Goal: Task Accomplishment & Management: Manage account settings

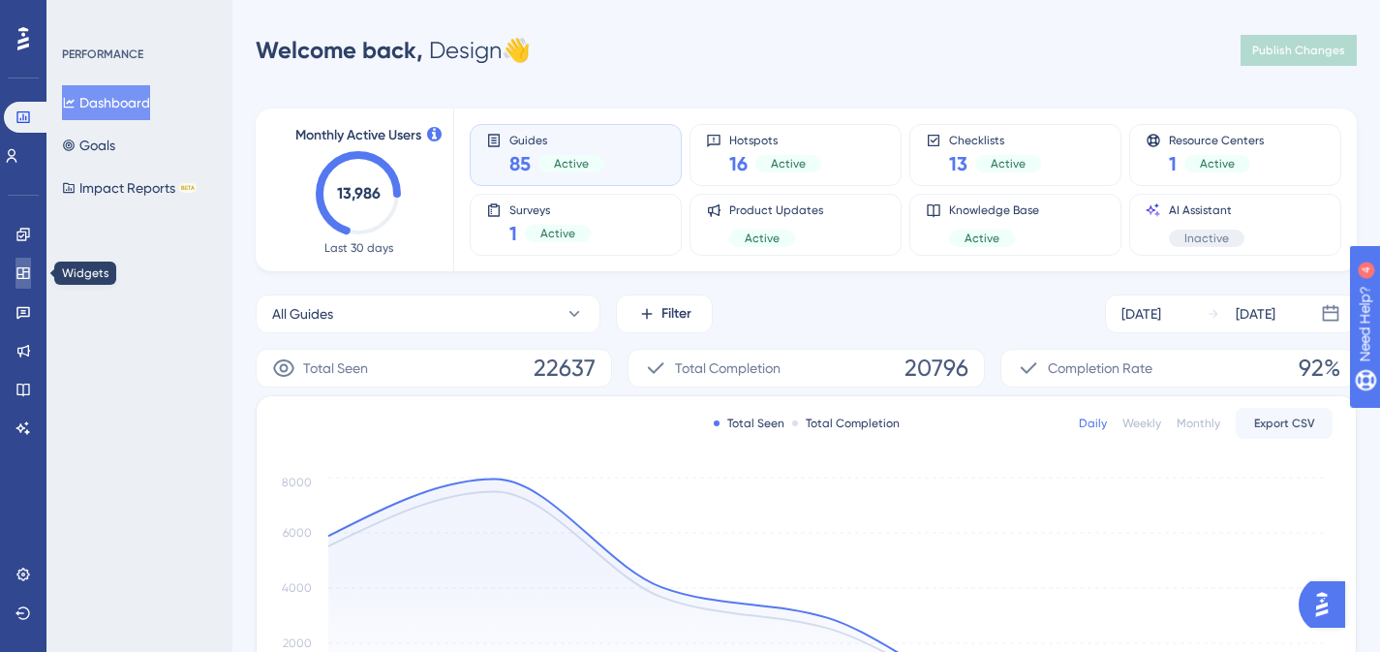
click at [20, 277] on icon at bounding box center [22, 272] width 15 height 15
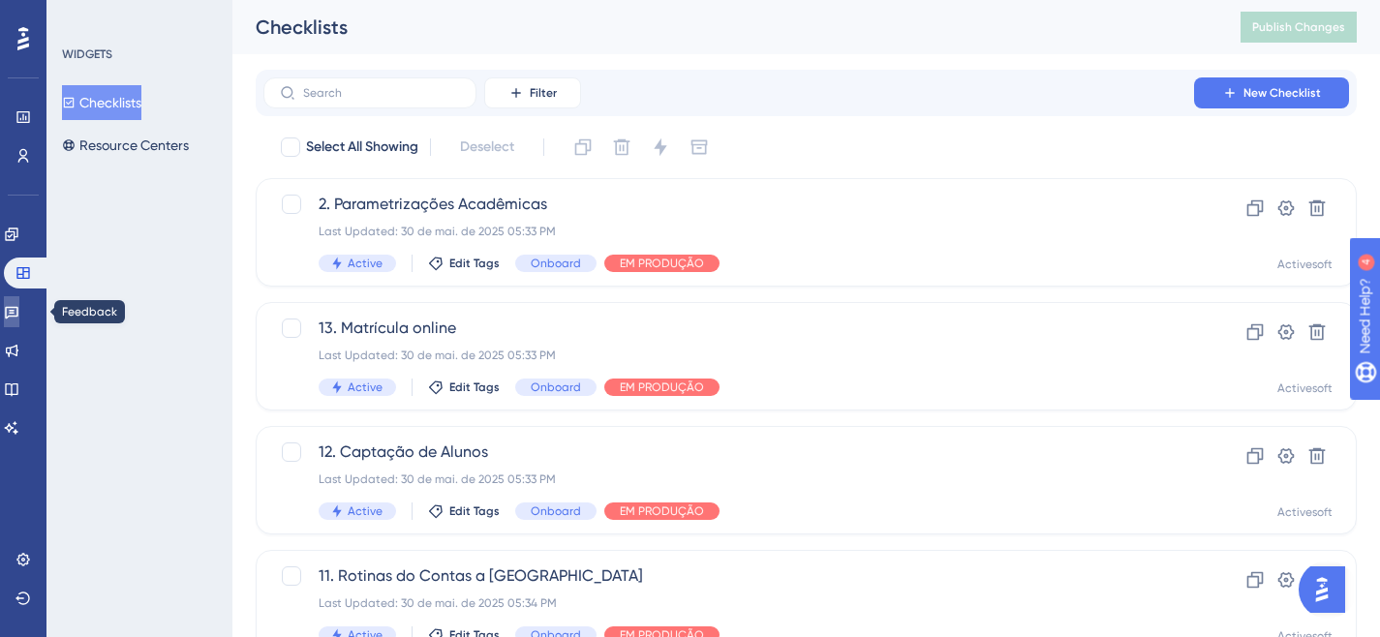
click at [19, 313] on icon at bounding box center [11, 311] width 15 height 15
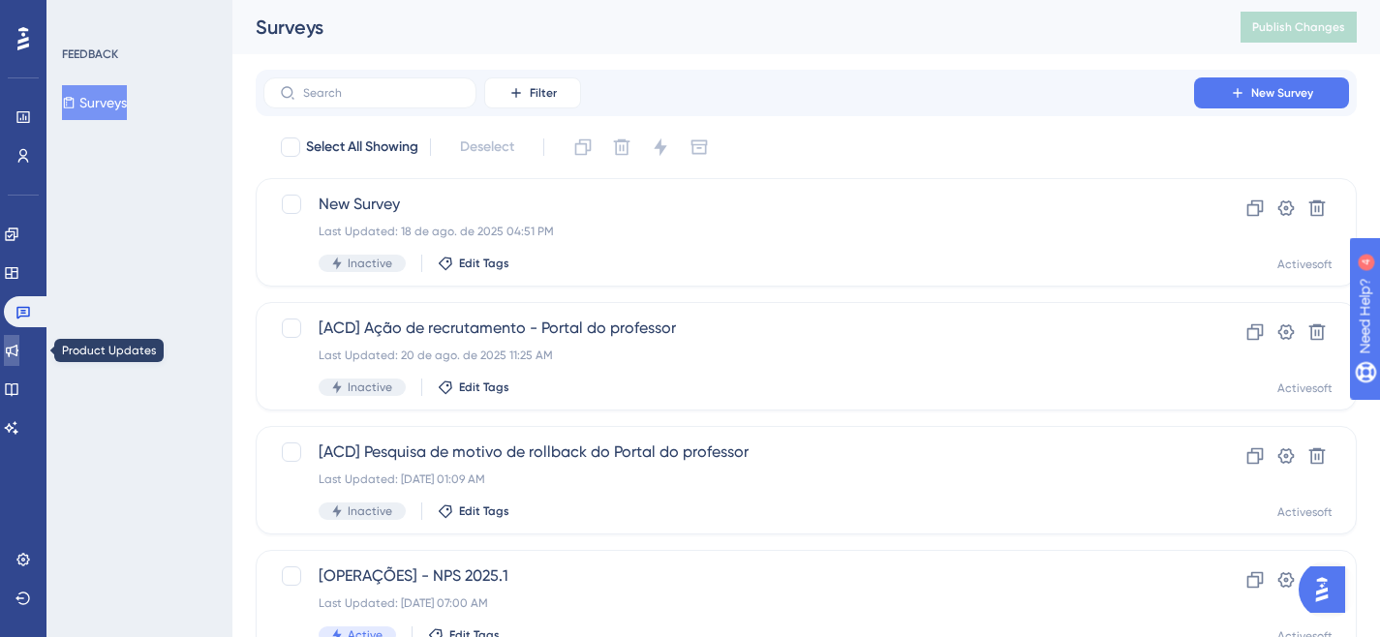
click at [19, 344] on icon at bounding box center [11, 350] width 15 height 15
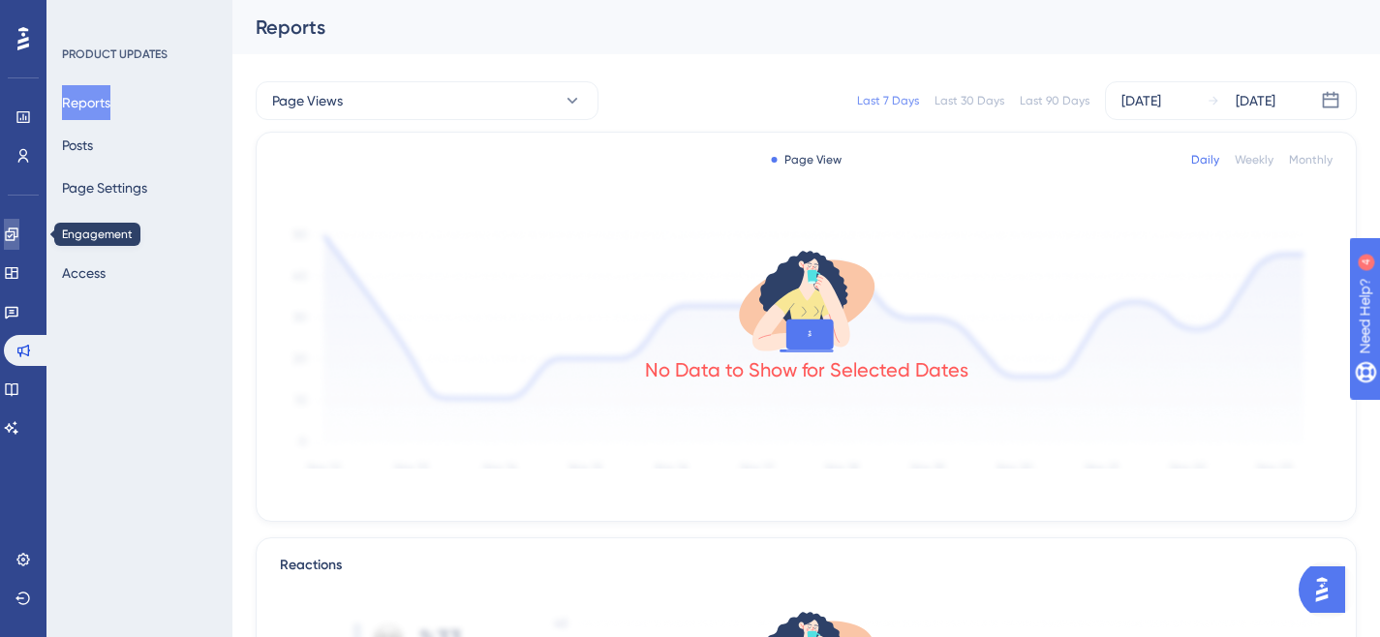
click at [19, 239] on icon at bounding box center [11, 234] width 15 height 15
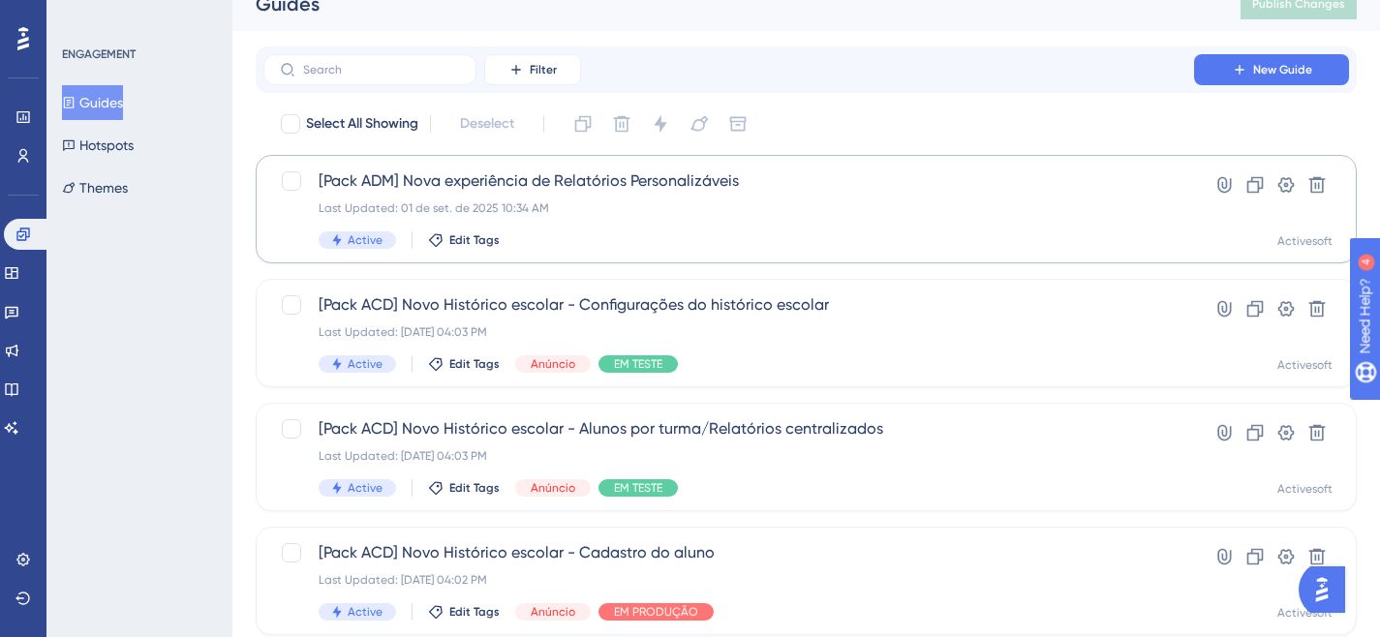
scroll to position [23, 0]
click at [716, 195] on div "[Pack ADM] Nova experiência de Relatórios Personalizáveis Last Updated: [DATE] …" at bounding box center [729, 209] width 820 height 79
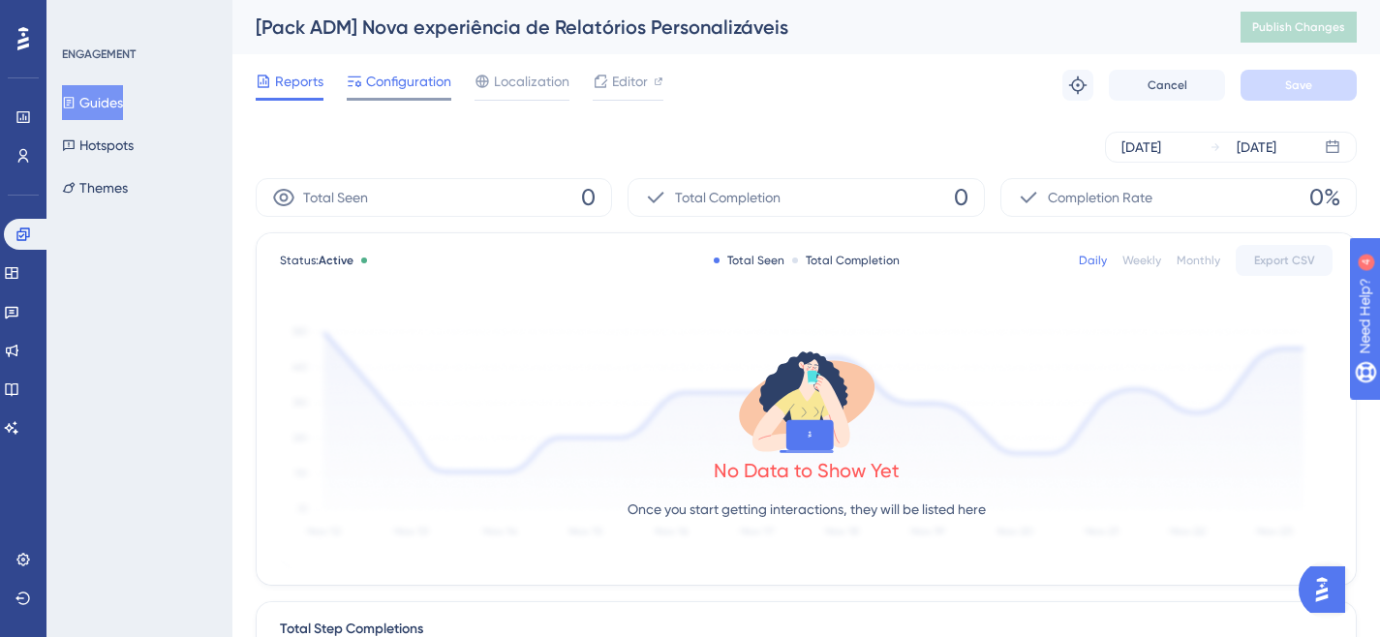
click at [375, 86] on span "Configuration" at bounding box center [408, 81] width 85 height 23
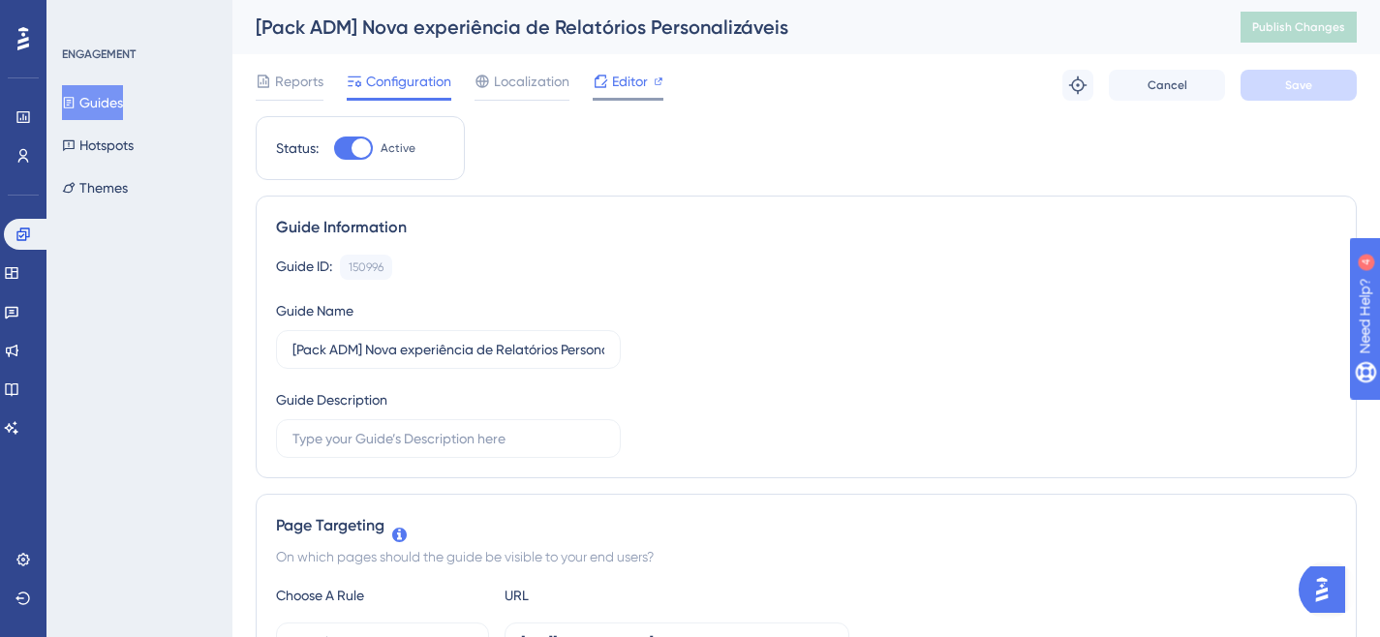
click at [619, 83] on span "Editor" at bounding box center [630, 81] width 36 height 23
click at [19, 280] on icon at bounding box center [11, 272] width 15 height 15
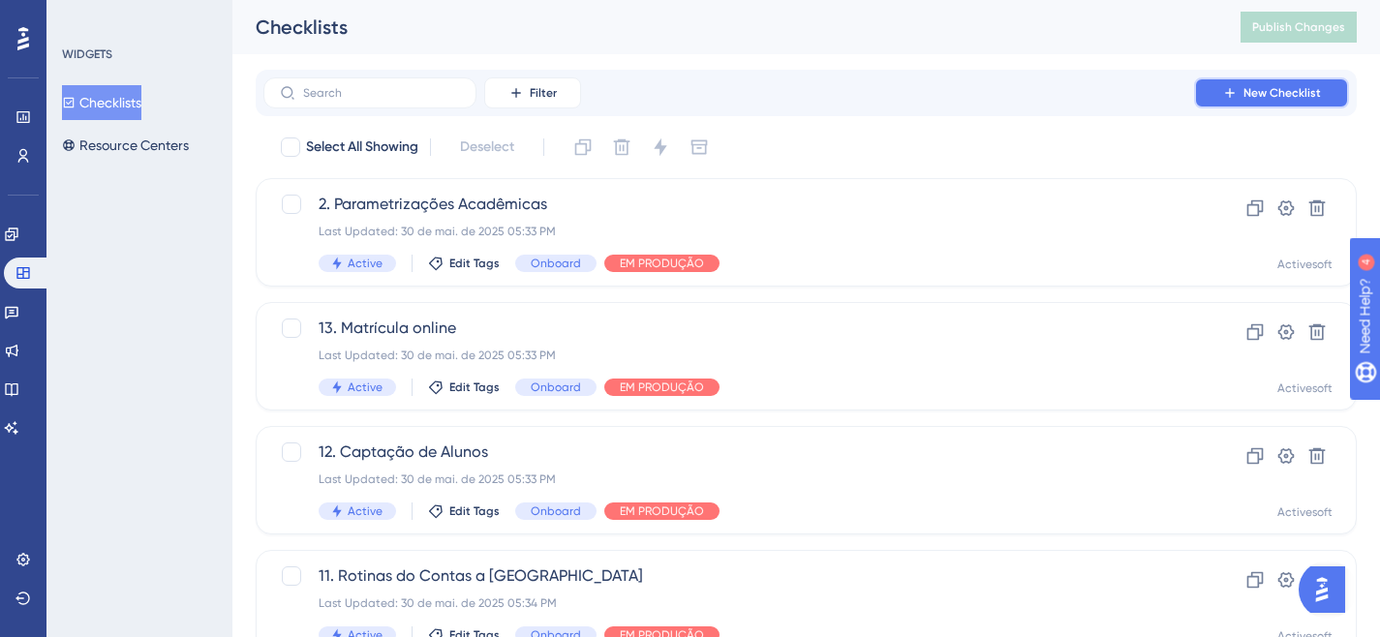
click at [1310, 95] on span "New Checklist" at bounding box center [1282, 92] width 77 height 15
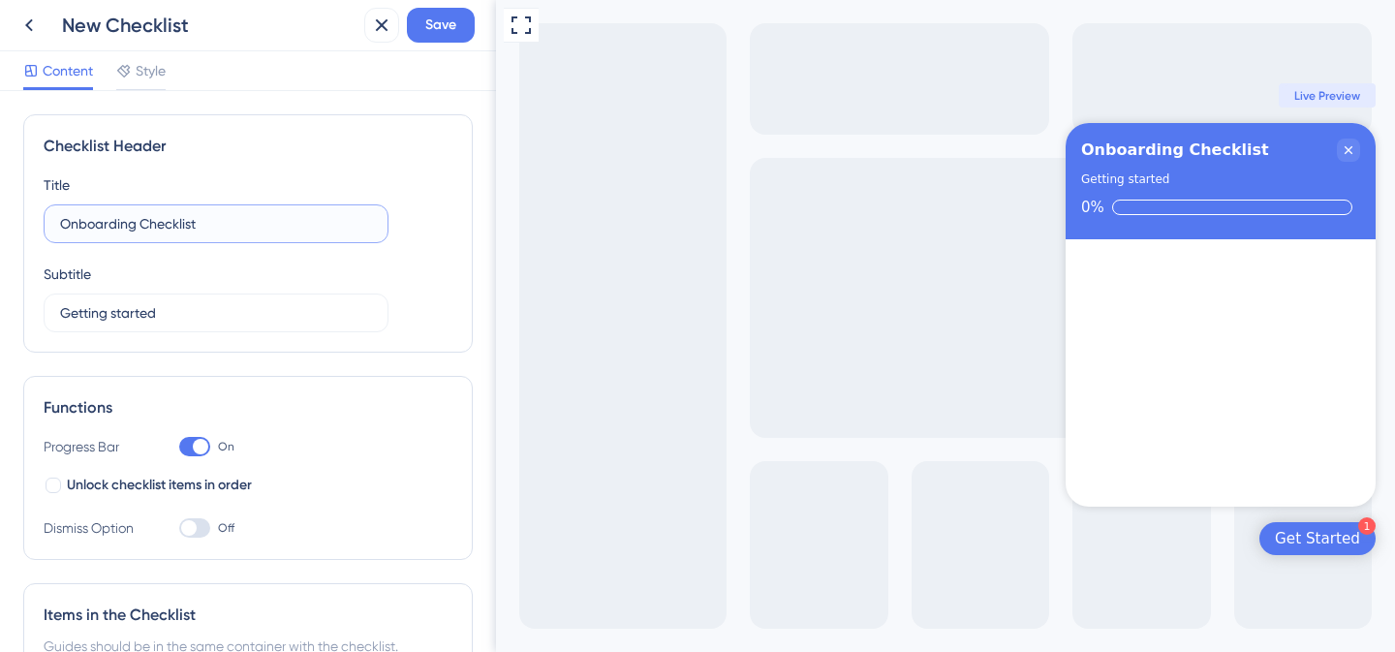
click at [183, 228] on input "Onboarding Checklist" at bounding box center [216, 223] width 312 height 21
click at [1212, 150] on div "Novo Portal do professor" at bounding box center [1190, 150] width 219 height 23
click at [1277, 148] on div "Novo Portal do professor" at bounding box center [1206, 150] width 251 height 23
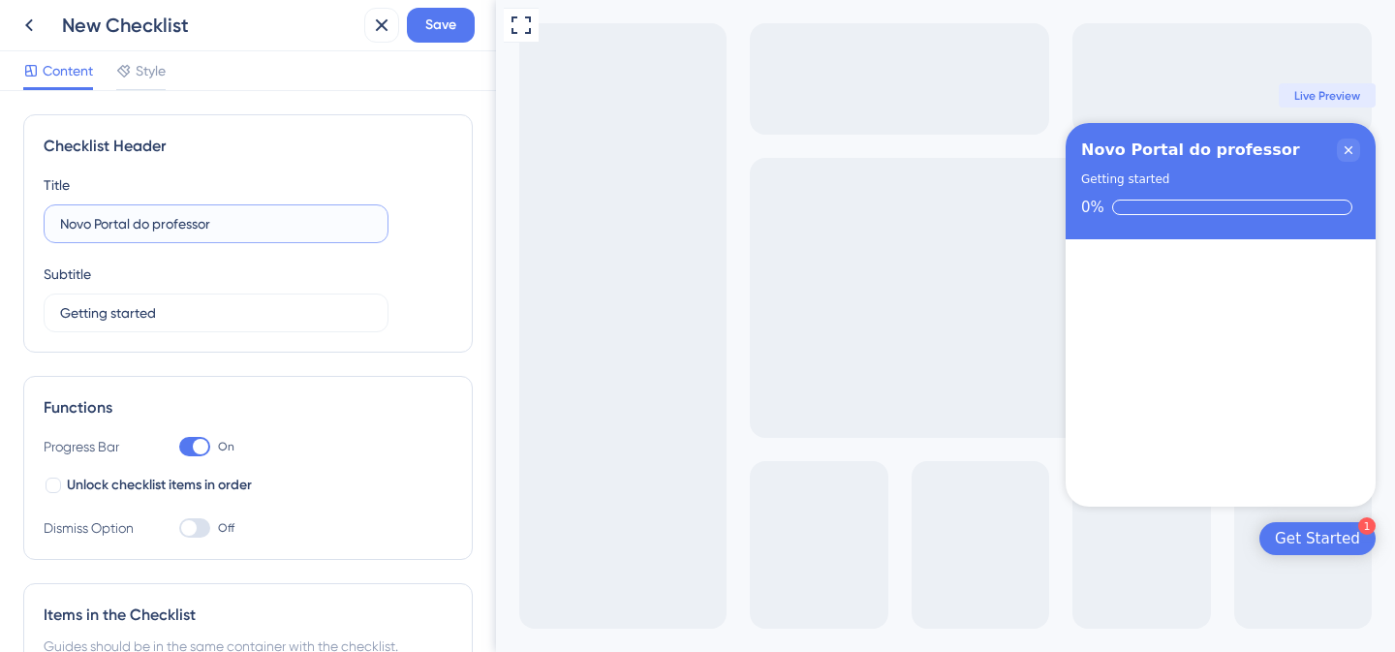
click at [274, 218] on input "Novo Portal do professor" at bounding box center [216, 223] width 312 height 21
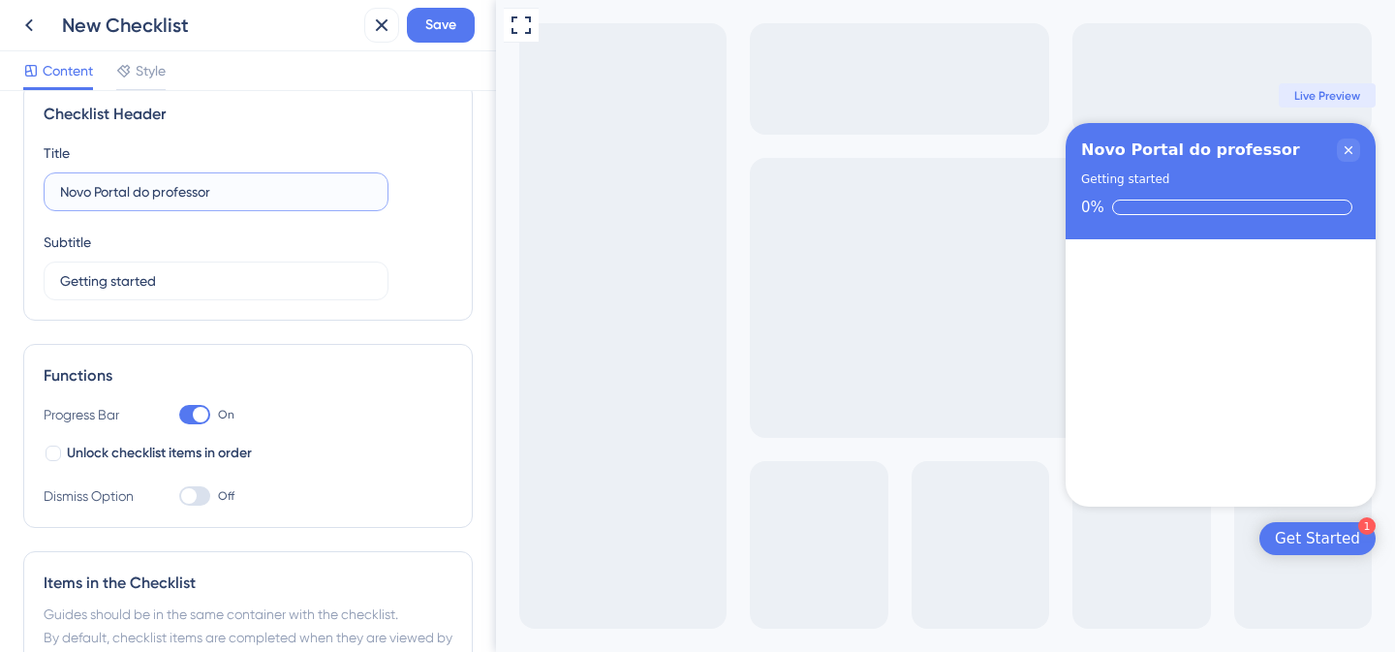
scroll to position [36, 0]
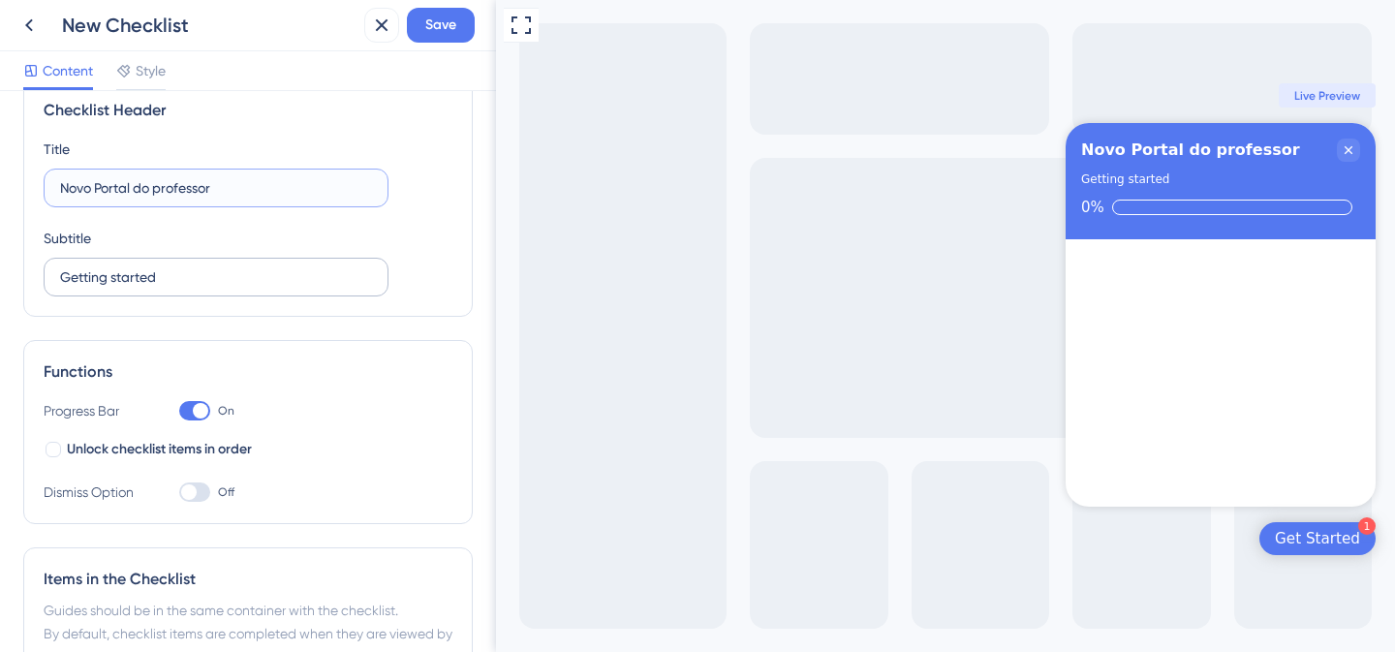
type input "Novo Portal do professor"
click at [138, 277] on input "Getting started" at bounding box center [216, 276] width 312 height 21
click at [235, 278] on input "Conhcer" at bounding box center [216, 276] width 312 height 21
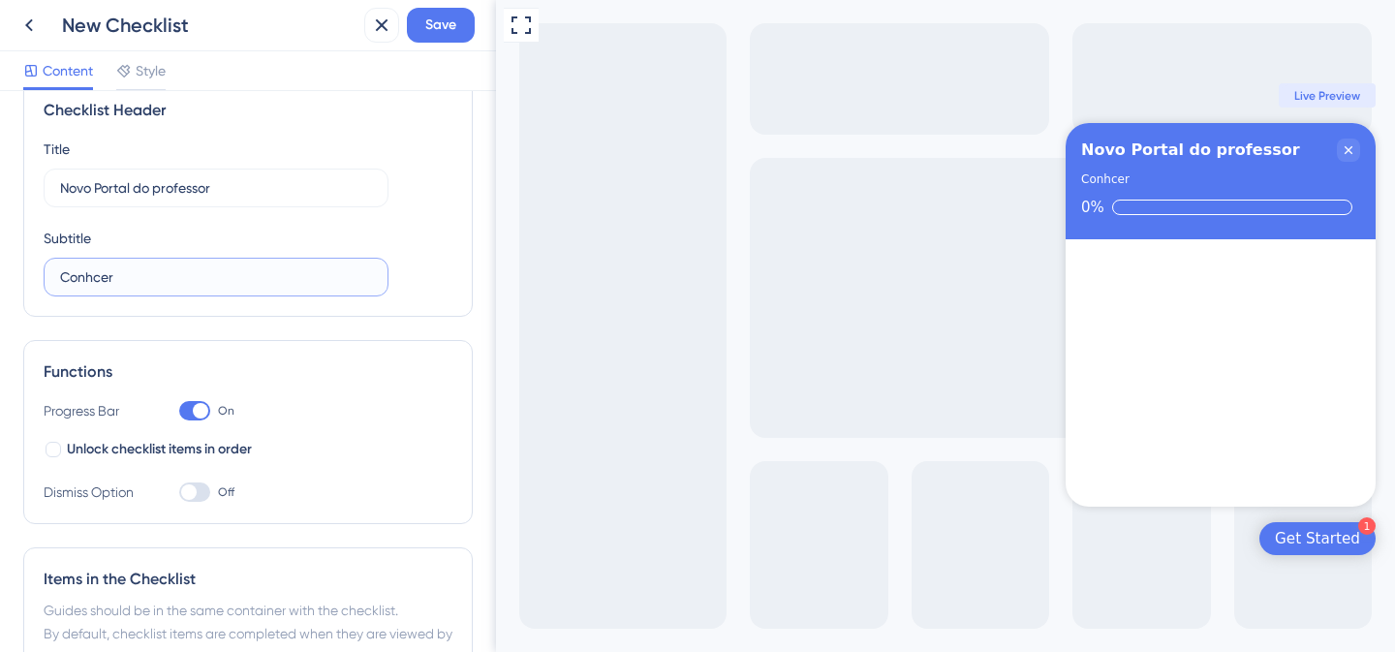
type input "Conhcer"
click at [95, 288] on label "Conhcer" at bounding box center [216, 277] width 345 height 39
click at [95, 288] on input "Conhcer" at bounding box center [216, 276] width 312 height 21
click at [95, 288] on label "Conhcer" at bounding box center [216, 277] width 345 height 39
click at [95, 288] on input "Conhcer" at bounding box center [216, 276] width 312 height 21
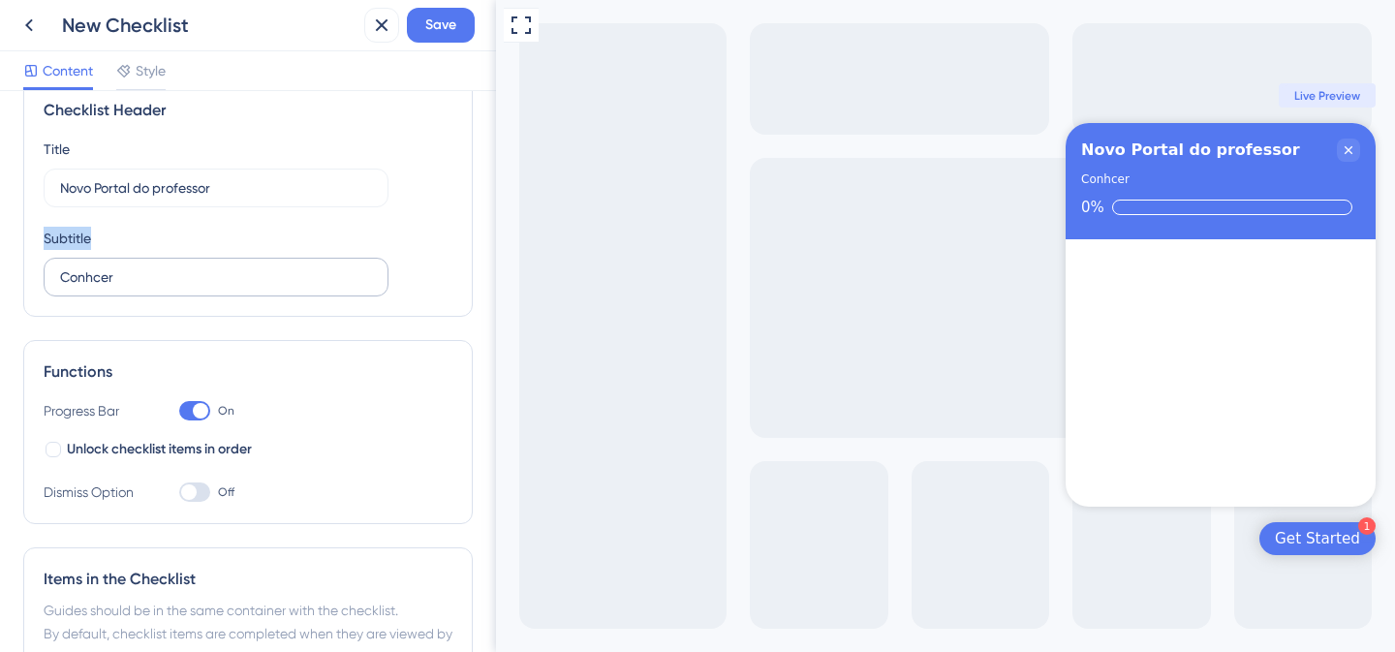
click at [95, 288] on label "Conhcer" at bounding box center [216, 277] width 345 height 39
click at [95, 288] on input "Conhcer" at bounding box center [216, 276] width 312 height 21
click at [141, 275] on input "Conhcer" at bounding box center [216, 276] width 312 height 21
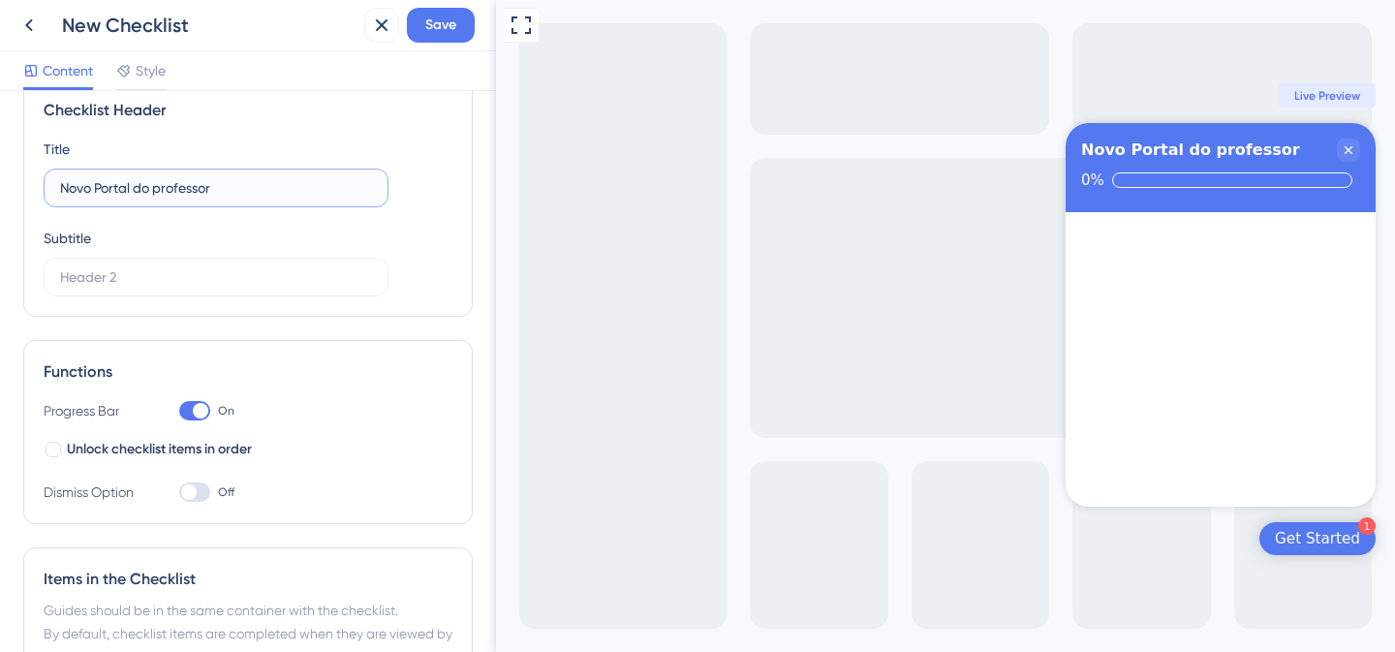
click at [73, 184] on input "Novo Portal do professor" at bounding box center [216, 187] width 312 height 21
click at [188, 187] on input "Novo Portal do professor" at bounding box center [216, 187] width 312 height 21
click at [308, 187] on input "Novo Portal do professor" at bounding box center [216, 187] width 312 height 21
paste input "✨​"
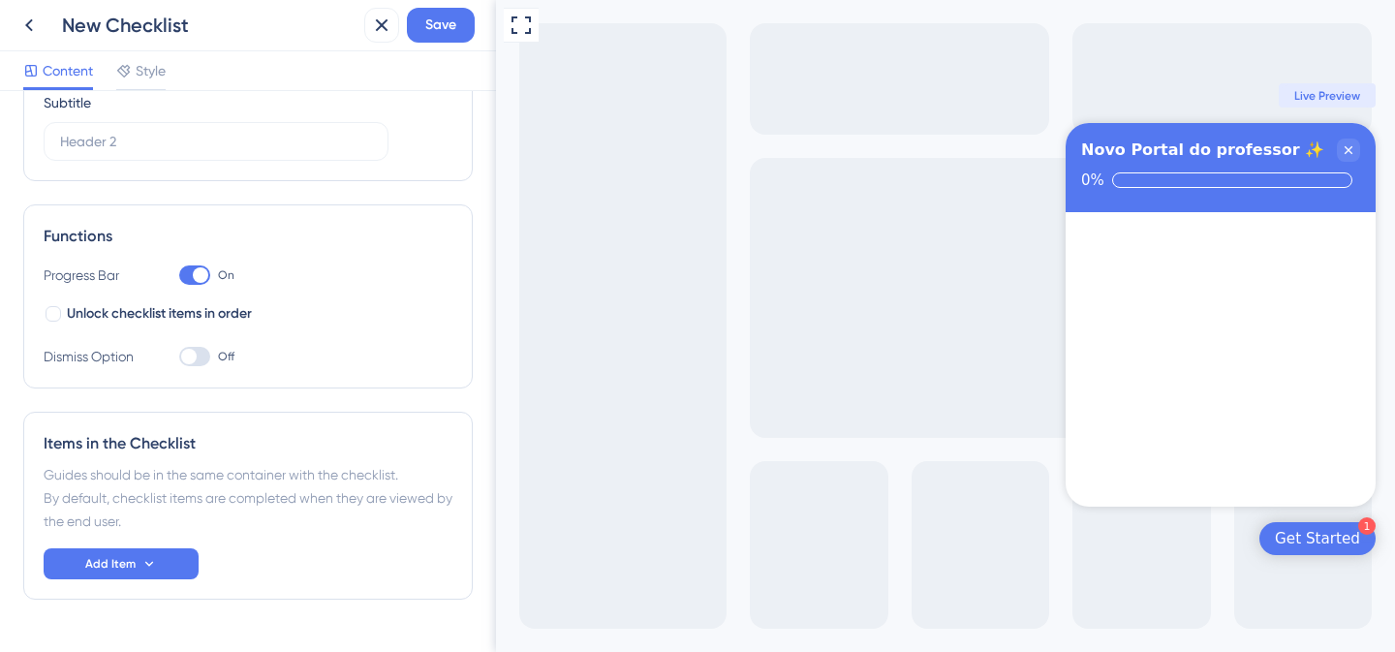
scroll to position [0, 0]
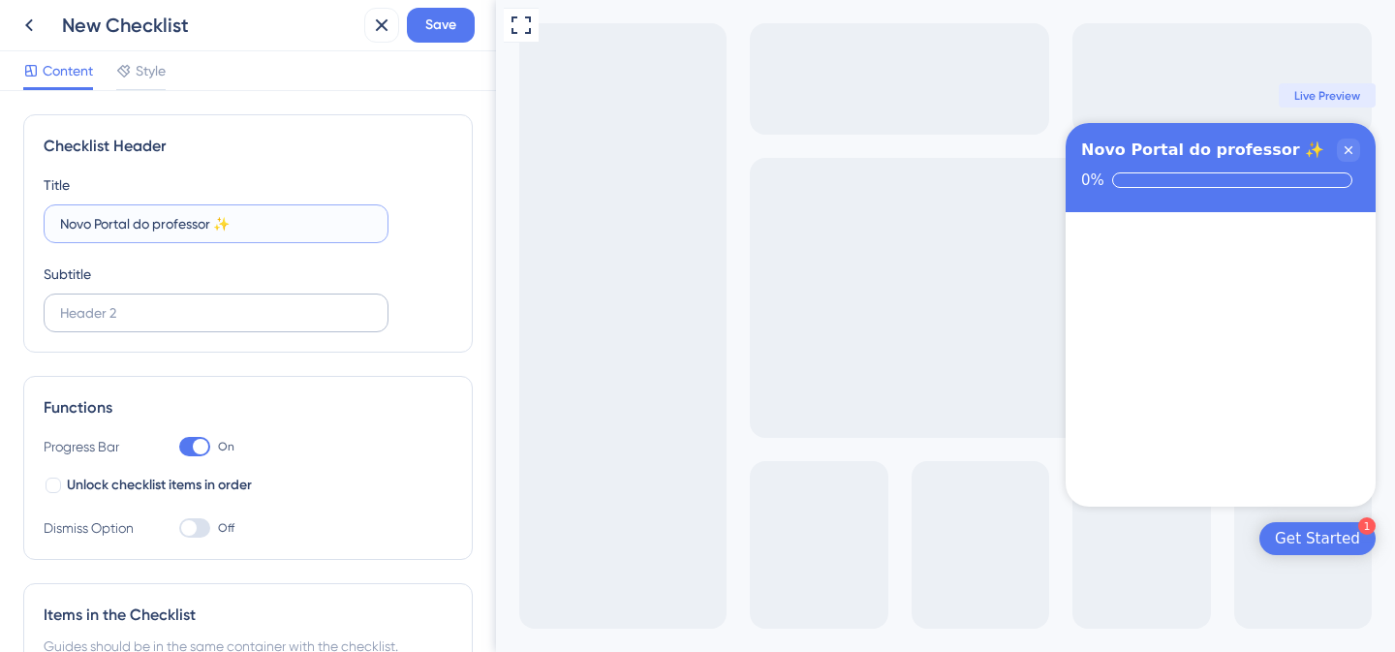
type input "Novo Portal do professor ✨​"
click at [208, 317] on input "text" at bounding box center [216, 312] width 312 height 21
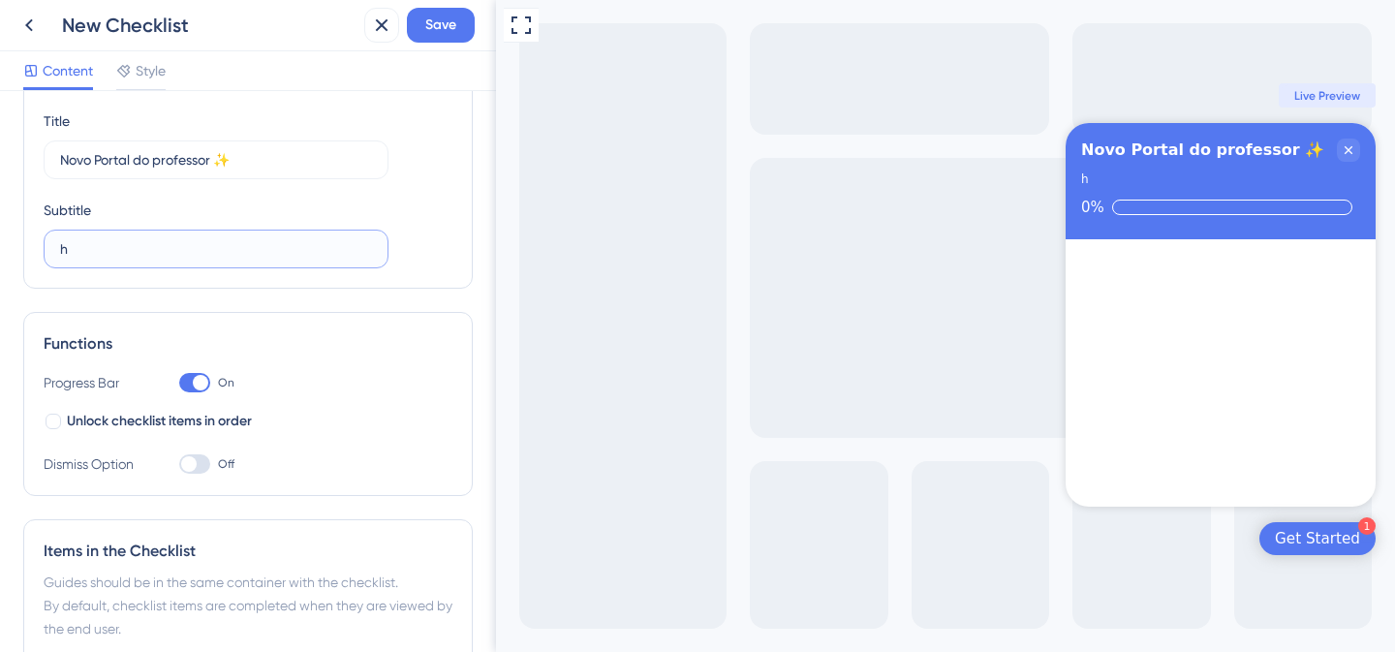
scroll to position [65, 0]
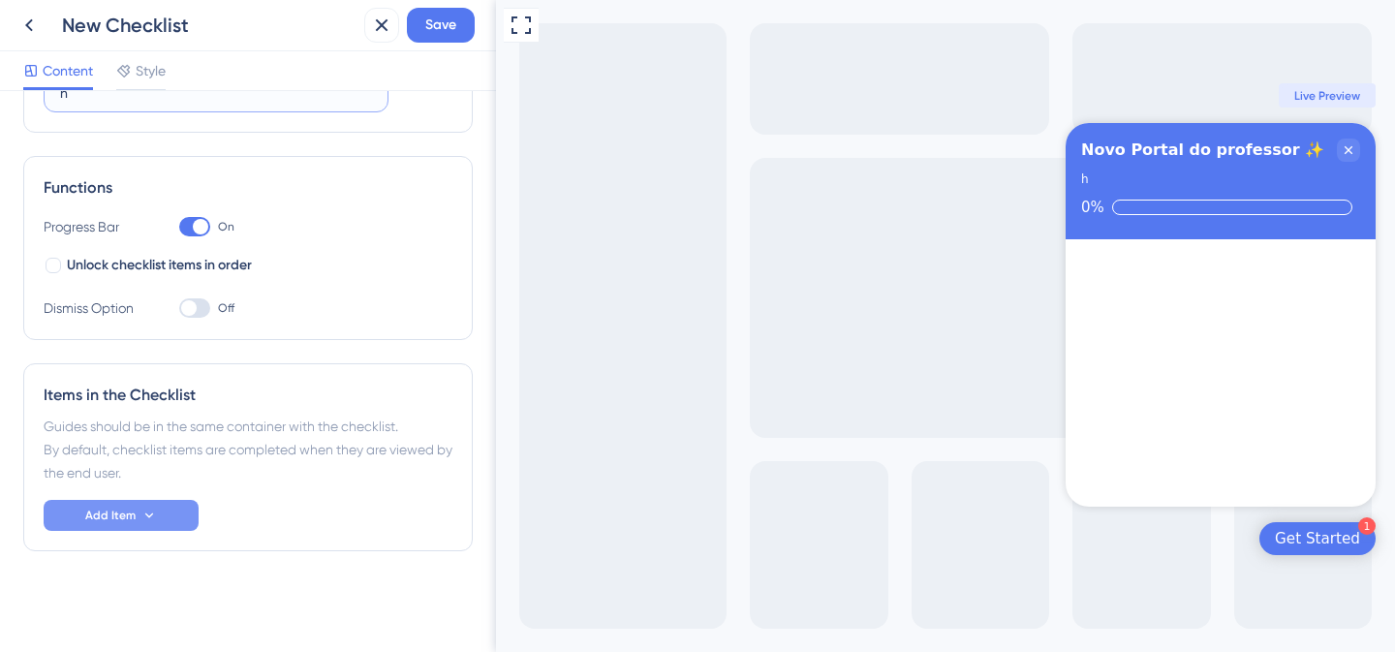
type input "h"
click at [155, 520] on icon at bounding box center [148, 515] width 15 height 15
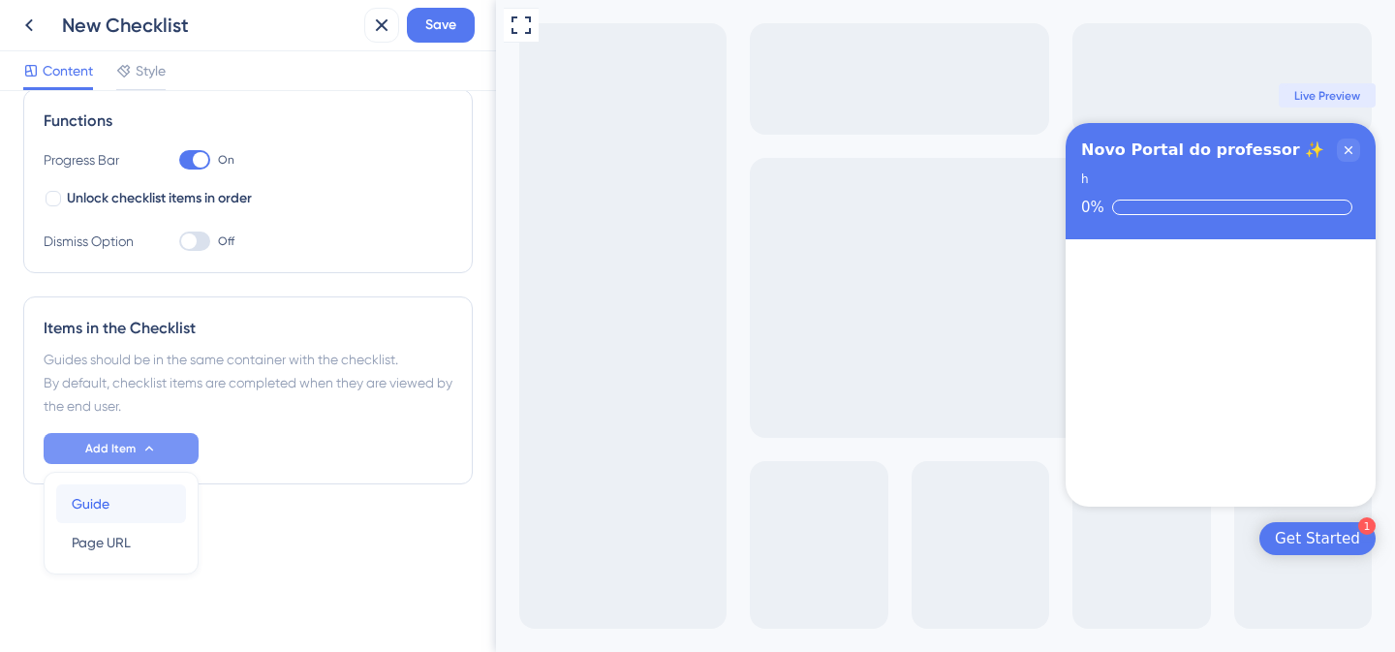
click at [144, 507] on div "Guide Guide" at bounding box center [121, 503] width 99 height 39
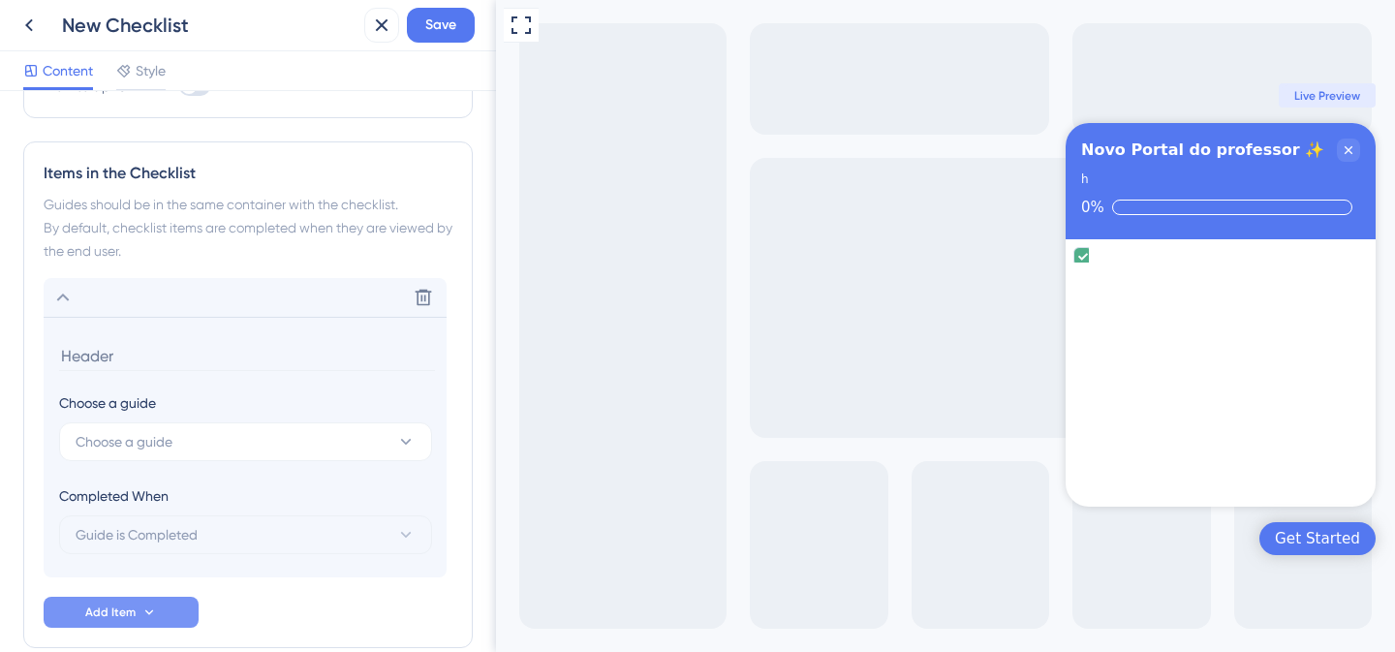
scroll to position [539, 0]
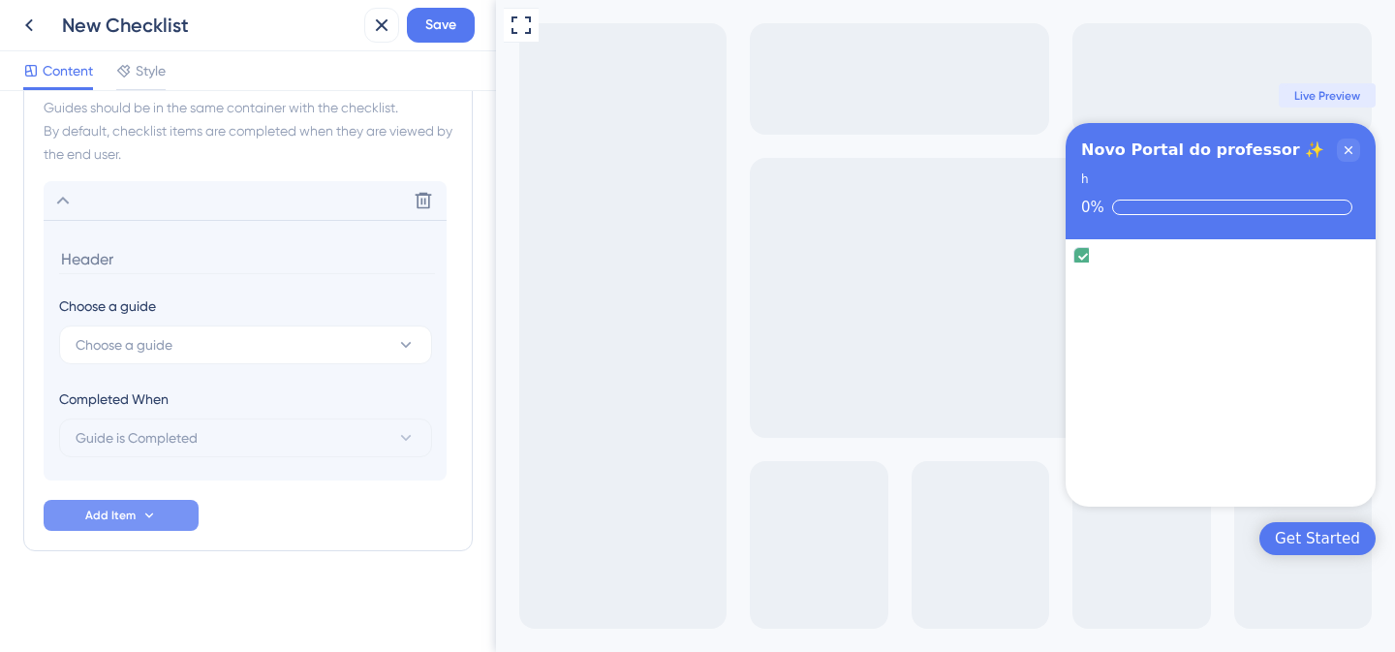
click at [184, 31] on div "New Checklist" at bounding box center [209, 25] width 294 height 27
click at [159, 85] on div "Style" at bounding box center [140, 74] width 49 height 31
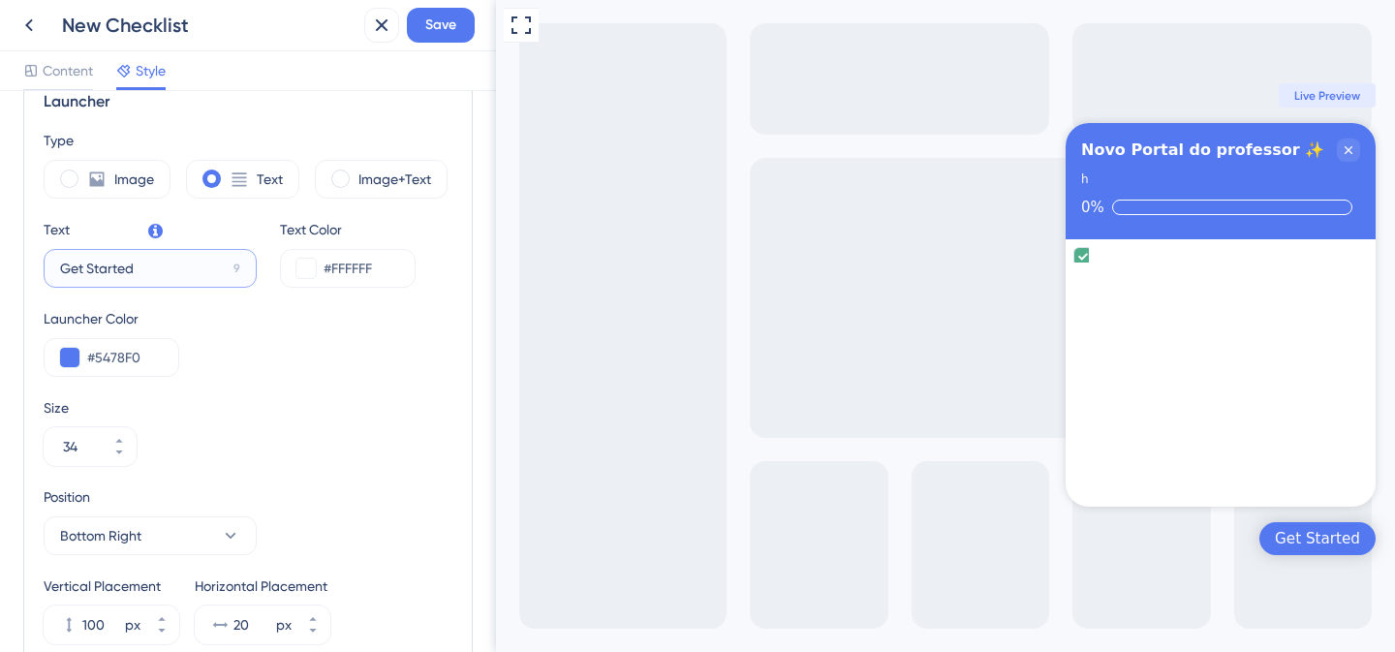
click at [121, 270] on input "Get Started" at bounding box center [143, 268] width 166 height 21
type input "Conheça agora"
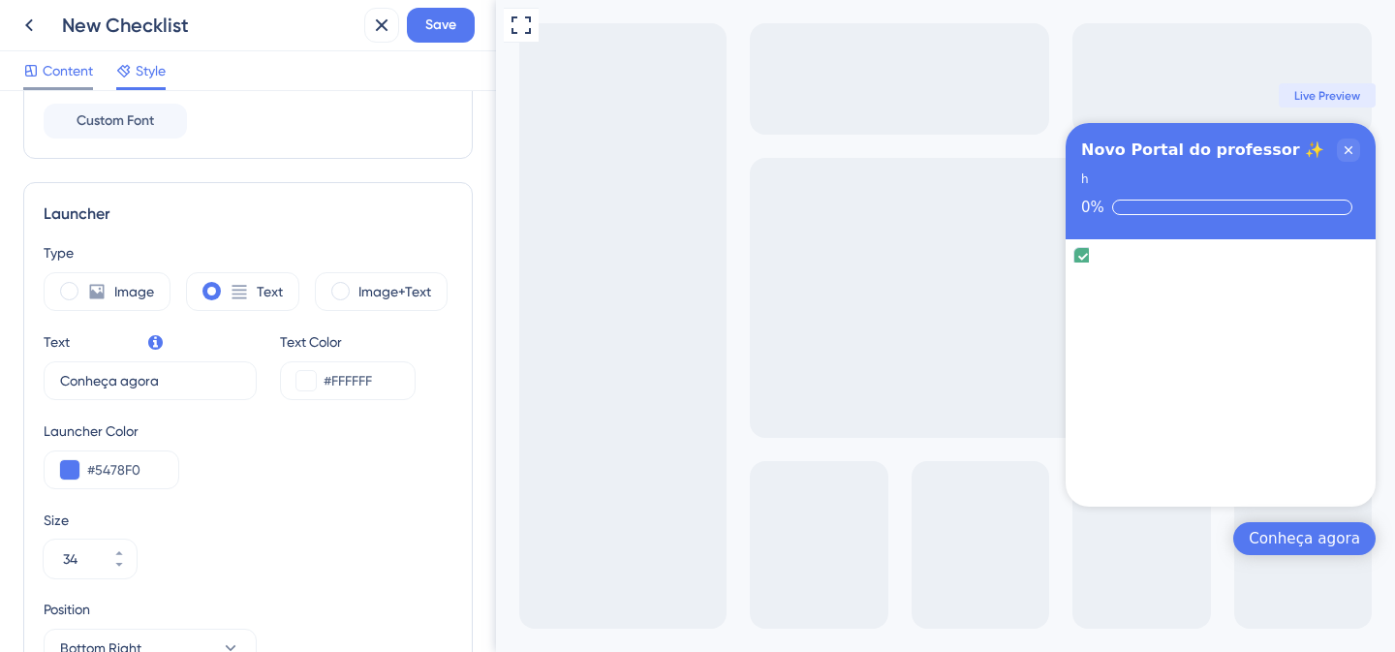
click at [83, 74] on span "Content" at bounding box center [68, 70] width 50 height 23
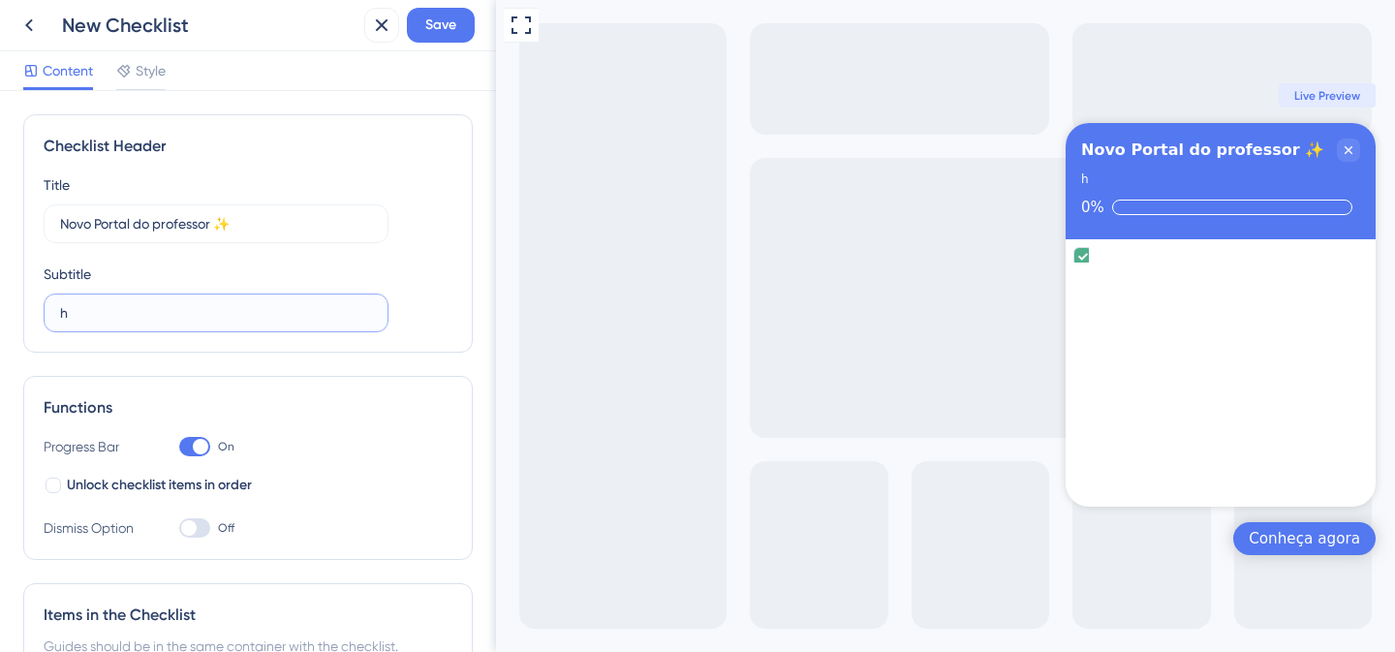
click at [93, 308] on input "h" at bounding box center [216, 312] width 312 height 21
paste input "Aqui você confere as principais novidades que vão facilitar seu dia a dia no po…"
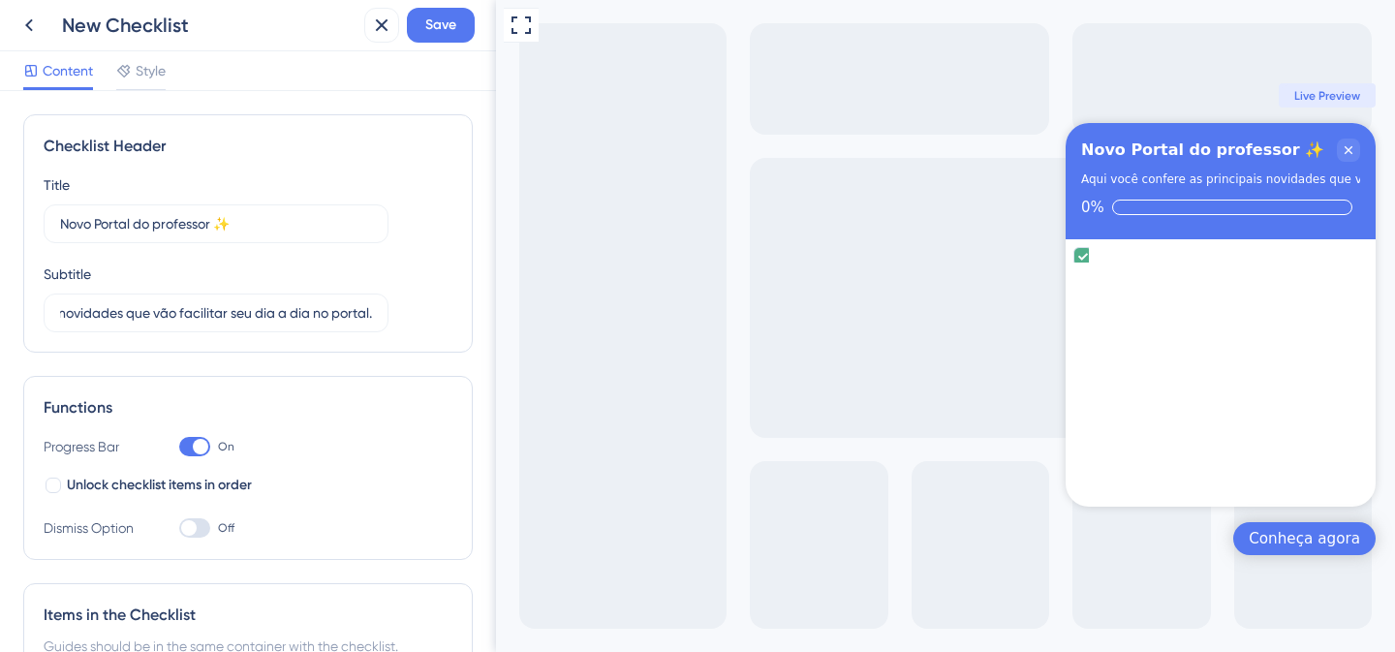
click at [420, 296] on div "Title Novo Portal do professor ✨​ Subtitle Aqui você confere as principais novi…" at bounding box center [248, 252] width 409 height 159
click at [213, 314] on input "Aqui você confere as principais novidades que vão facilitar seu dia a dia no po…" at bounding box center [216, 312] width 312 height 21
click at [1212, 176] on div "Aqui você confere as principais novidades que vão facilitar seu dia a dia no po…" at bounding box center [1321, 179] width 480 height 19
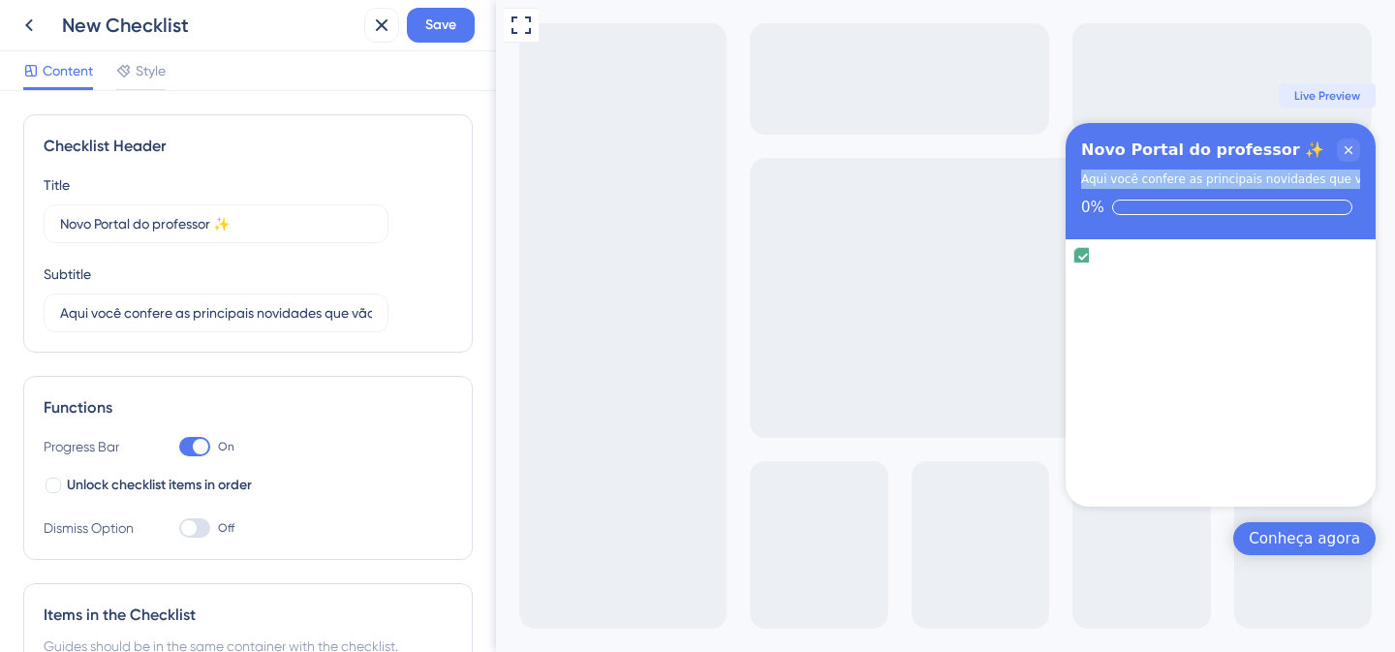
click at [1212, 176] on div "Aqui você confere as principais novidades que vão facilitar seu dia a dia no po…" at bounding box center [1321, 179] width 480 height 19
copy div "Aqui você confere as principais novidades que vão facilitar seu dia a dia no po…"
click at [157, 316] on input "Aqui você confere as principais novidades que vão facilitar seu dia a dia no po…" at bounding box center [216, 312] width 312 height 21
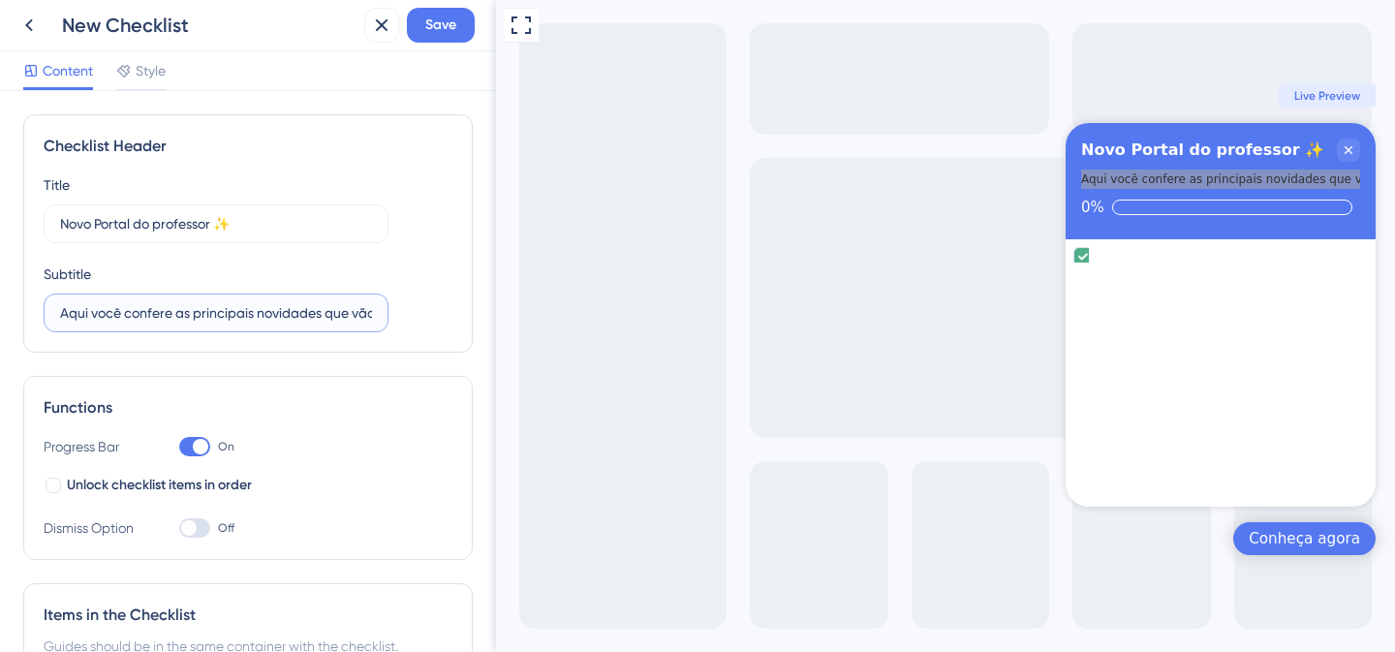
paste input "Novidades pensadas para facilitar seu dia a dia"
type input "Novidades pensadas para facilitar seu dia a dia"
click at [424, 239] on div "Title Novo Portal do professor ✨​ Subtitle Novidades pensadas para facilitar se…" at bounding box center [248, 252] width 409 height 159
click at [1177, 249] on div "undefined is complete." at bounding box center [1220, 266] width 294 height 39
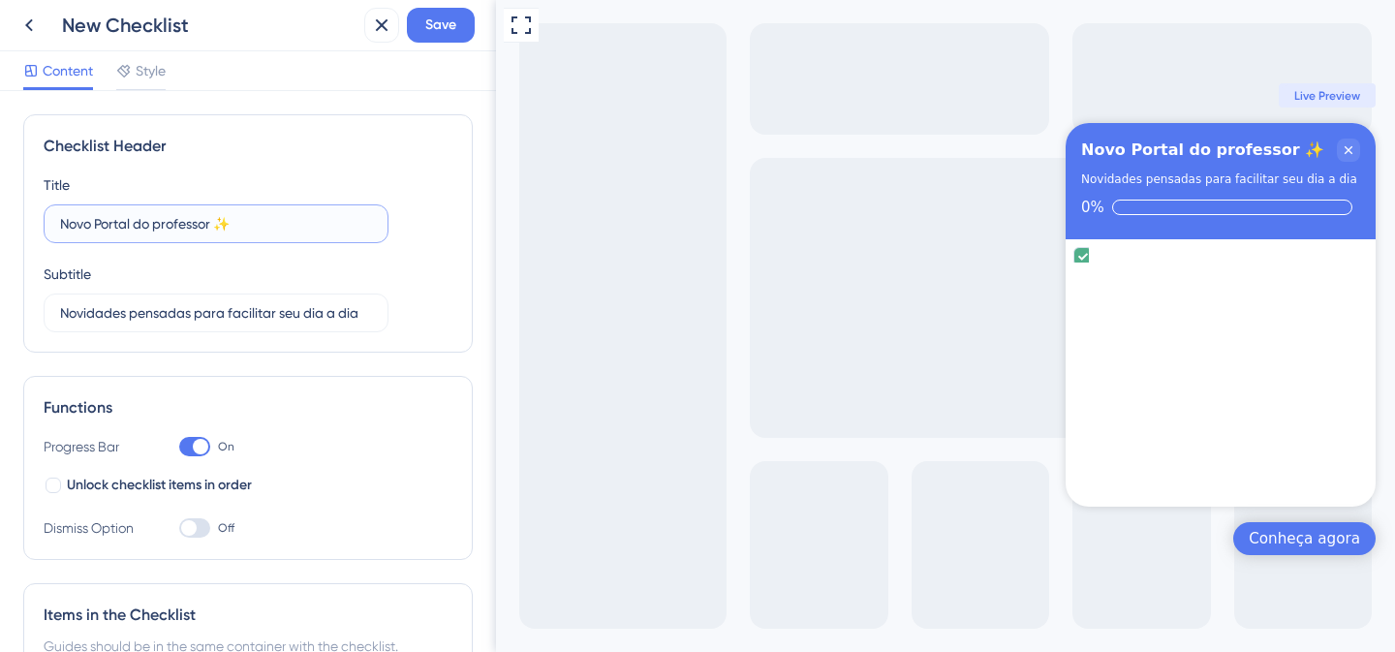
click at [165, 223] on input "Novo Portal do professor ✨​" at bounding box center [216, 223] width 312 height 21
type input "Novo Portal do Professor ✨​"
click at [457, 40] on button "Save" at bounding box center [441, 25] width 68 height 35
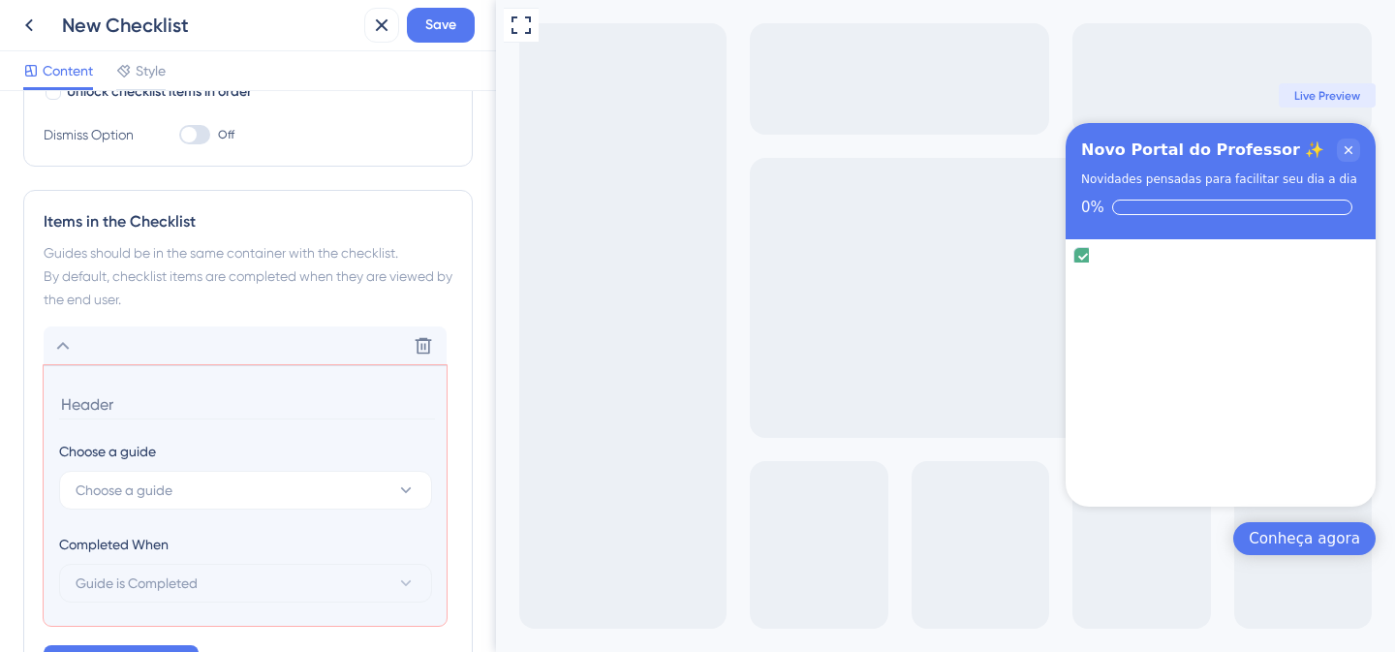
scroll to position [539, 0]
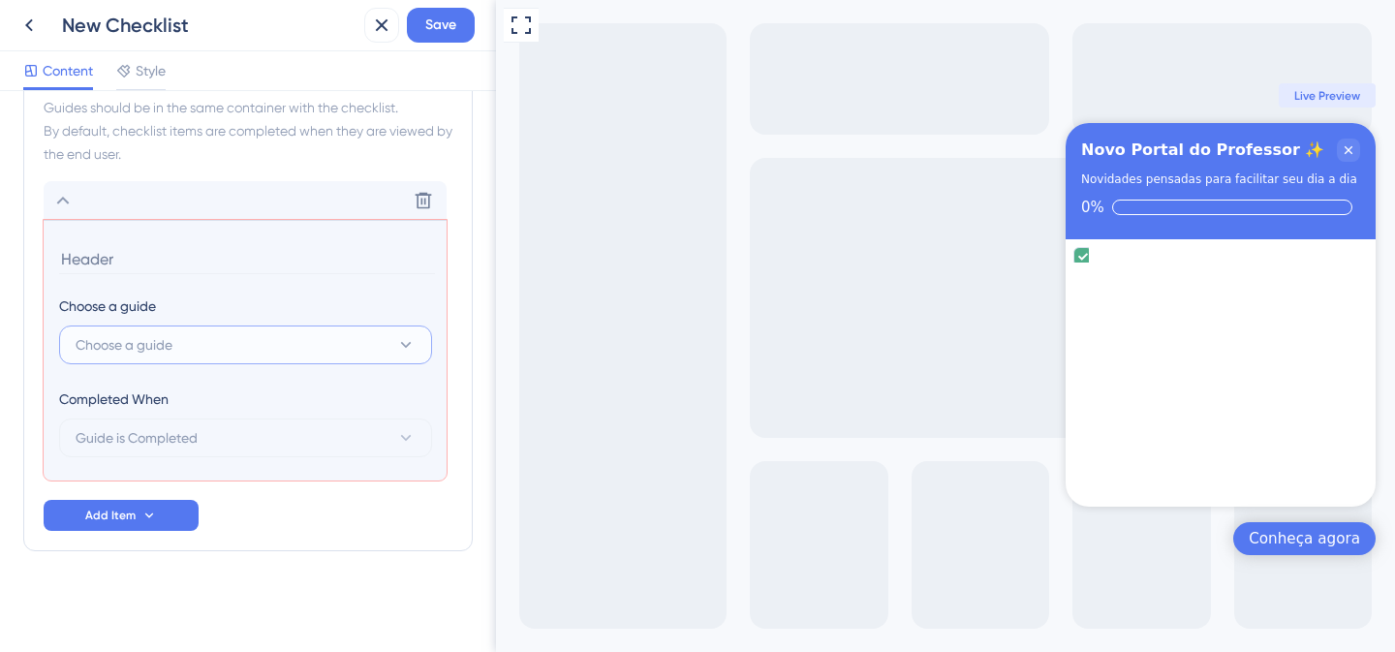
click at [219, 348] on button "Choose a guide" at bounding box center [245, 344] width 373 height 39
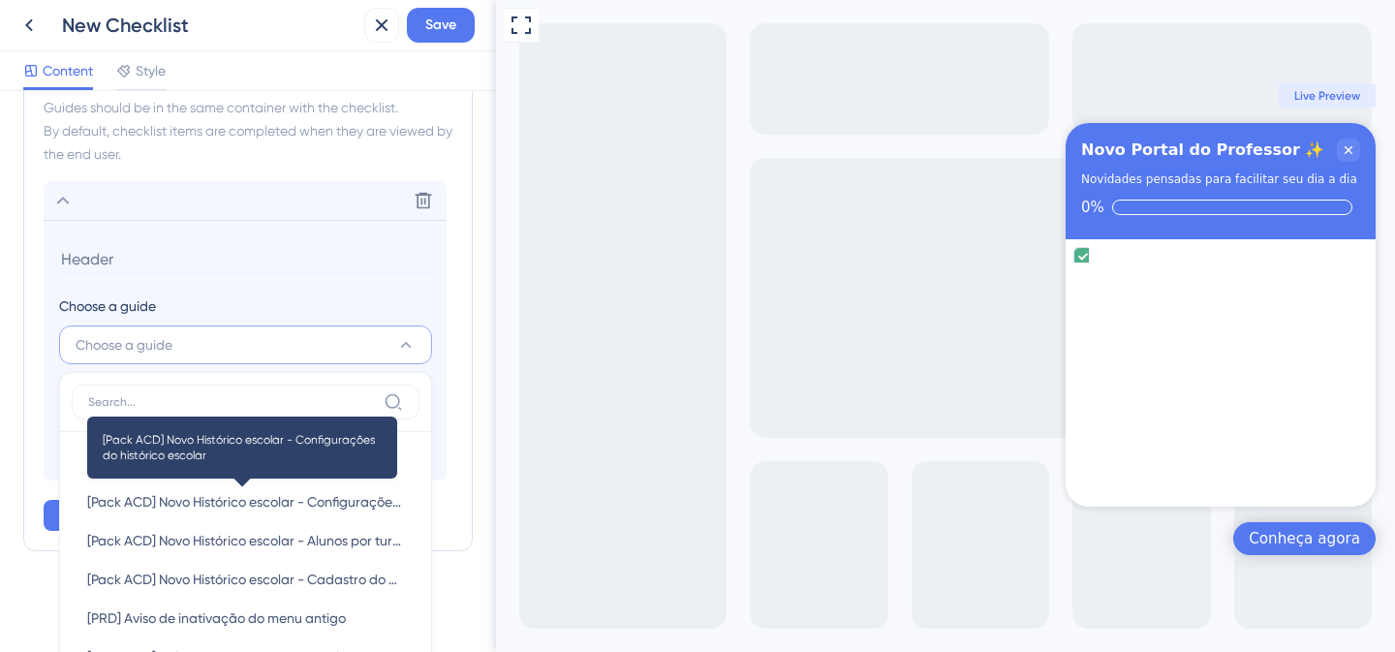
scroll to position [696, 0]
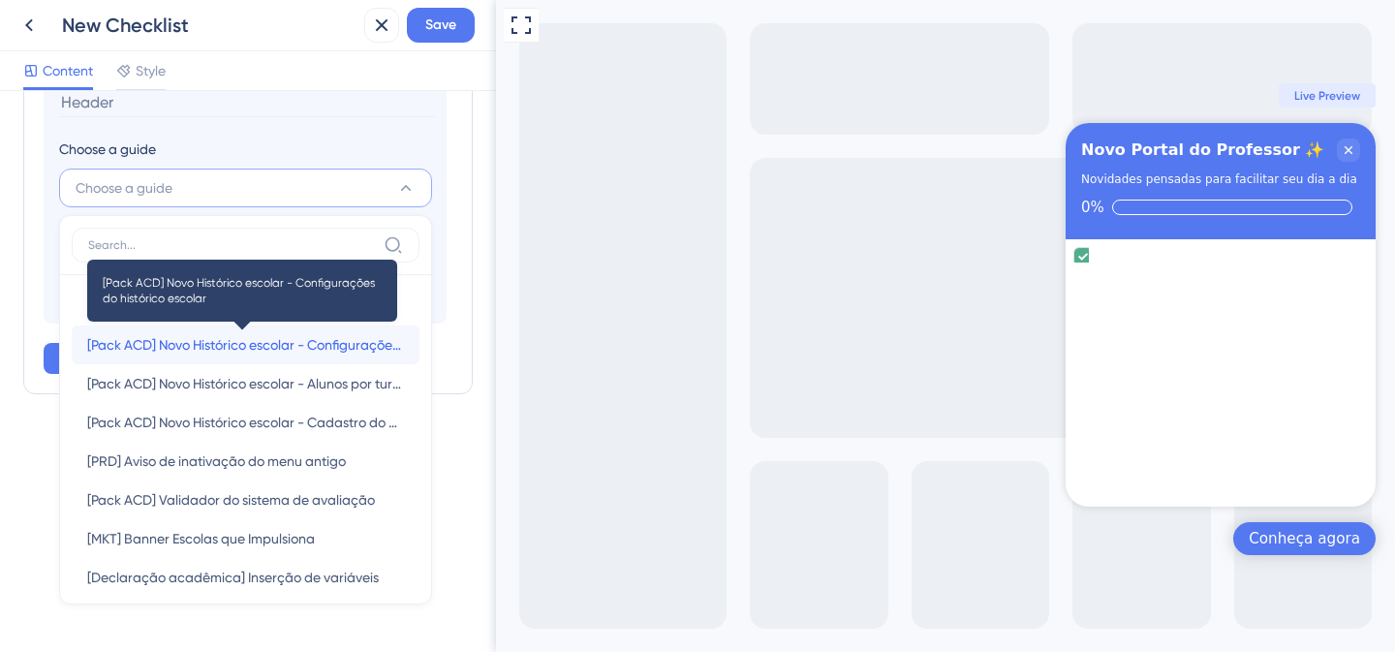
click at [227, 341] on span "[Pack ACD] Novo Histórico escolar - Configurações do histórico escolar" at bounding box center [245, 344] width 317 height 23
type input "[Pack ACD] Novo Histórico escolar - Configurações do histórico escolar"
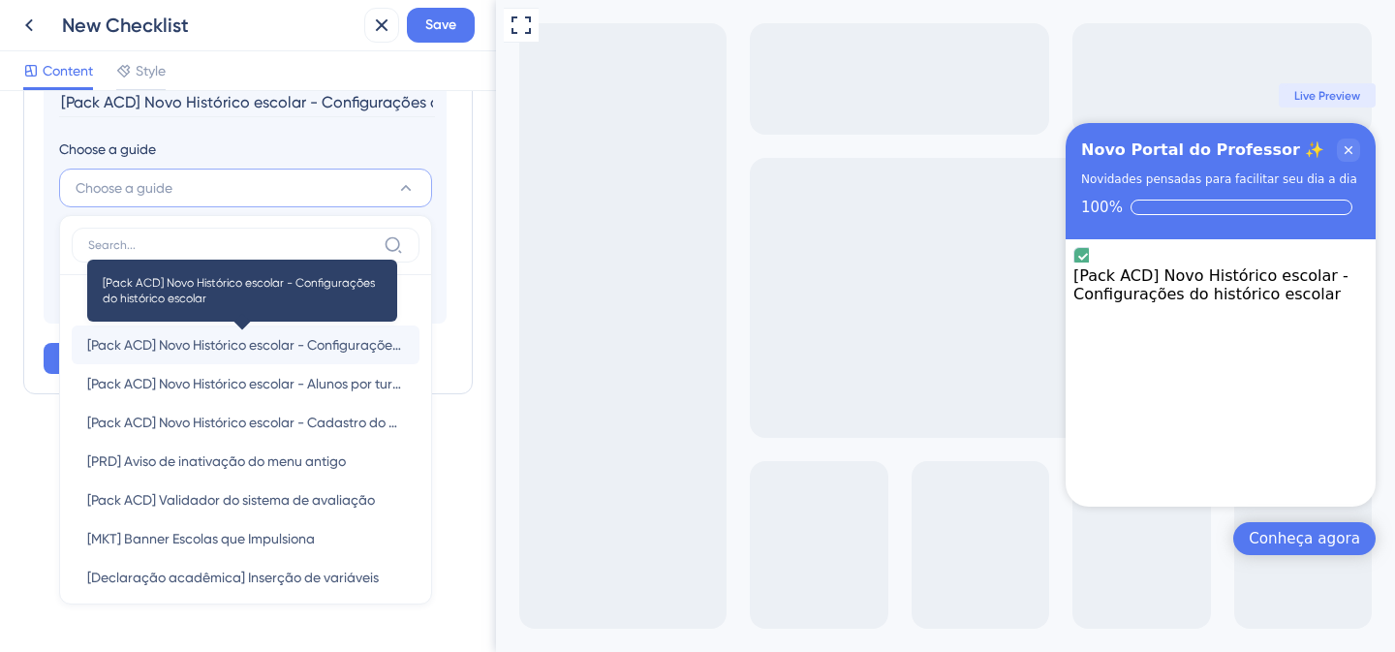
scroll to position [539, 0]
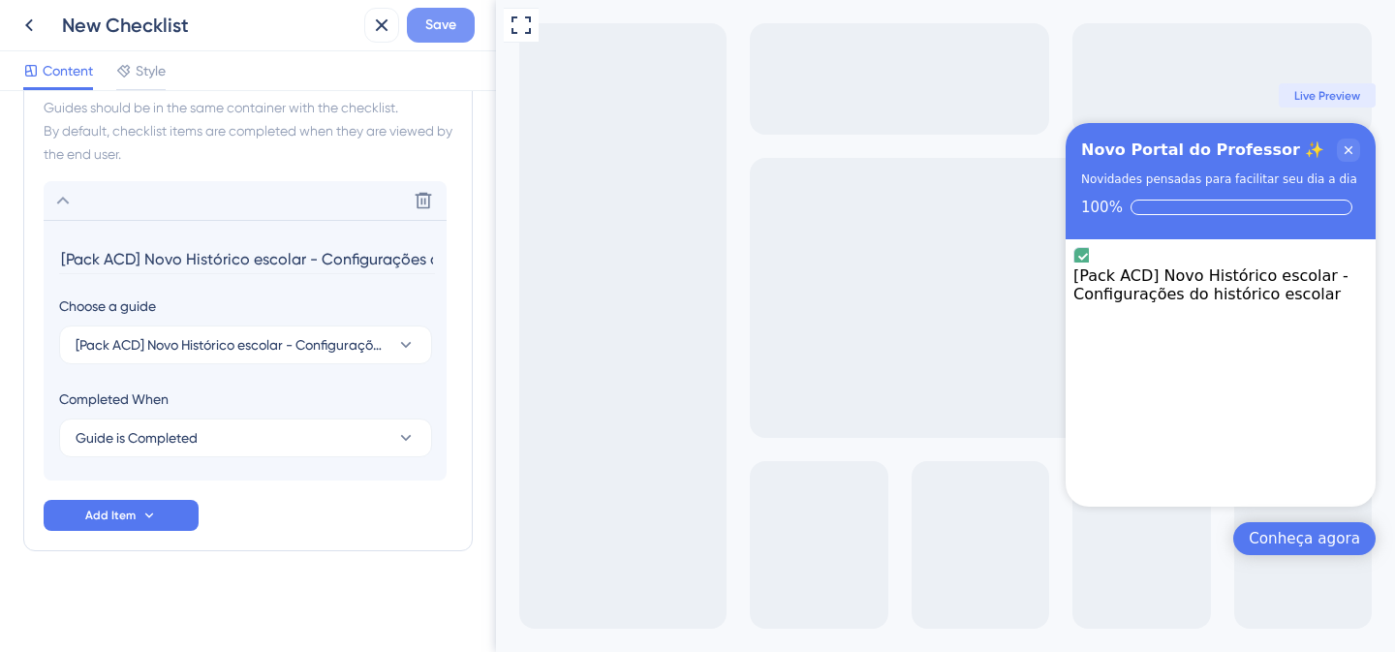
click at [443, 32] on span "Save" at bounding box center [440, 25] width 31 height 23
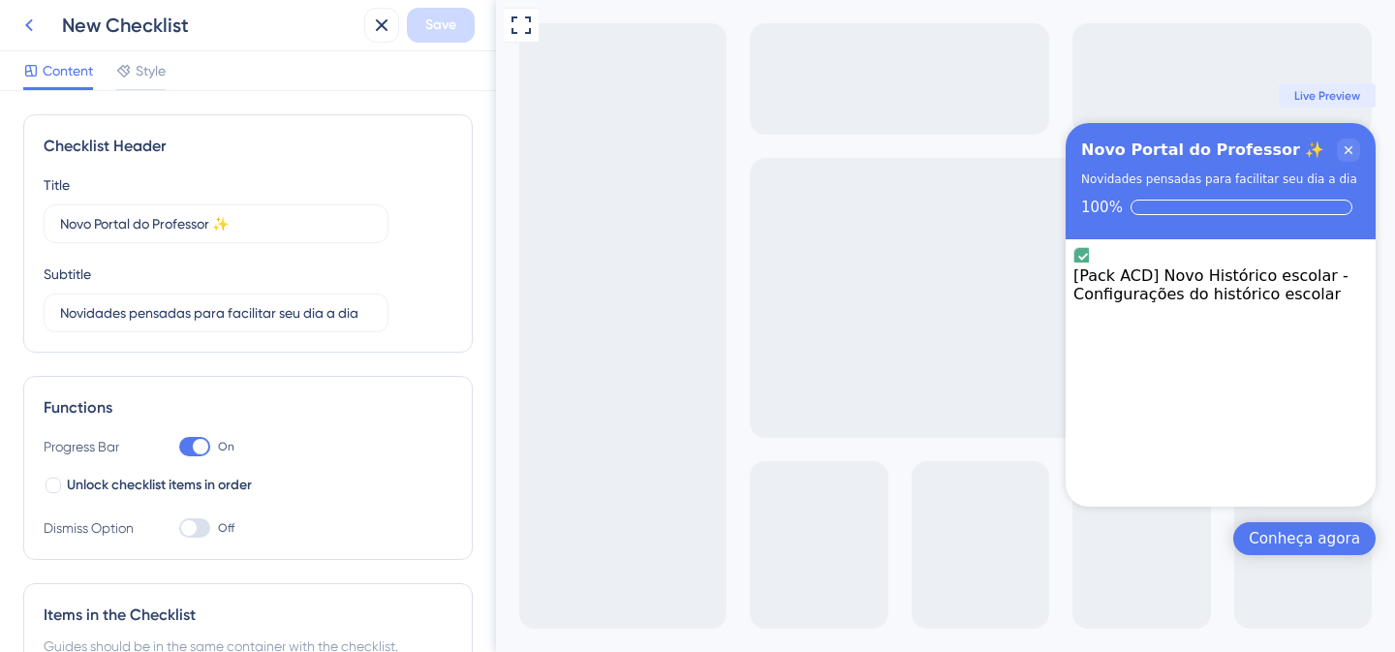
click at [26, 32] on icon at bounding box center [28, 25] width 23 height 23
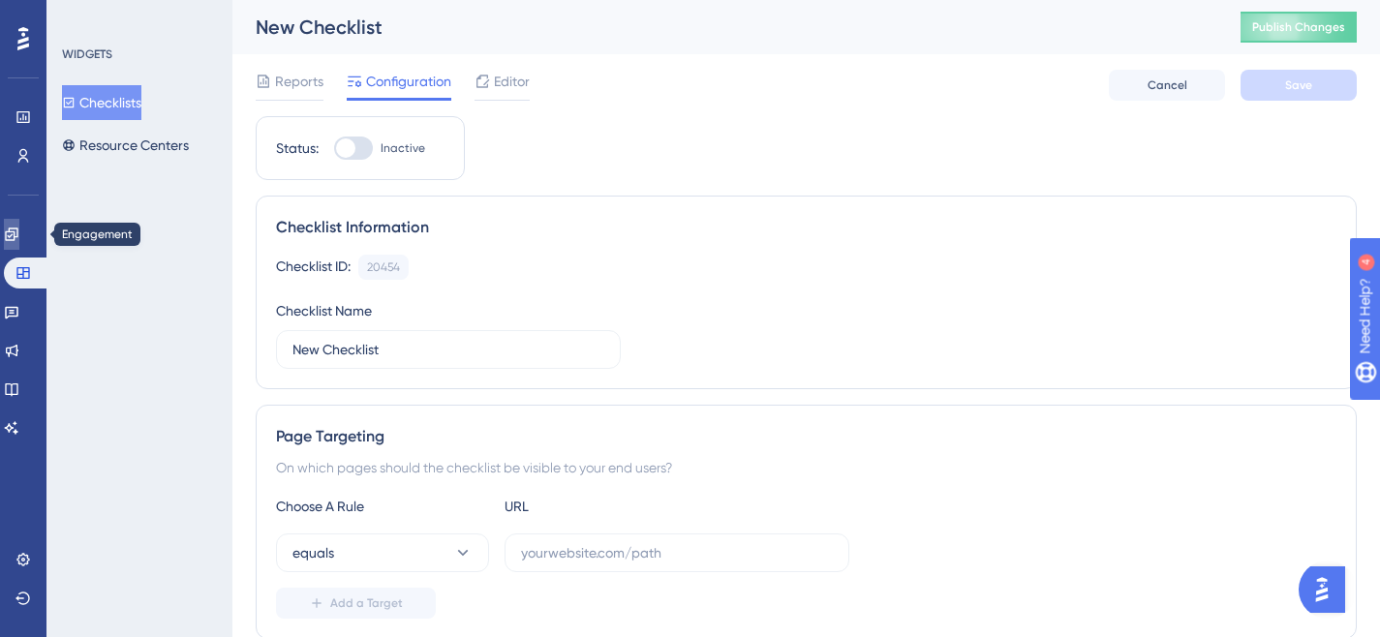
click at [19, 232] on icon at bounding box center [11, 234] width 15 height 15
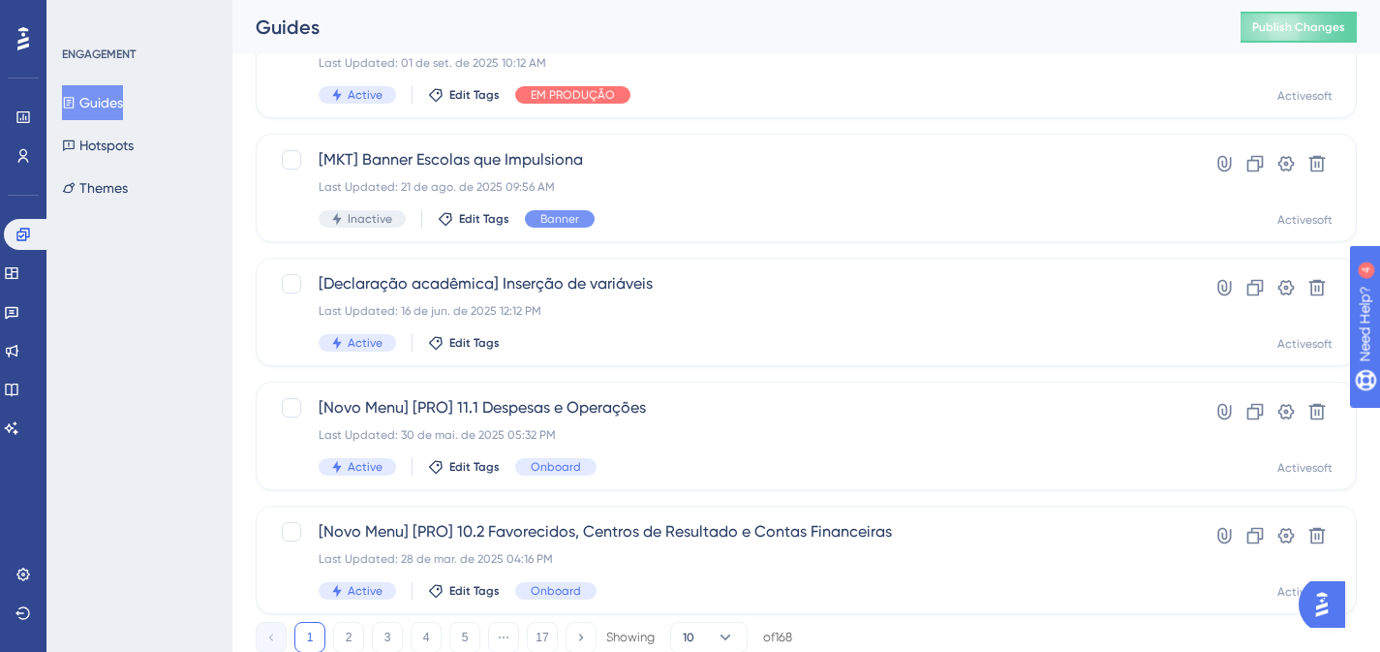
scroll to position [851, 0]
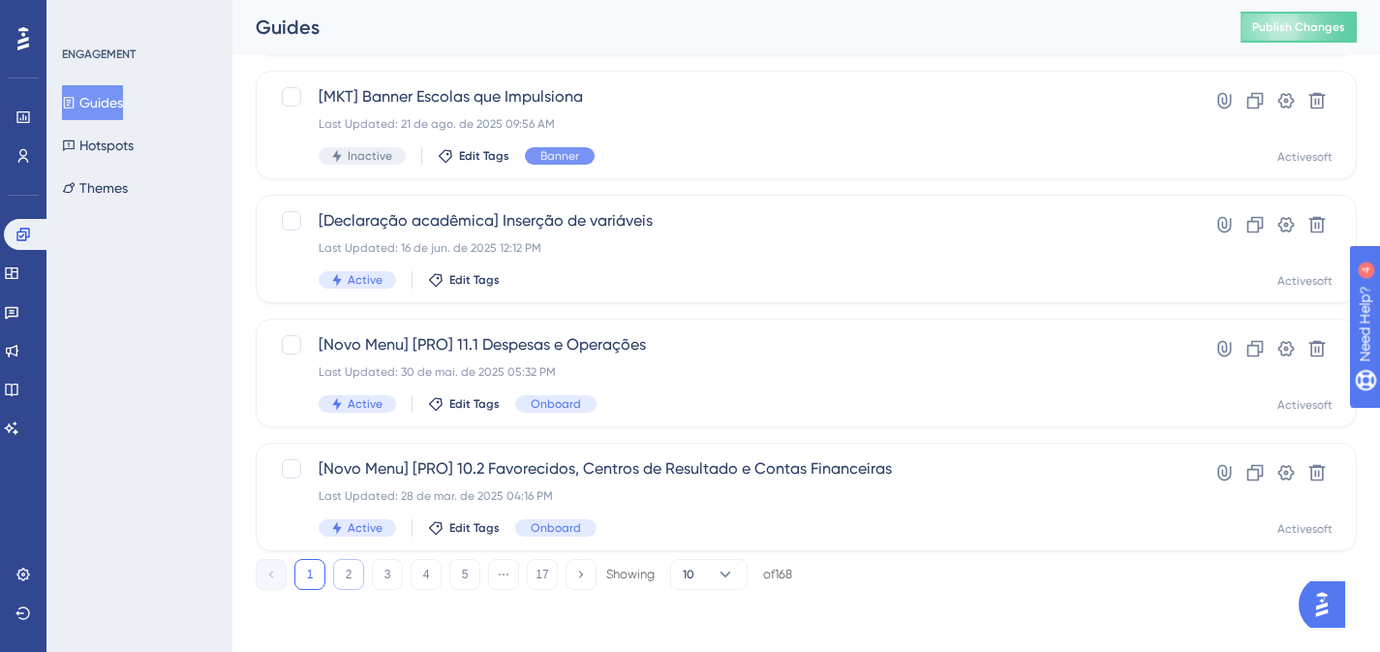
click at [346, 570] on button "2" at bounding box center [348, 574] width 31 height 31
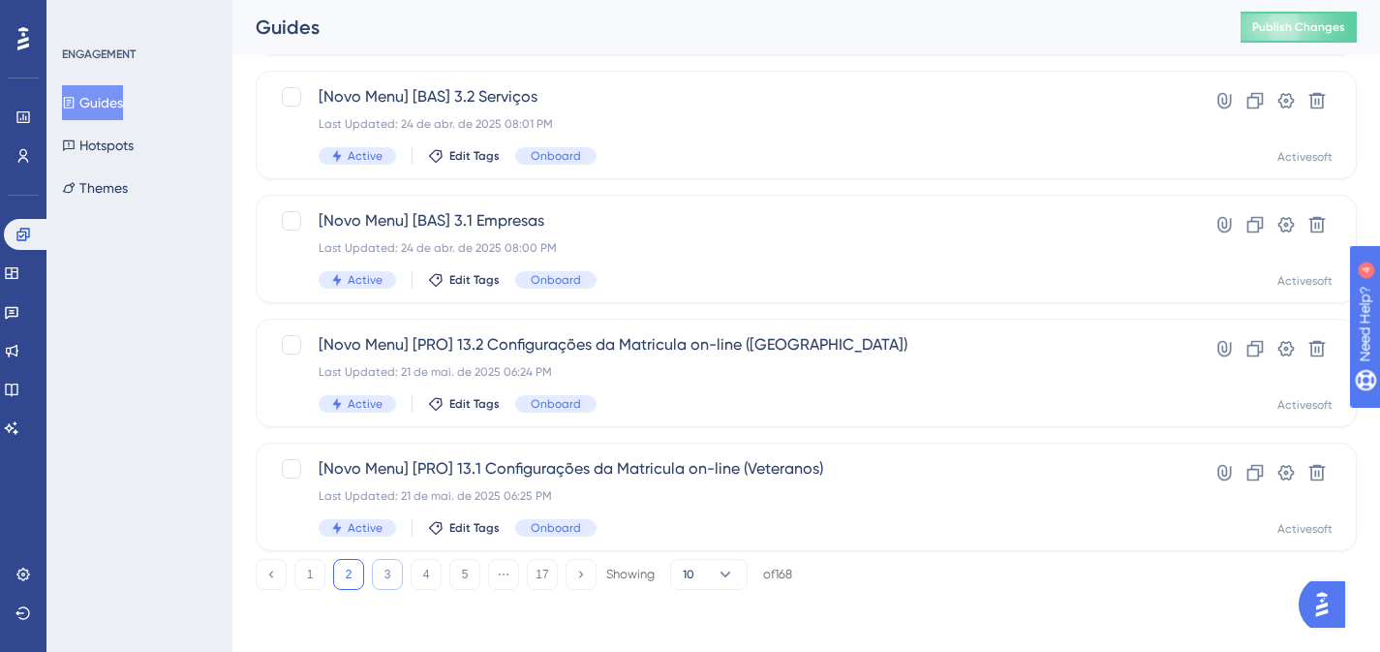
click at [390, 578] on button "3" at bounding box center [387, 574] width 31 height 31
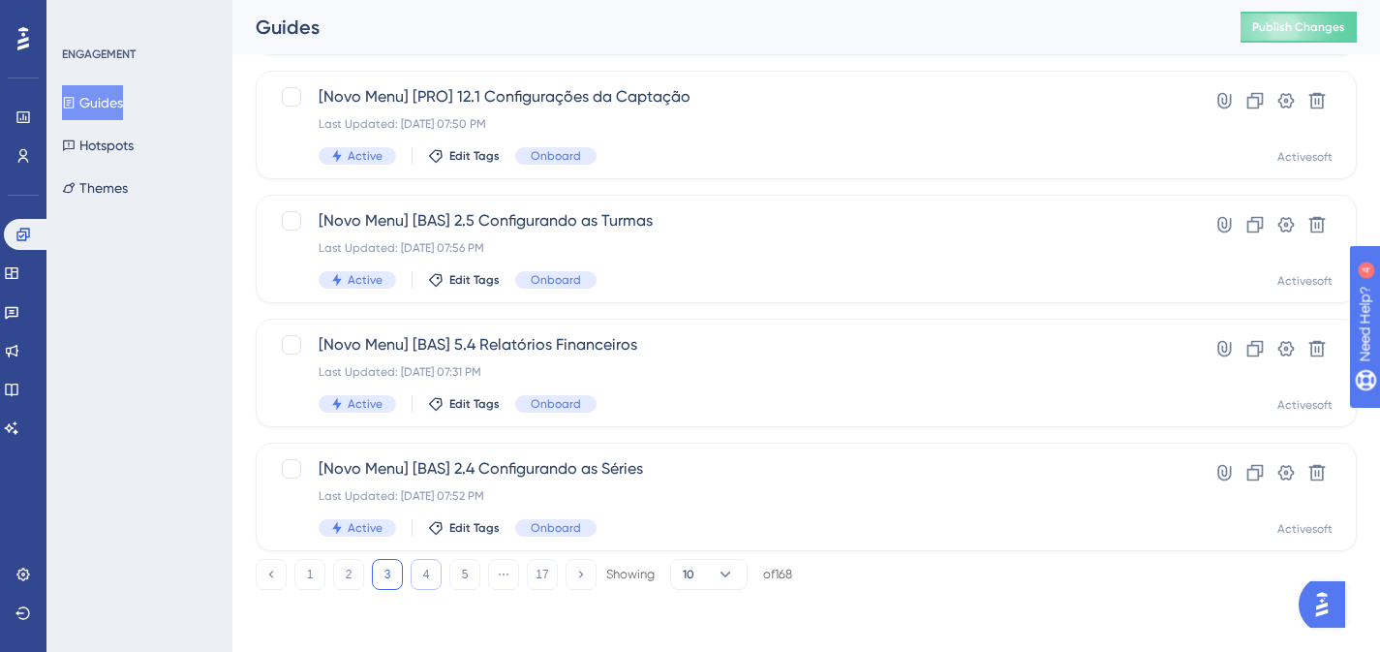
click at [424, 581] on button "4" at bounding box center [426, 574] width 31 height 31
click at [452, 581] on button "5" at bounding box center [464, 574] width 31 height 31
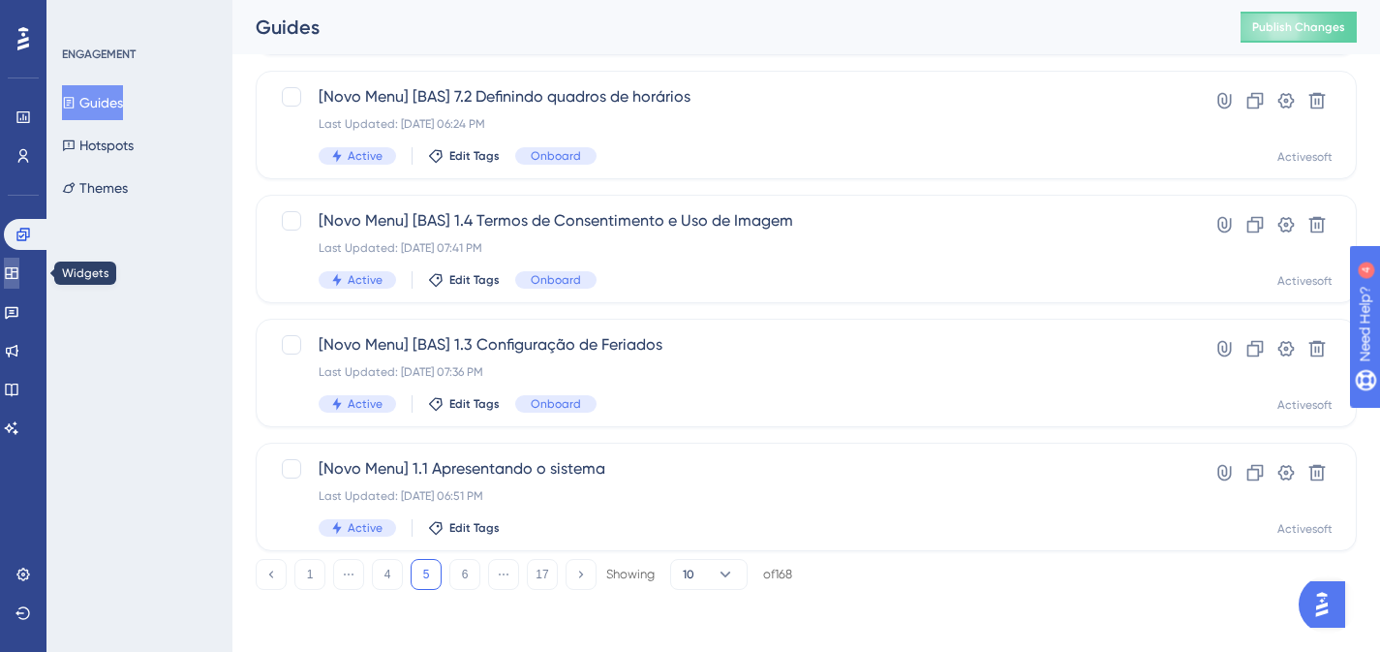
click at [19, 280] on icon at bounding box center [11, 272] width 15 height 15
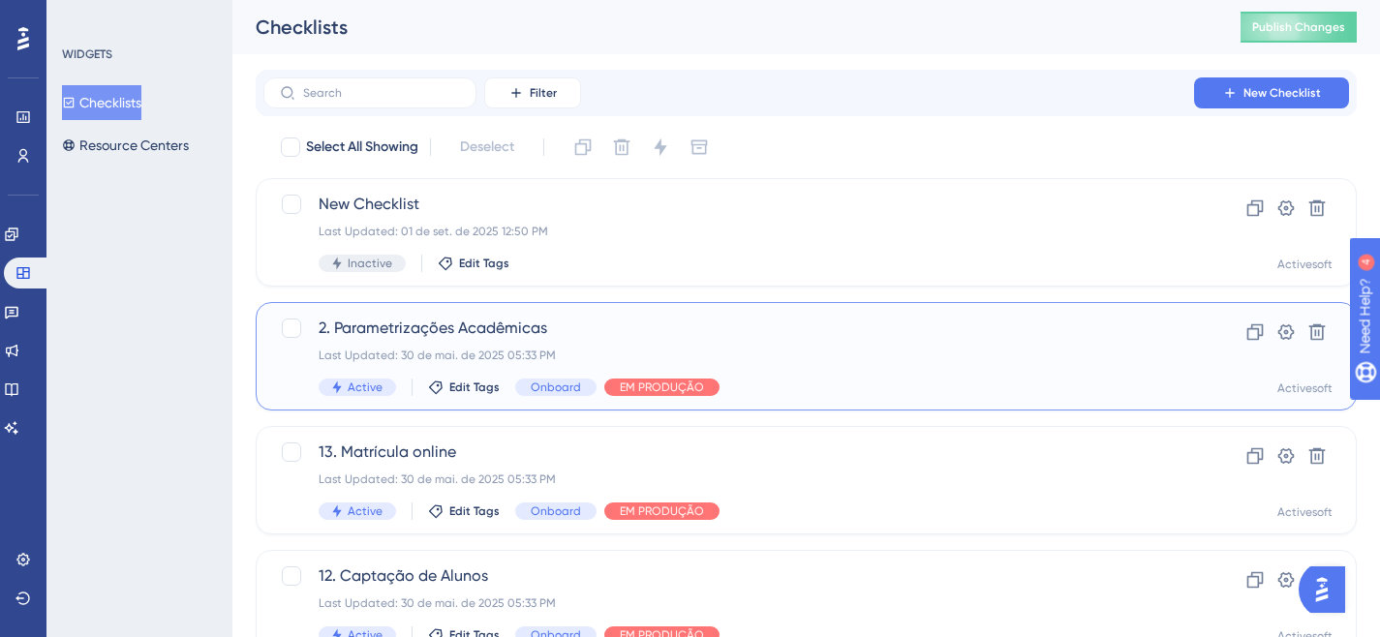
click at [505, 330] on span "2. Parametrizações Acadêmicas" at bounding box center [729, 328] width 820 height 23
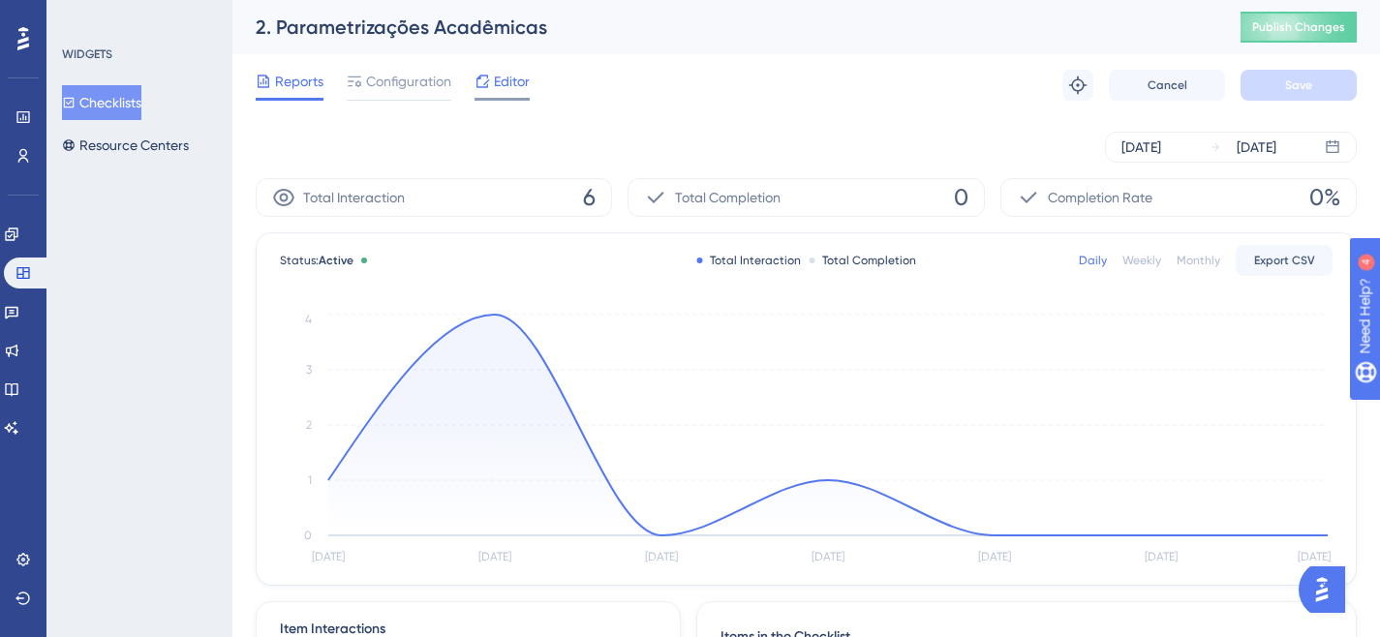
click at [479, 84] on icon at bounding box center [482, 81] width 15 height 15
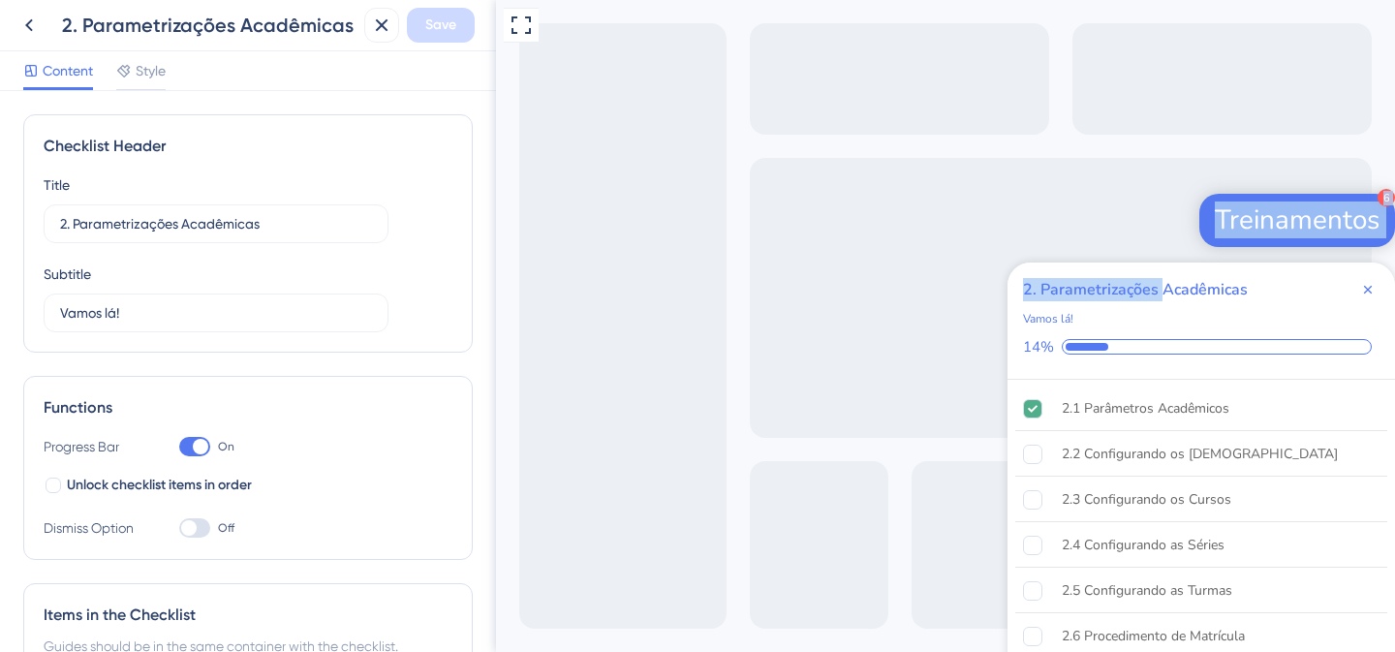
drag, startPoint x: 1163, startPoint y: 295, endPoint x: 1164, endPoint y: 249, distance: 46.5
click at [1164, 255] on div "Full Screen Preview 6 Treinamentos 2. Parametrizações Acadêmicas Vamos lá! 14% …" at bounding box center [945, 326] width 899 height 652
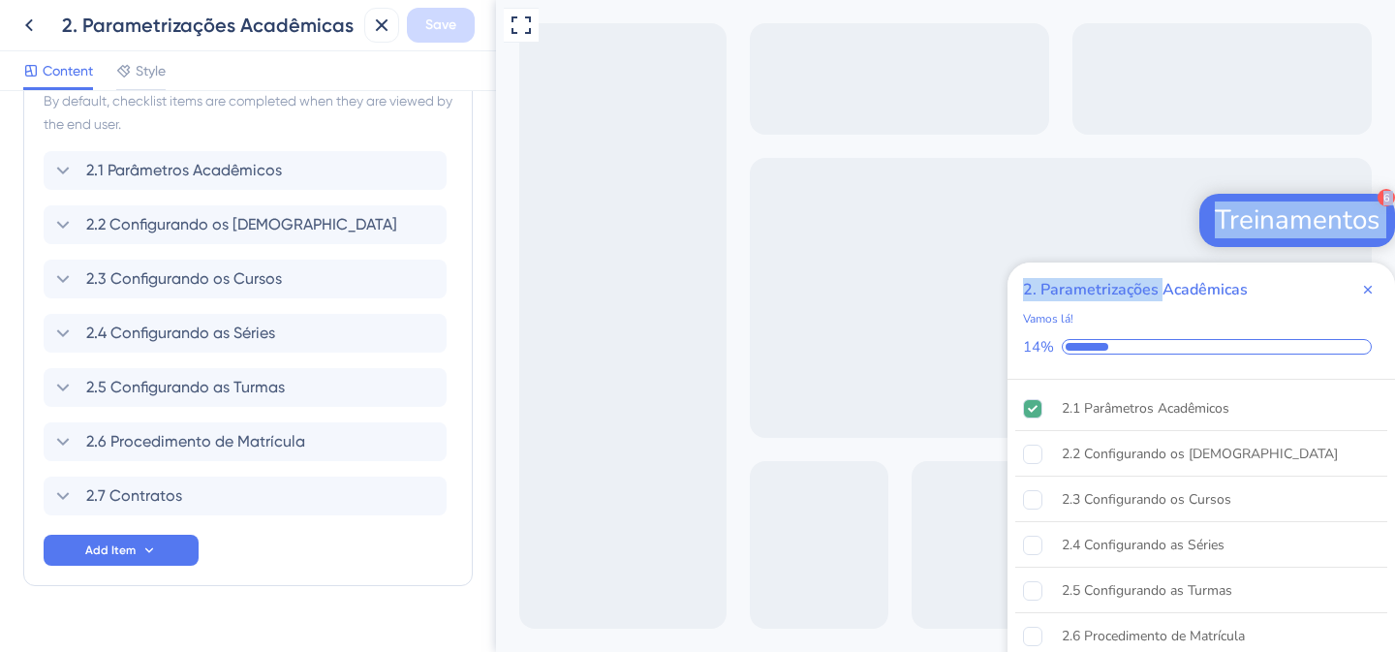
scroll to position [530, 0]
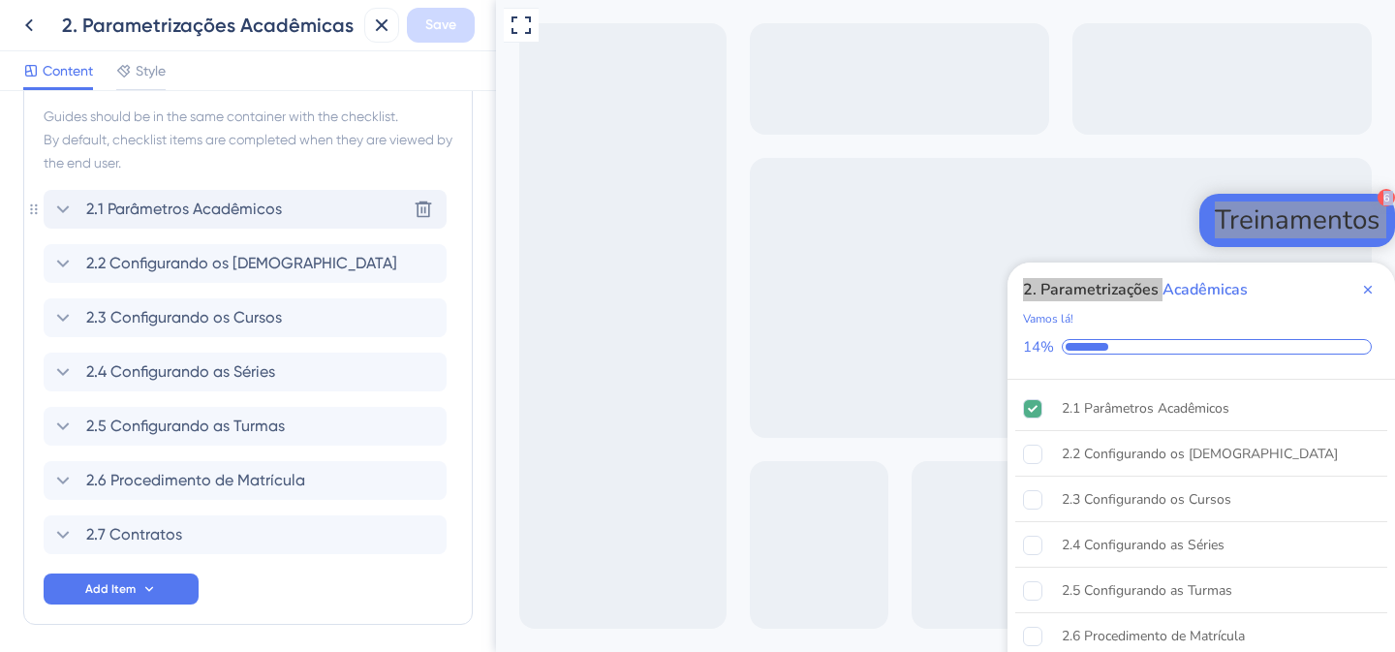
click at [127, 217] on span "2.1 Parâmetros Acadêmicos" at bounding box center [184, 209] width 196 height 23
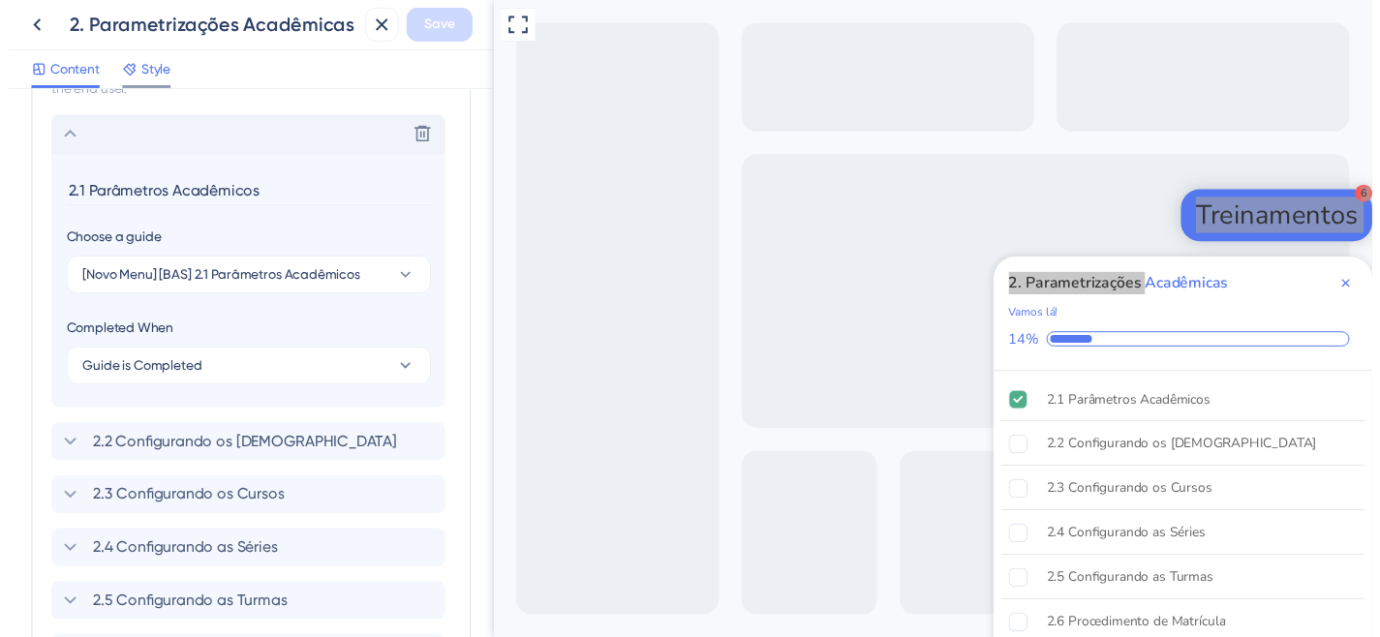
scroll to position [583, 0]
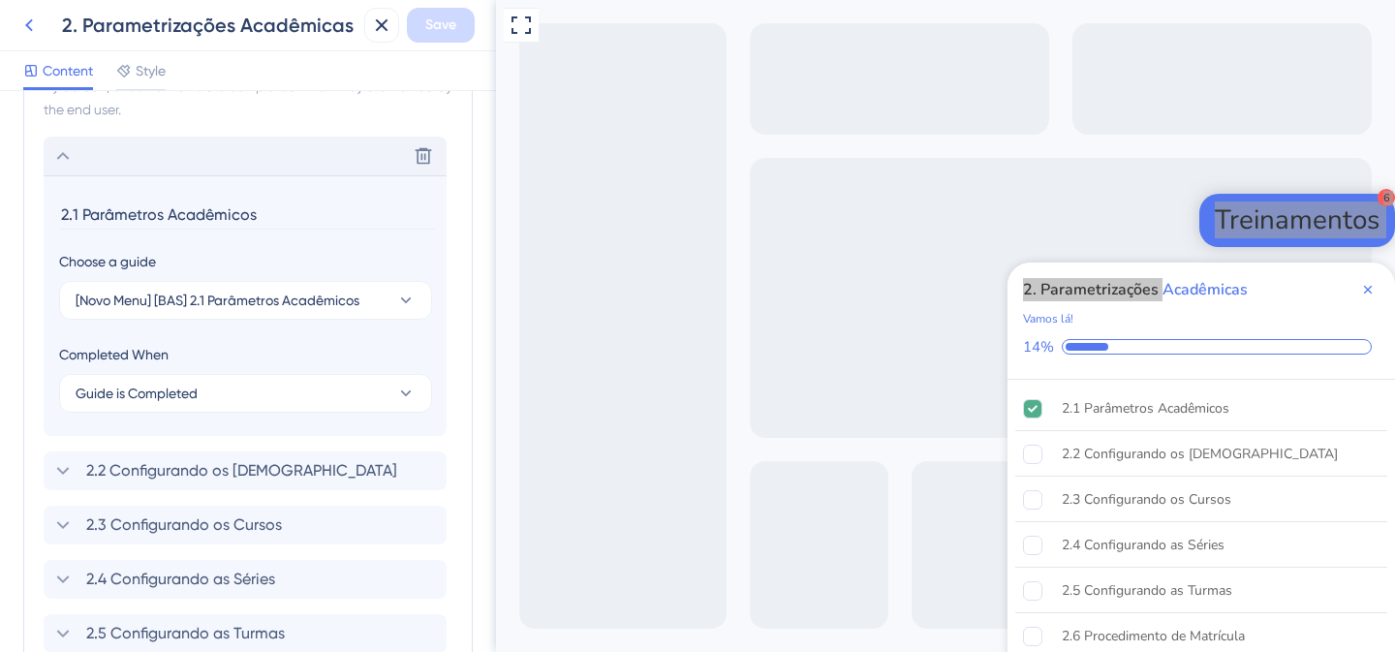
click at [28, 24] on icon at bounding box center [28, 25] width 23 height 23
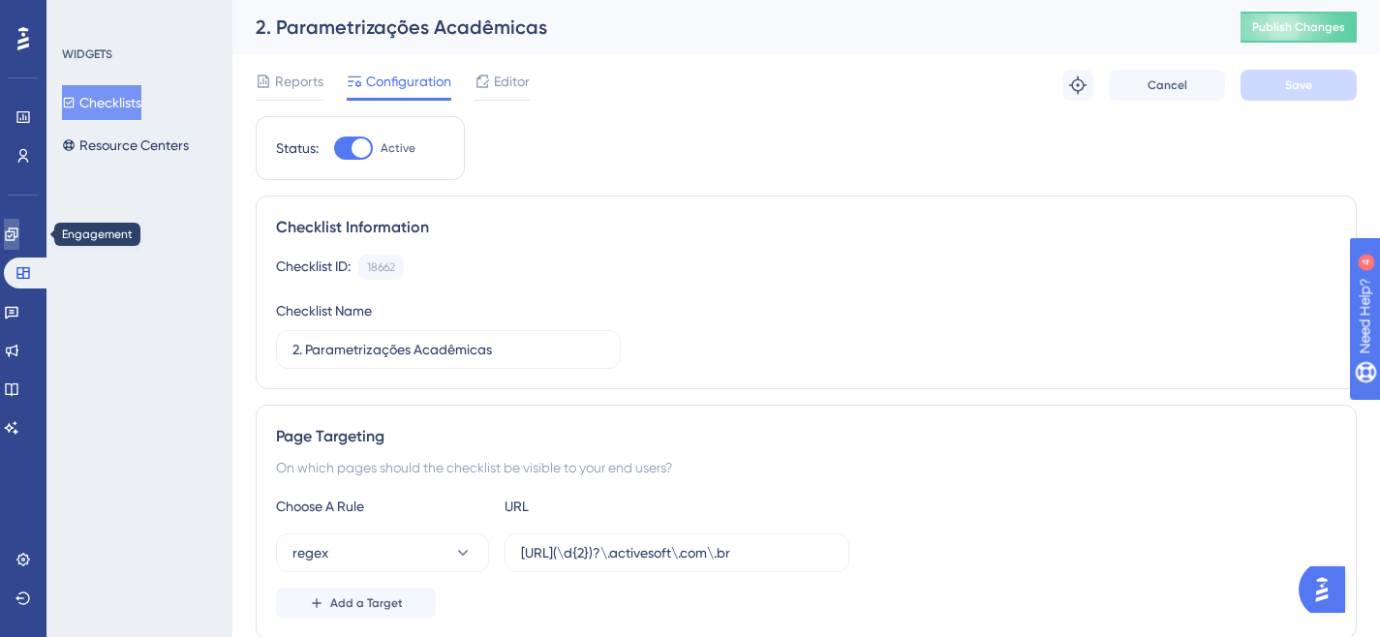
click at [17, 232] on icon at bounding box center [11, 234] width 13 height 13
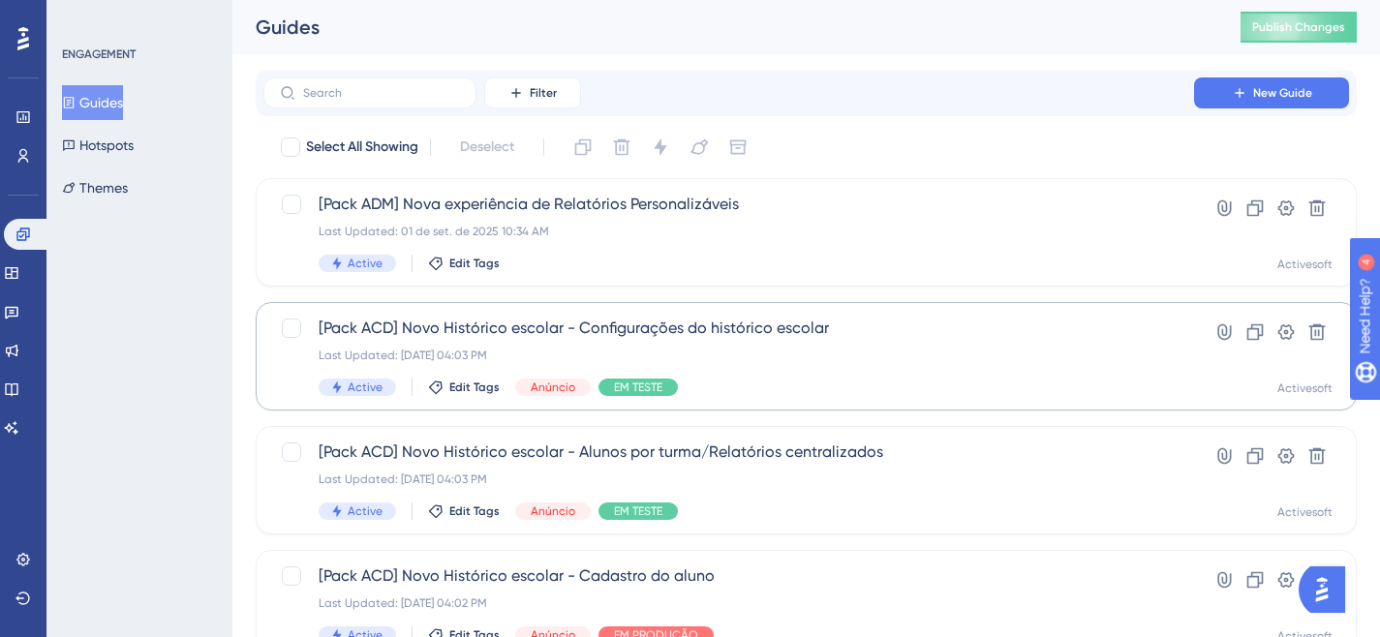
scroll to position [4, 0]
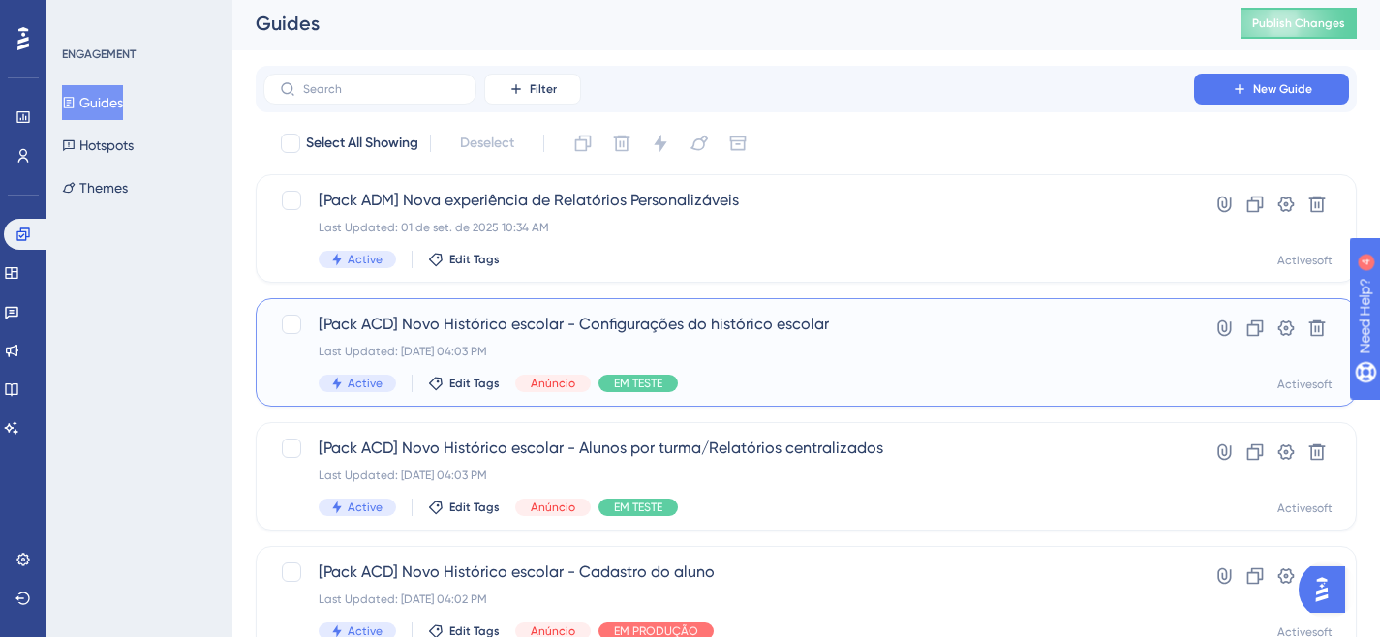
click at [837, 339] on div "[Pack ACD] Novo Histórico escolar - Configurações do histórico escolar Last Upd…" at bounding box center [729, 352] width 820 height 79
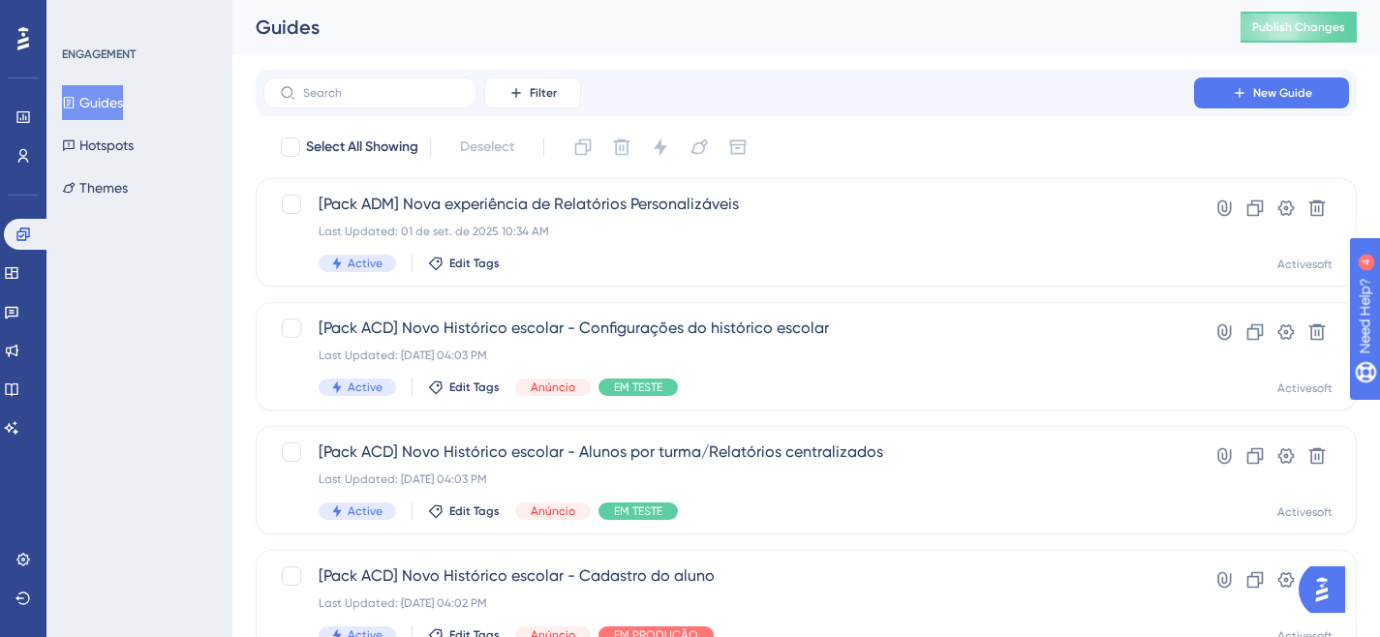
scroll to position [4, 0]
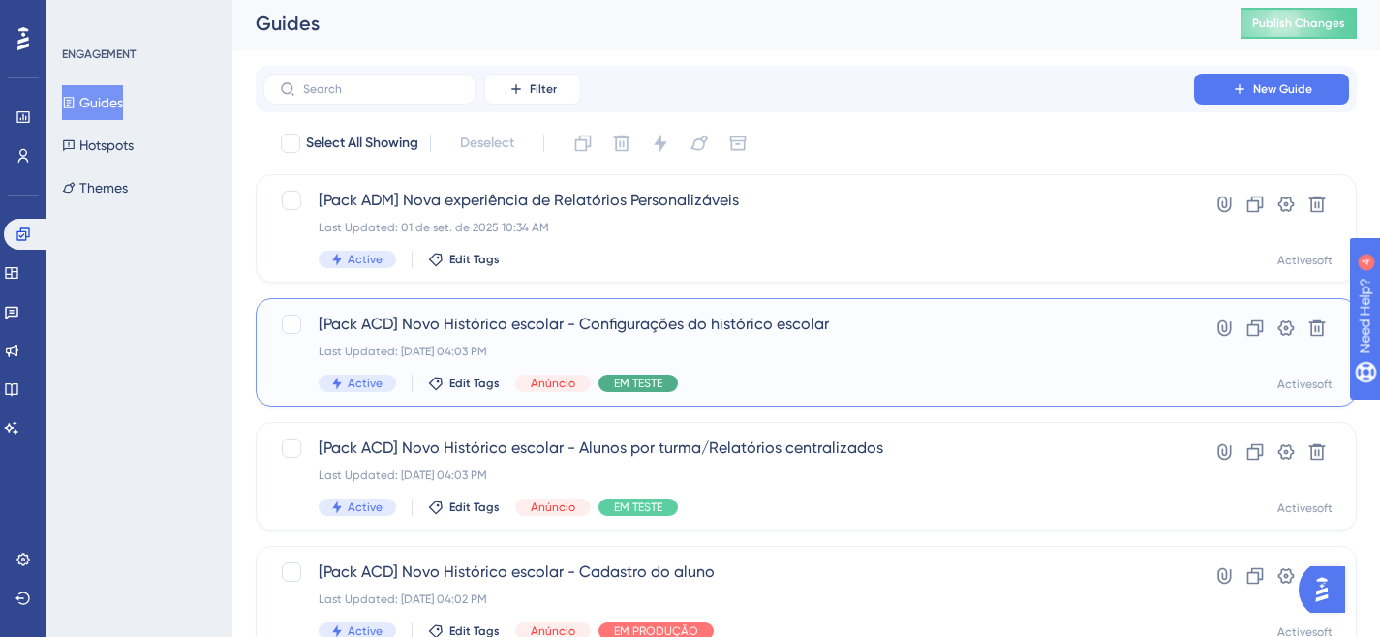
click at [623, 385] on span "EM TESTE" at bounding box center [638, 383] width 48 height 15
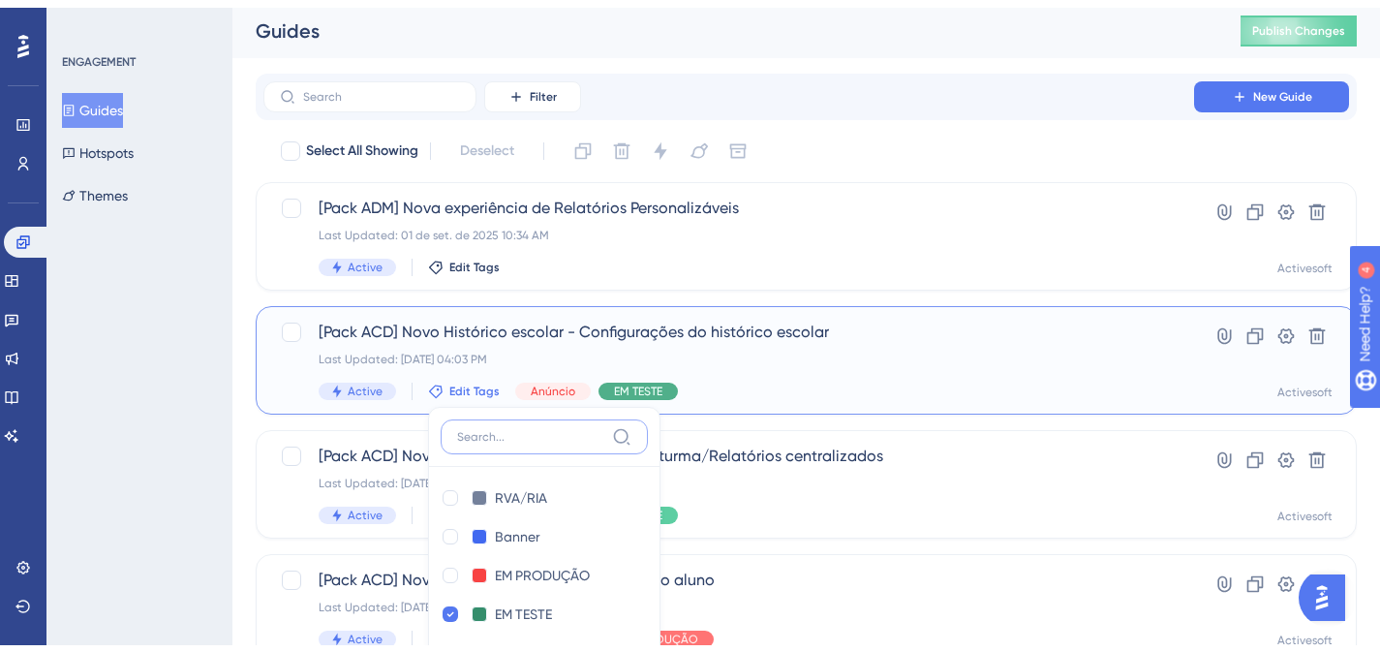
scroll to position [243, 0]
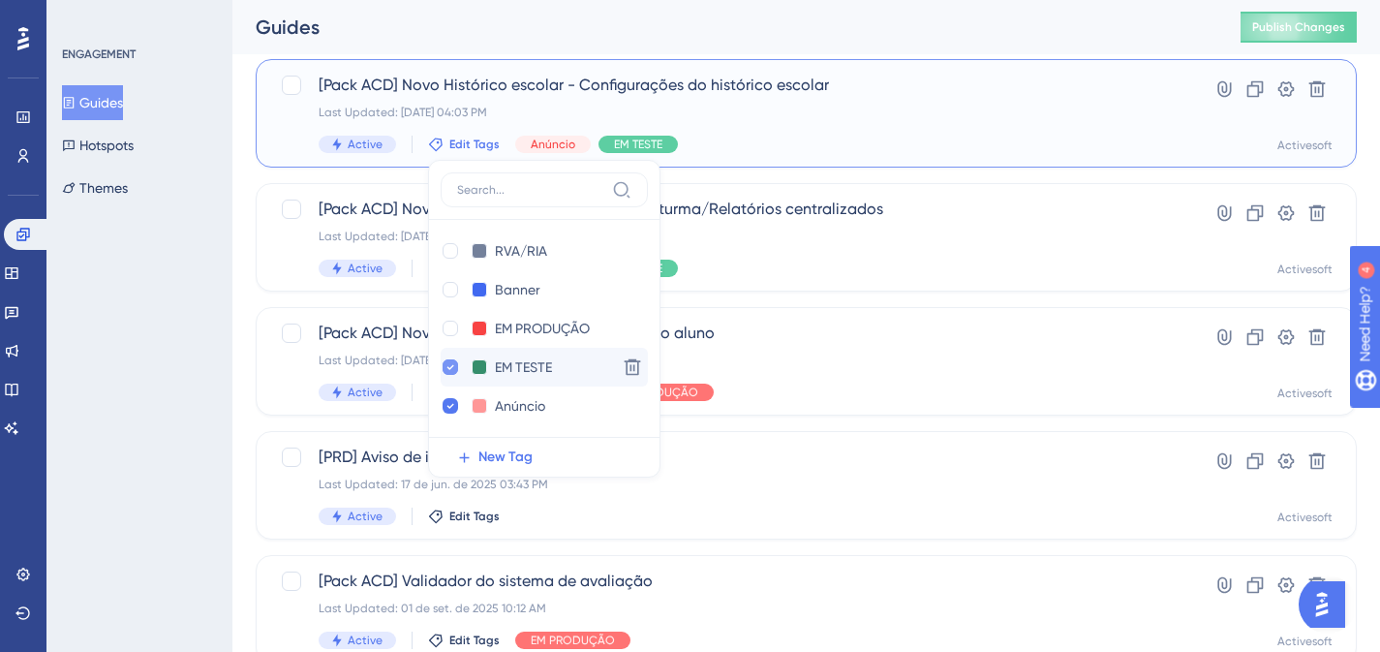
click at [450, 372] on icon at bounding box center [451, 367] width 8 height 14
checkbox input "false"
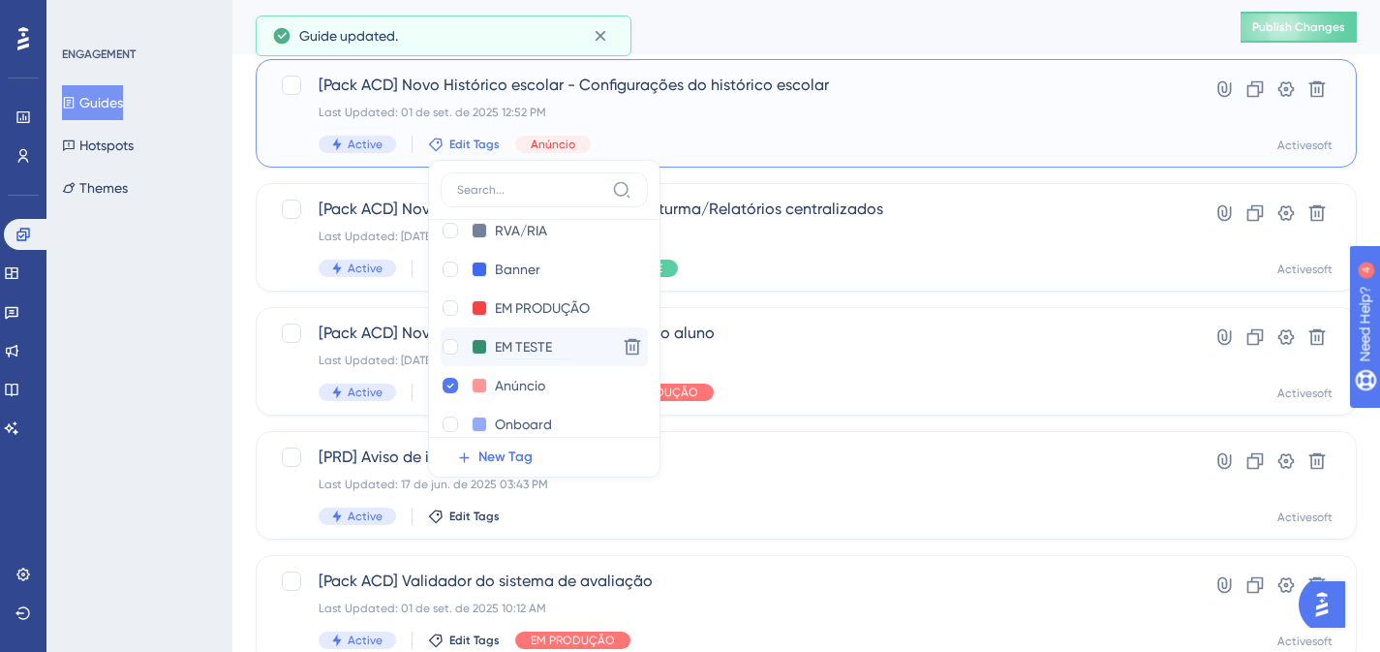
scroll to position [39, 0]
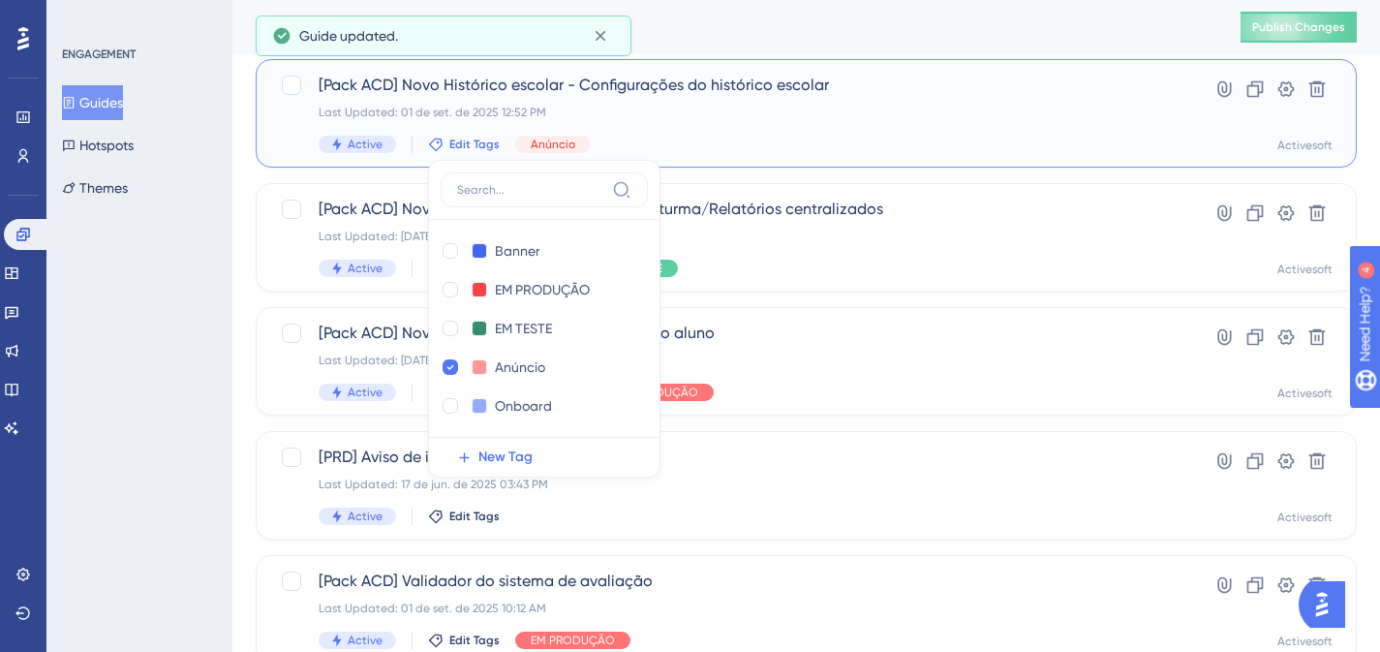
click at [777, 164] on div "[Pack ACD] Novo Histórico escolar - Configurações do histórico escolar Last Upd…" at bounding box center [806, 113] width 1101 height 108
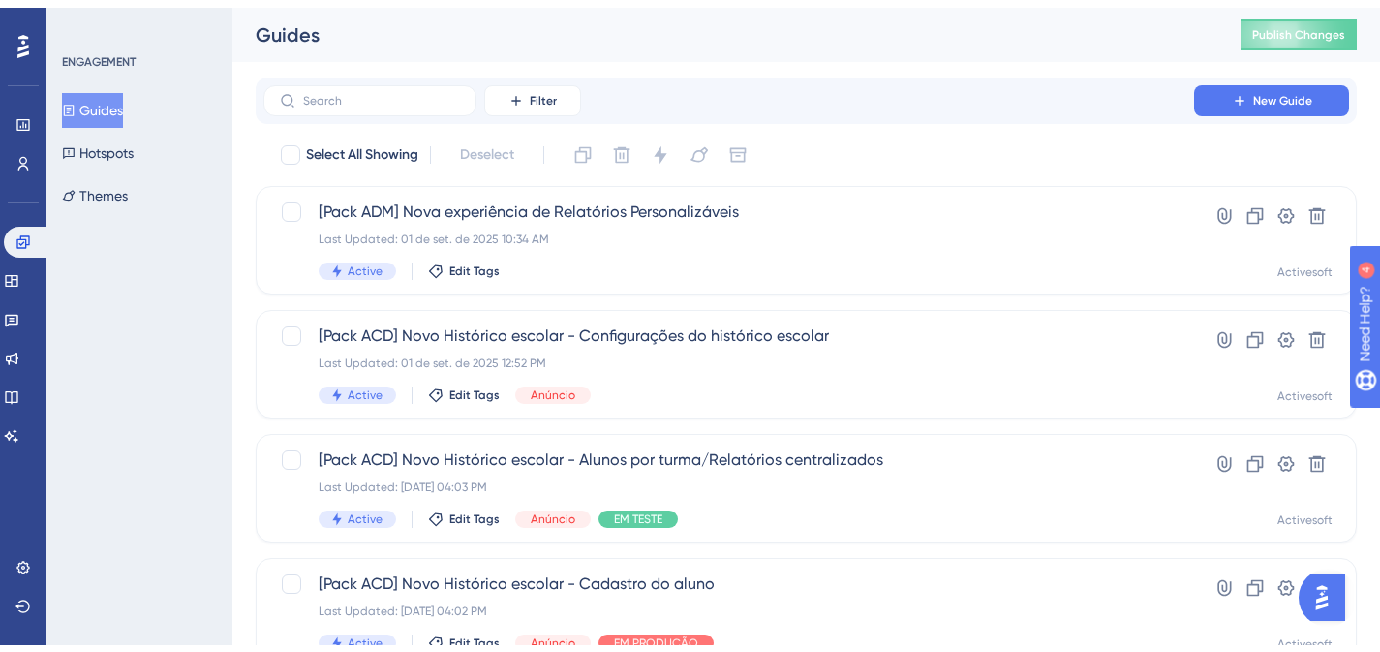
scroll to position [181, 0]
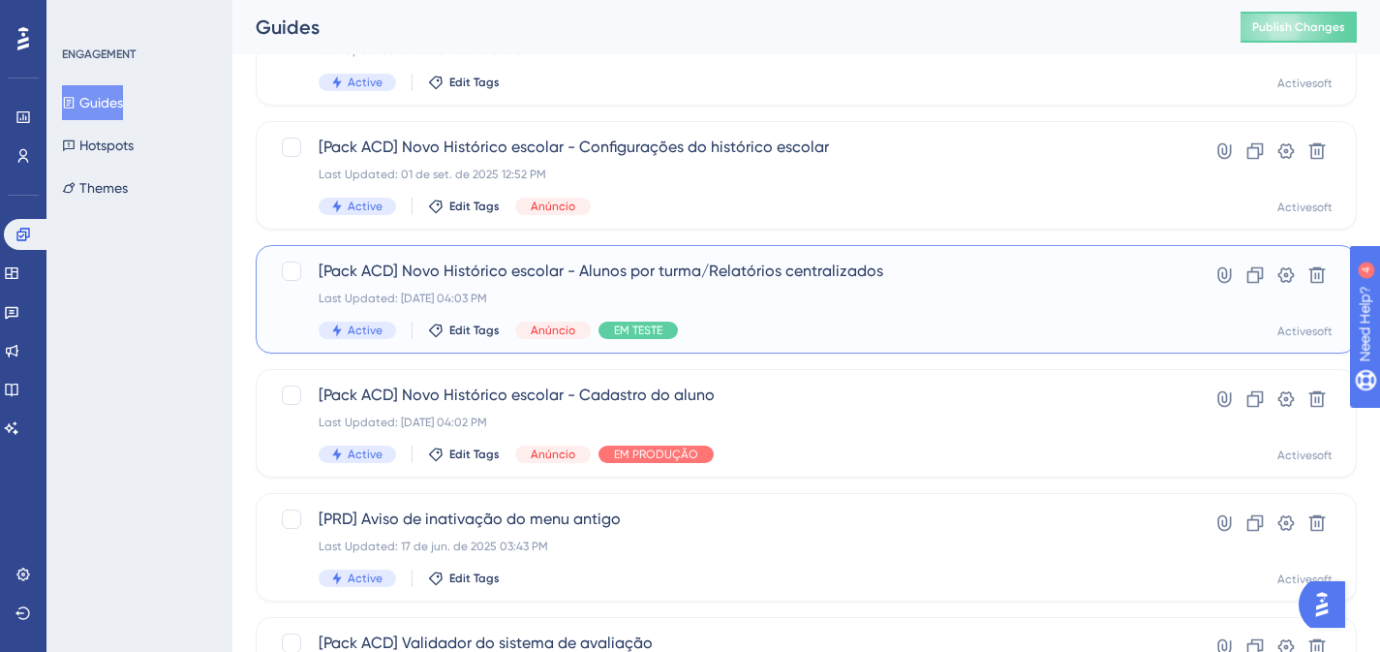
click at [636, 313] on div "[Pack ACD] Novo Histórico escolar - Alunos por turma/Relatórios centralizados L…" at bounding box center [729, 299] width 820 height 79
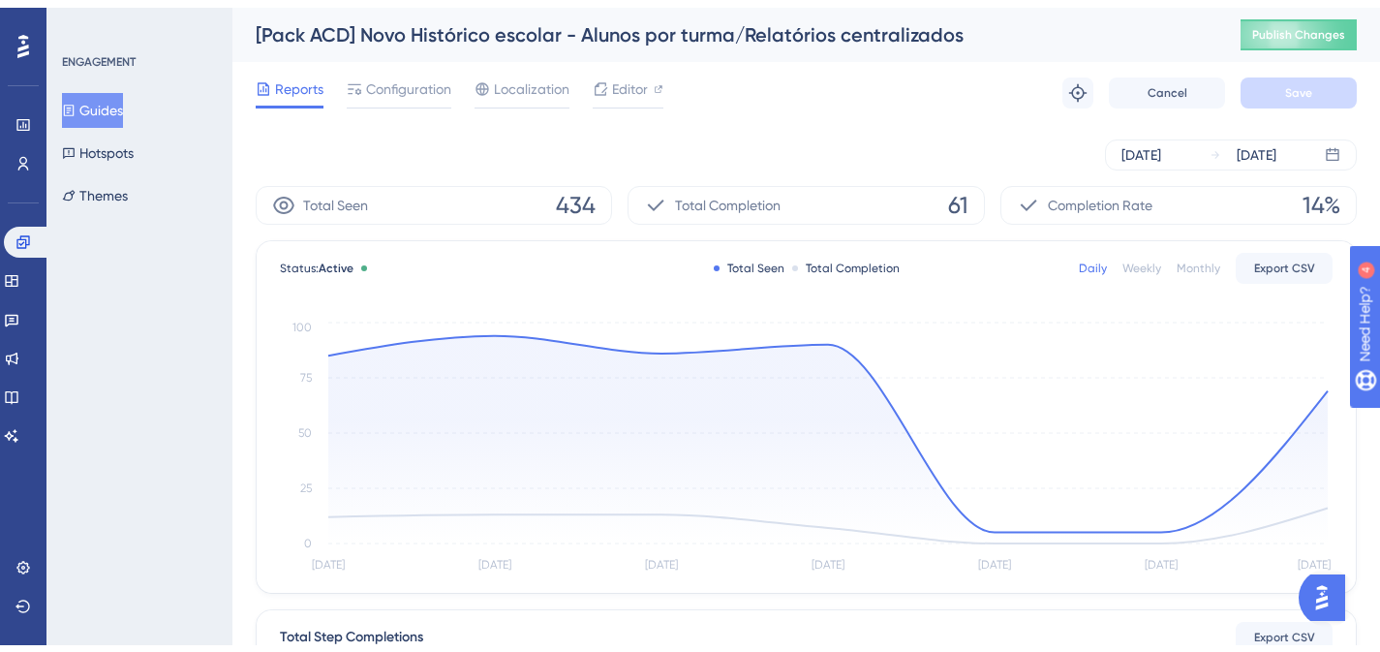
scroll to position [181, 0]
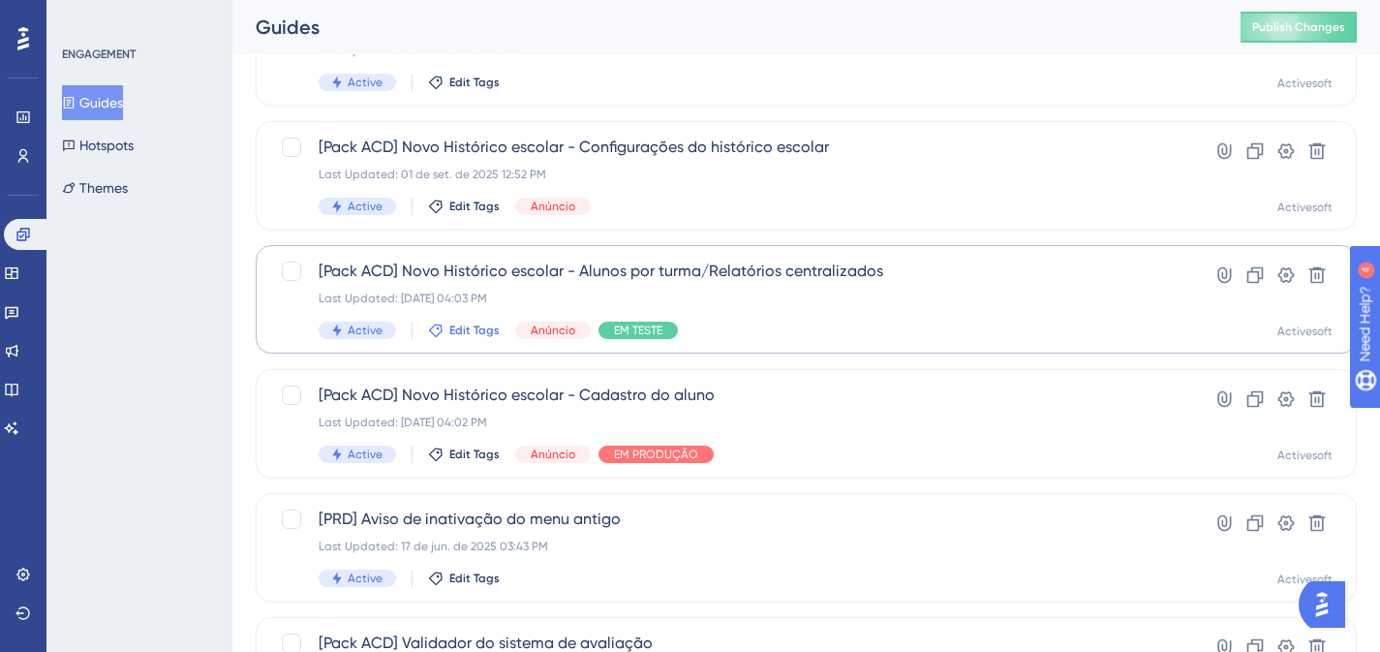
click at [473, 335] on span "Edit Tags" at bounding box center [474, 330] width 50 height 15
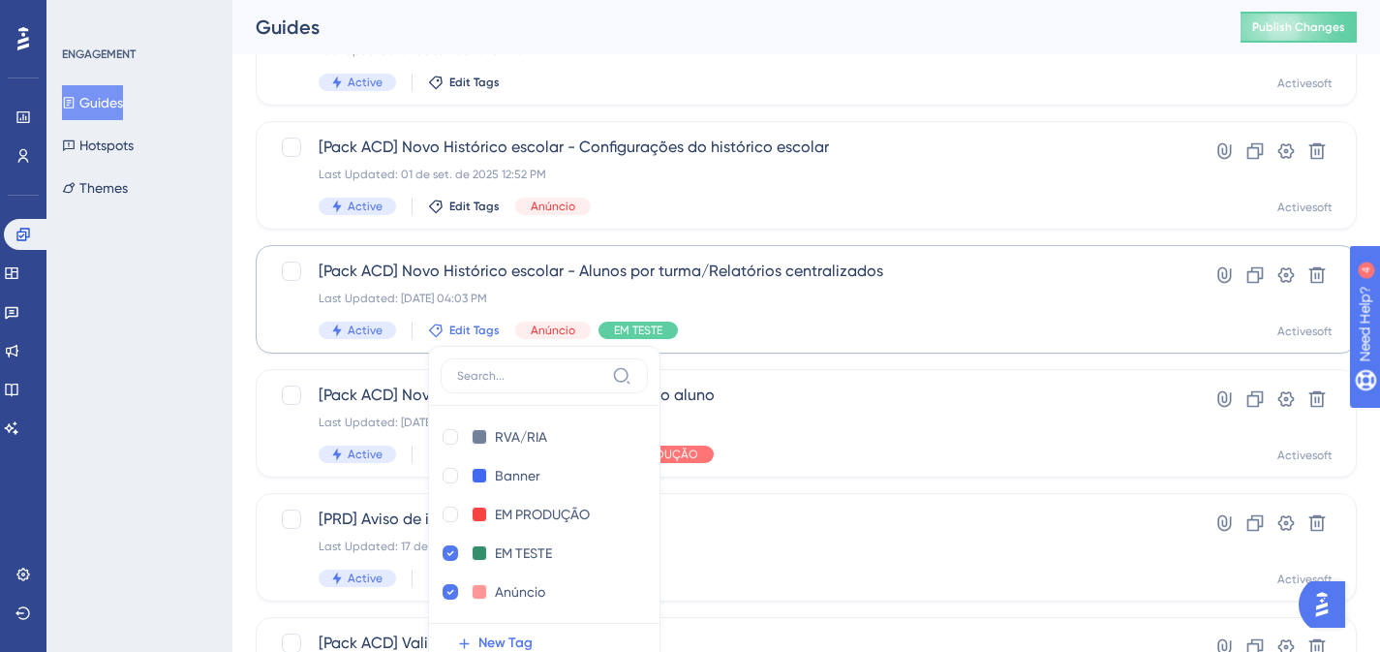
scroll to position [359, 0]
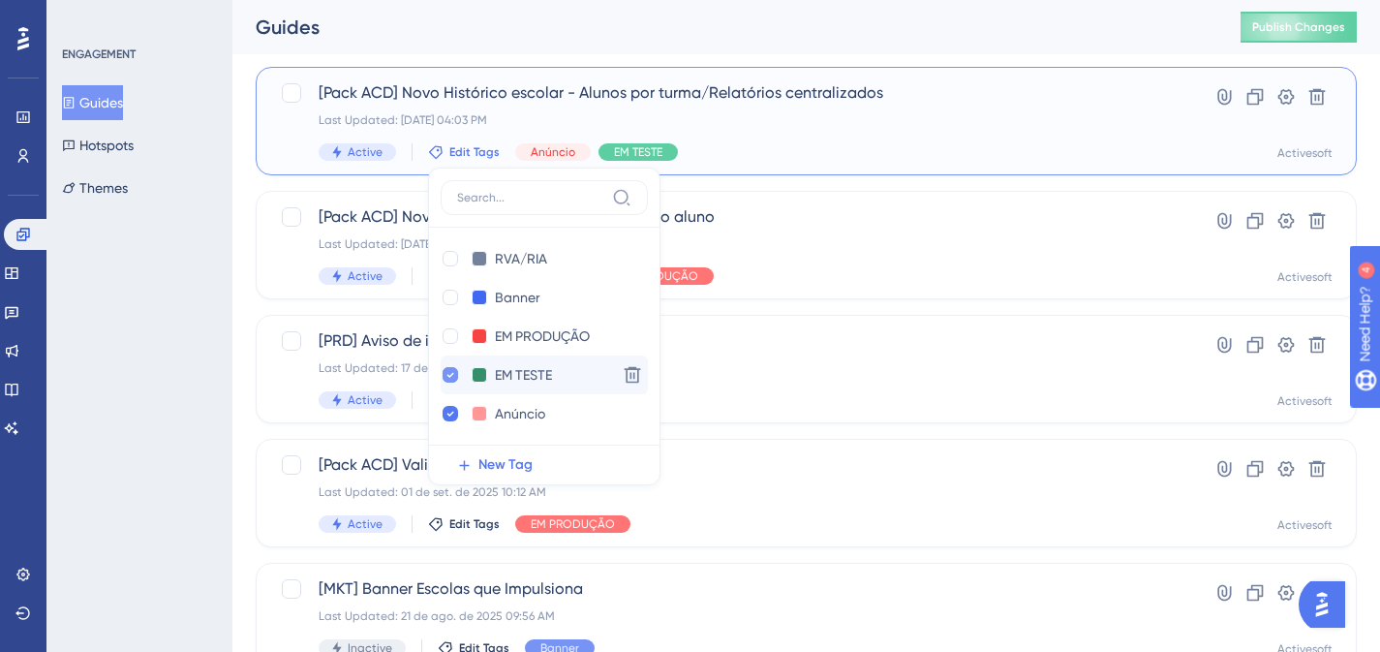
click at [447, 373] on icon at bounding box center [451, 375] width 8 height 14
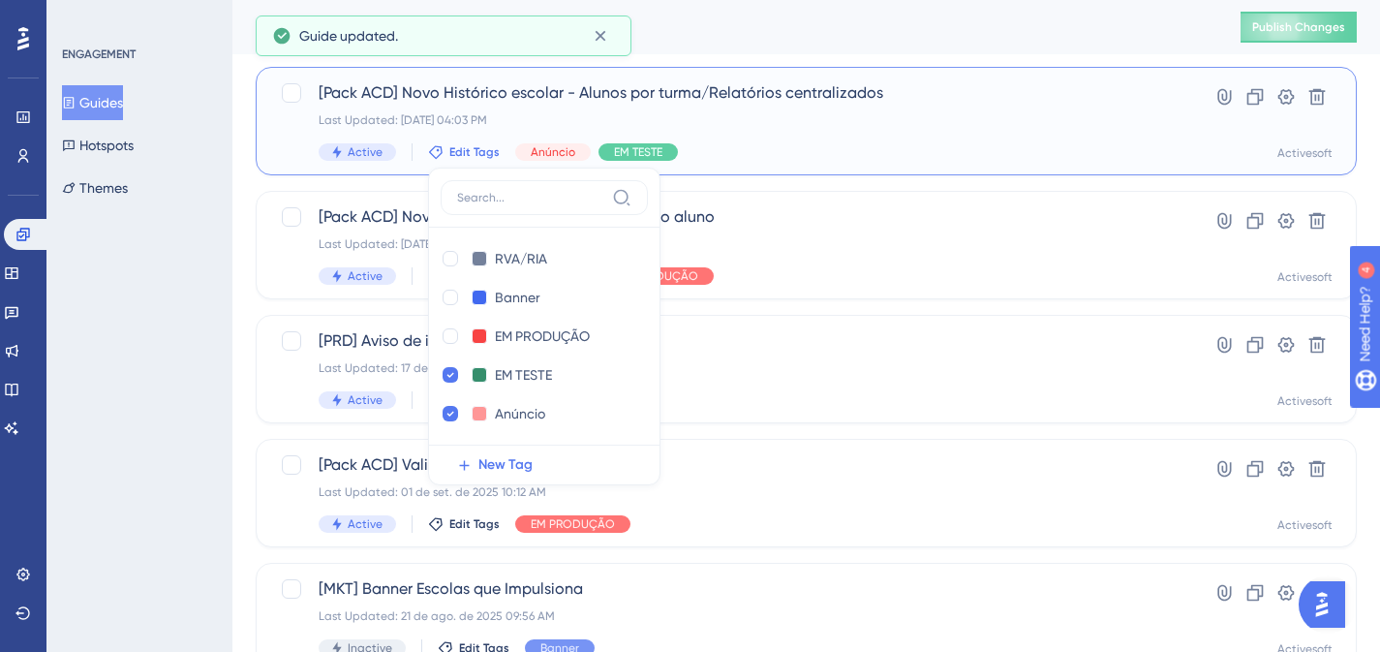
checkbox input "false"
click at [755, 157] on div "Active Edit Tags RVA/RIA RVA/RIA Delete Banner Banner Delete EM PRODUÇÃO EM PRO…" at bounding box center [729, 151] width 820 height 17
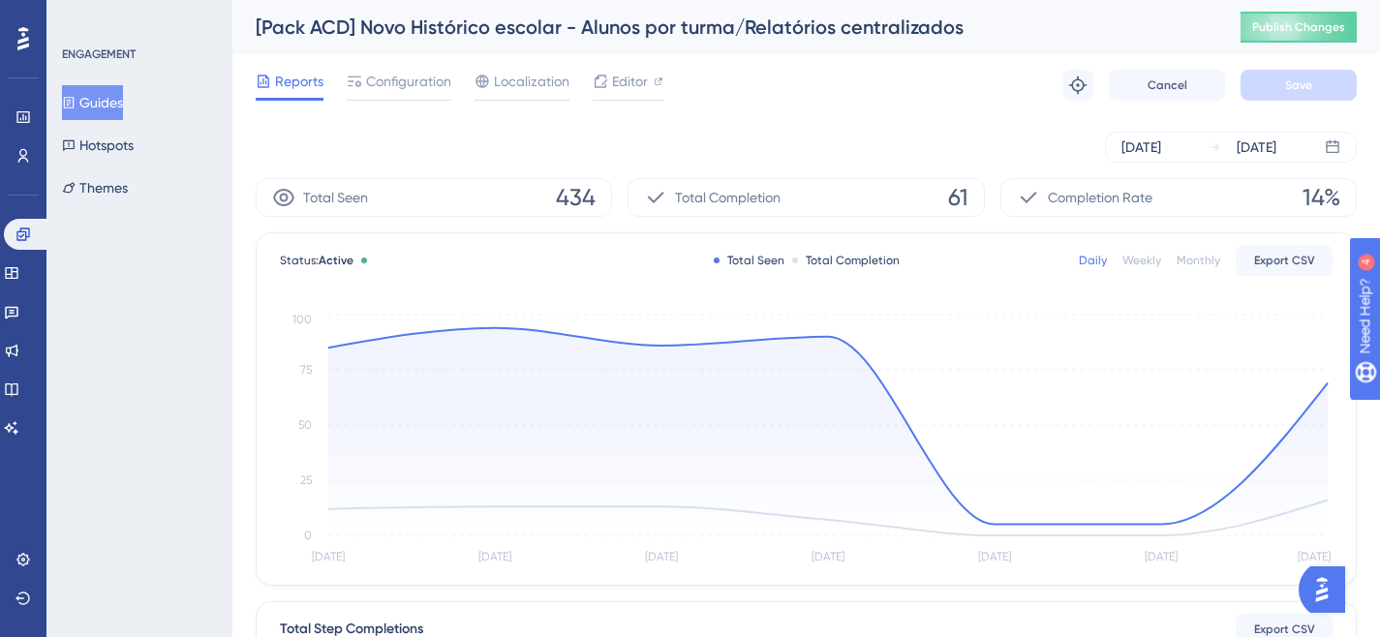
click at [113, 108] on button "Guides" at bounding box center [92, 102] width 61 height 35
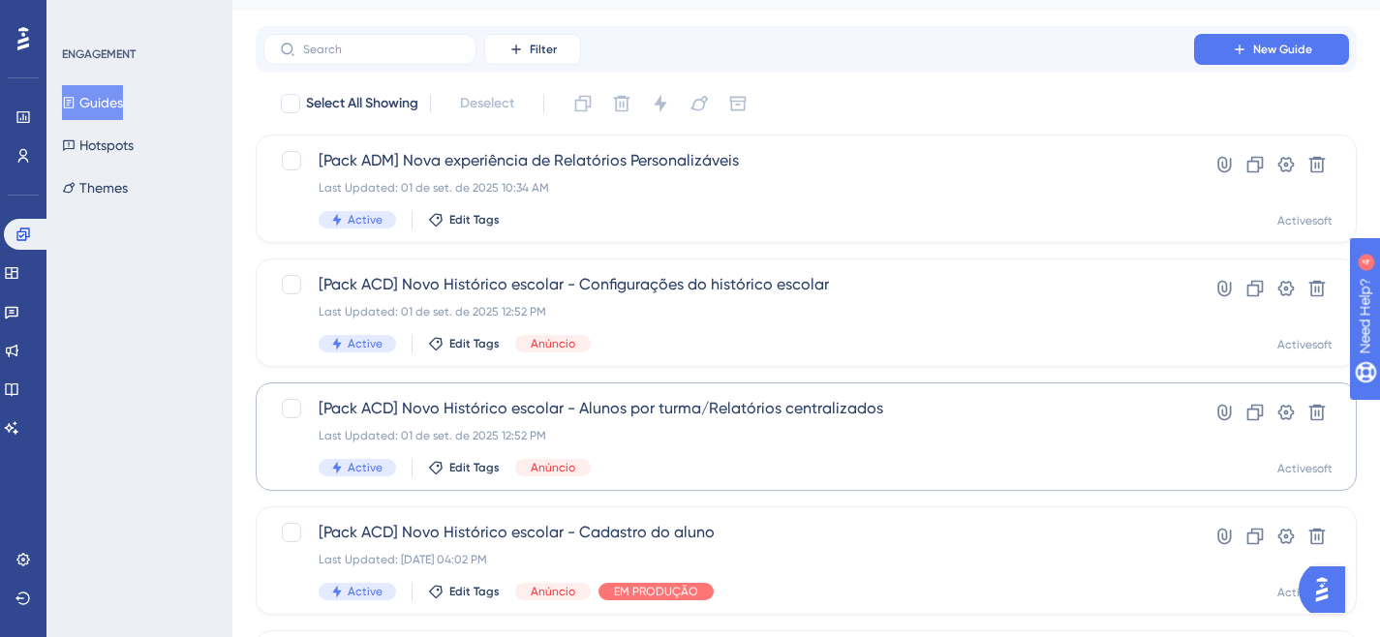
scroll to position [44, 0]
click at [443, 475] on div "Active Edit Tags Anúncio" at bounding box center [729, 467] width 820 height 17
click at [481, 463] on span "Edit Tags" at bounding box center [474, 467] width 50 height 15
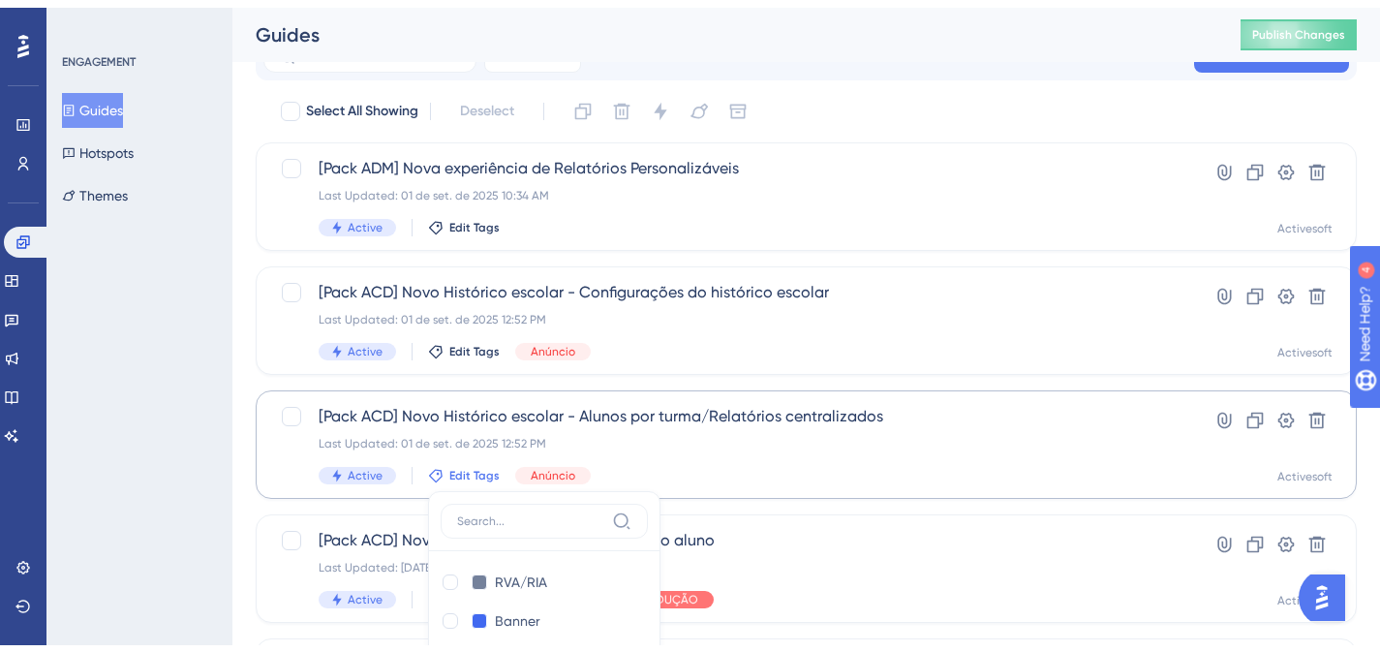
scroll to position [359, 0]
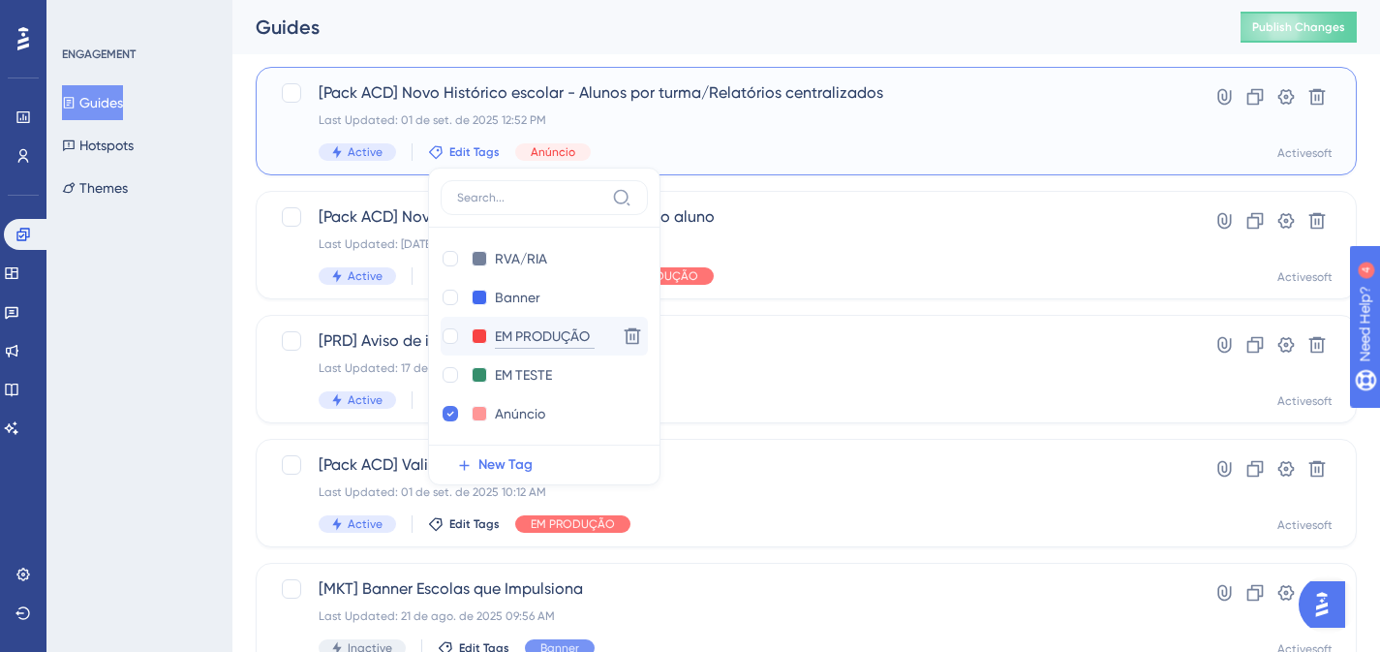
click at [515, 345] on input "EM PRODUÇÃO" at bounding box center [545, 337] width 100 height 24
click at [449, 337] on div at bounding box center [450, 335] width 15 height 15
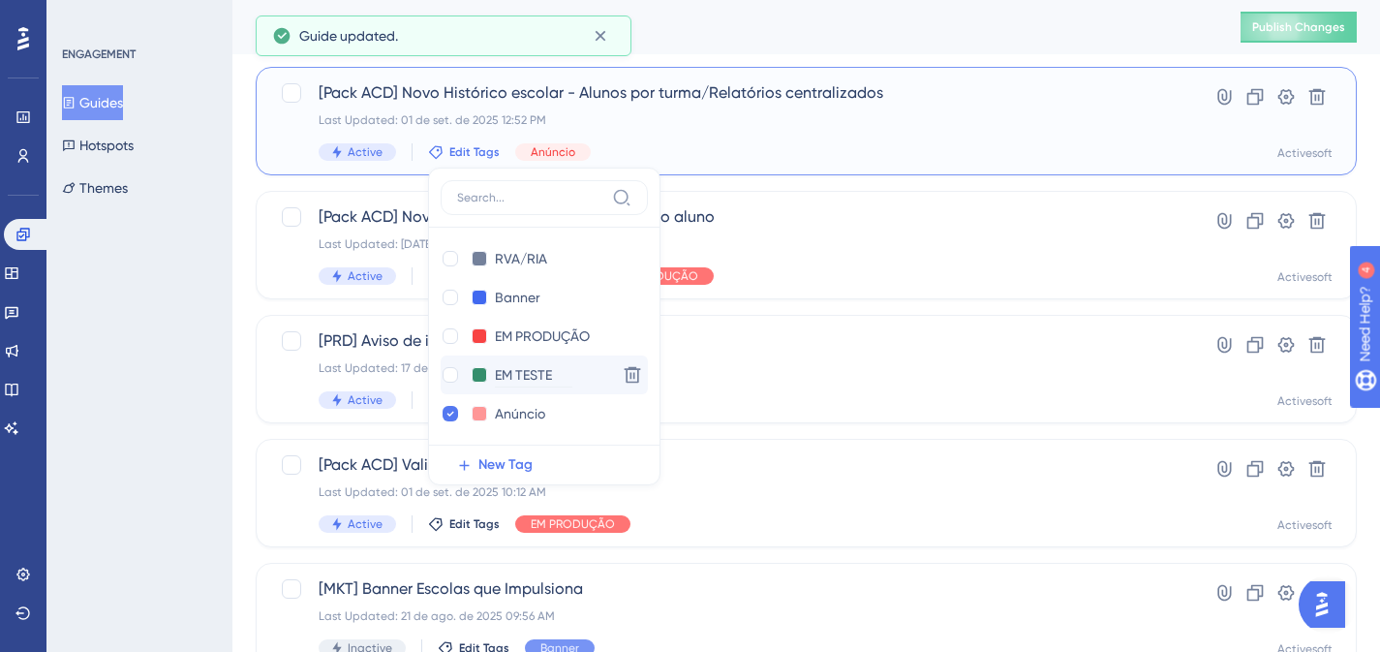
checkbox input "true"
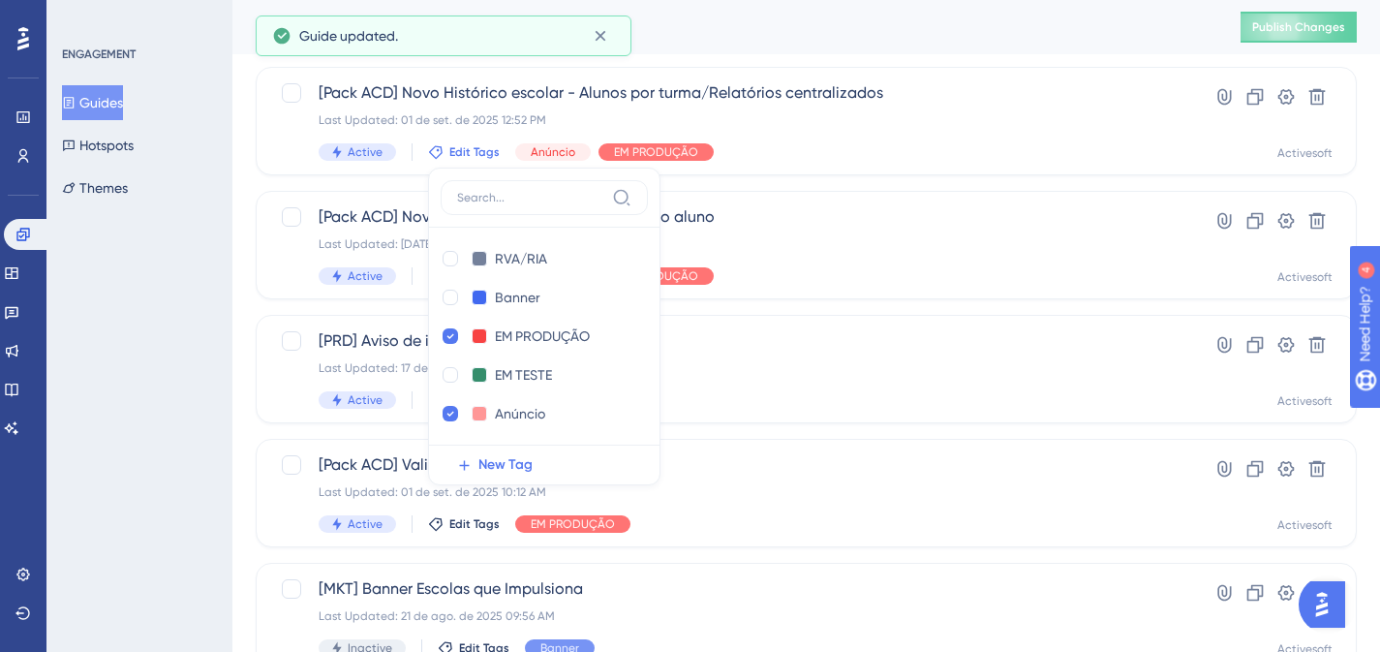
click at [196, 292] on div "ENGAGEMENT Guides Hotspots Themes" at bounding box center [139, 326] width 186 height 652
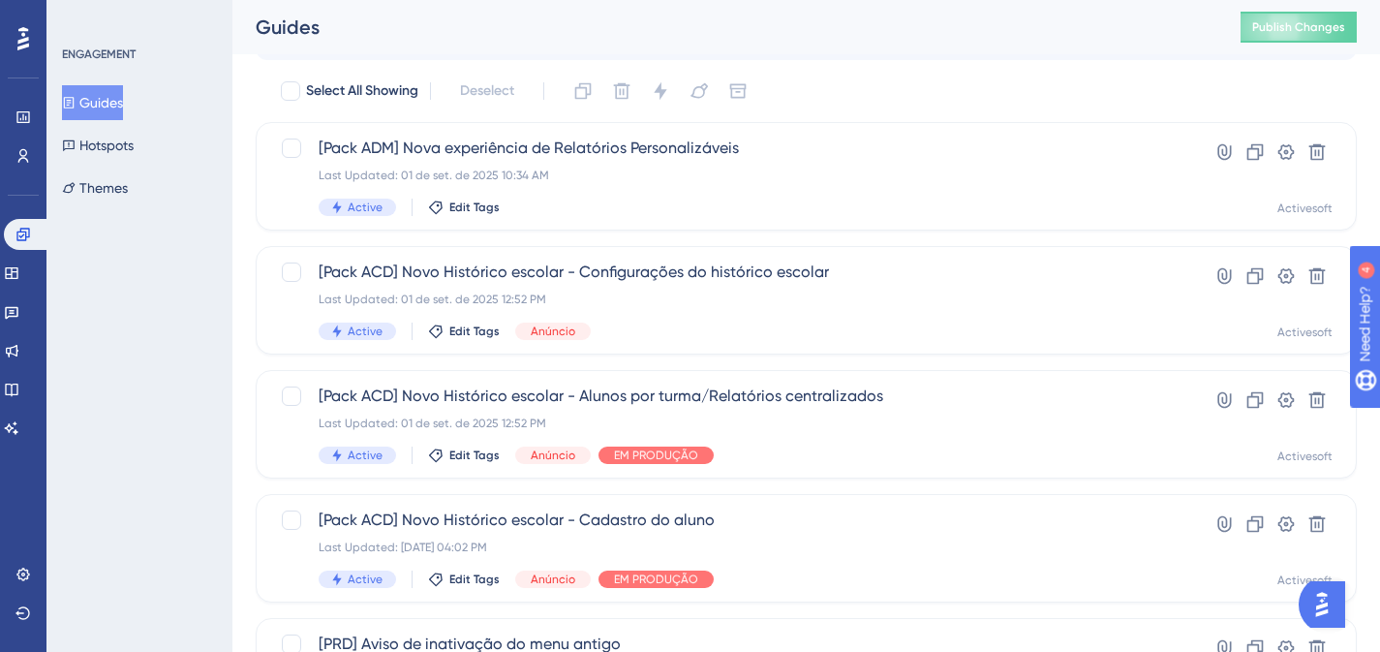
scroll to position [55, 0]
click at [463, 334] on span "Edit Tags" at bounding box center [474, 332] width 50 height 15
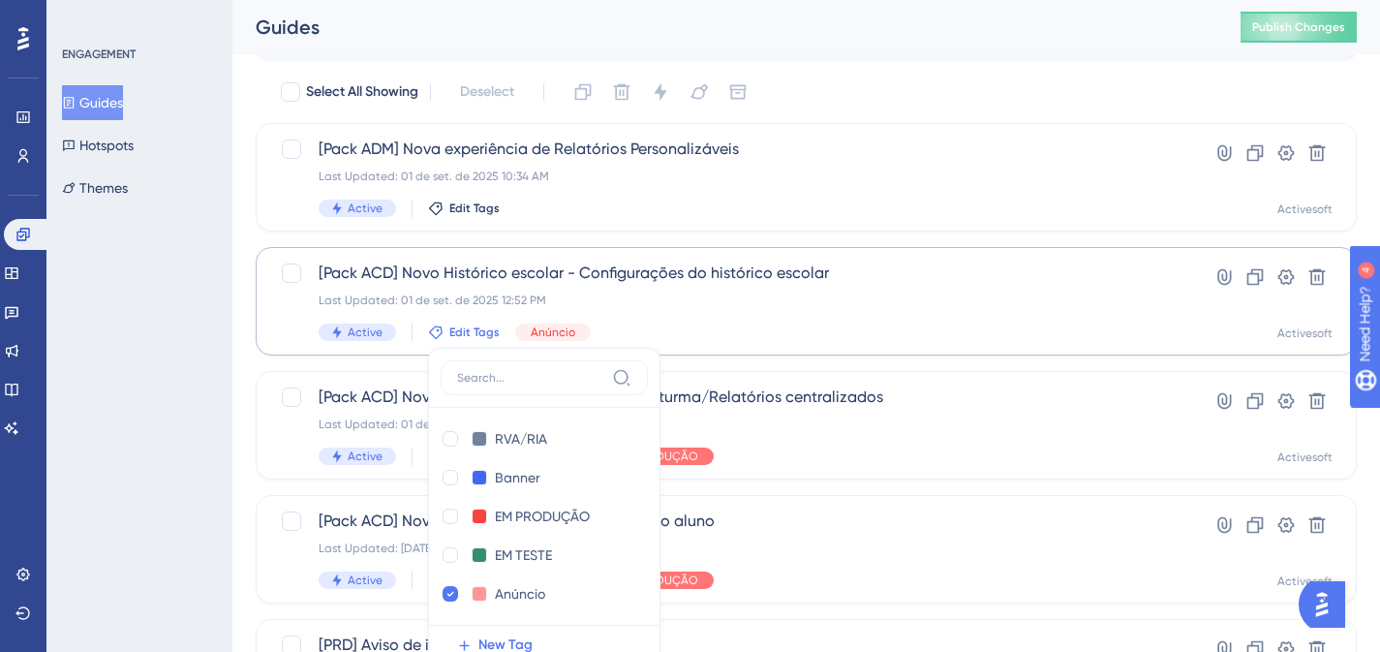
scroll to position [235, 0]
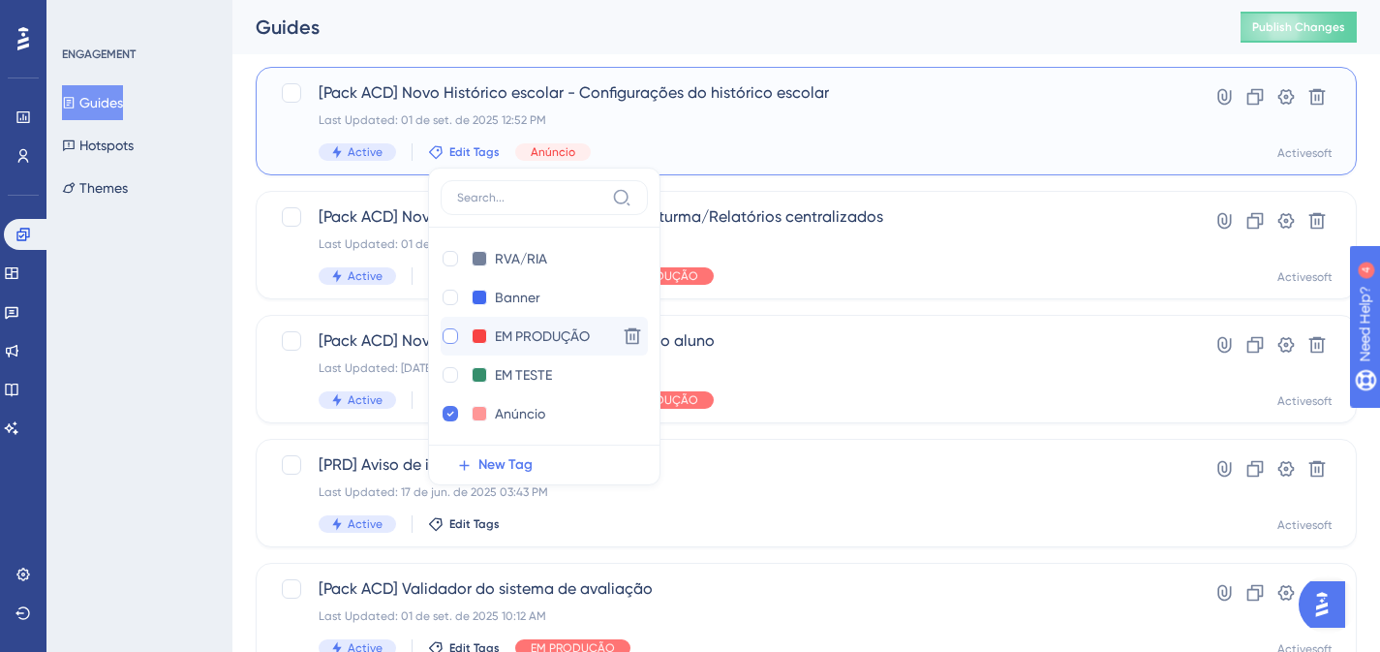
click at [446, 336] on div at bounding box center [450, 335] width 15 height 15
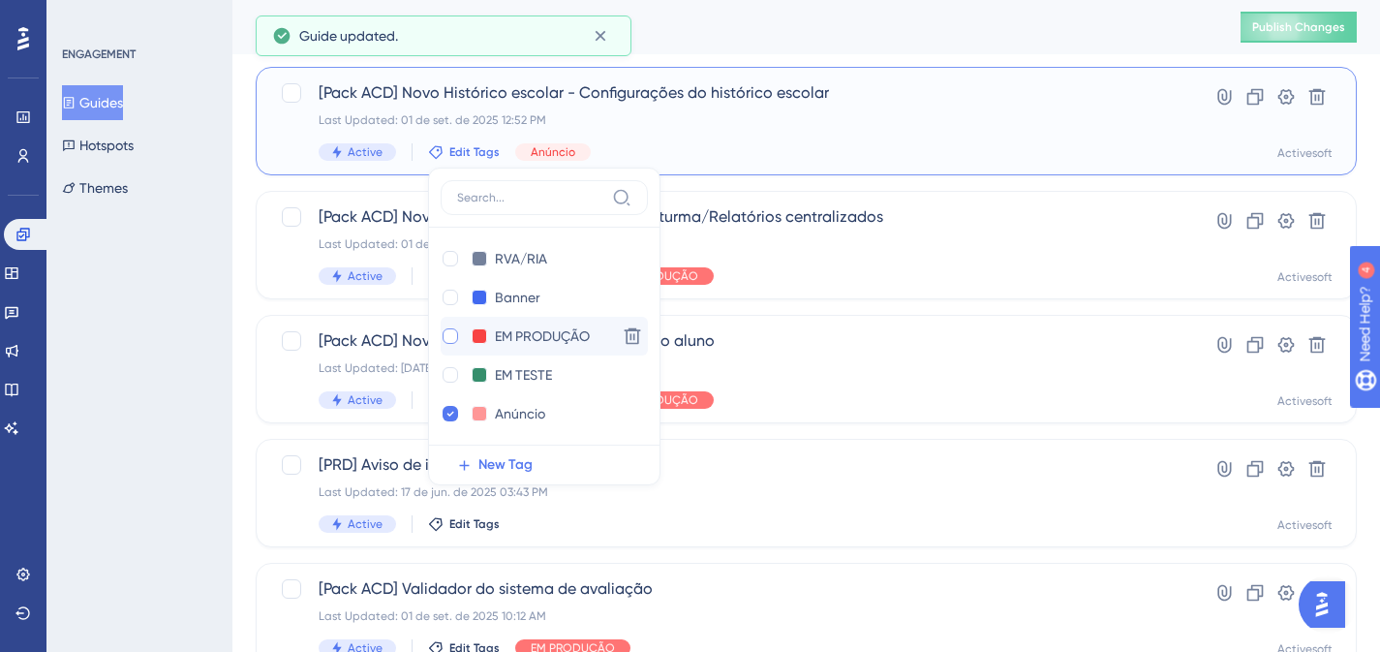
checkbox input "true"
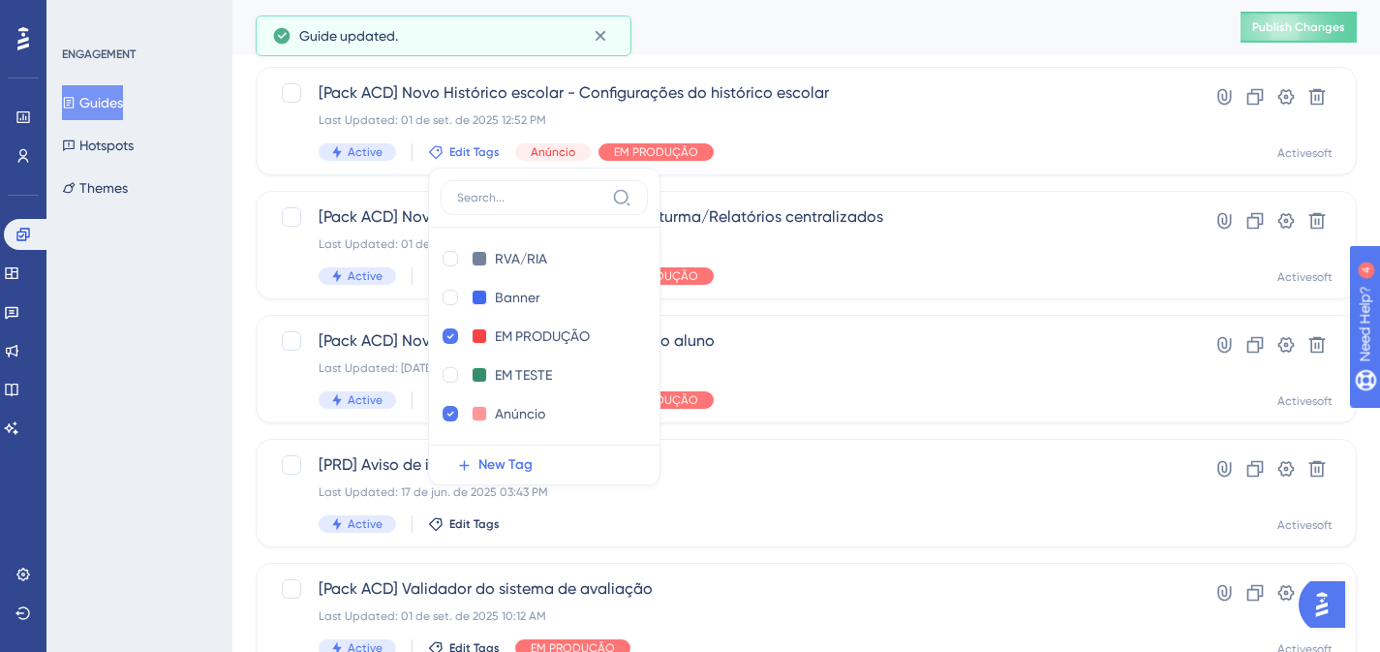
click at [73, 277] on div "ENGAGEMENT Guides Hotspots Themes" at bounding box center [139, 326] width 186 height 652
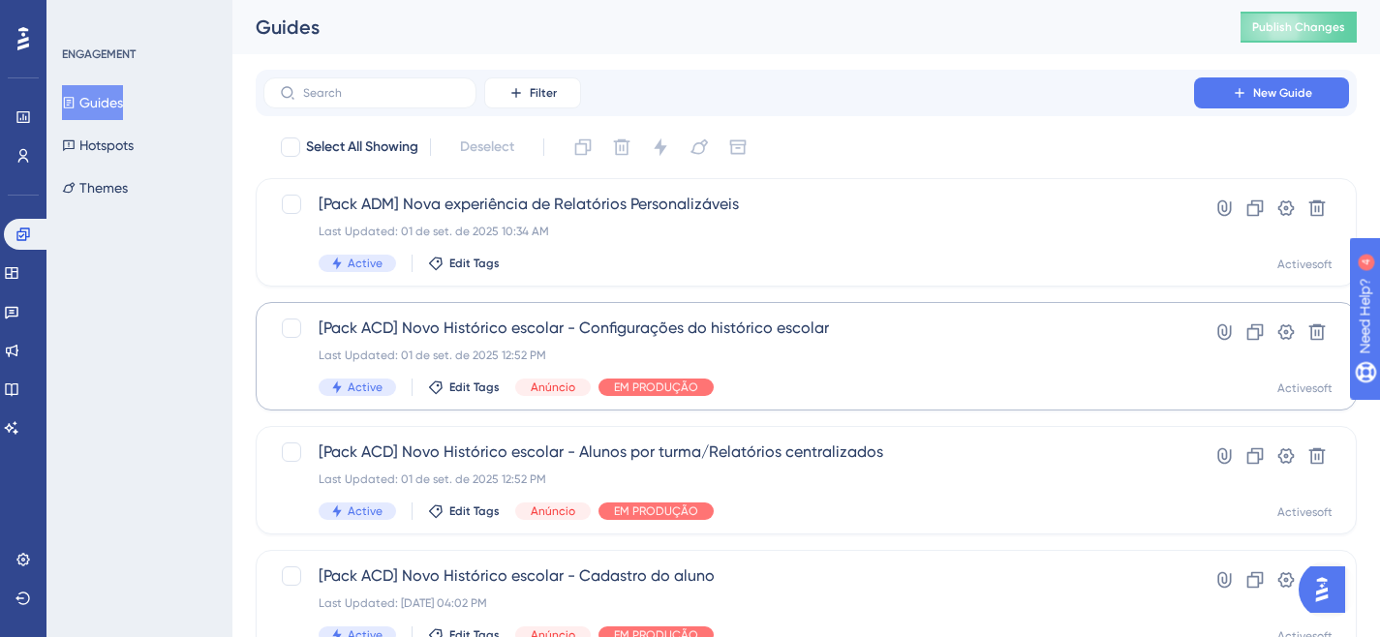
scroll to position [0, 0]
click at [602, 321] on span "[Pack ACD] Novo Histórico escolar - Configurações do histórico escolar" at bounding box center [729, 328] width 820 height 23
click at [1260, 328] on icon at bounding box center [1255, 332] width 19 height 19
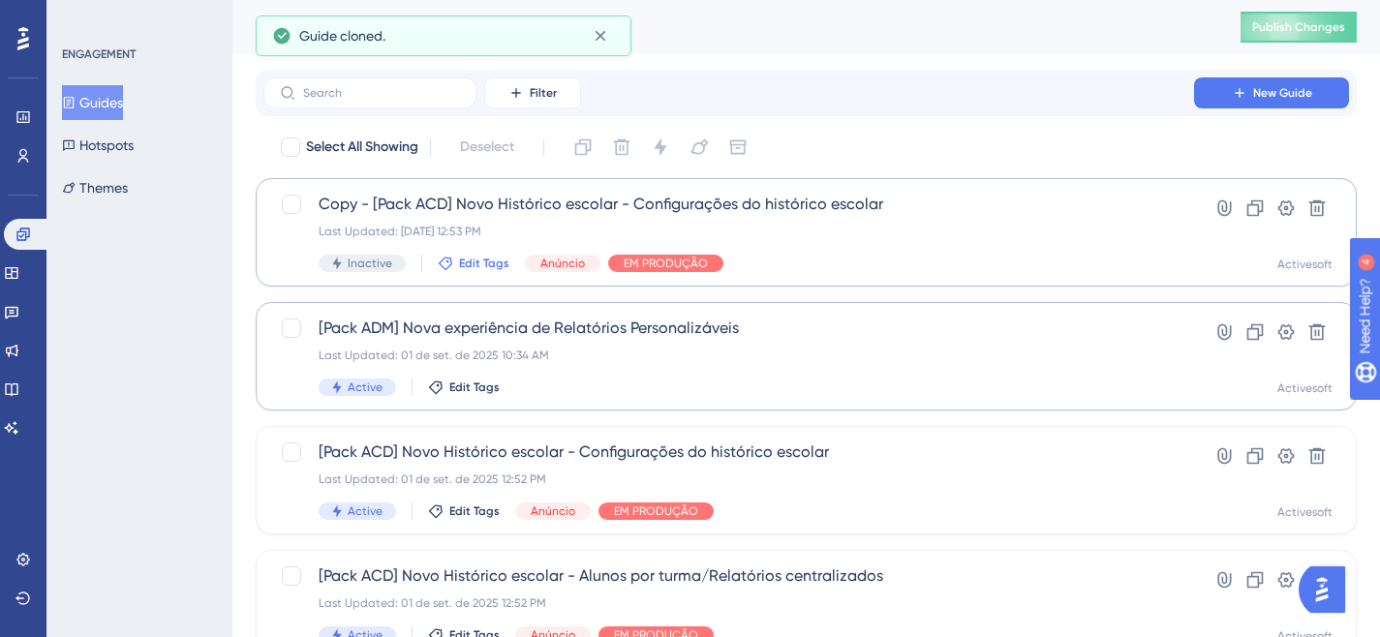
click at [489, 267] on span "Edit Tags" at bounding box center [484, 263] width 50 height 15
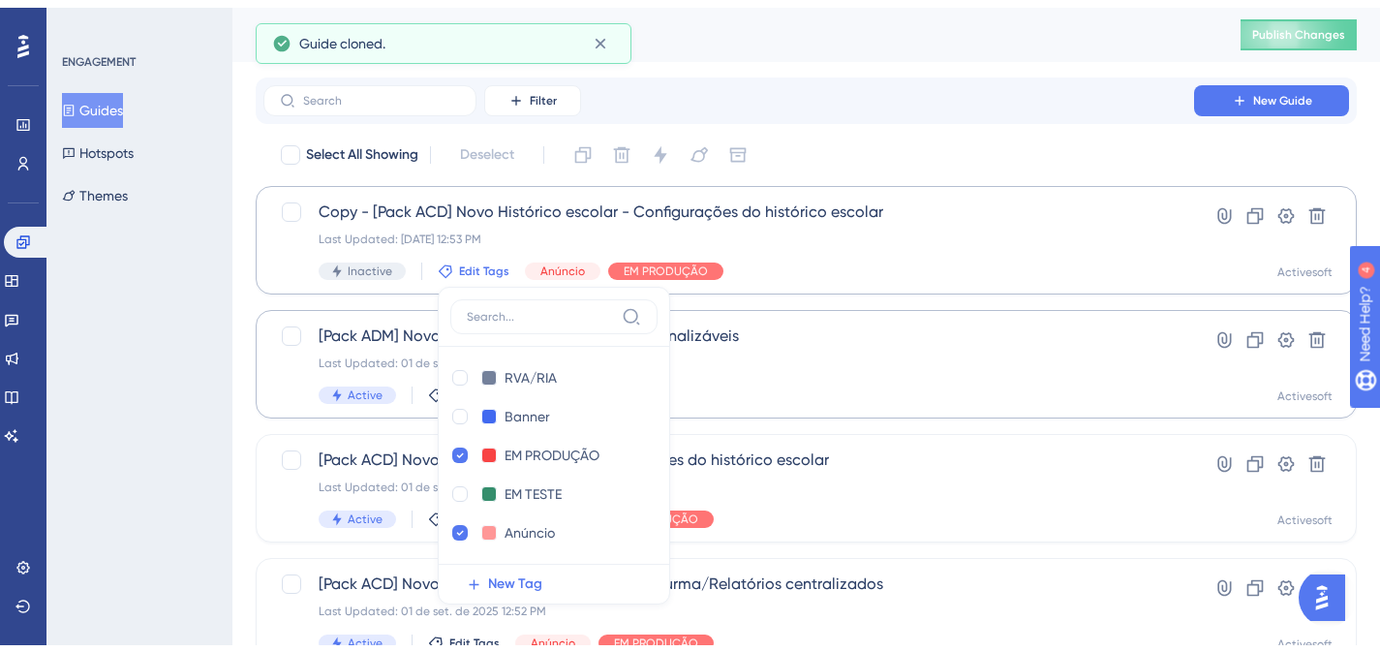
scroll to position [119, 0]
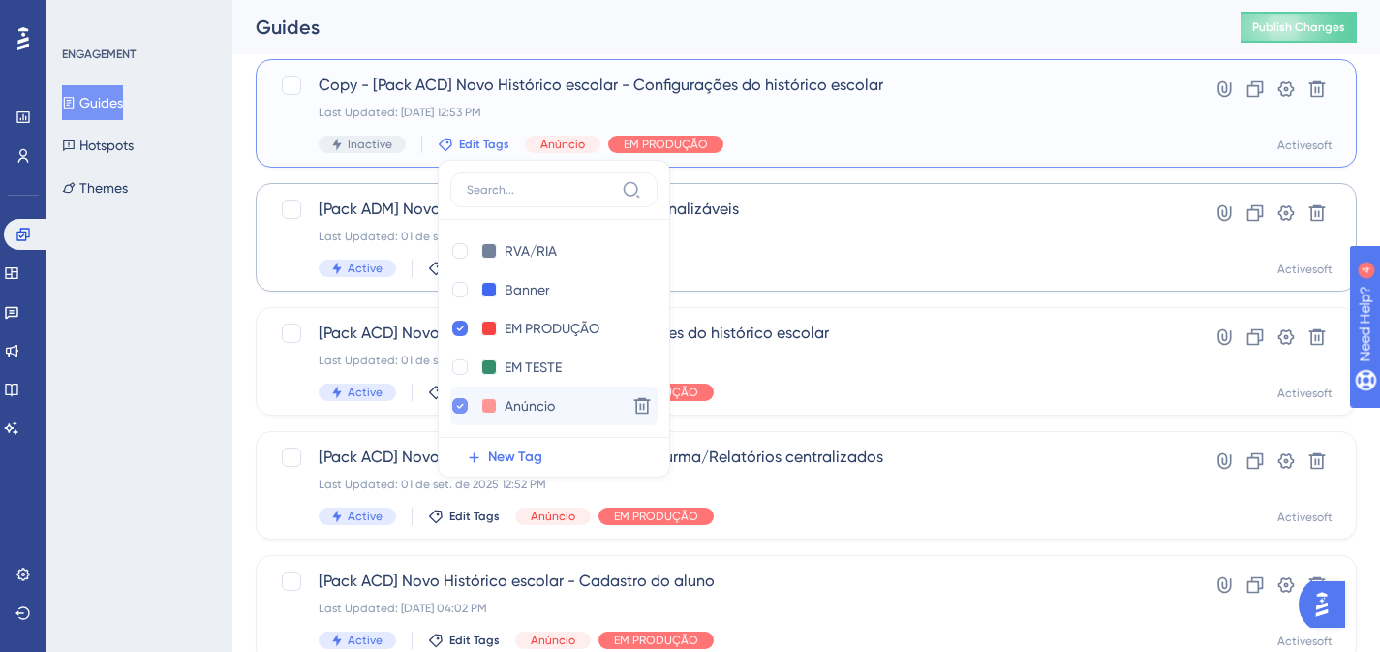
click at [456, 402] on icon at bounding box center [460, 406] width 8 height 14
checkbox input "false"
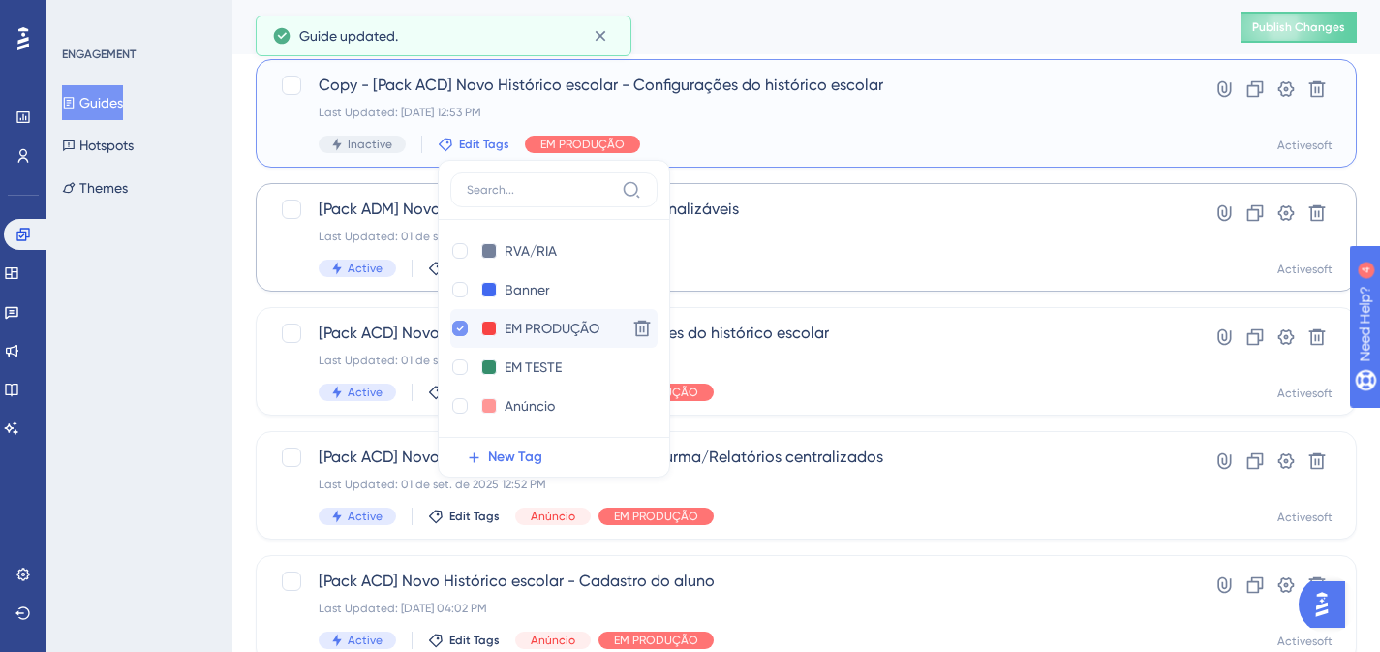
click at [458, 332] on icon at bounding box center [460, 329] width 8 height 14
checkbox input "false"
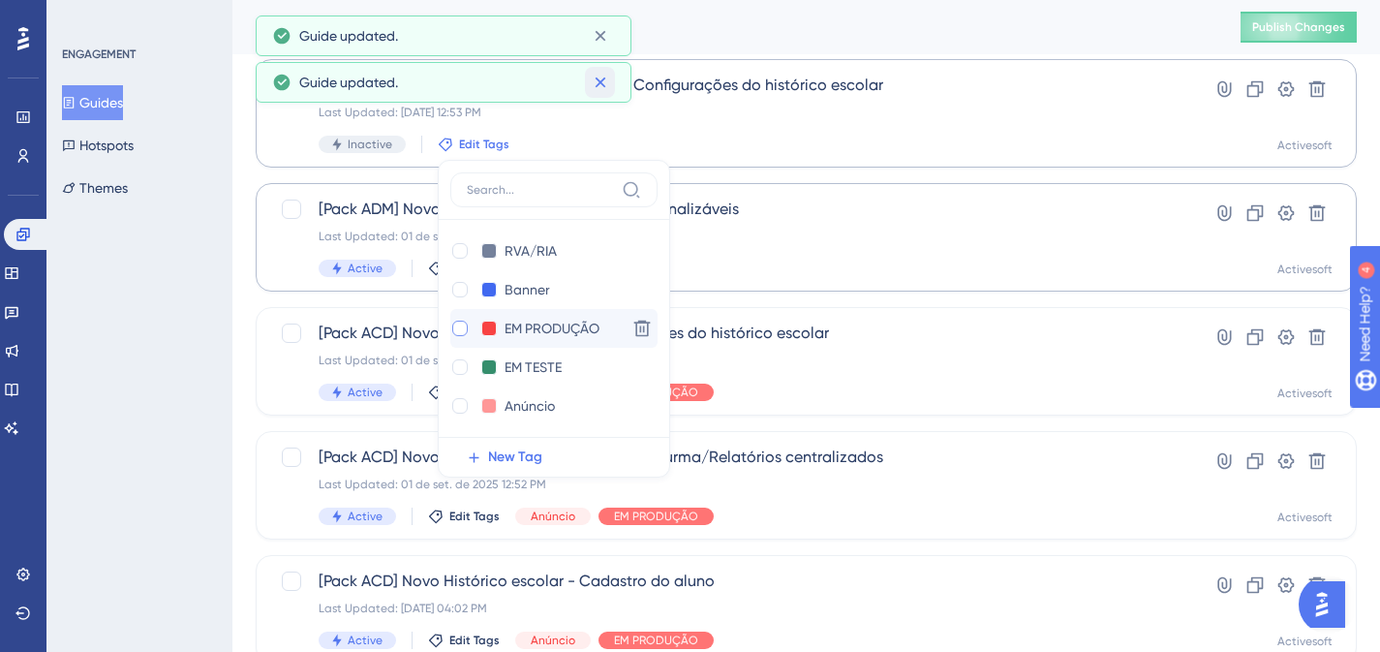
click at [601, 80] on icon at bounding box center [600, 82] width 11 height 11
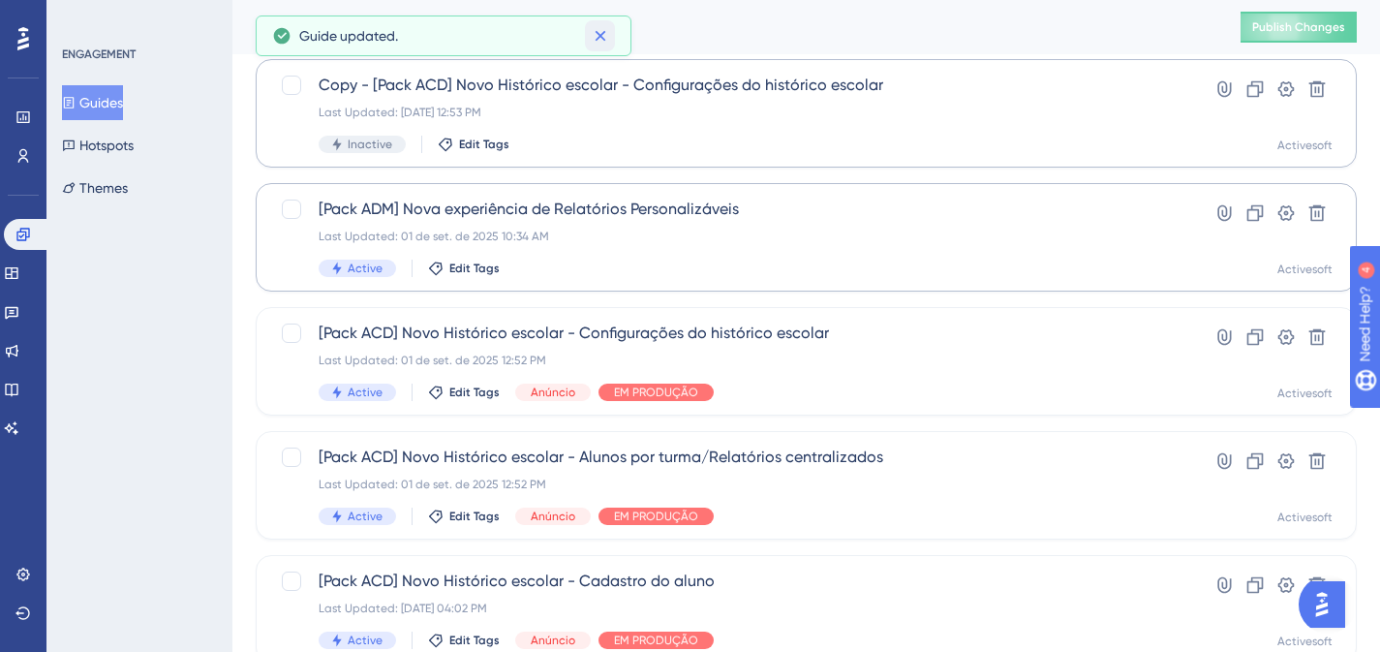
click at [603, 43] on icon at bounding box center [600, 35] width 19 height 19
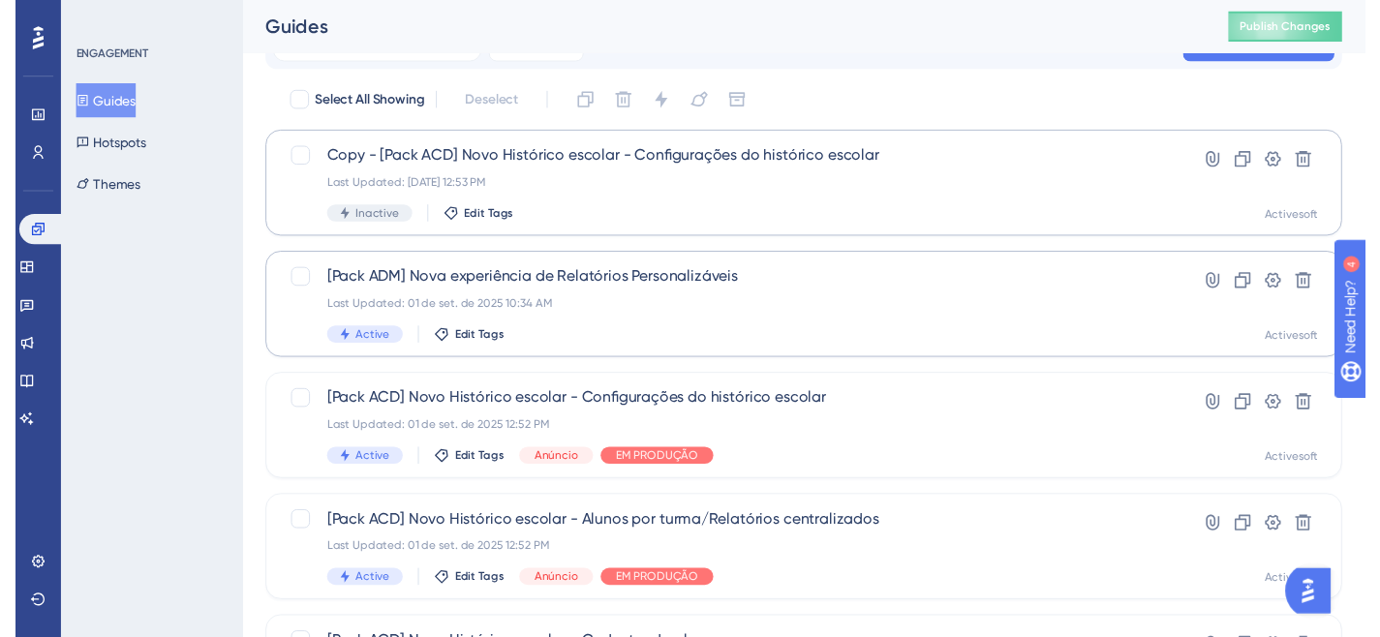
scroll to position [0, 0]
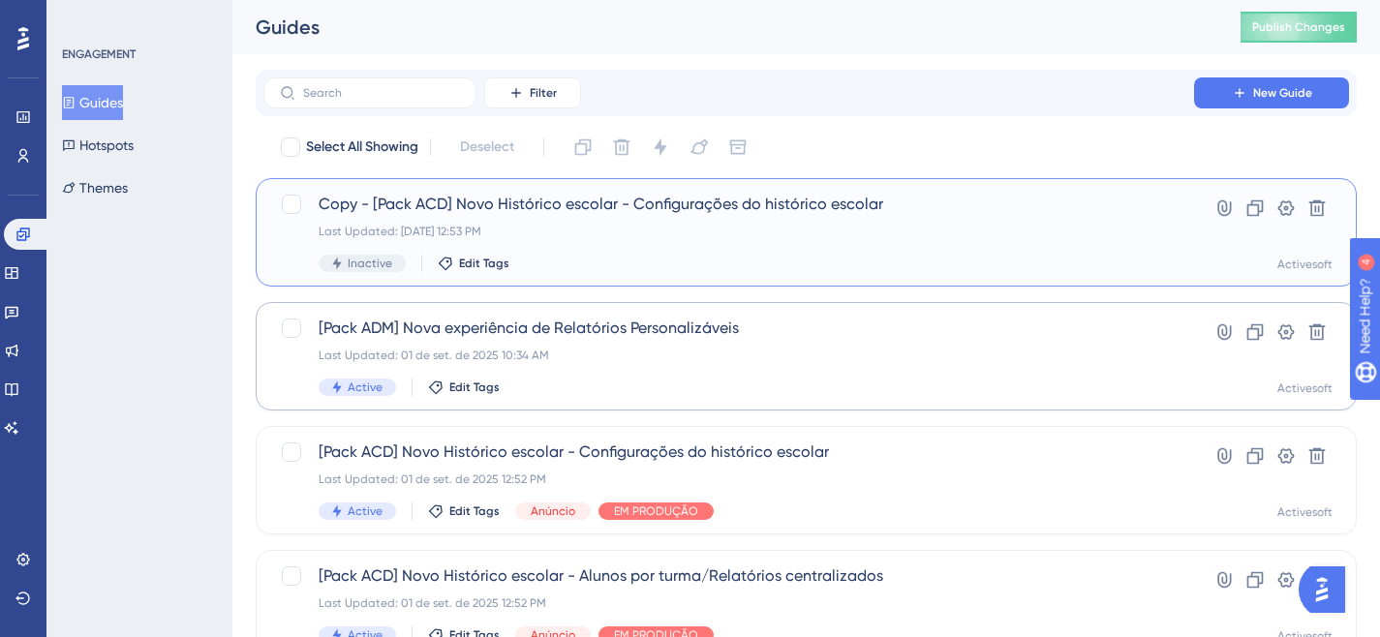
click at [734, 195] on span "Copy - [Pack ACD] Novo Histórico escolar - Configurações do histórico escolar" at bounding box center [729, 204] width 820 height 23
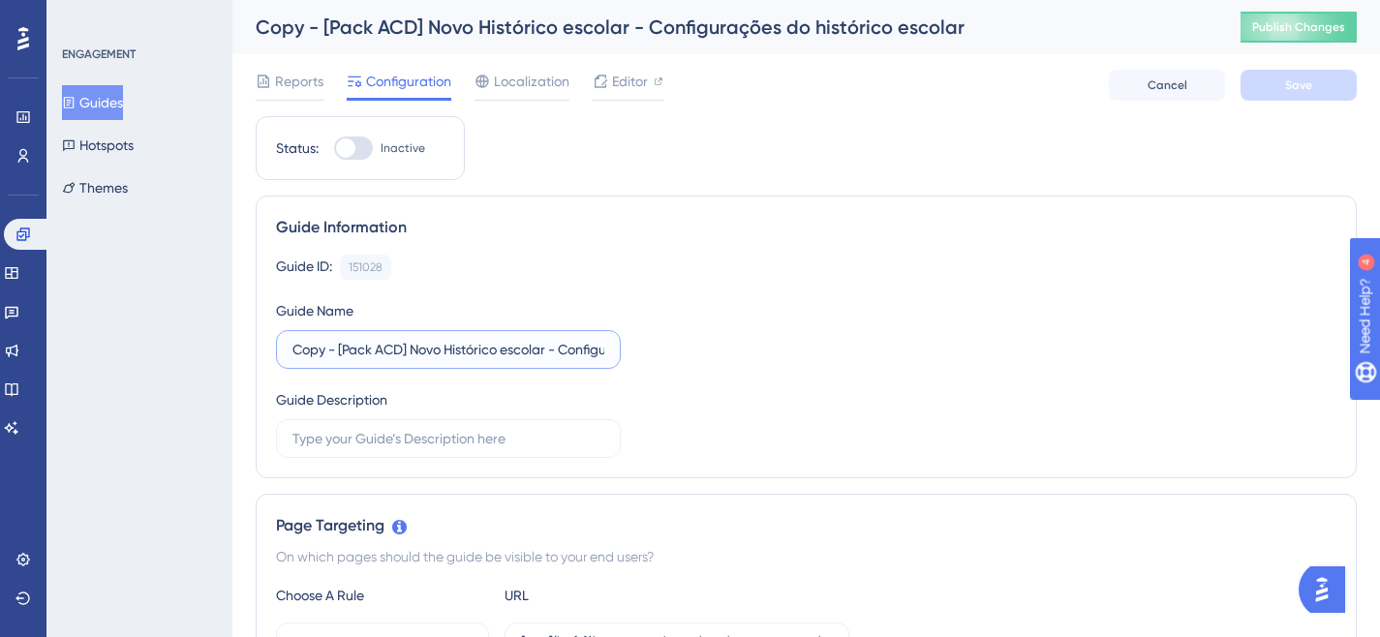
click at [413, 351] on input "Copy - [Pack ACD] Novo Histórico escolar - Configurações do histórico escolar" at bounding box center [449, 349] width 312 height 21
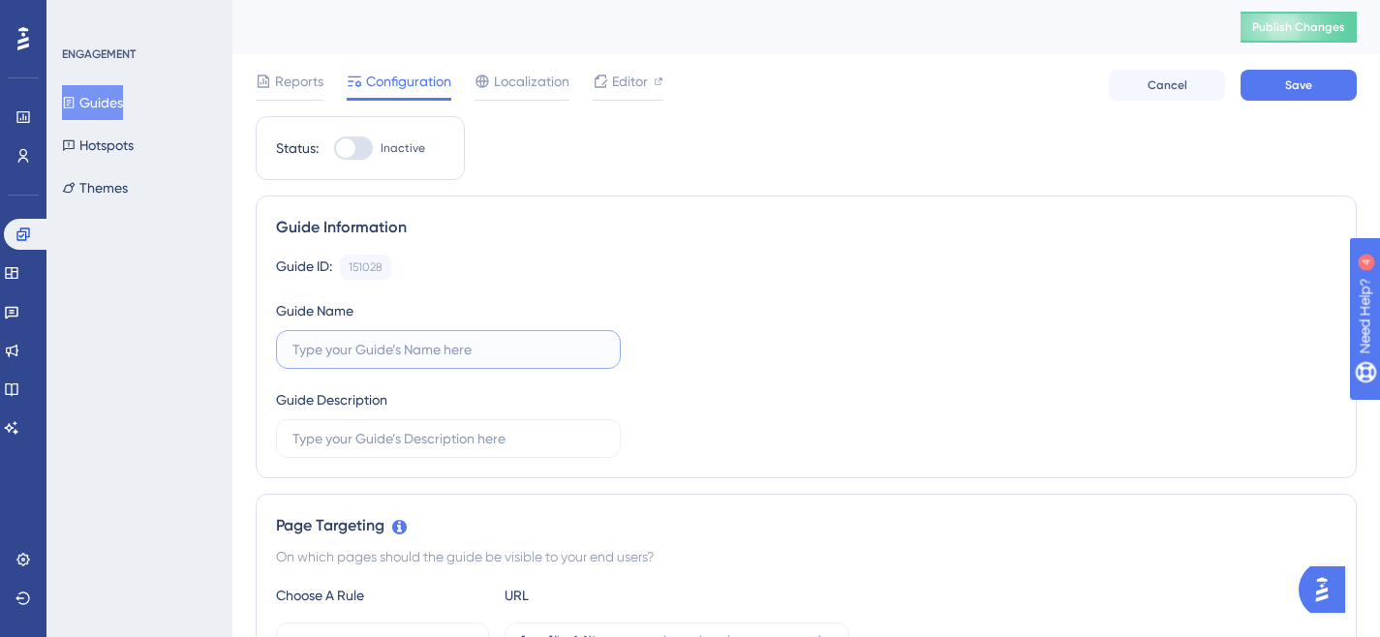
click at [418, 356] on input "text" at bounding box center [449, 349] width 312 height 21
paste input "Nova navegação e menu"
type input "Nova navegação e menu"
click at [801, 350] on div "Guide ID: 151028 Copy Guide Name Nova navegação e menu Guide Description" at bounding box center [806, 356] width 1061 height 203
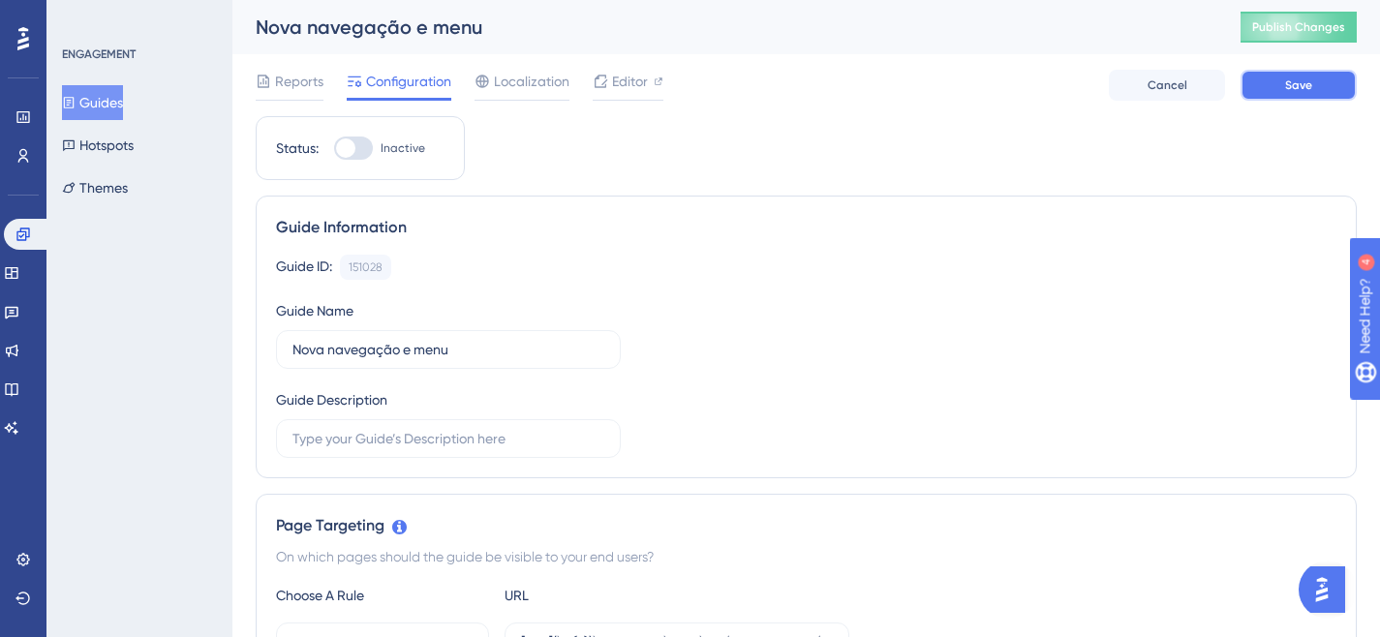
click at [1292, 93] on button "Save" at bounding box center [1299, 85] width 116 height 31
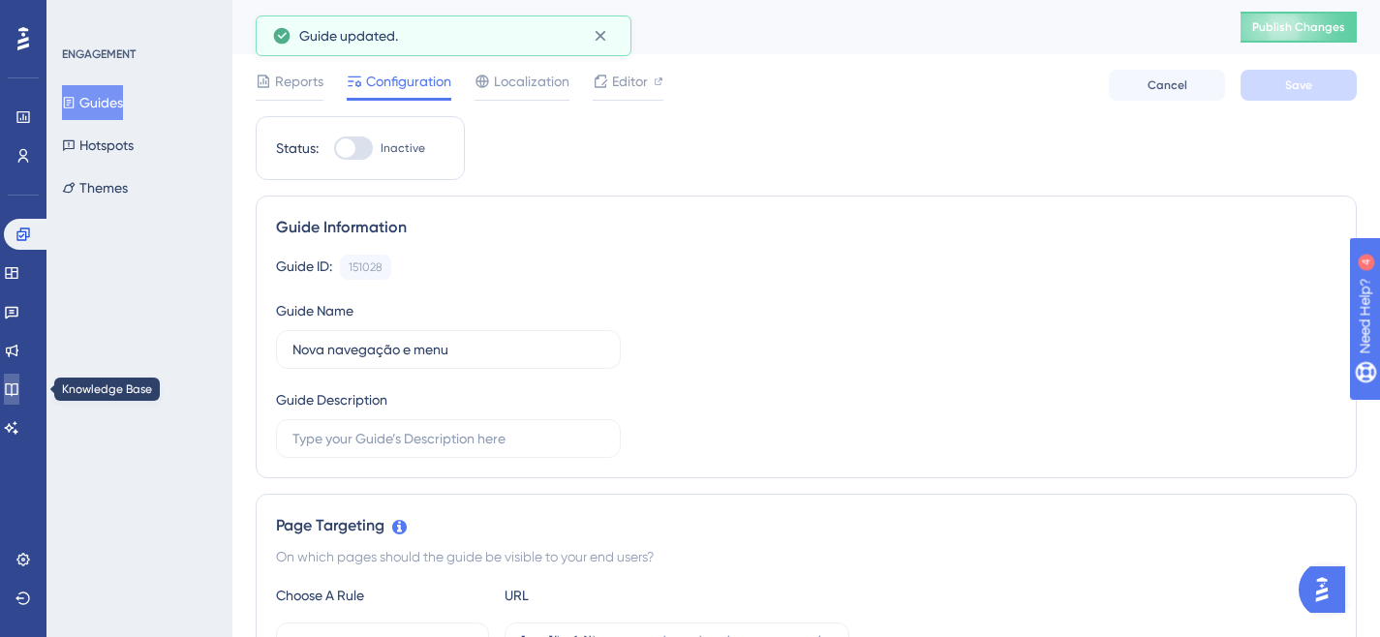
click at [16, 386] on icon at bounding box center [11, 389] width 15 height 15
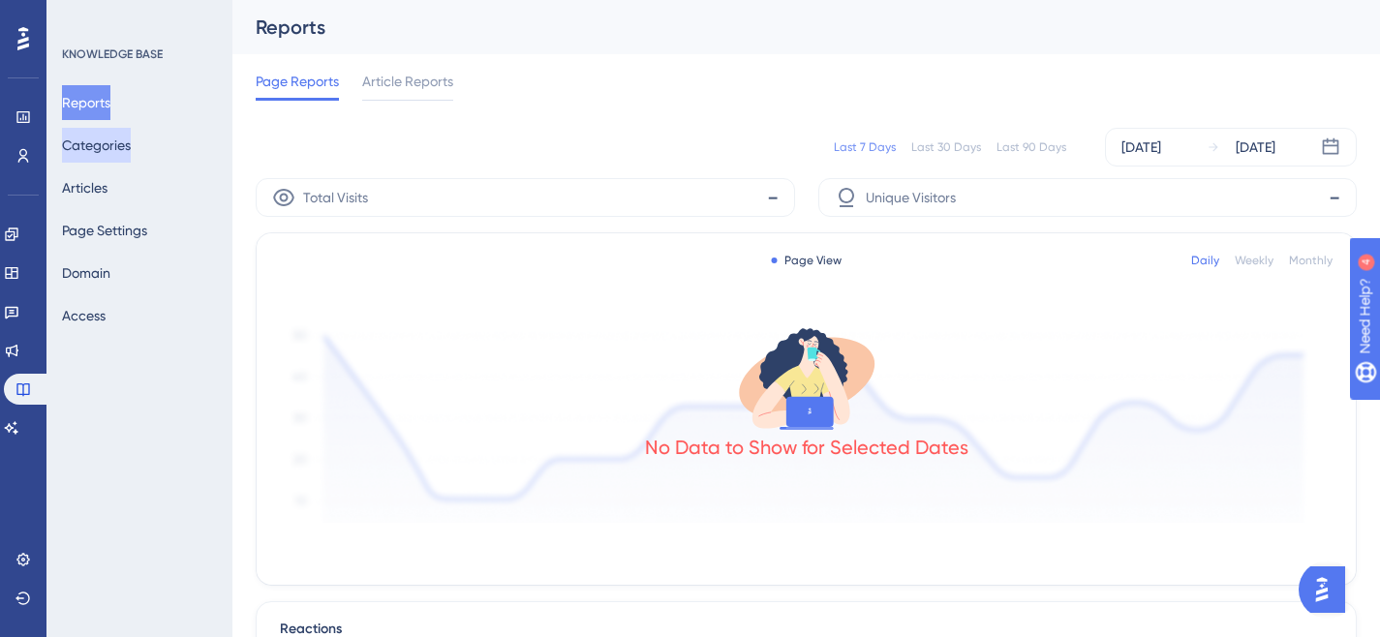
click at [131, 149] on button "Categories" at bounding box center [96, 145] width 69 height 35
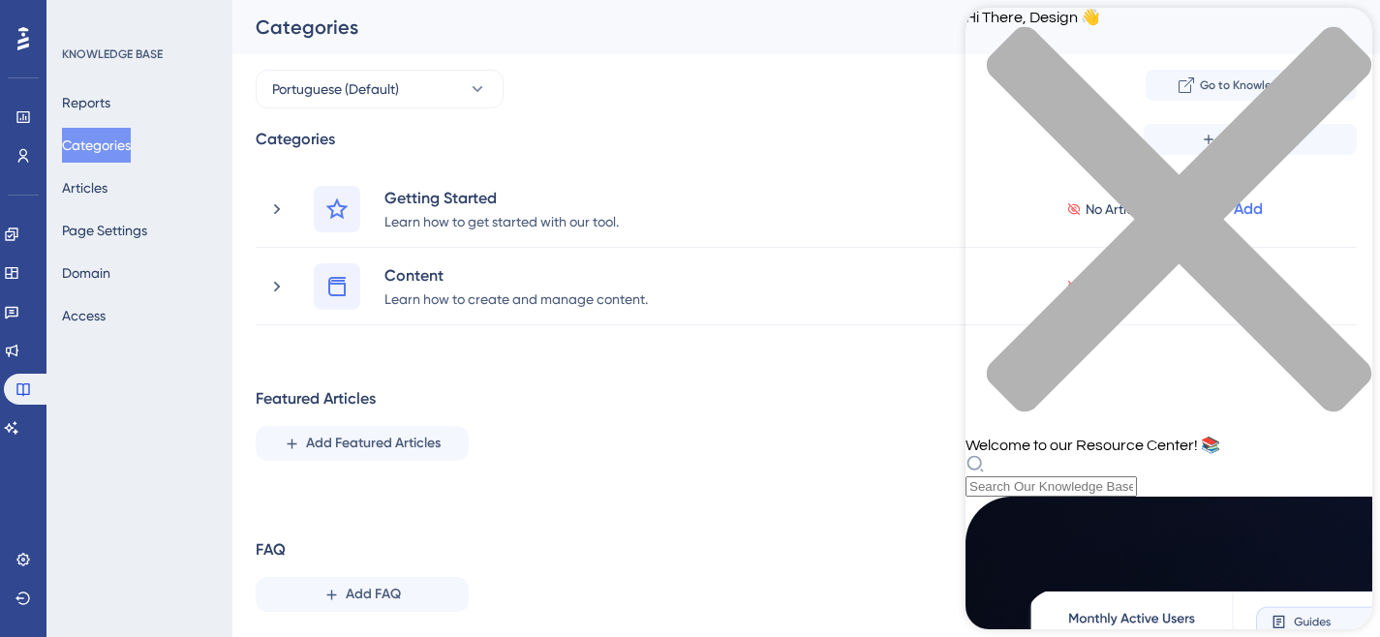
click at [1346, 36] on icon "close resource center" at bounding box center [1169, 229] width 407 height 407
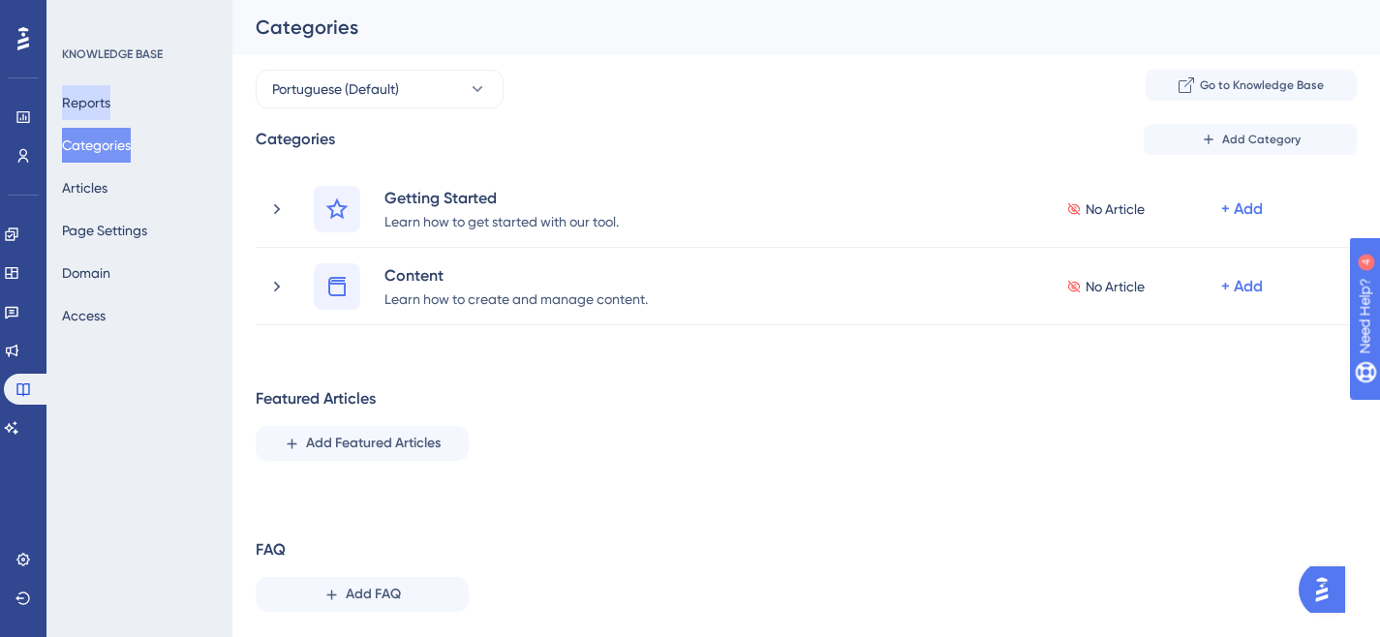
click at [110, 85] on button "Reports" at bounding box center [86, 102] width 48 height 35
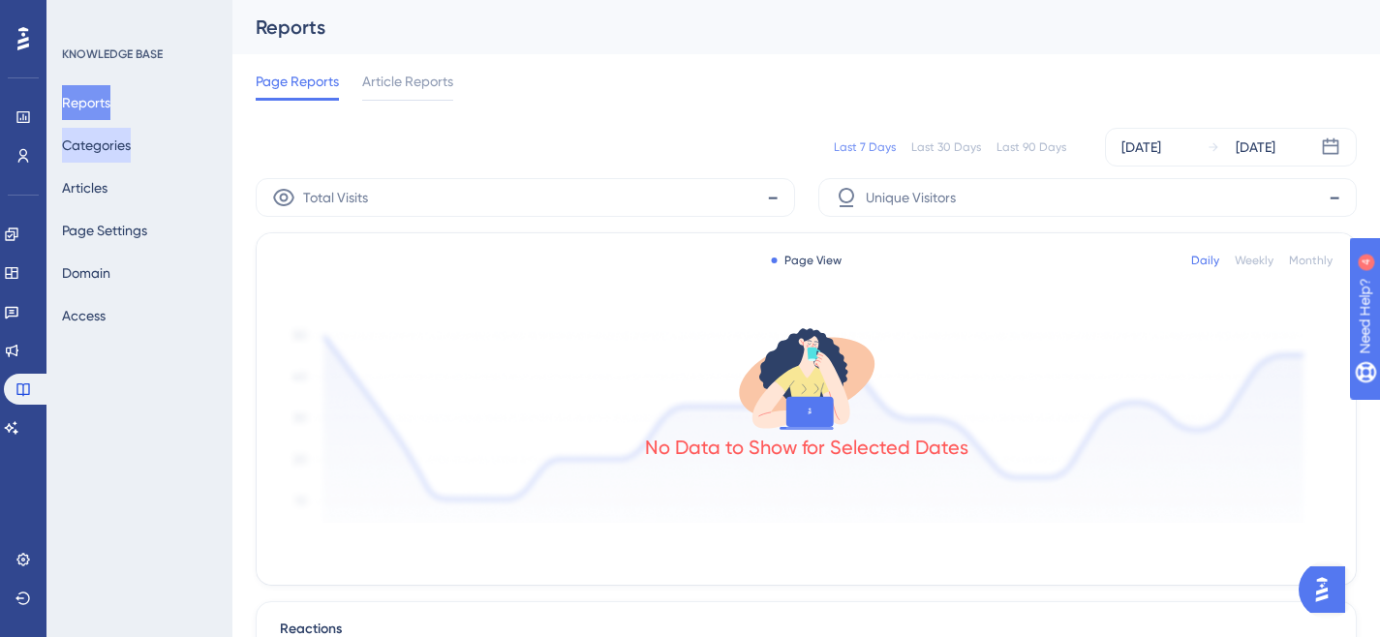
click at [118, 138] on button "Categories" at bounding box center [96, 145] width 69 height 35
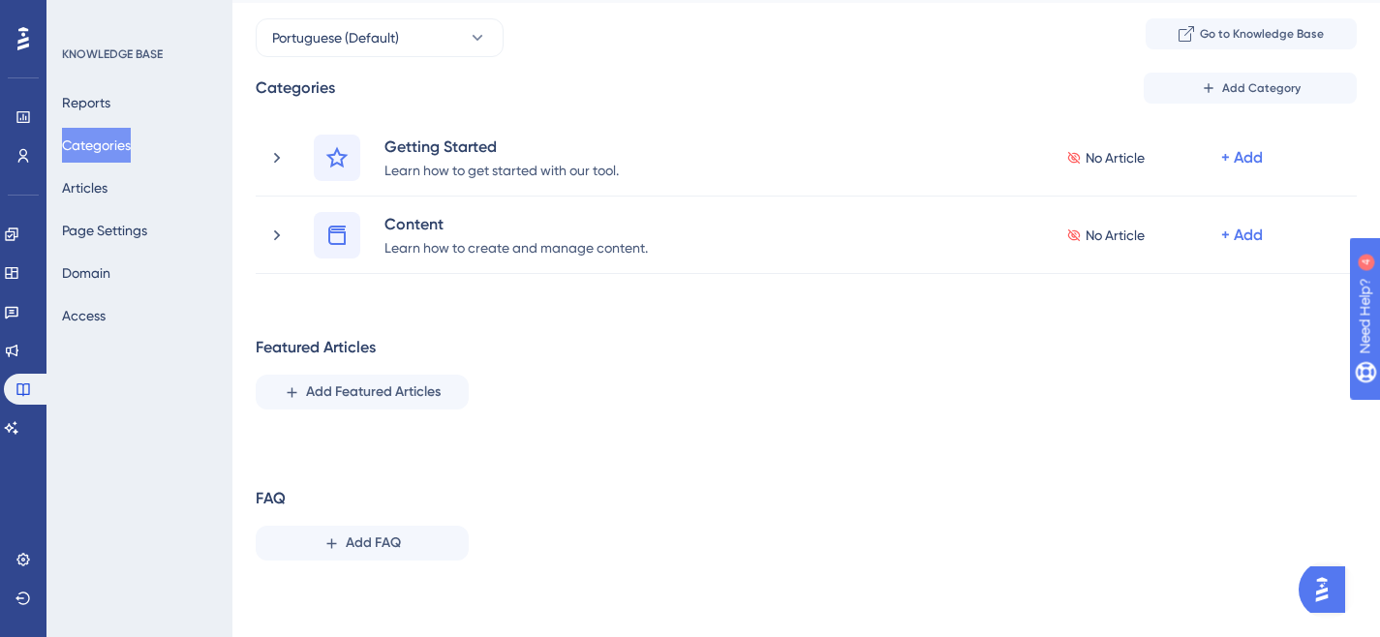
scroll to position [52, 0]
click at [388, 544] on span "Add FAQ" at bounding box center [373, 542] width 55 height 23
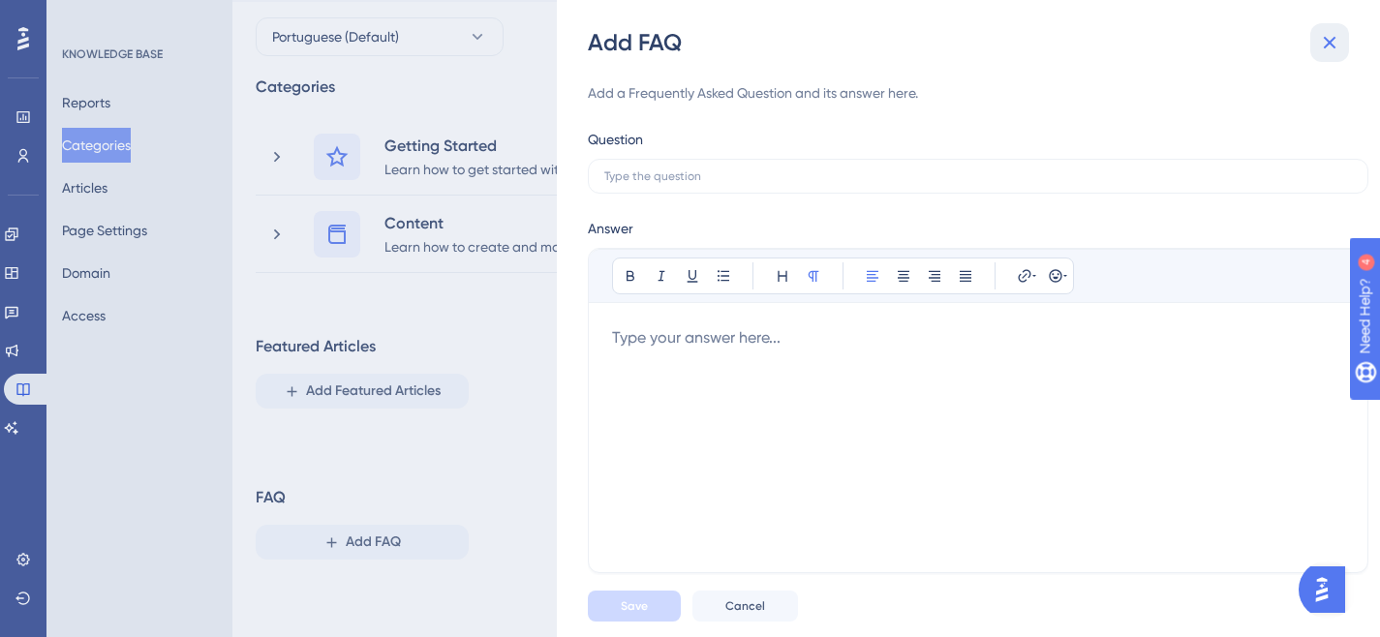
click at [1336, 37] on icon at bounding box center [1329, 42] width 23 height 23
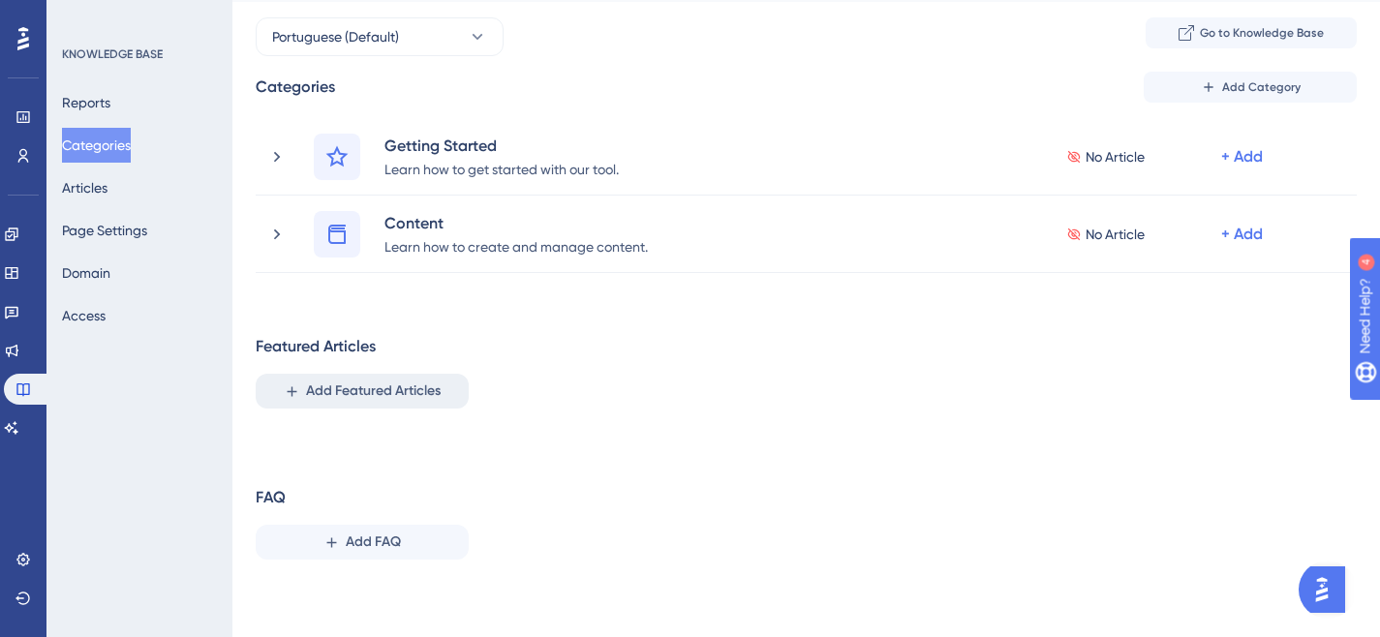
click at [360, 387] on span "Add Featured Articles" at bounding box center [373, 391] width 135 height 23
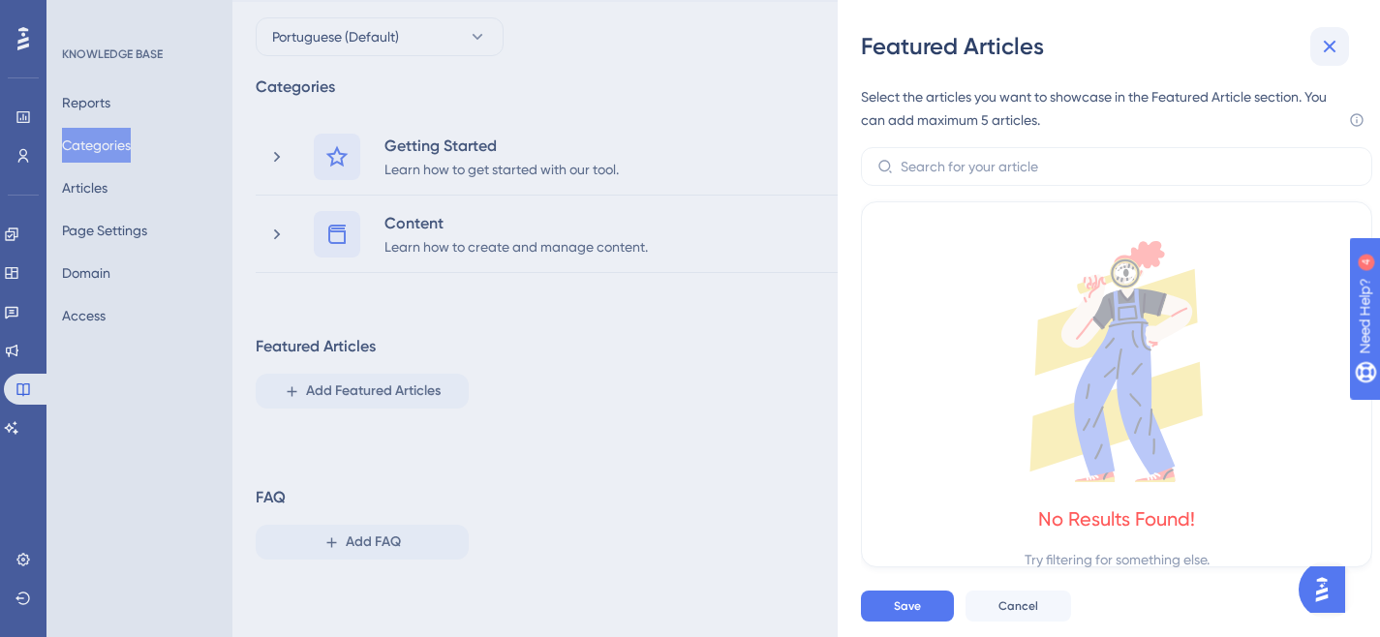
click at [1336, 46] on icon at bounding box center [1329, 46] width 23 height 23
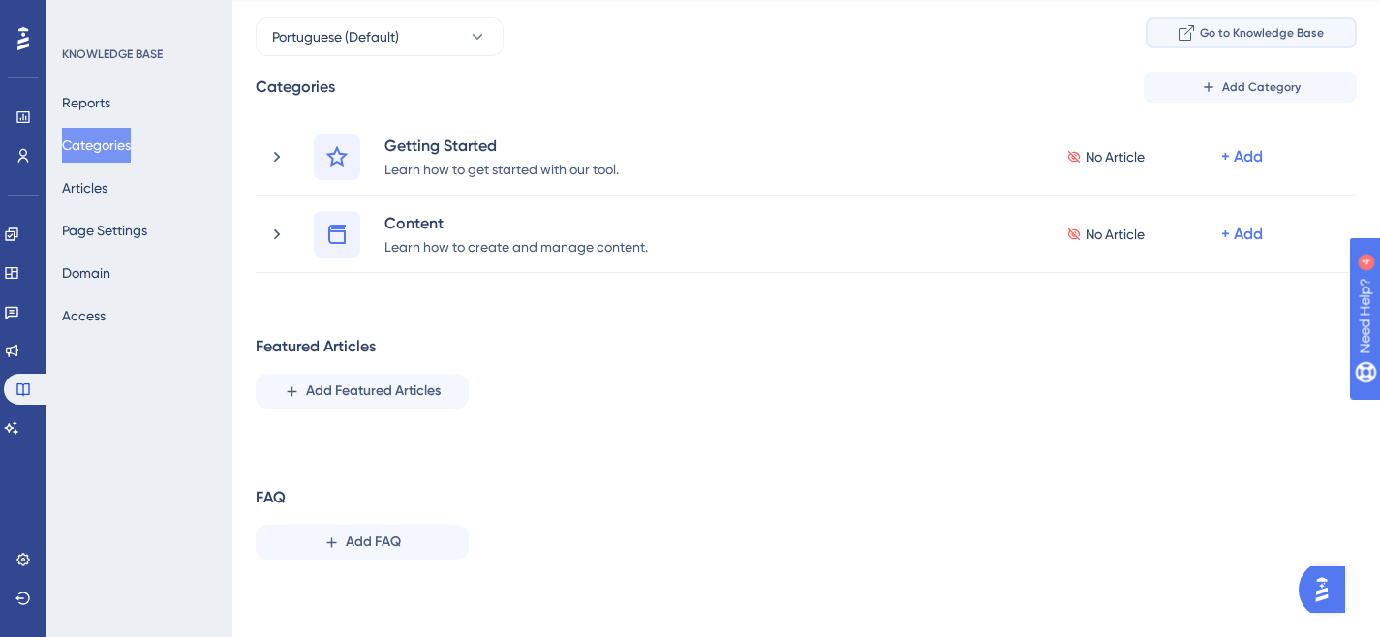
click at [1237, 31] on span "Go to Knowledge Base" at bounding box center [1262, 32] width 124 height 15
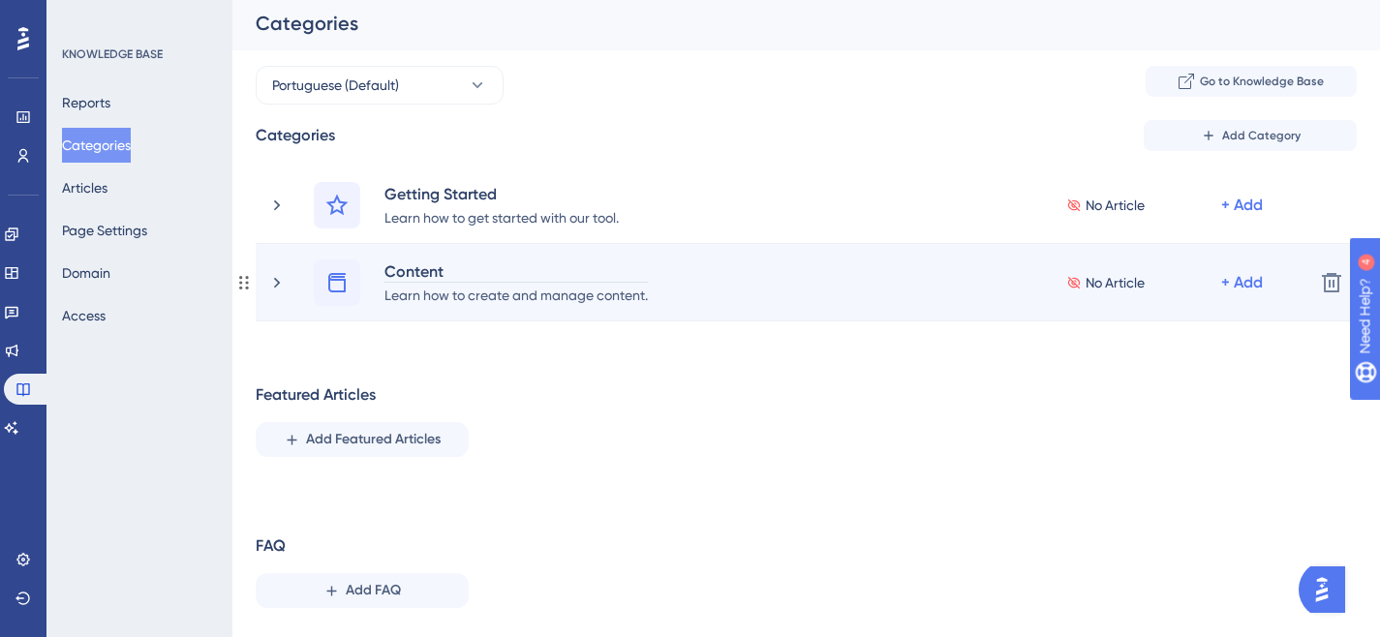
scroll to position [0, 0]
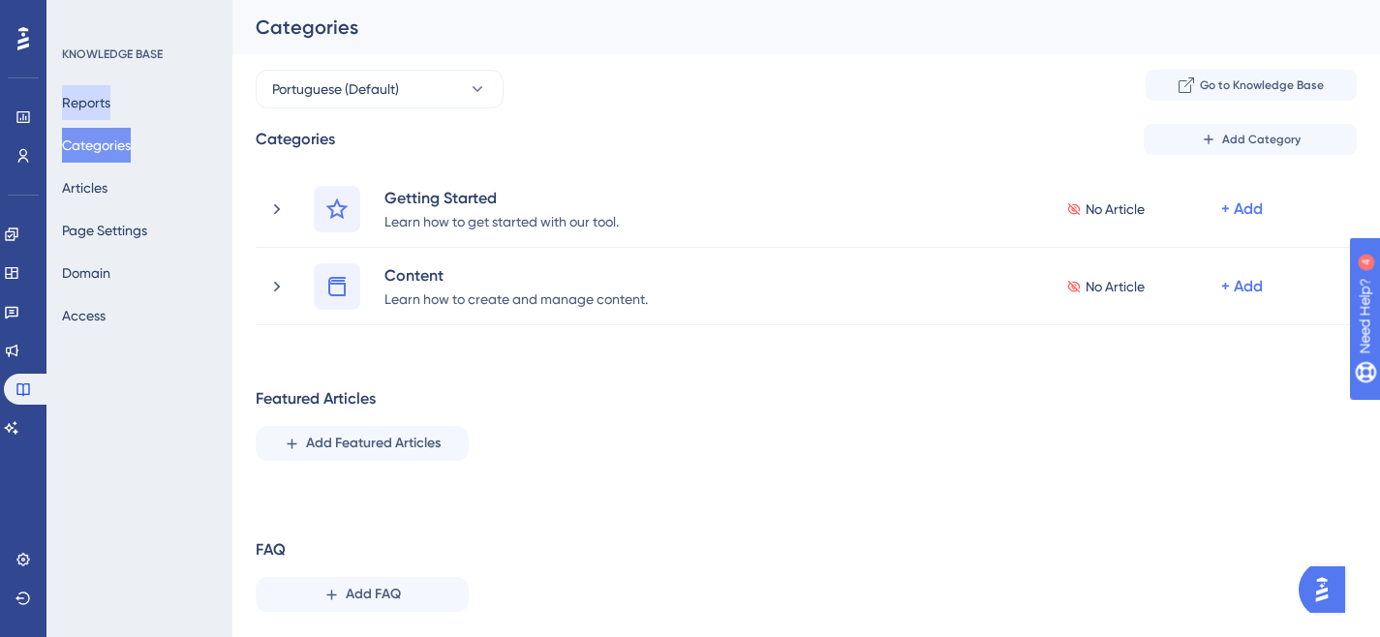
click at [107, 108] on button "Reports" at bounding box center [86, 102] width 48 height 35
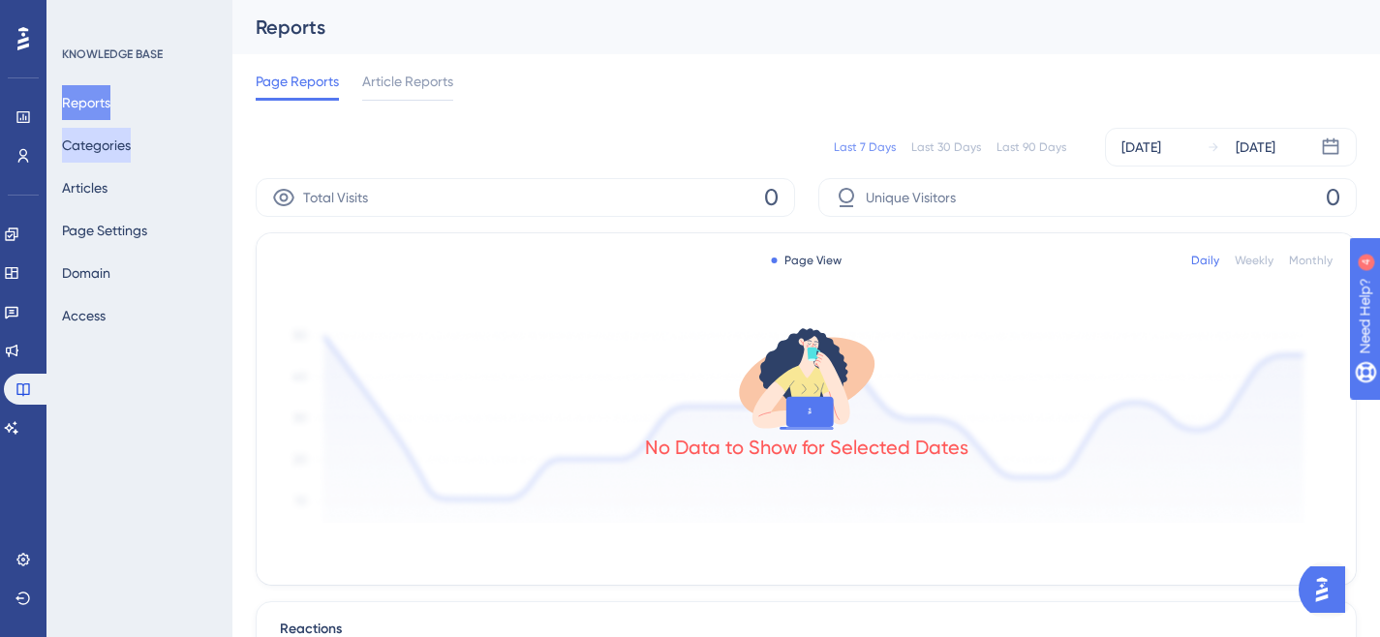
click at [104, 153] on button "Categories" at bounding box center [96, 145] width 69 height 35
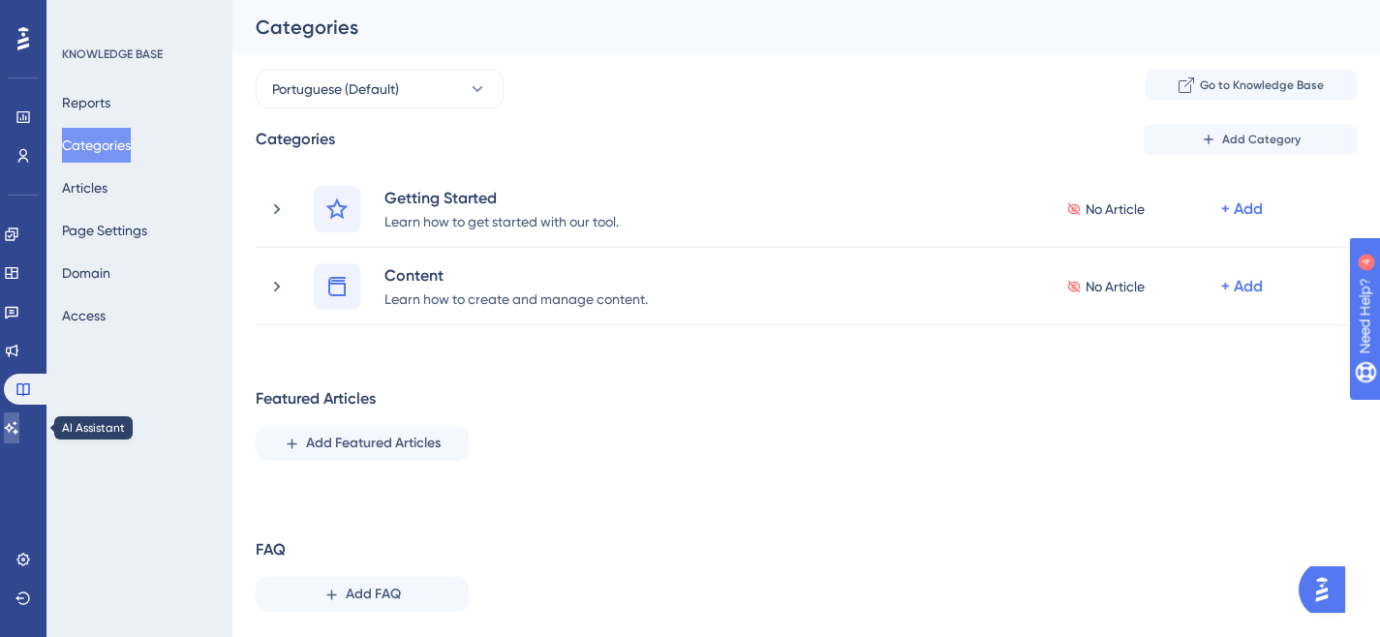
click at [18, 431] on icon at bounding box center [12, 427] width 14 height 13
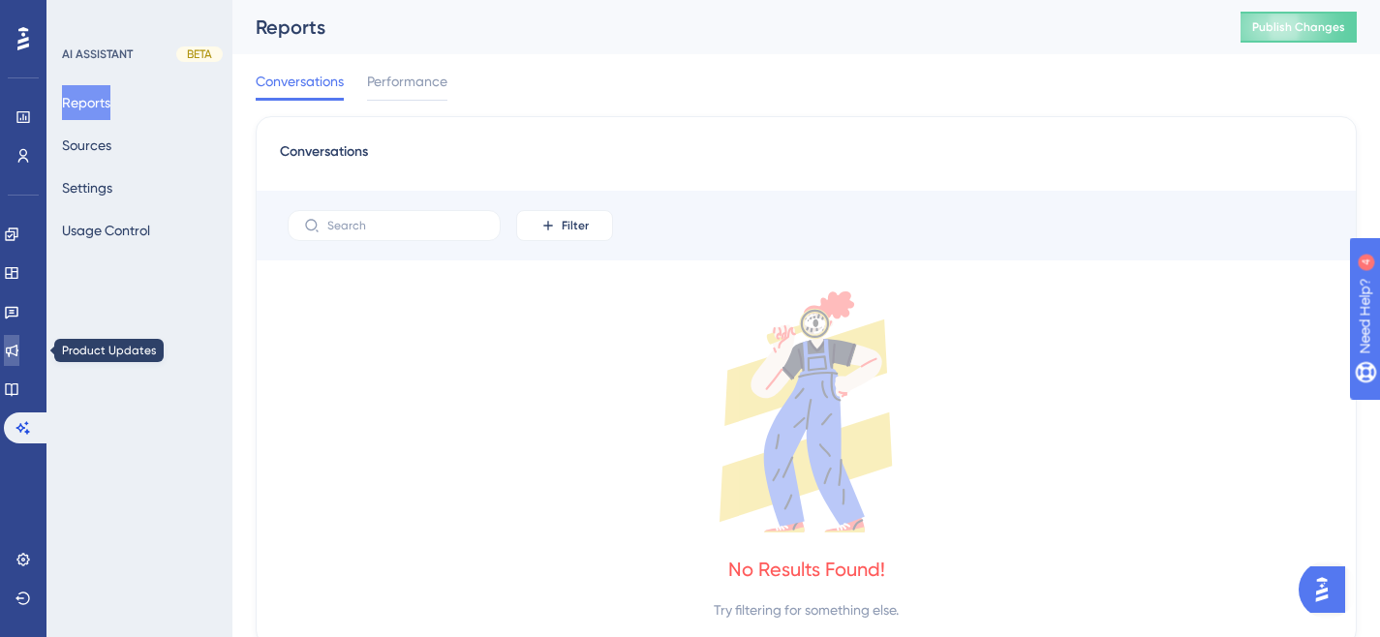
click at [19, 345] on icon at bounding box center [11, 350] width 15 height 15
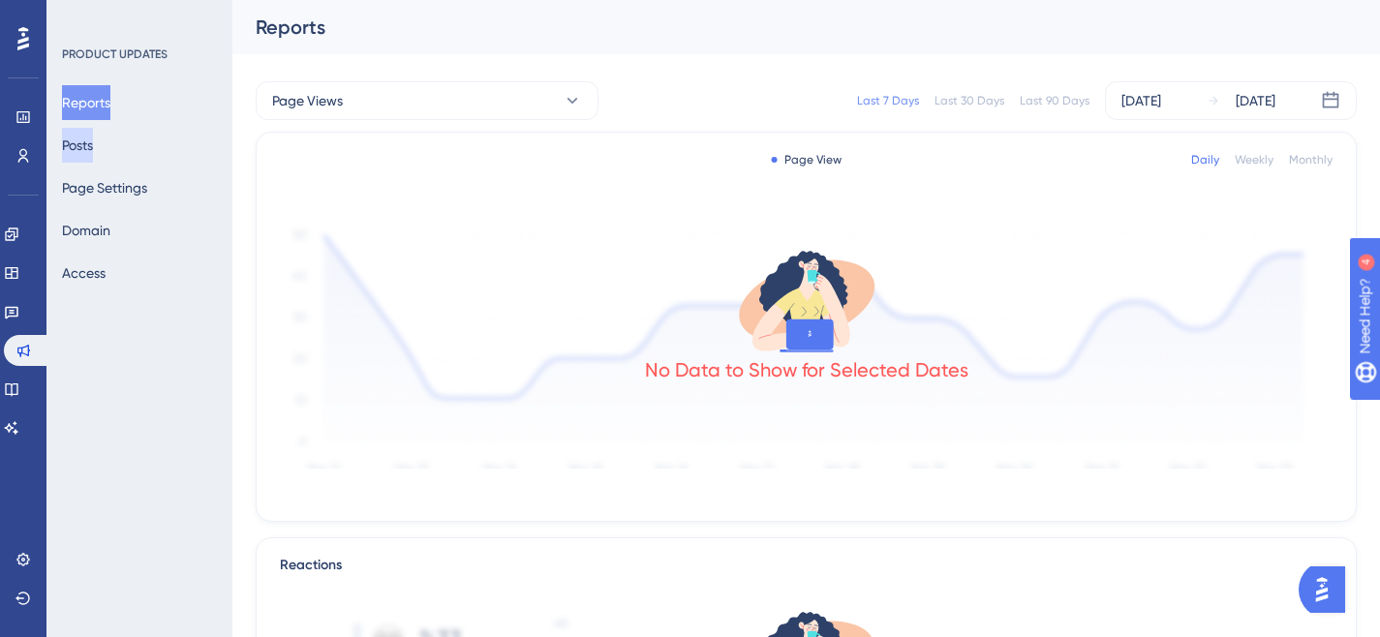
click at [93, 144] on button "Posts" at bounding box center [77, 145] width 31 height 35
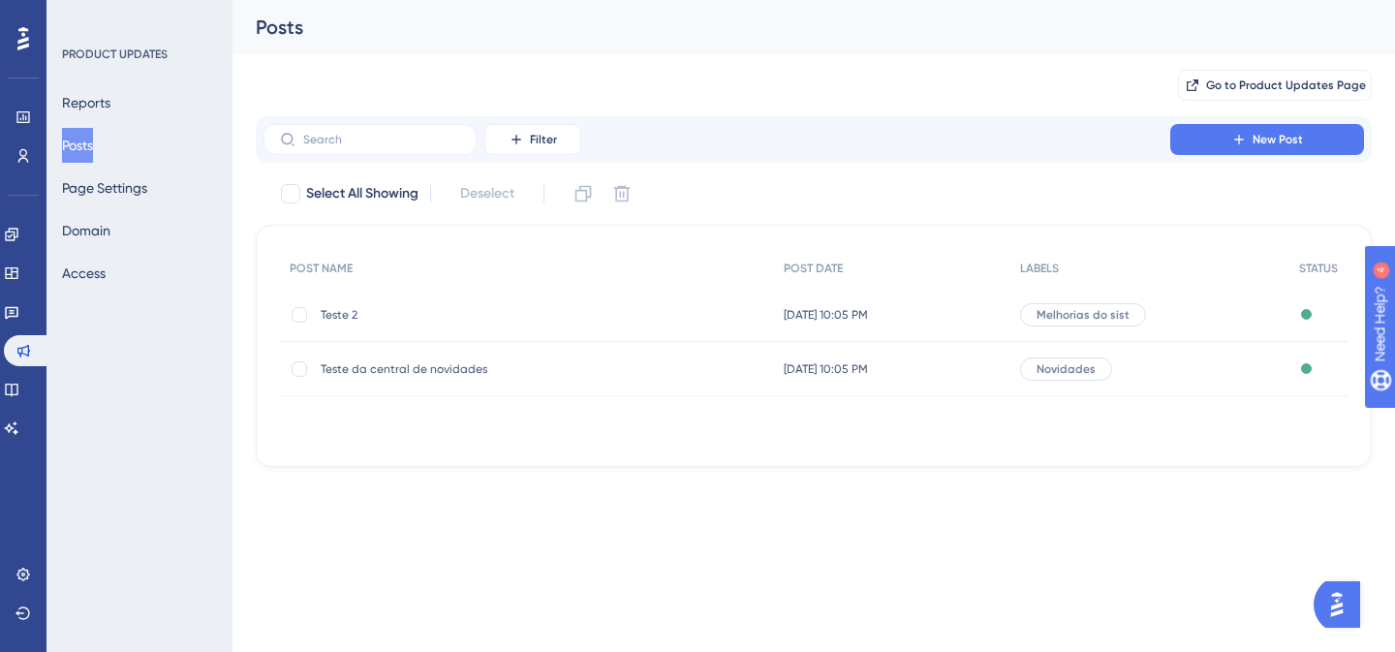
click at [381, 370] on span "Teste da central de novidades" at bounding box center [476, 368] width 310 height 15
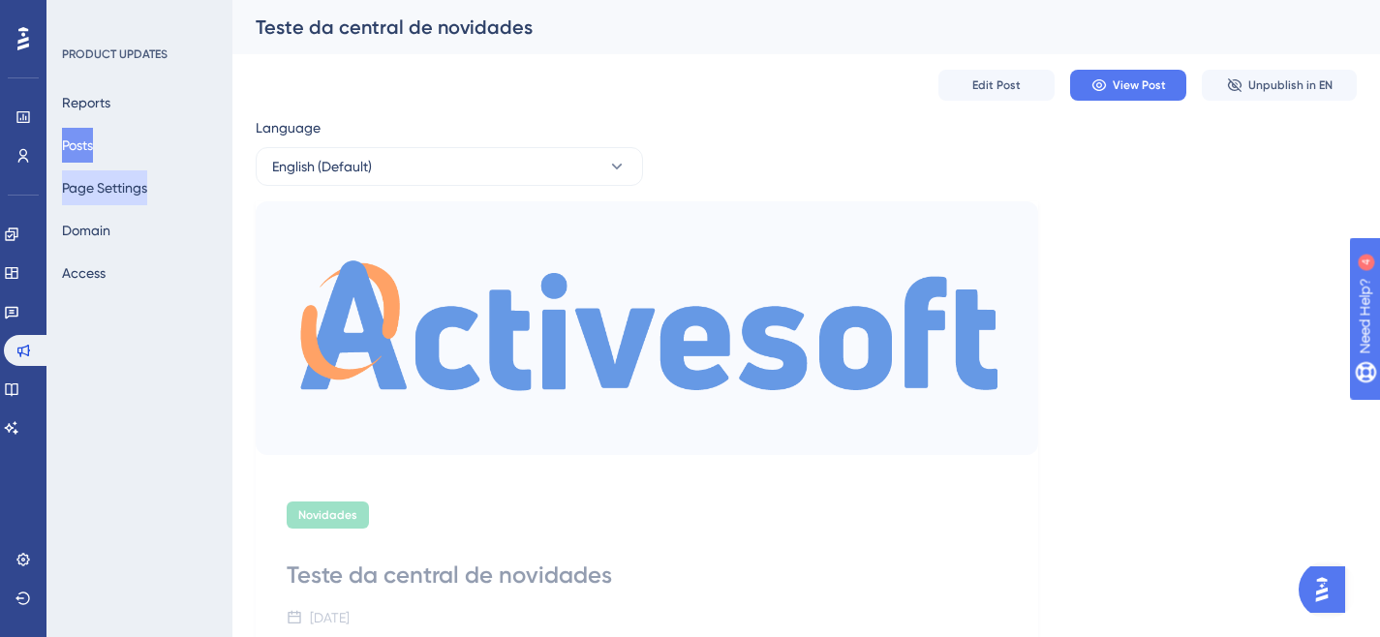
click at [108, 186] on button "Page Settings" at bounding box center [104, 187] width 85 height 35
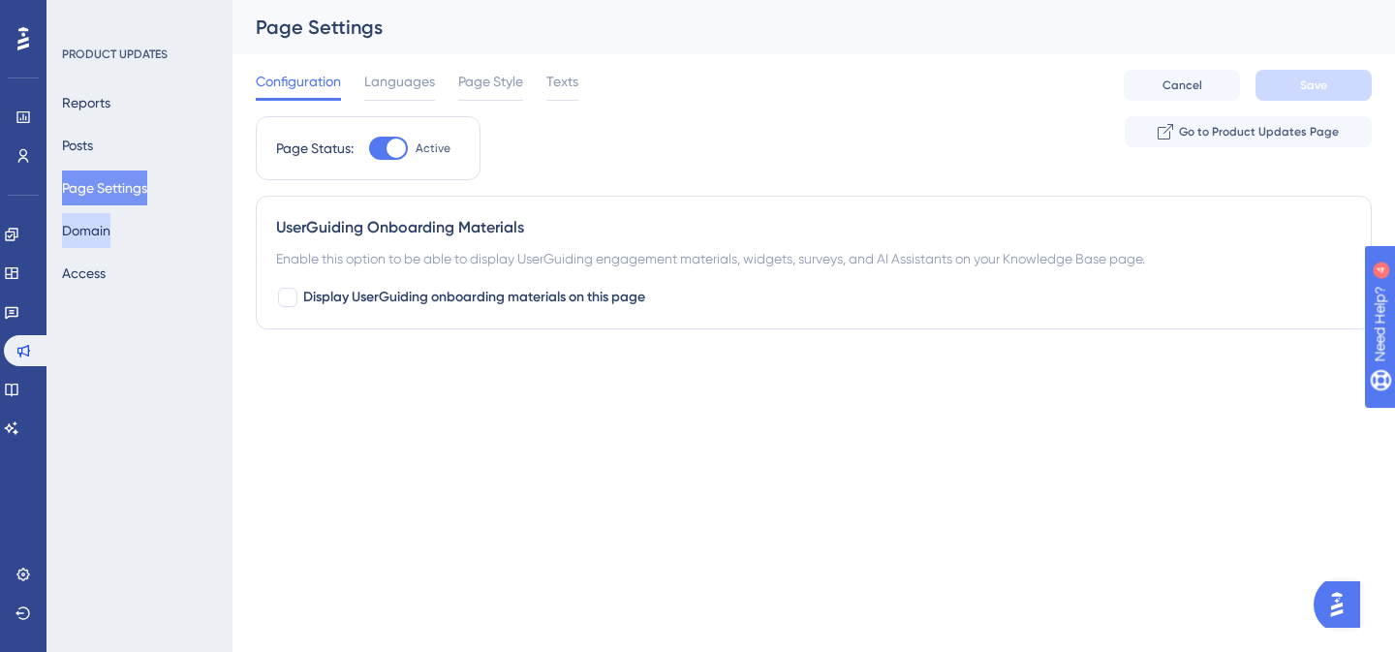
click at [105, 230] on button "Domain" at bounding box center [86, 230] width 48 height 35
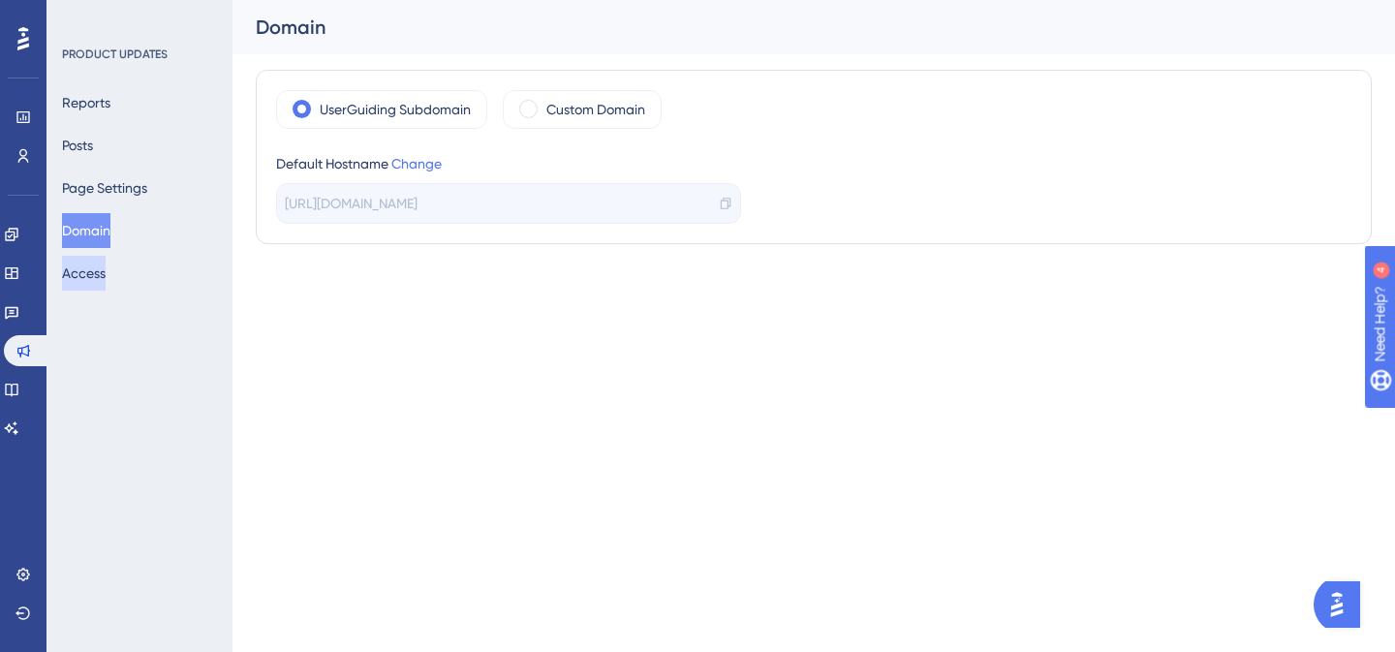
click at [105, 285] on button "Access" at bounding box center [84, 273] width 44 height 35
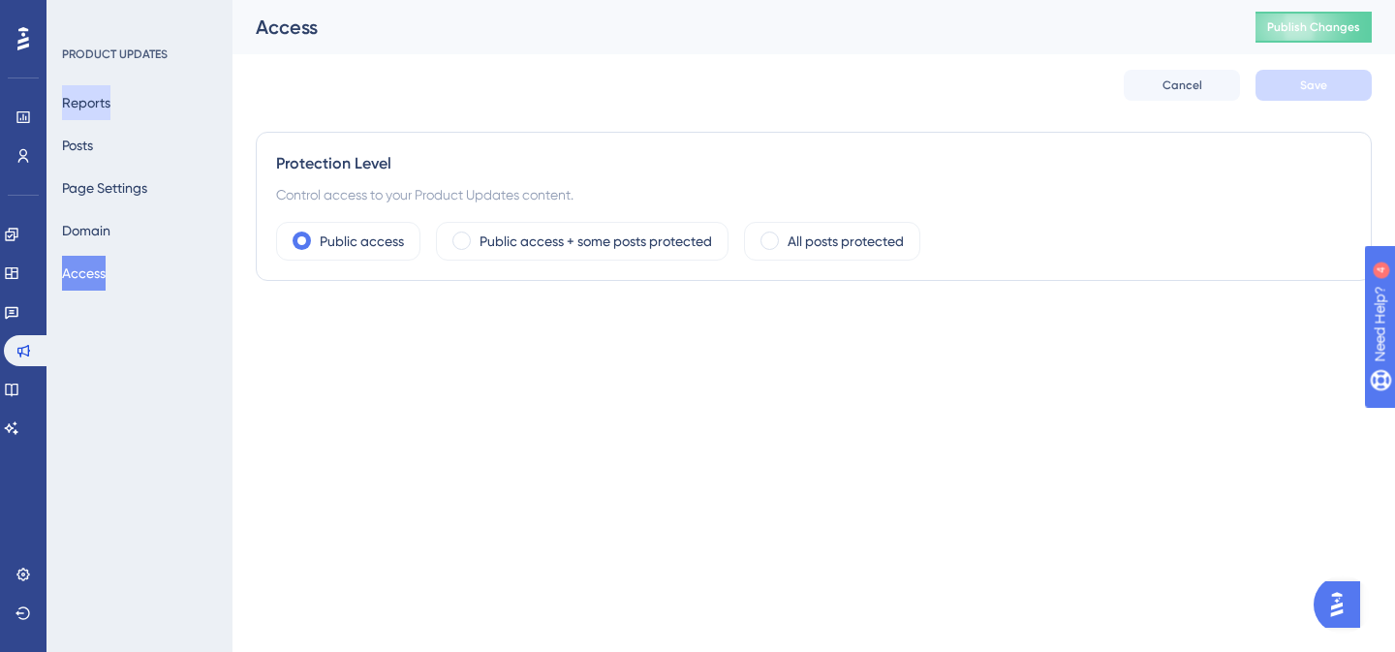
click at [103, 107] on button "Reports" at bounding box center [86, 102] width 48 height 35
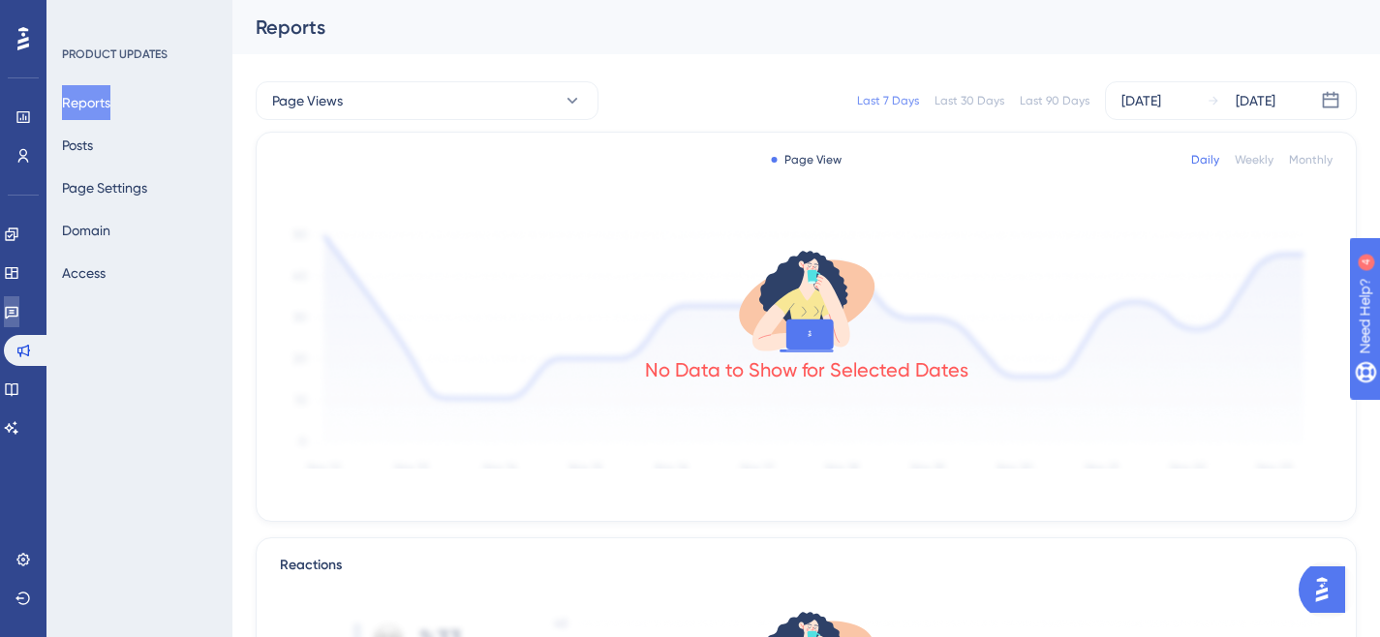
click at [19, 324] on link at bounding box center [11, 311] width 15 height 31
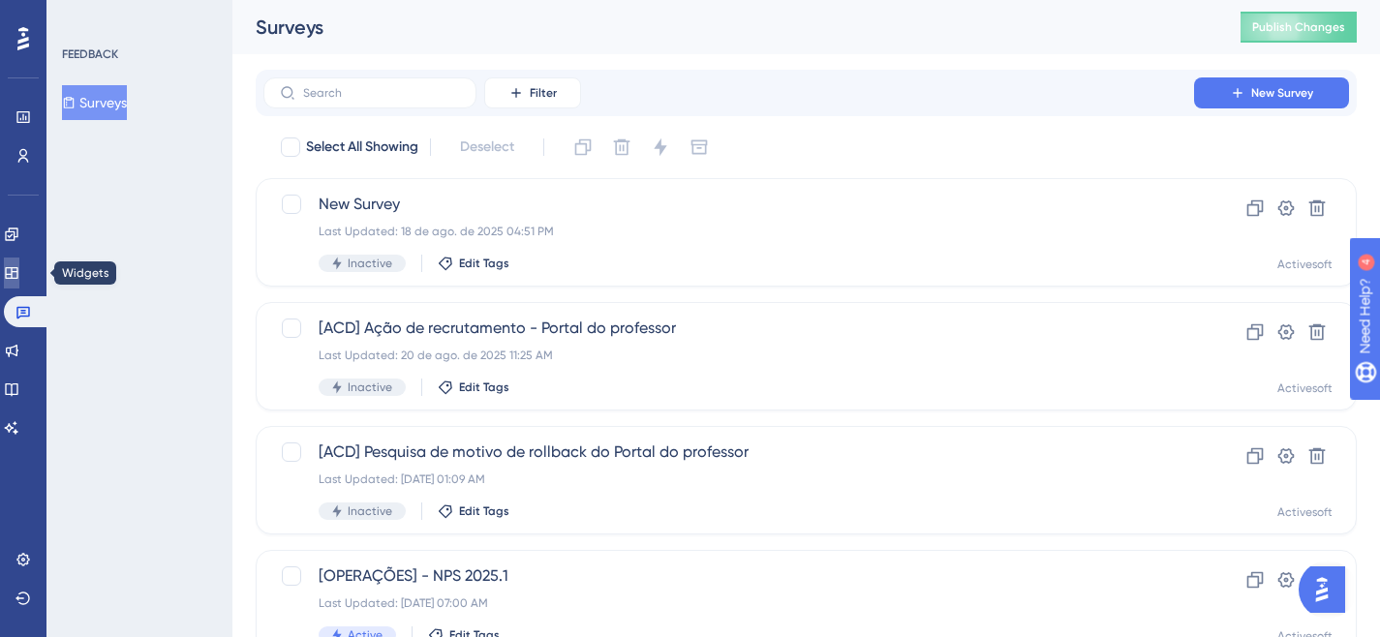
click at [15, 280] on icon at bounding box center [11, 272] width 15 height 15
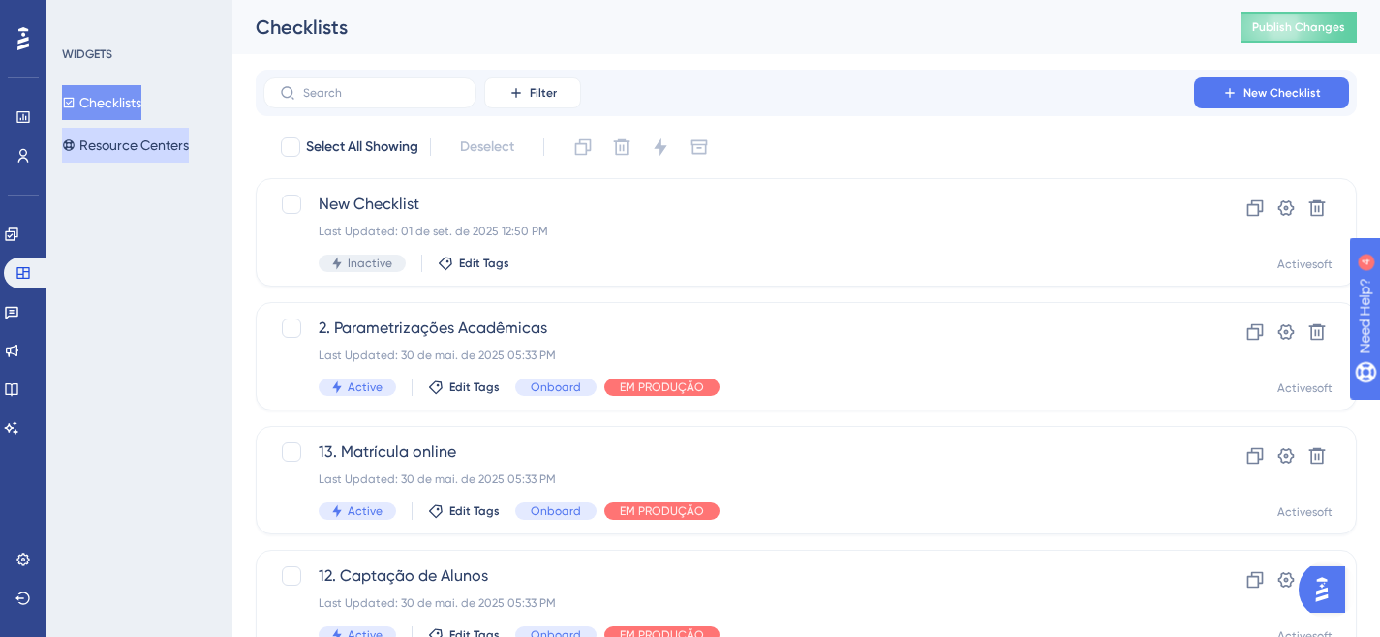
click at [116, 147] on button "Resource Centers" at bounding box center [125, 145] width 127 height 35
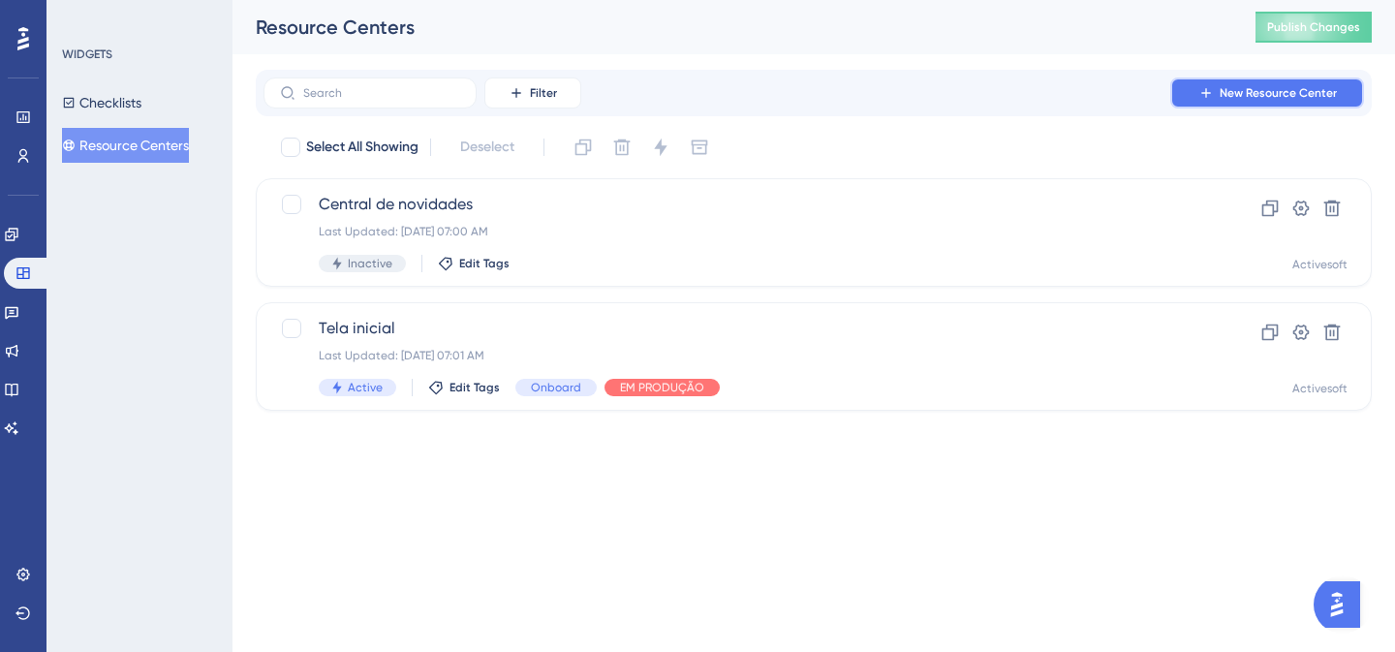
click at [1237, 85] on span "New Resource Center" at bounding box center [1278, 92] width 117 height 15
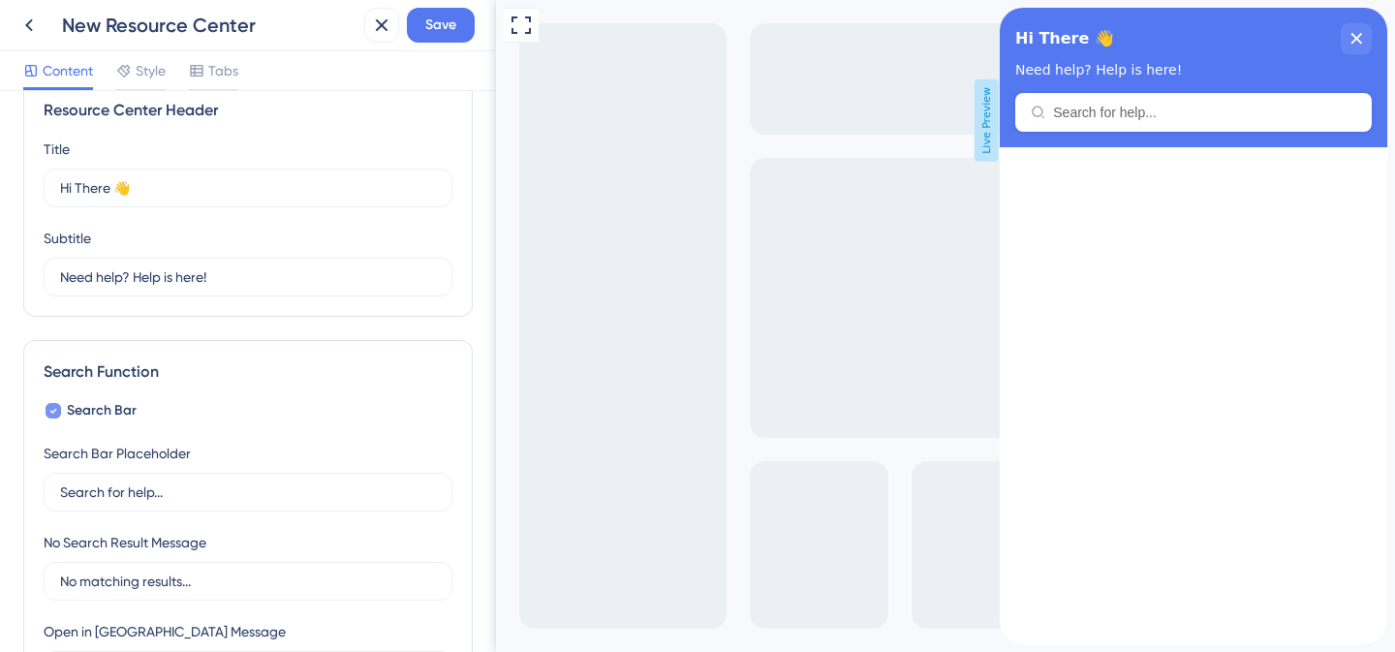
scroll to position [36, 0]
click at [55, 409] on icon at bounding box center [53, 411] width 7 height 5
checkbox input "false"
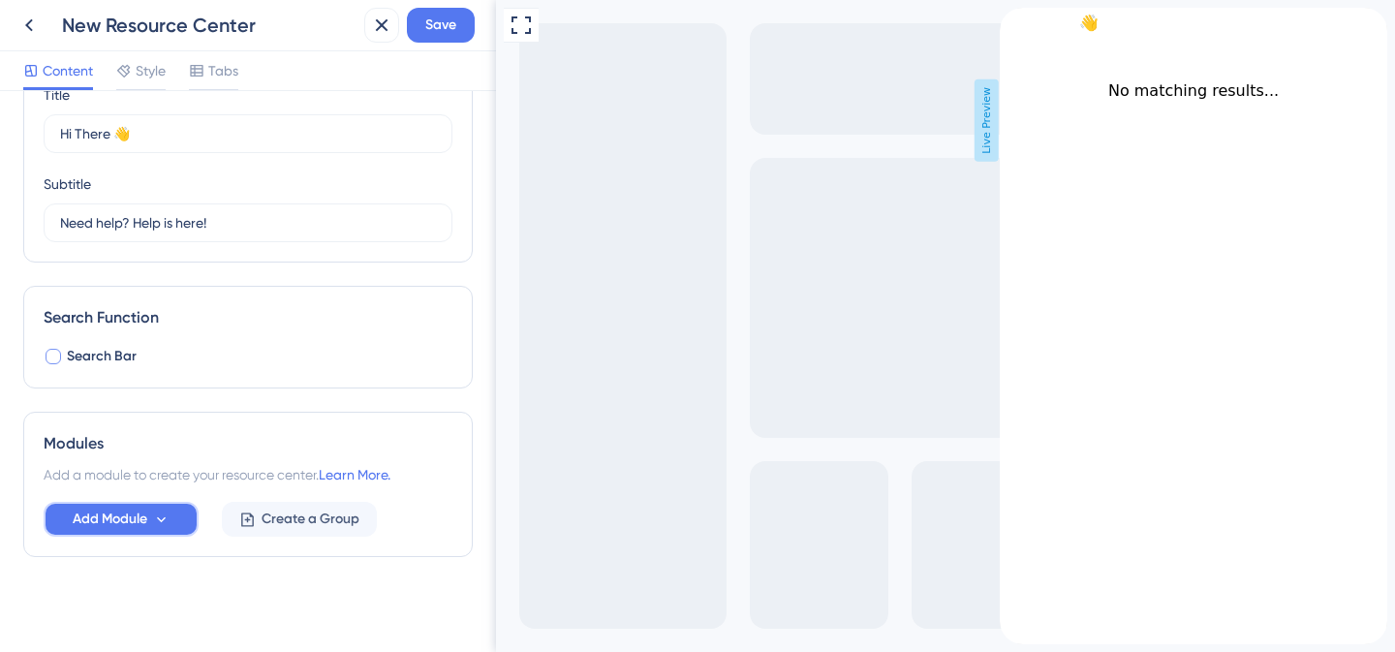
click at [113, 524] on span "Add Module" at bounding box center [110, 519] width 75 height 23
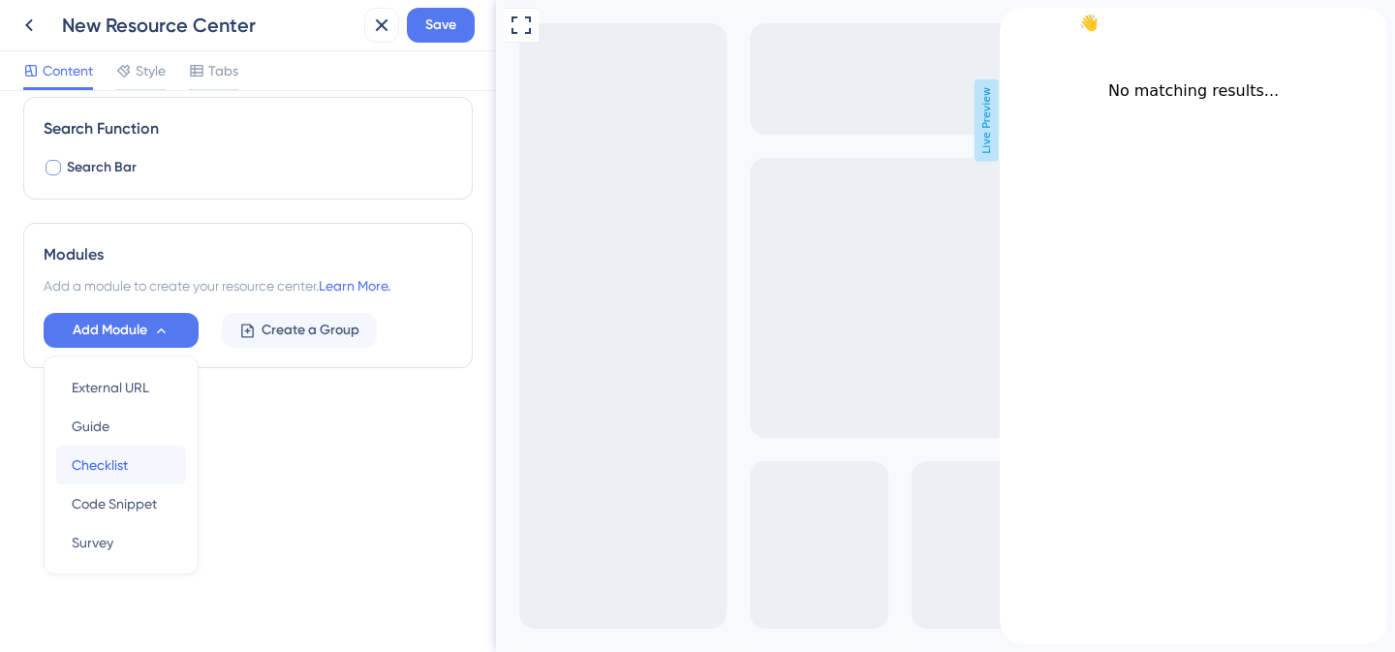
click at [134, 456] on div "Checklist Checklist" at bounding box center [121, 465] width 99 height 39
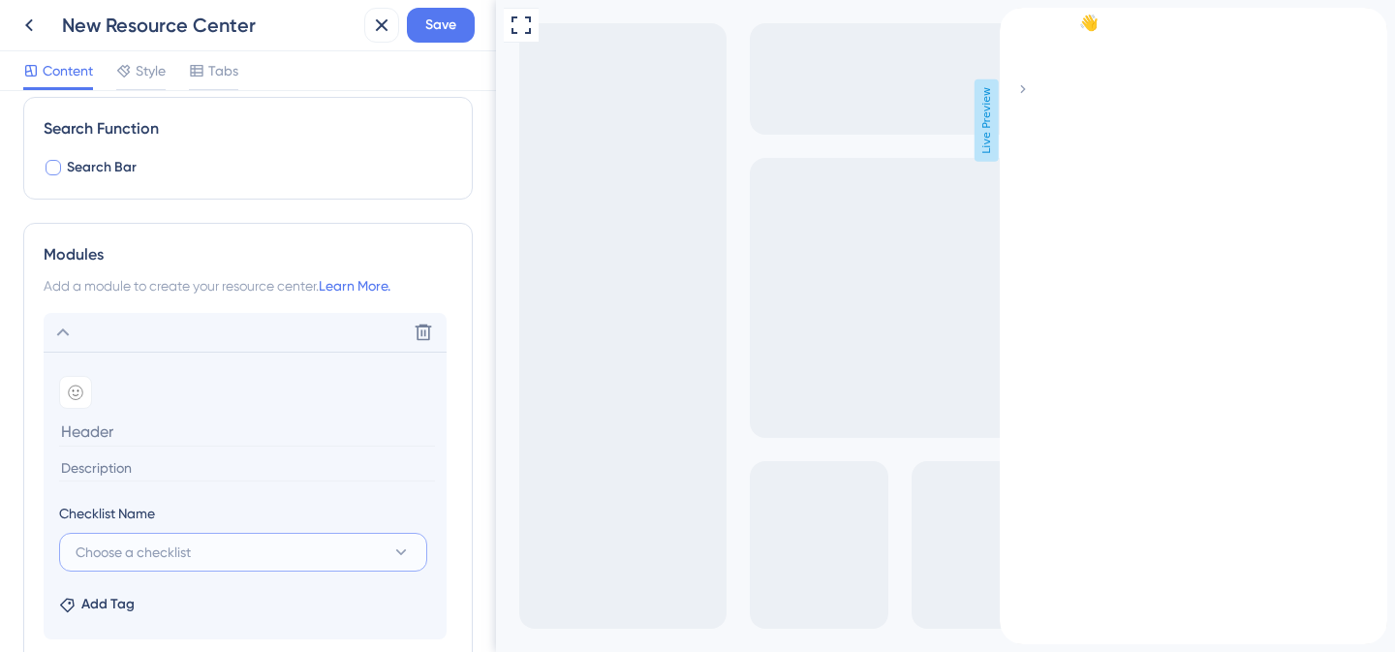
click at [146, 554] on span "Choose a checklist" at bounding box center [133, 552] width 115 height 23
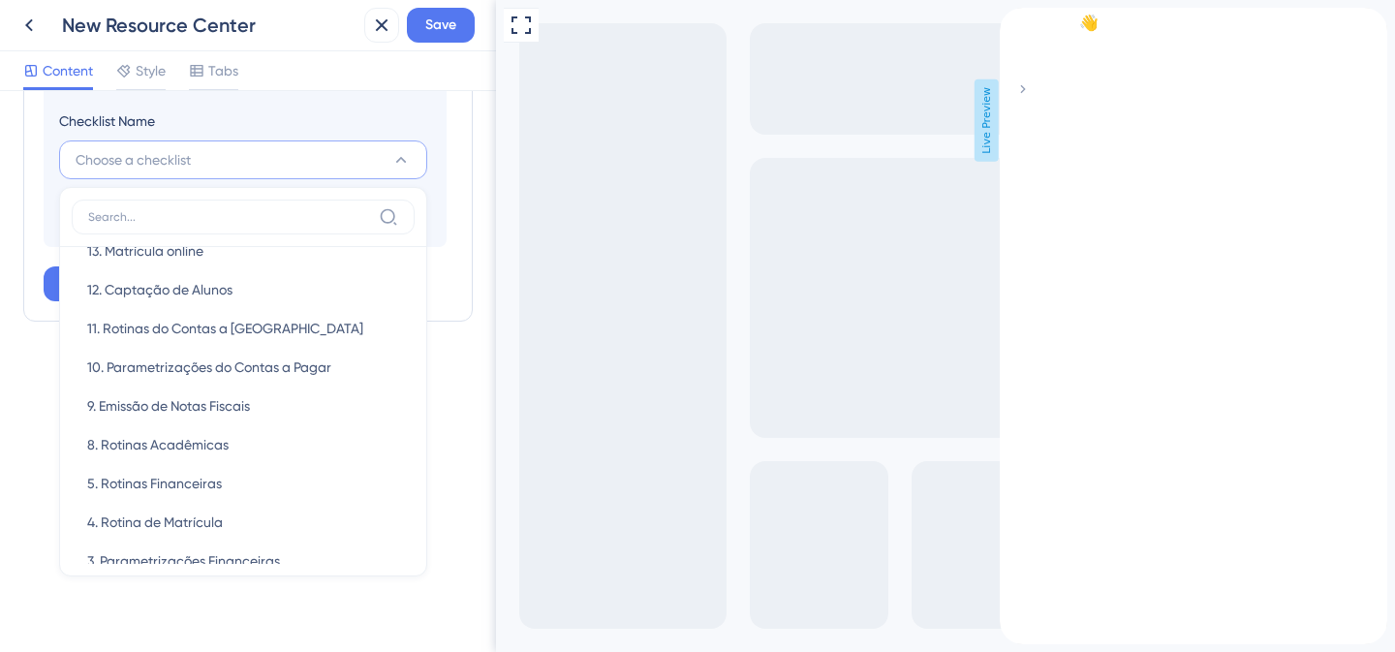
scroll to position [0, 0]
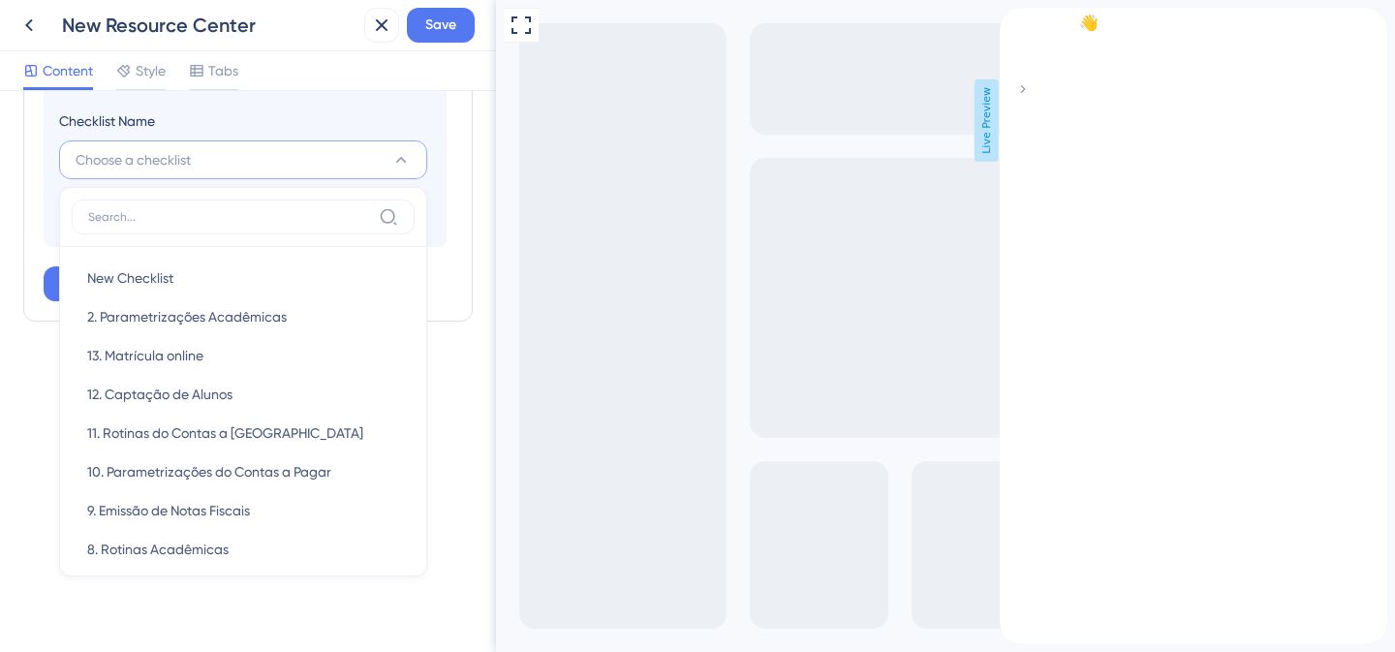
click at [170, 209] on input at bounding box center [229, 216] width 283 height 15
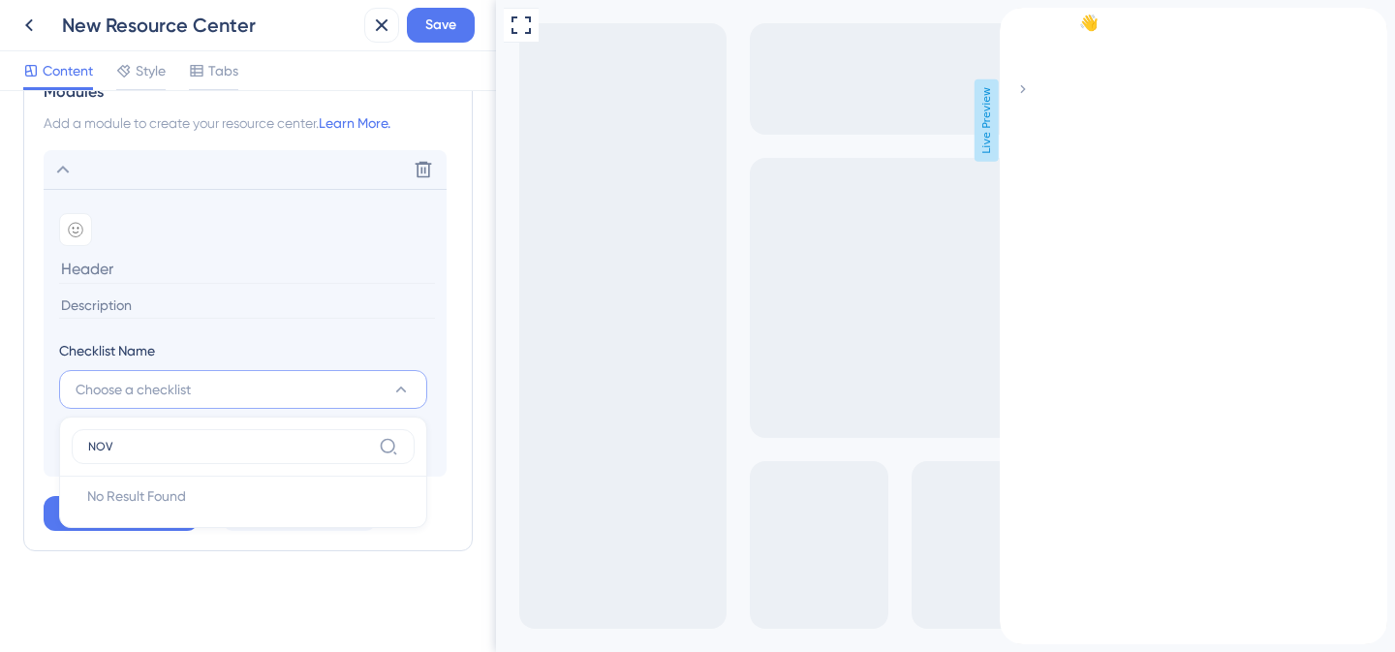
type input "NOVO"
click at [180, 450] on input "NOVO" at bounding box center [229, 446] width 283 height 15
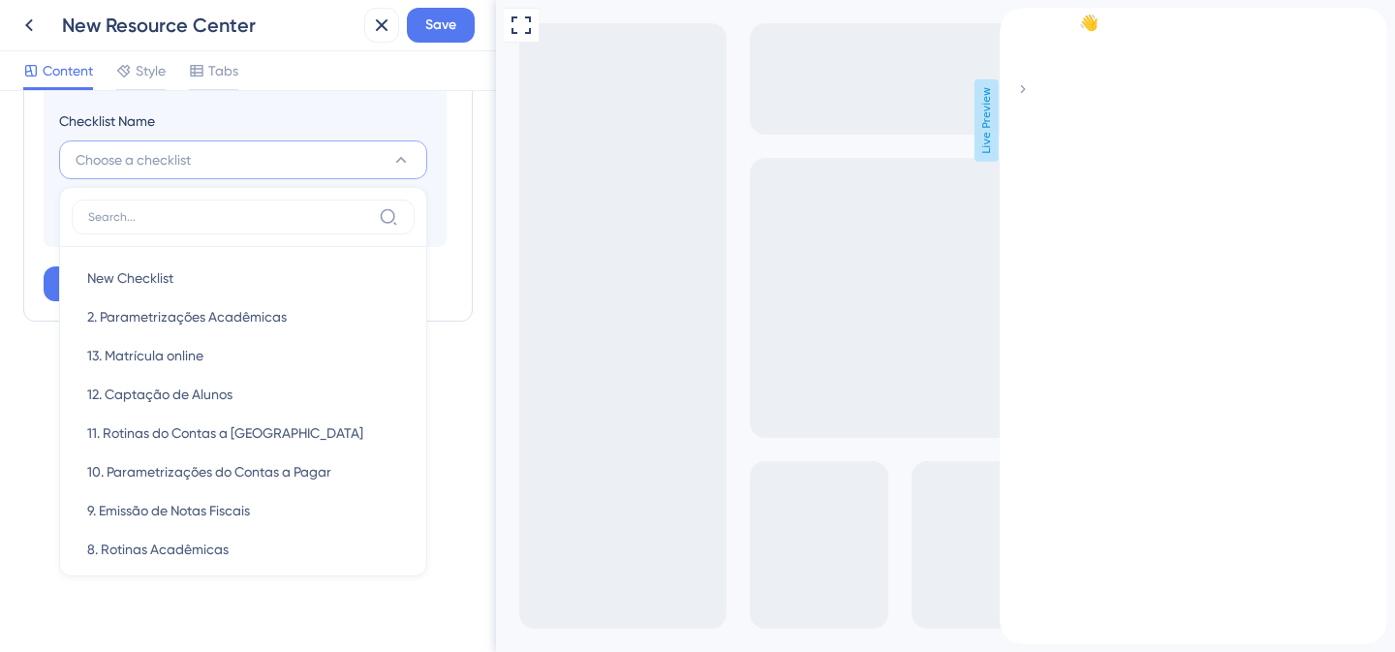
click at [30, 465] on div "Resource Center Header Title Hi There 👋 17 Hi There 👋 Subtitle Need help? Help …" at bounding box center [248, 371] width 496 height 561
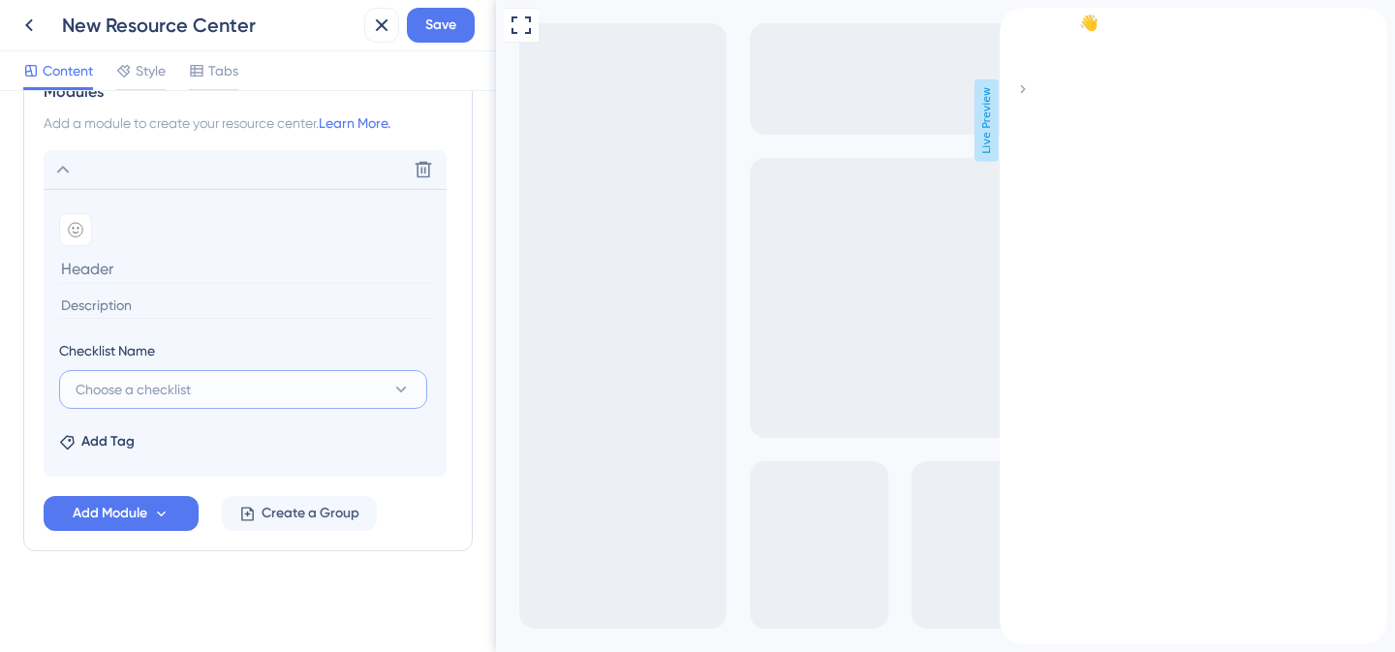
click at [174, 387] on span "Choose a checklist" at bounding box center [133, 389] width 115 height 23
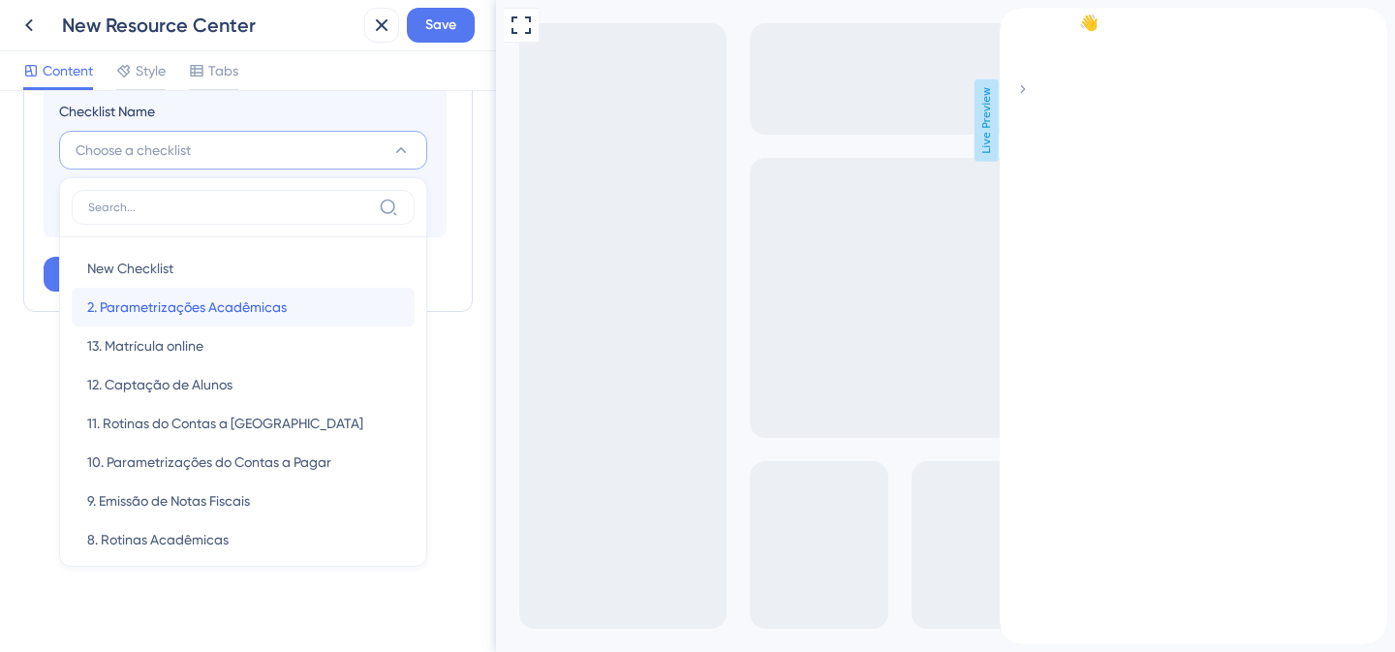
click at [174, 315] on span "2. Parametrizações Acadêmicas" at bounding box center [187, 306] width 200 height 23
type input "2. Parametrizações Acadêmicas"
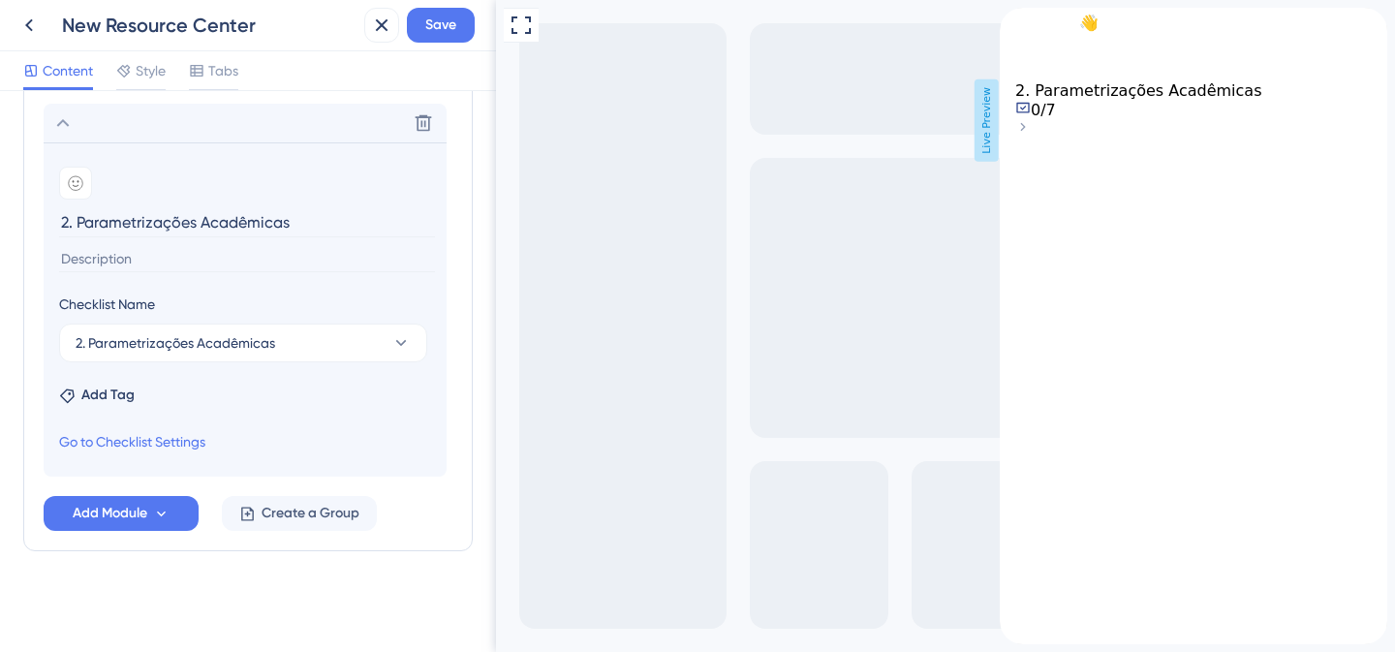
scroll to position [488, 0]
click at [125, 399] on span "Add Tag" at bounding box center [107, 395] width 53 height 23
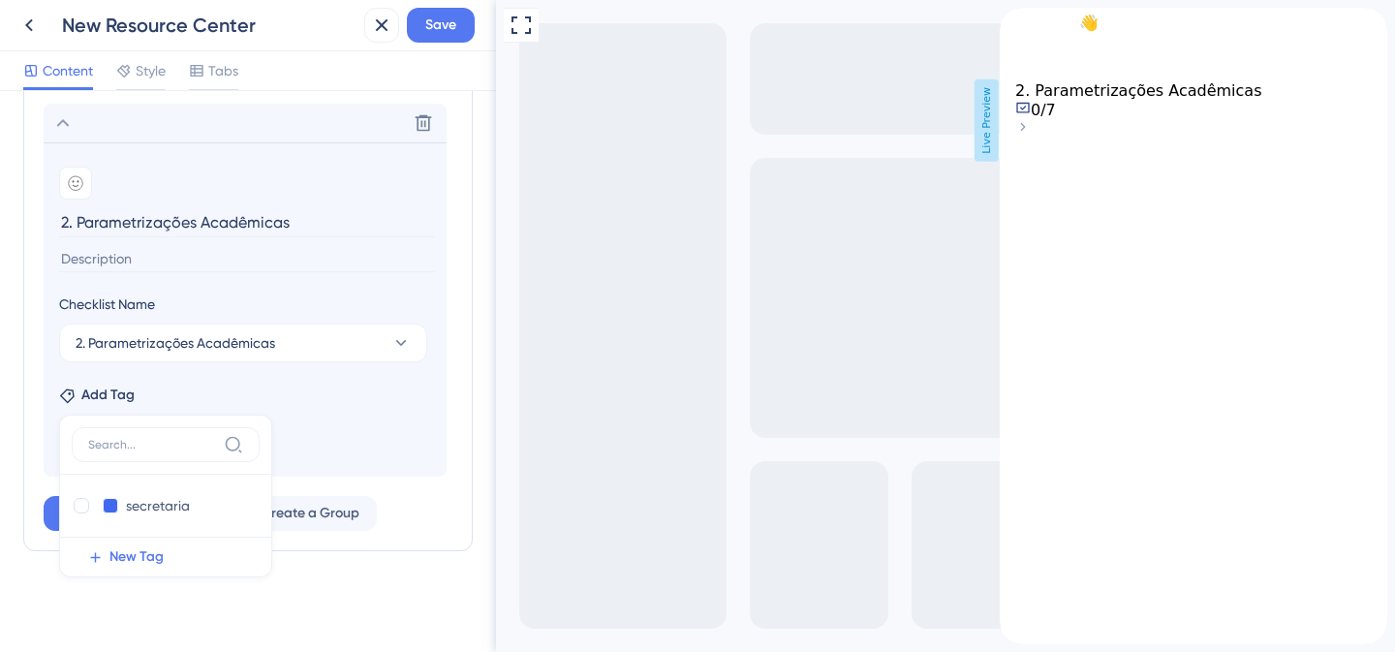
click at [304, 404] on div "Add Tag secretaria secretaria Delete New Tag" at bounding box center [245, 391] width 372 height 31
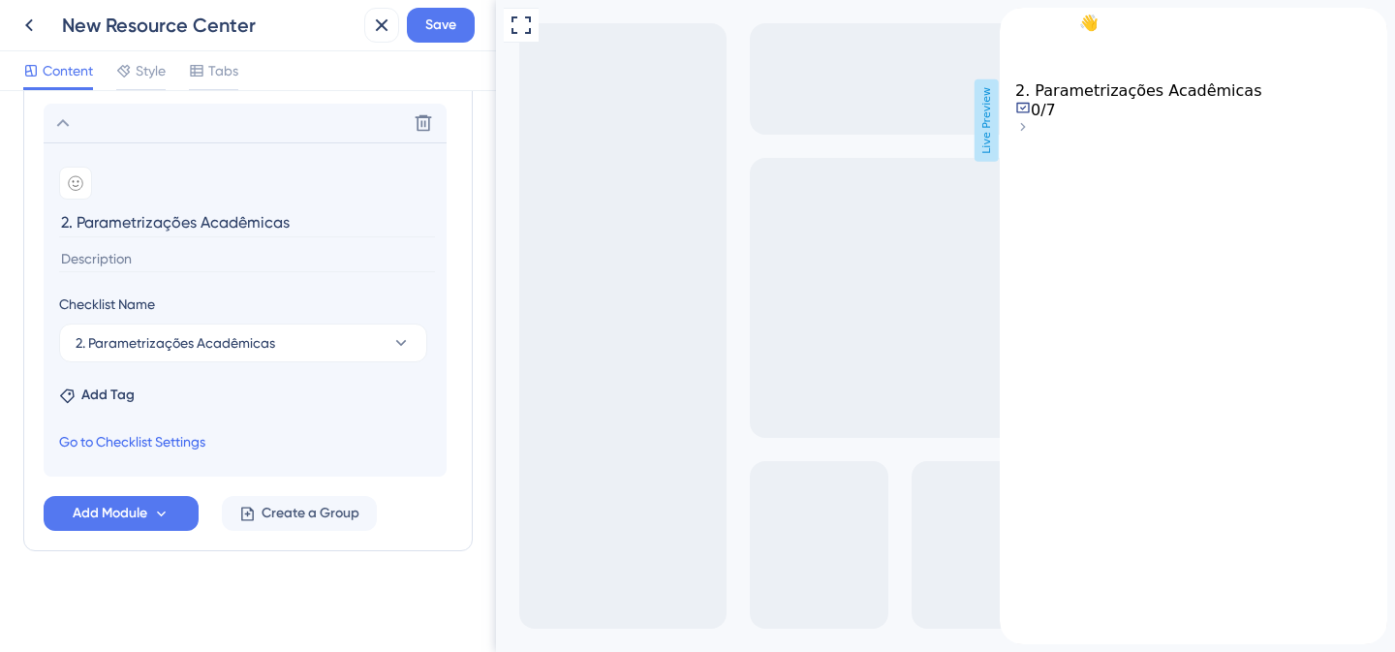
click at [157, 439] on link "Go to Checklist Settings" at bounding box center [132, 441] width 146 height 23
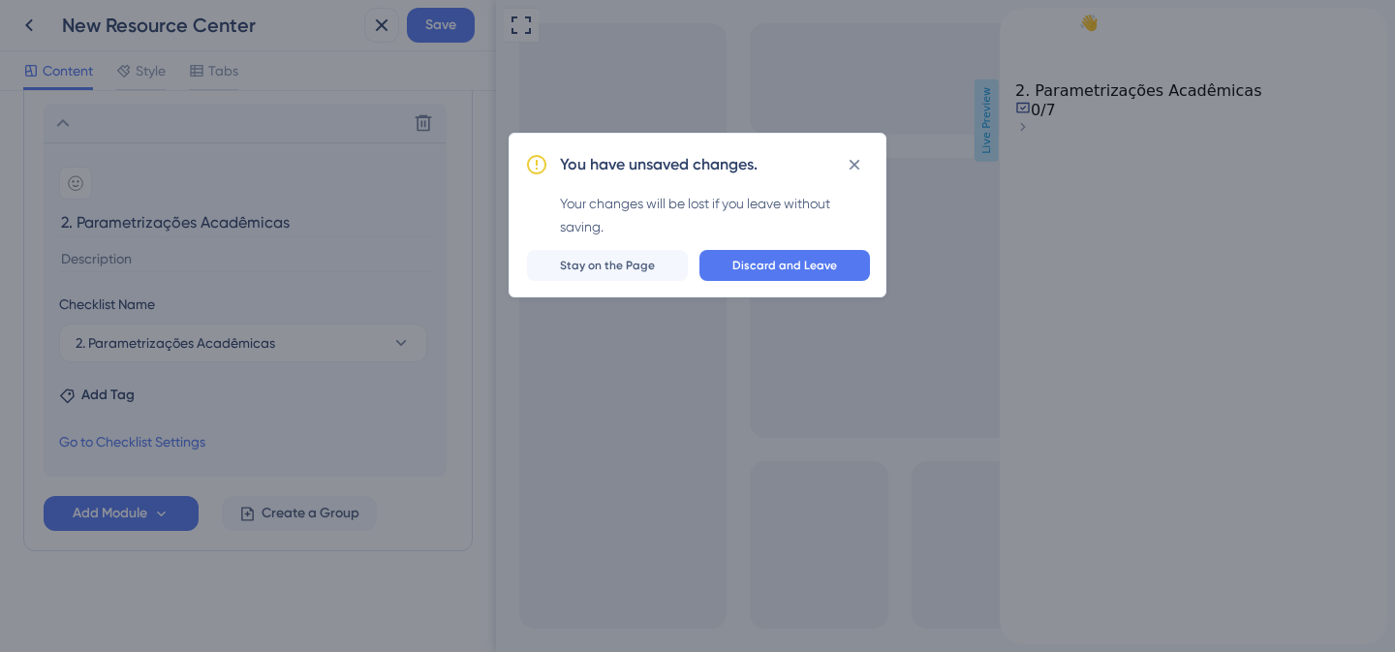
click at [224, 391] on div "You have unsaved changes. Your changes will be lost if you leave without saving…" at bounding box center [697, 326] width 1395 height 652
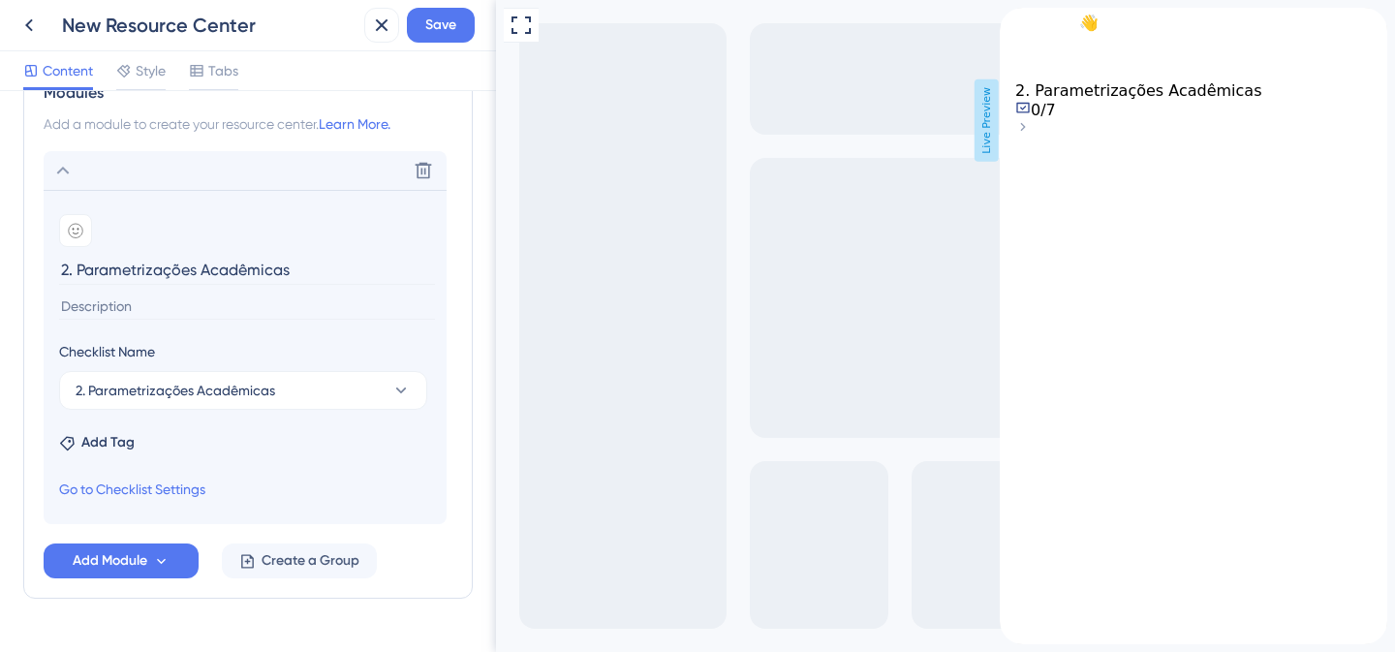
scroll to position [440, 0]
click at [165, 564] on icon at bounding box center [161, 562] width 16 height 16
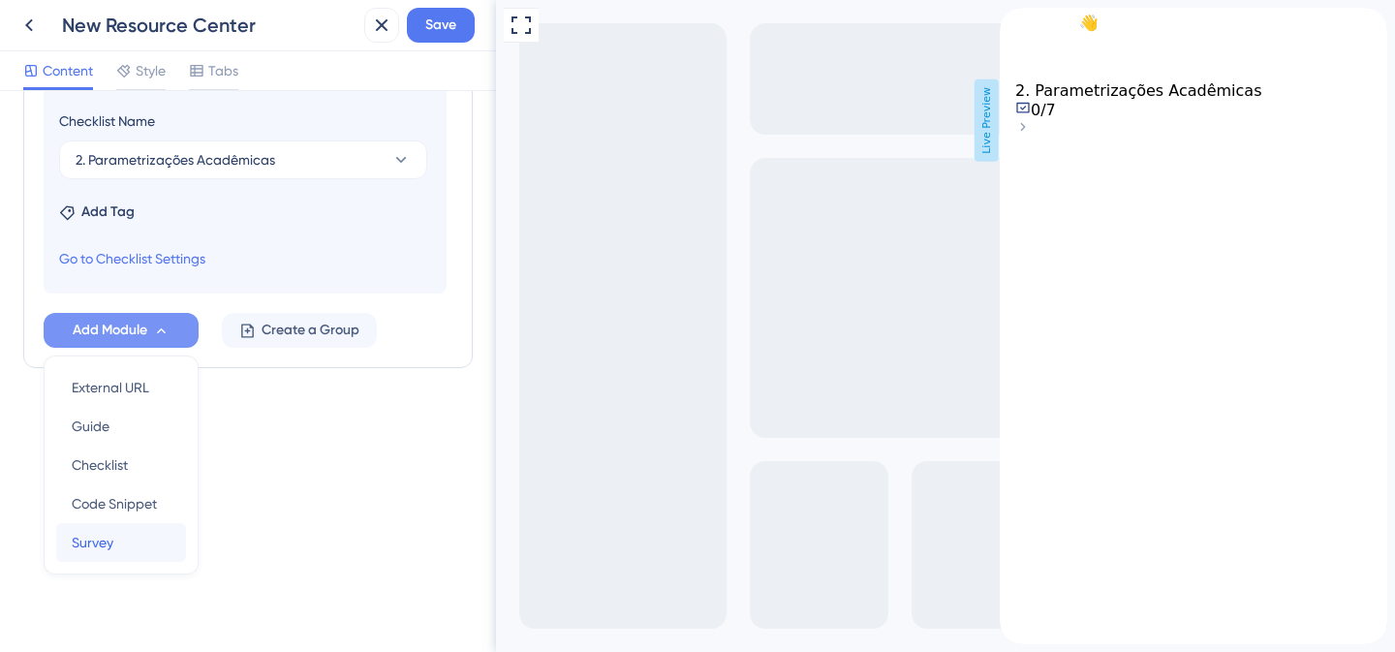
click at [131, 544] on div "Survey Survey" at bounding box center [121, 542] width 99 height 39
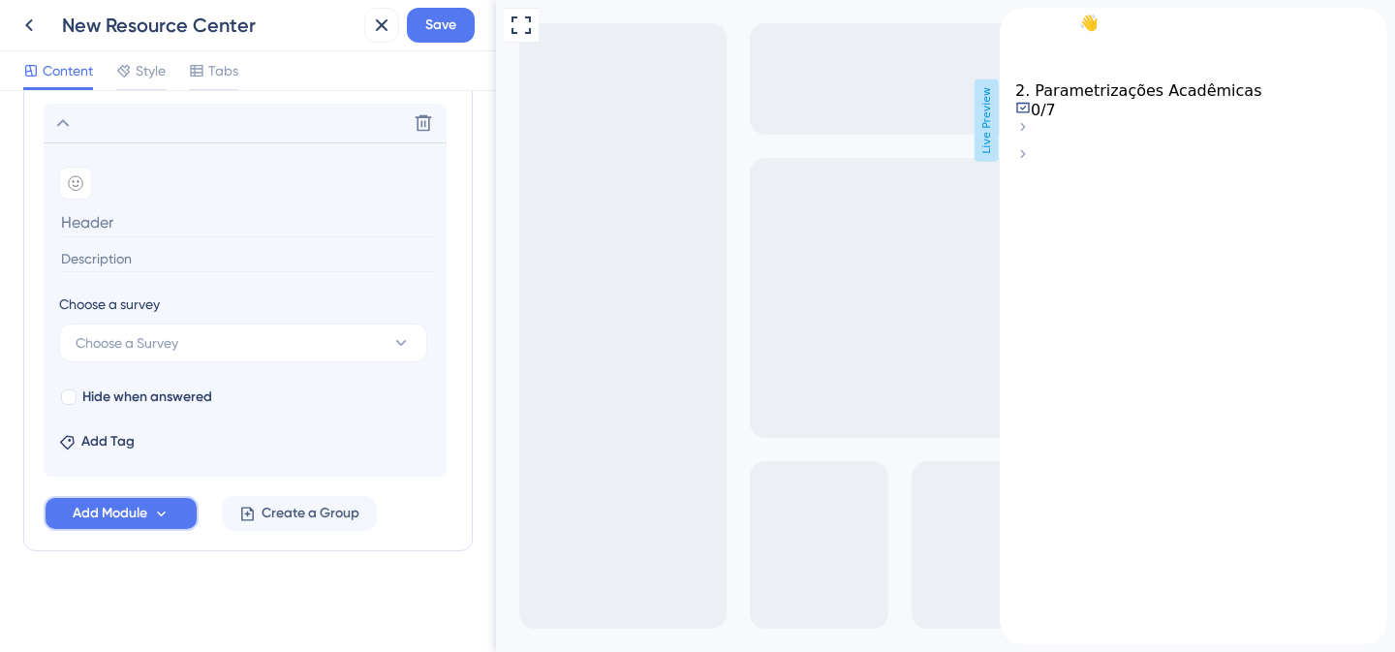
click at [160, 501] on button "Add Module" at bounding box center [121, 513] width 155 height 35
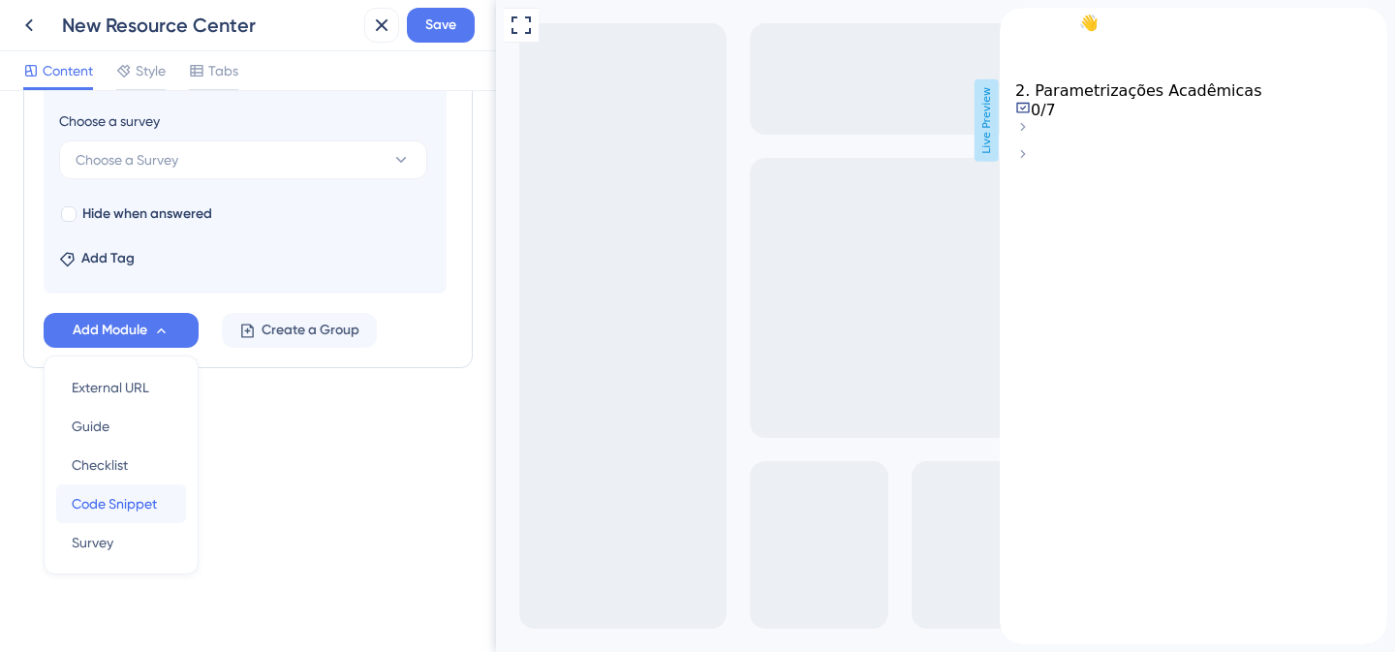
click at [123, 509] on span "Code Snippet" at bounding box center [114, 503] width 85 height 23
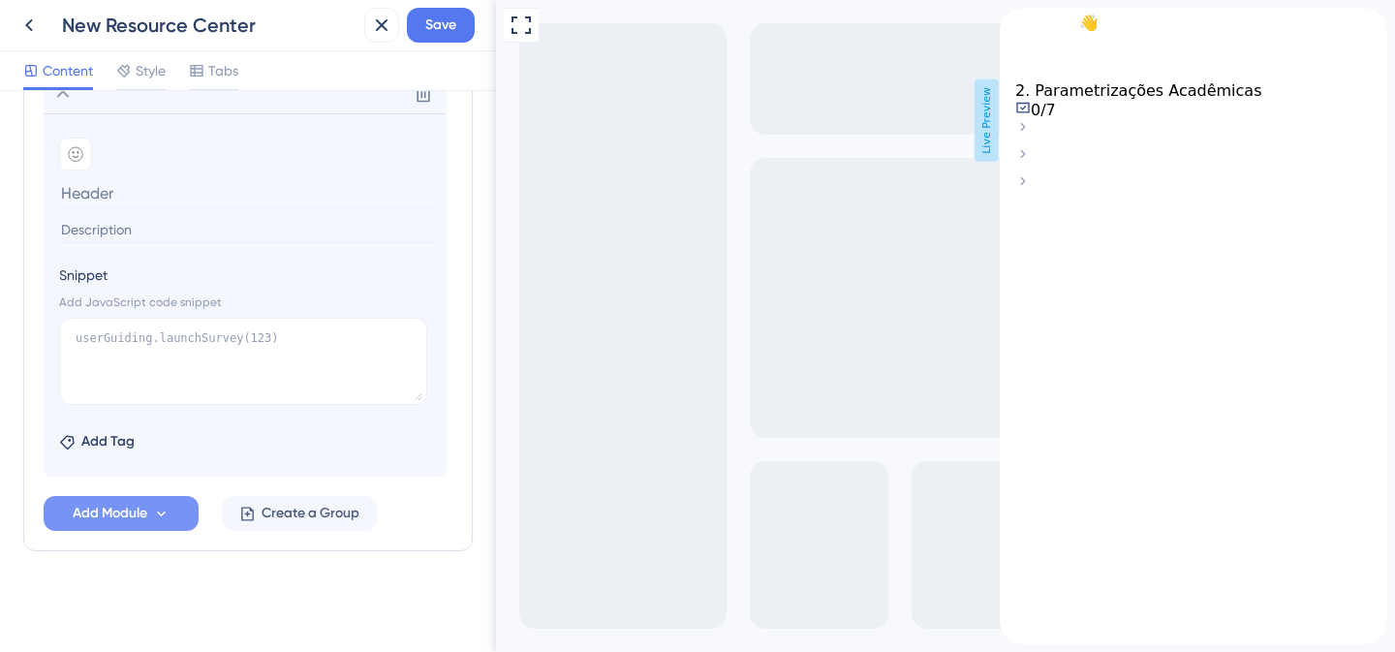
click at [116, 513] on span "Add Module" at bounding box center [110, 513] width 75 height 23
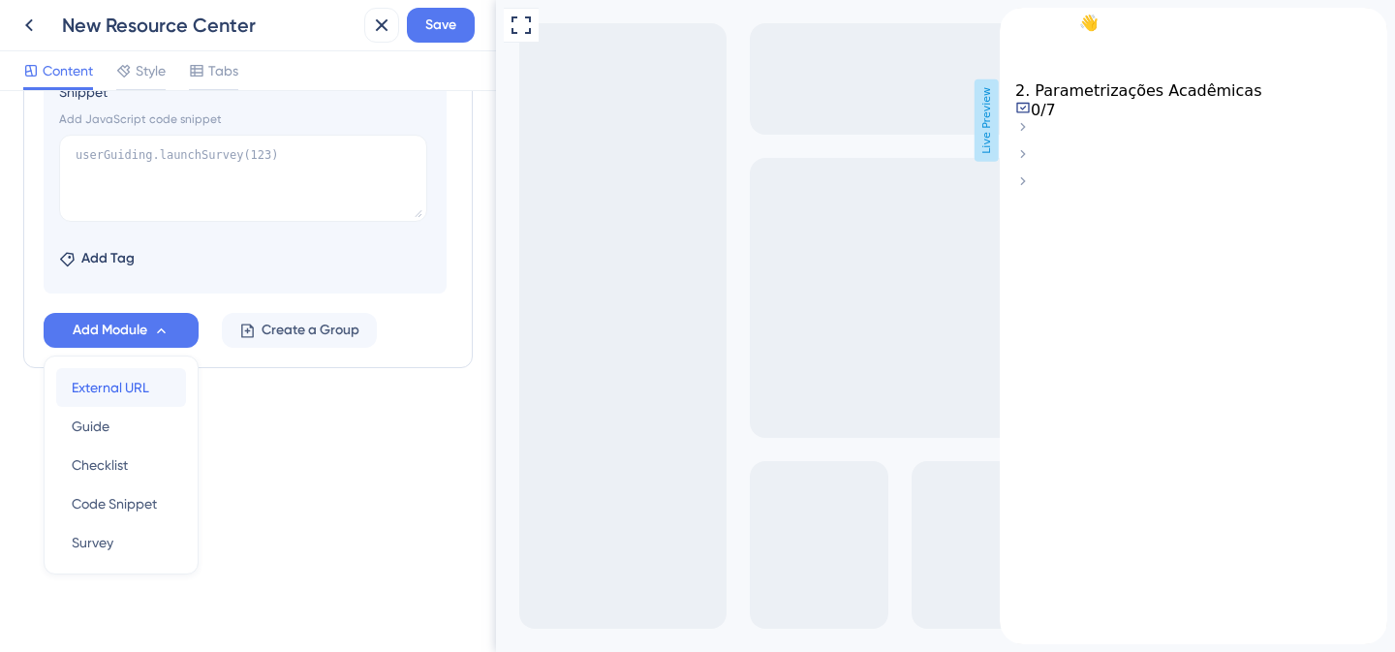
click at [129, 401] on div "External URL External URL" at bounding box center [121, 387] width 99 height 39
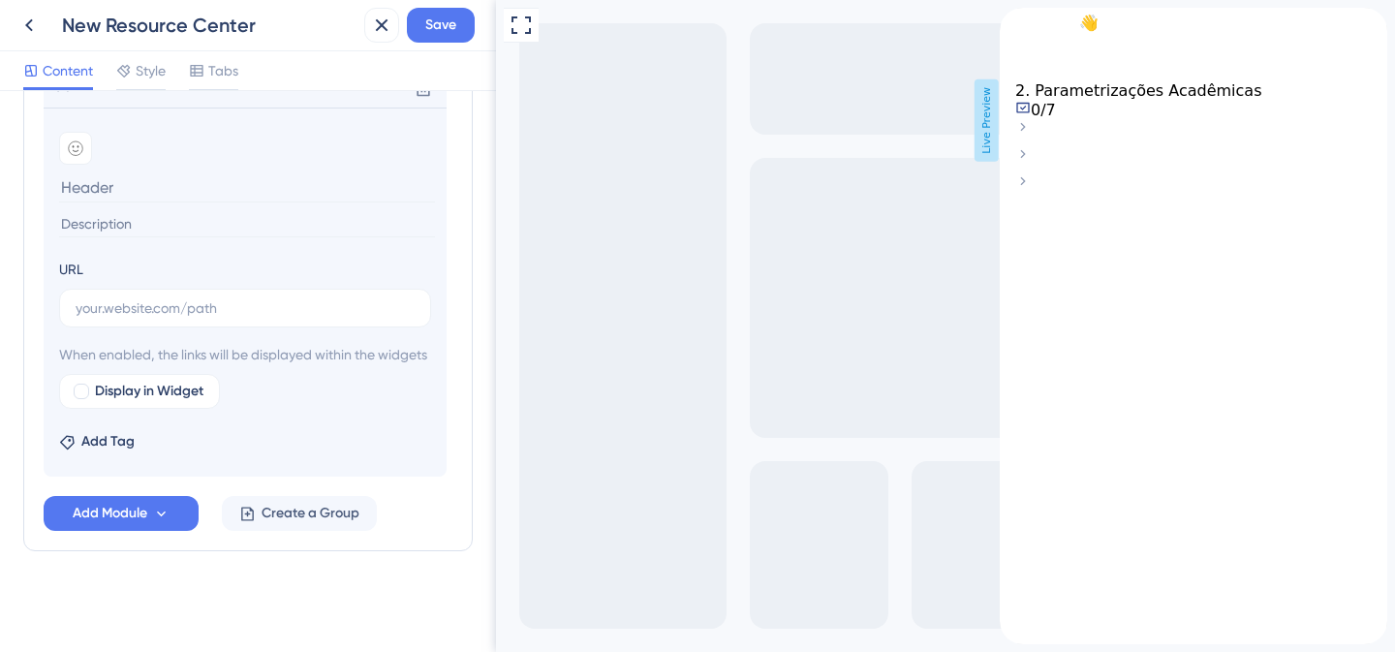
scroll to position [709, 0]
click at [127, 520] on span "Add Module" at bounding box center [110, 513] width 75 height 23
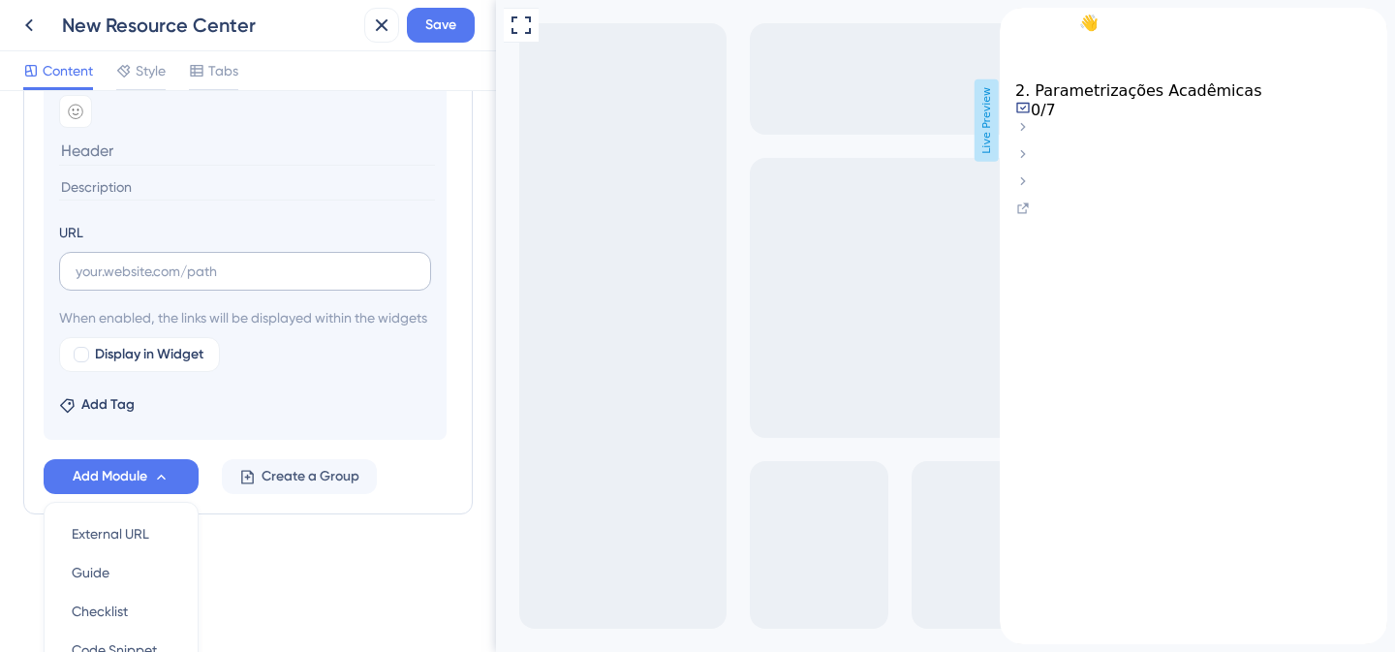
scroll to position [724, 0]
click at [314, 487] on span "Create a Group" at bounding box center [311, 475] width 98 height 23
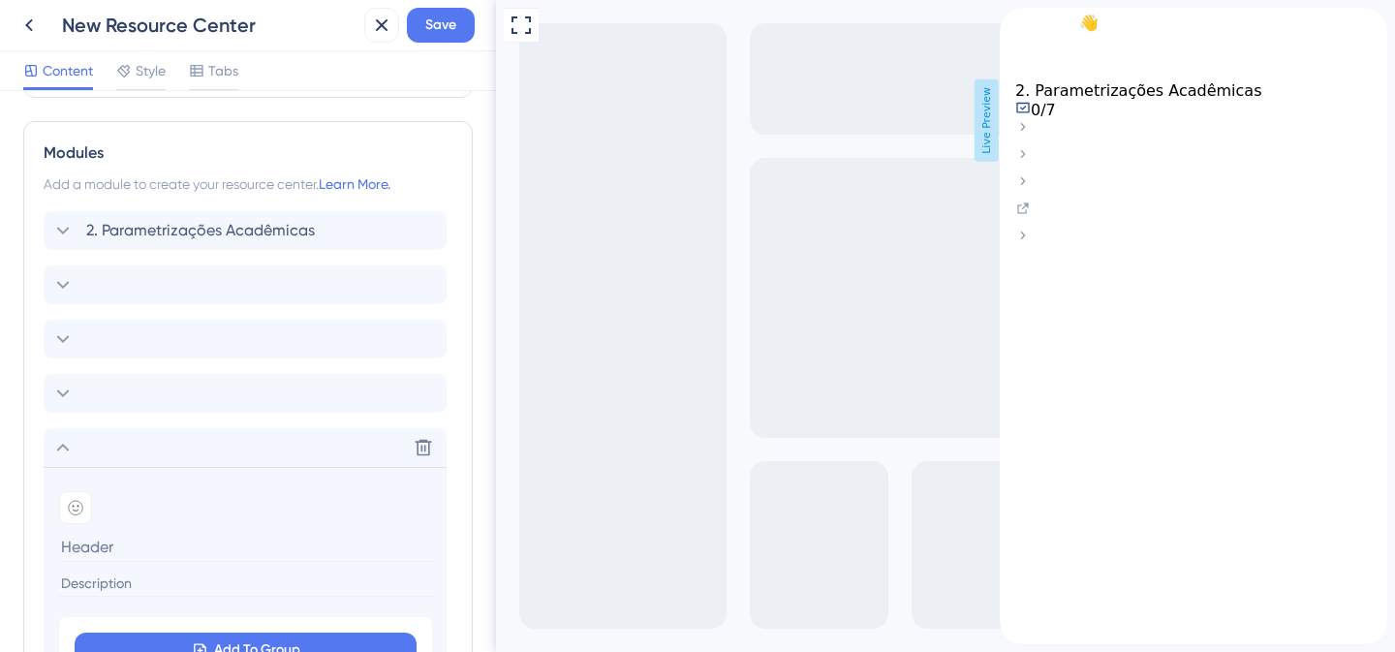
scroll to position [381, 0]
click at [419, 444] on icon at bounding box center [423, 447] width 19 height 19
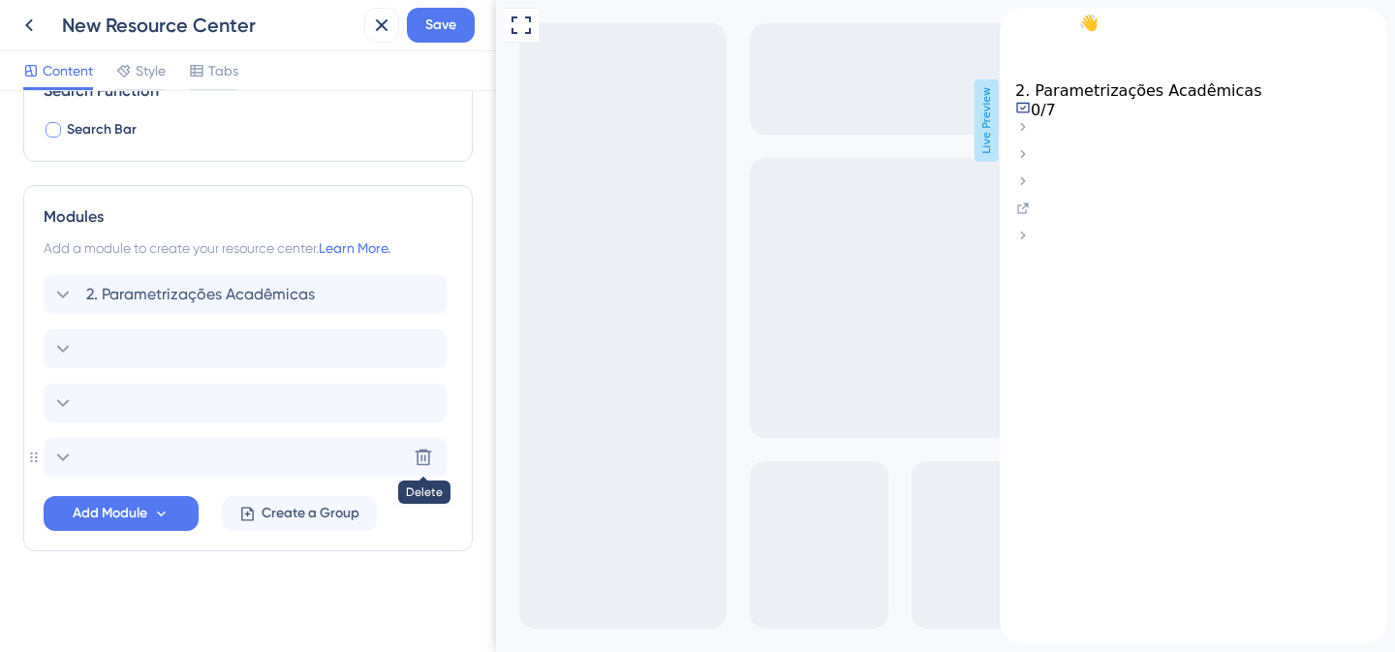
scroll to position [317, 0]
click at [426, 400] on icon at bounding box center [423, 402] width 19 height 19
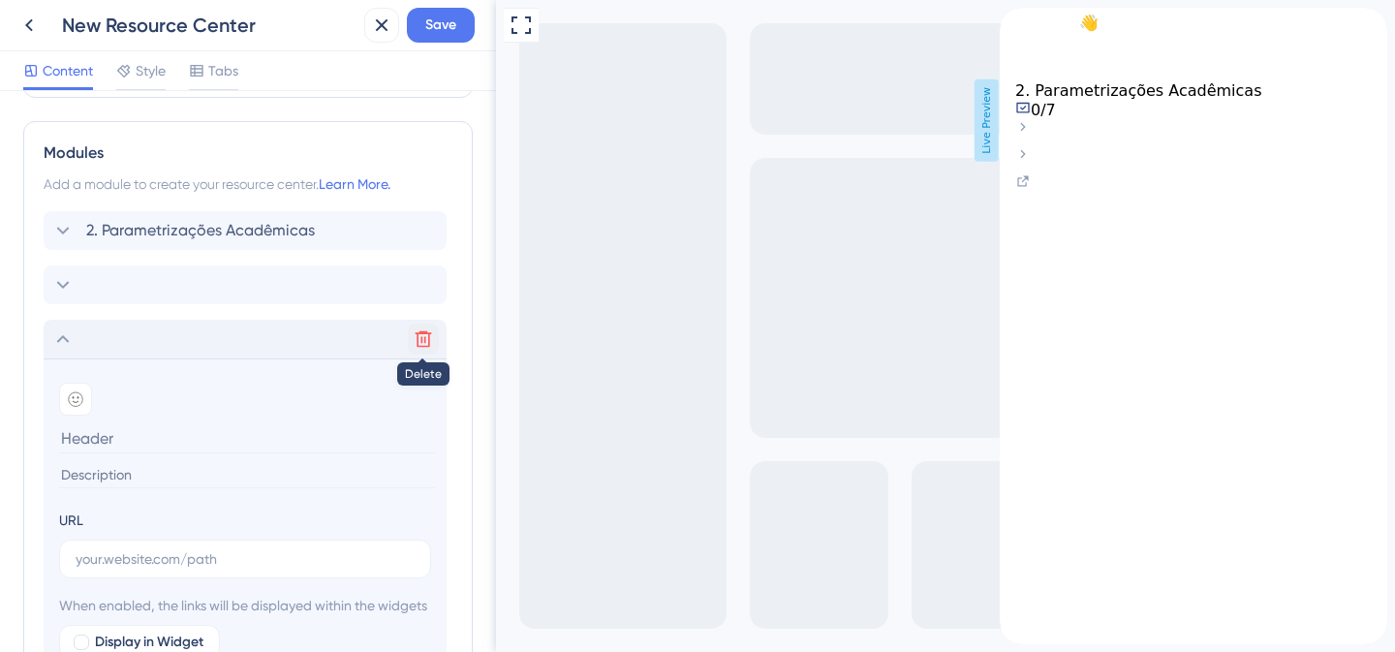
click at [419, 339] on icon at bounding box center [423, 338] width 19 height 19
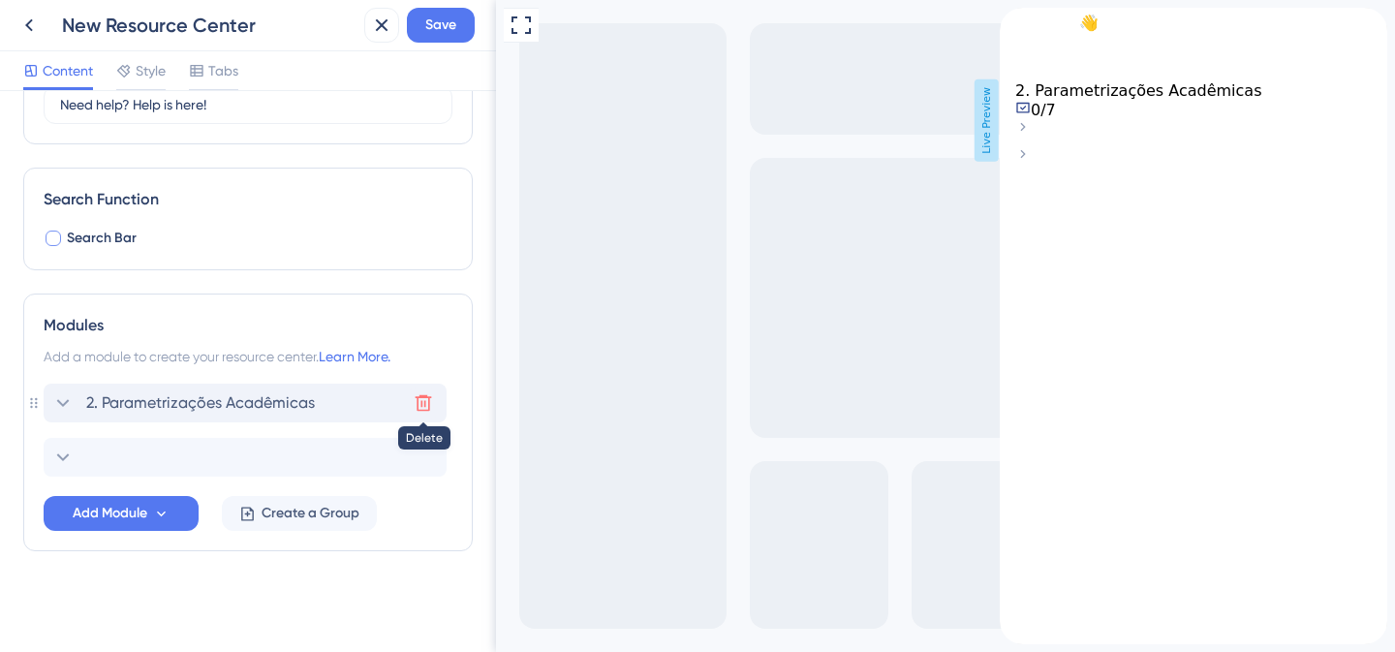
click at [415, 398] on icon at bounding box center [423, 402] width 19 height 19
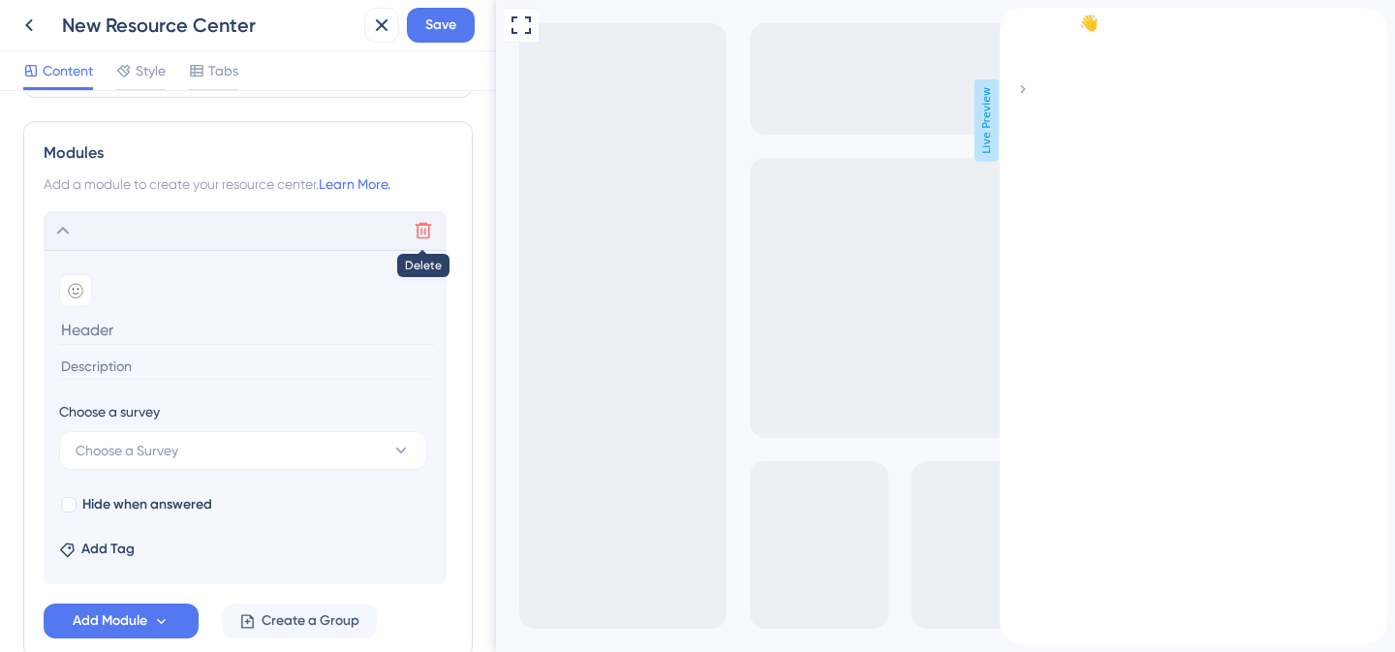
click at [420, 225] on icon at bounding box center [424, 231] width 16 height 16
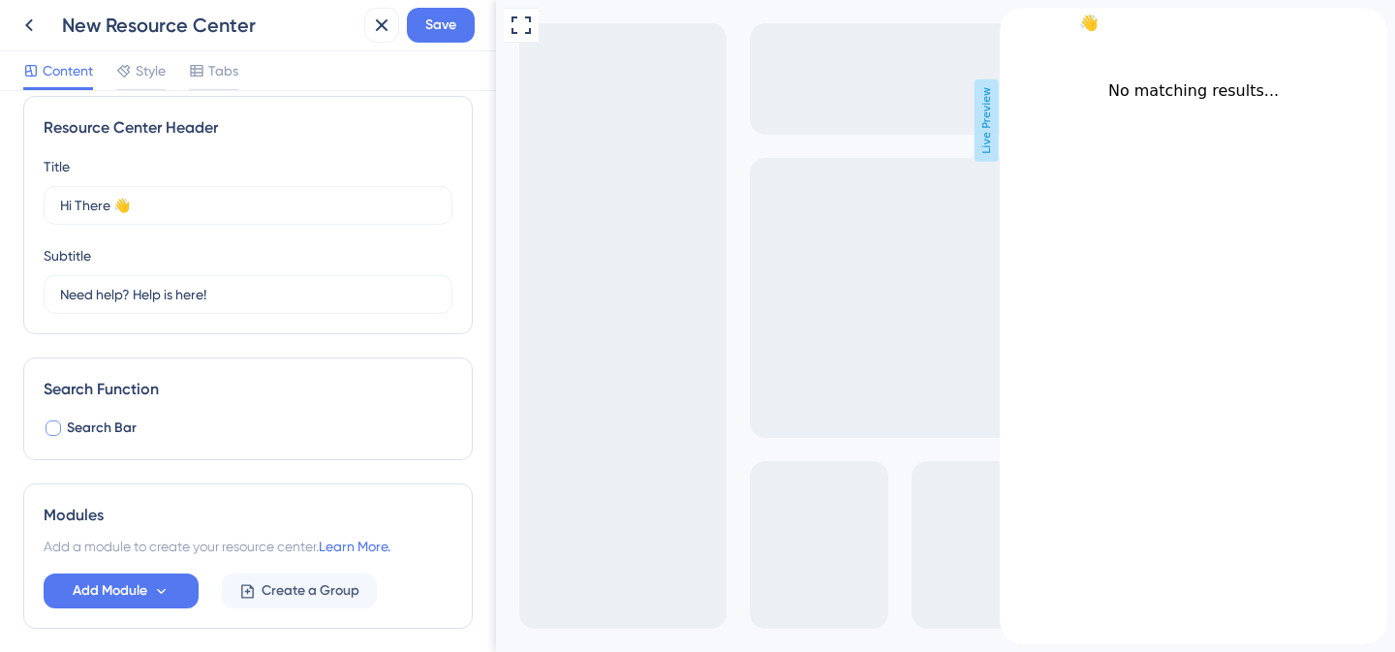
scroll to position [0, 0]
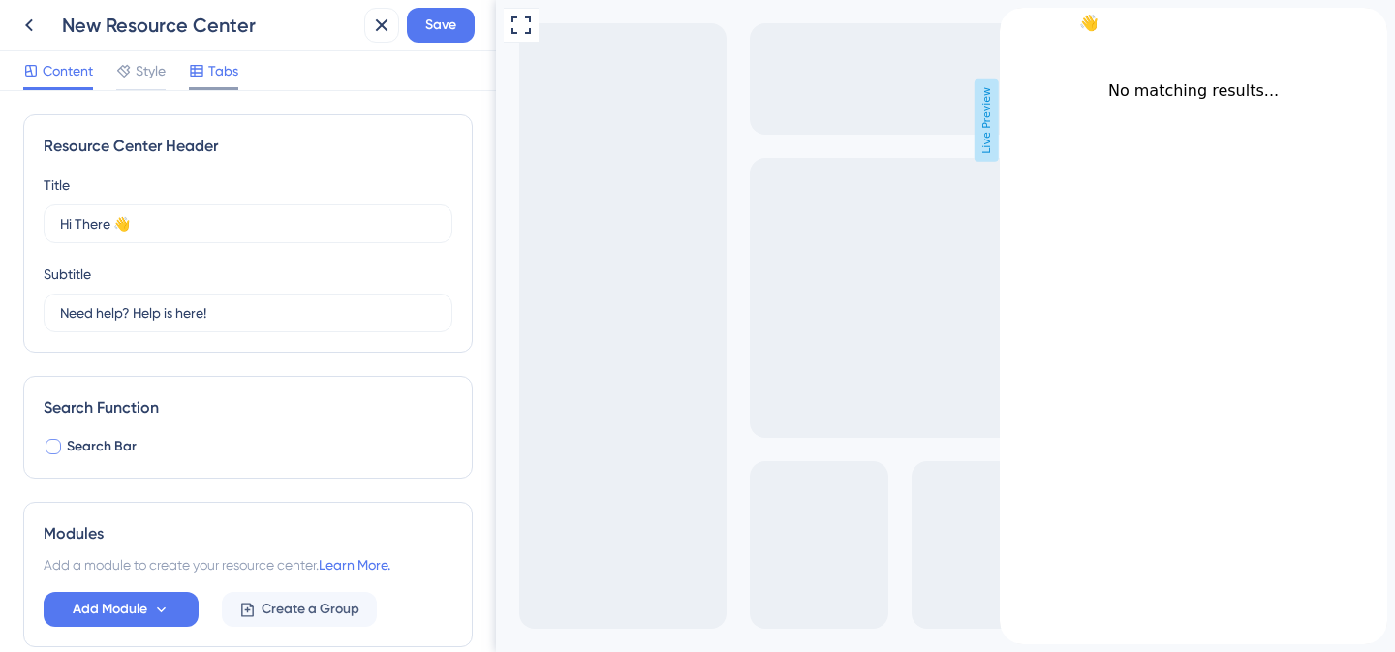
click at [227, 76] on span "Tabs" at bounding box center [223, 70] width 30 height 23
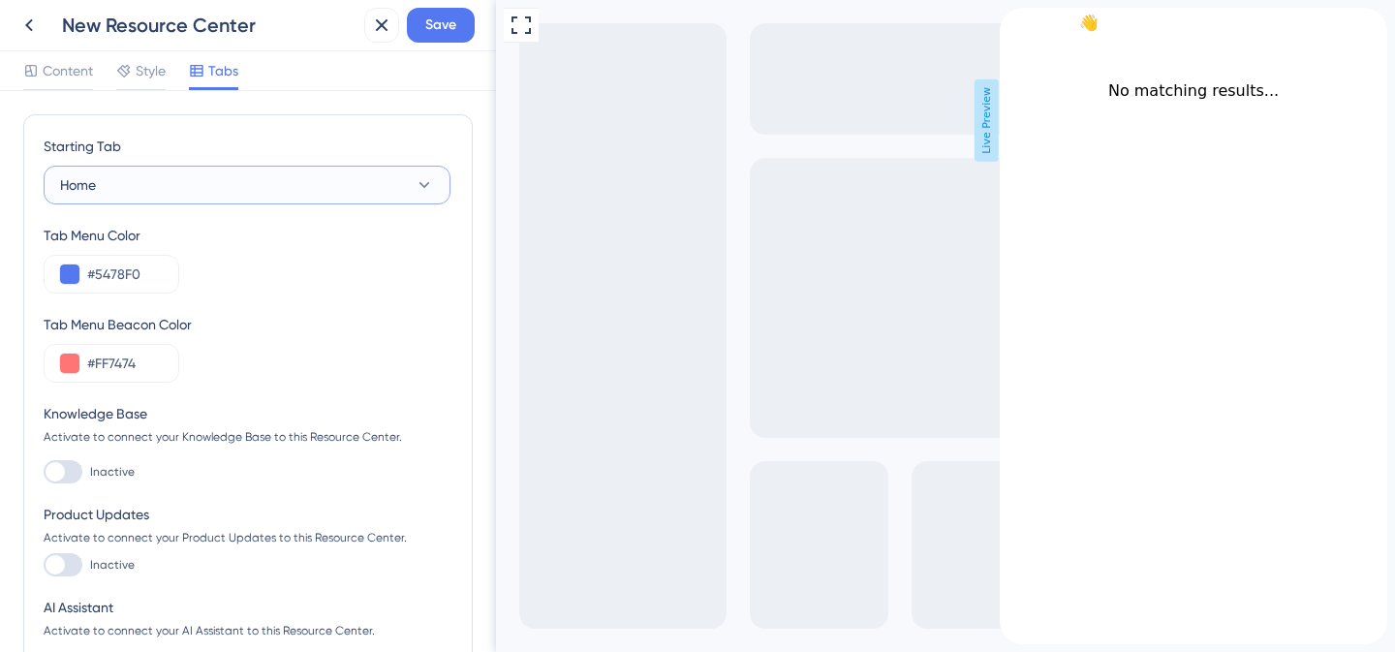
click at [263, 192] on button "Home" at bounding box center [247, 185] width 407 height 39
click at [274, 139] on div "Starting Tab" at bounding box center [247, 150] width 407 height 31
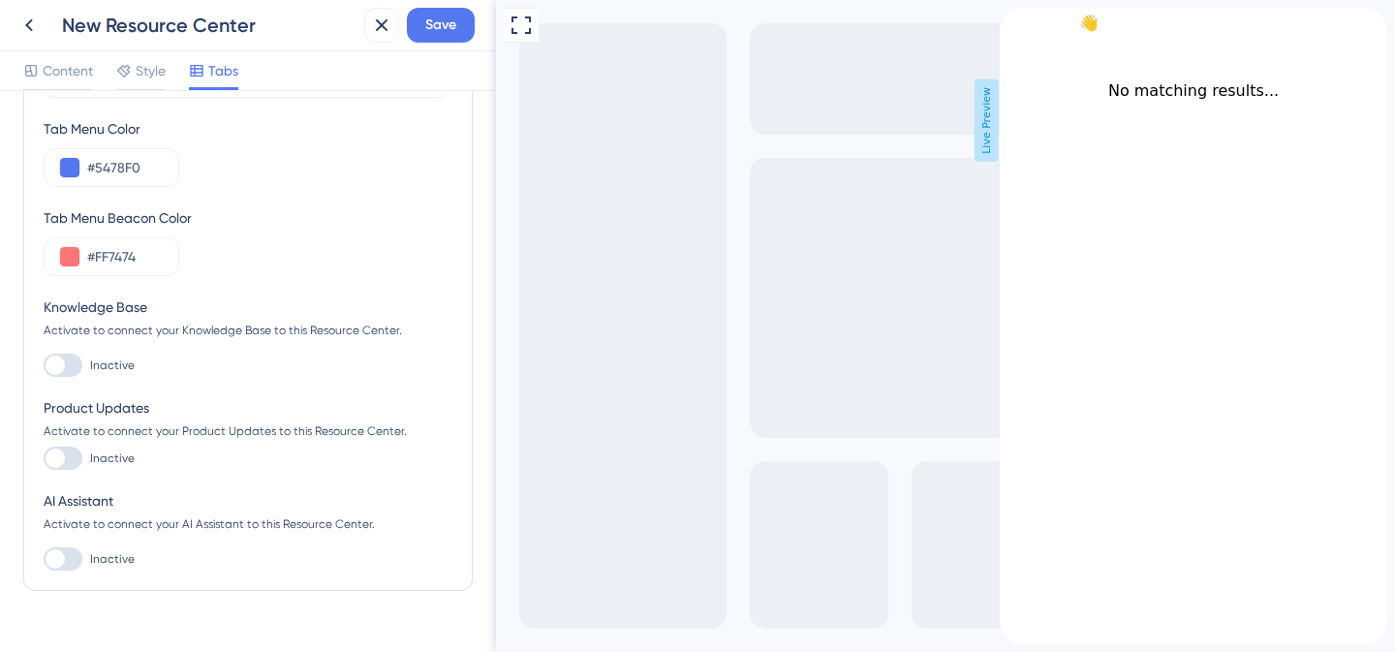
scroll to position [110, 0]
click at [74, 361] on div at bounding box center [63, 361] width 39 height 23
click at [44, 361] on input "Inactive" at bounding box center [43, 361] width 1 height 1
checkbox input "true"
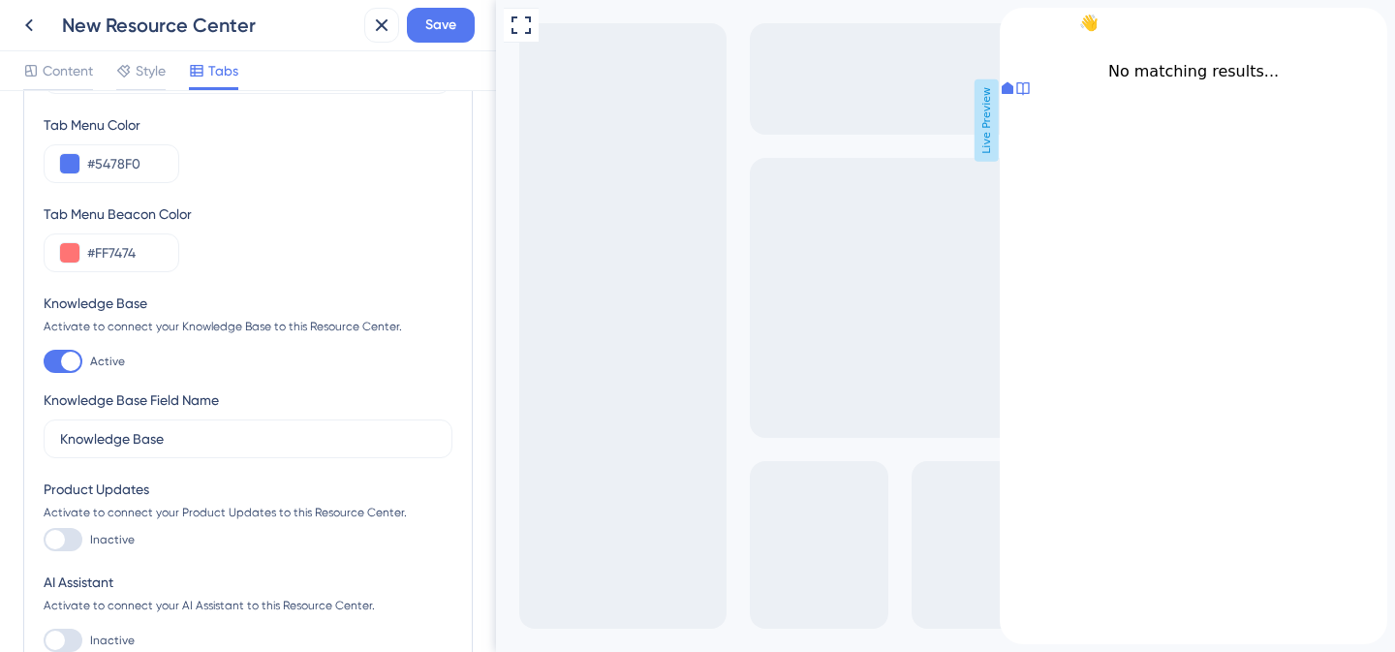
click at [1031, 100] on div at bounding box center [1022, 89] width 15 height 19
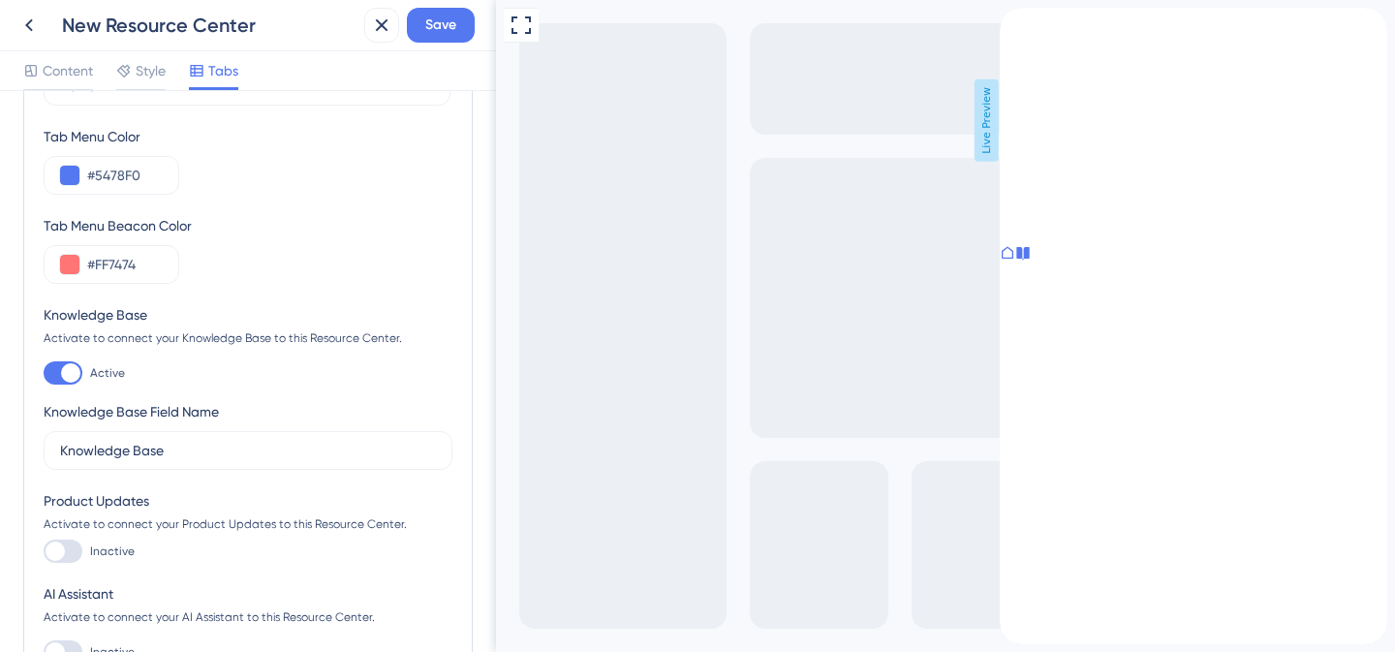
scroll to position [0, 0]
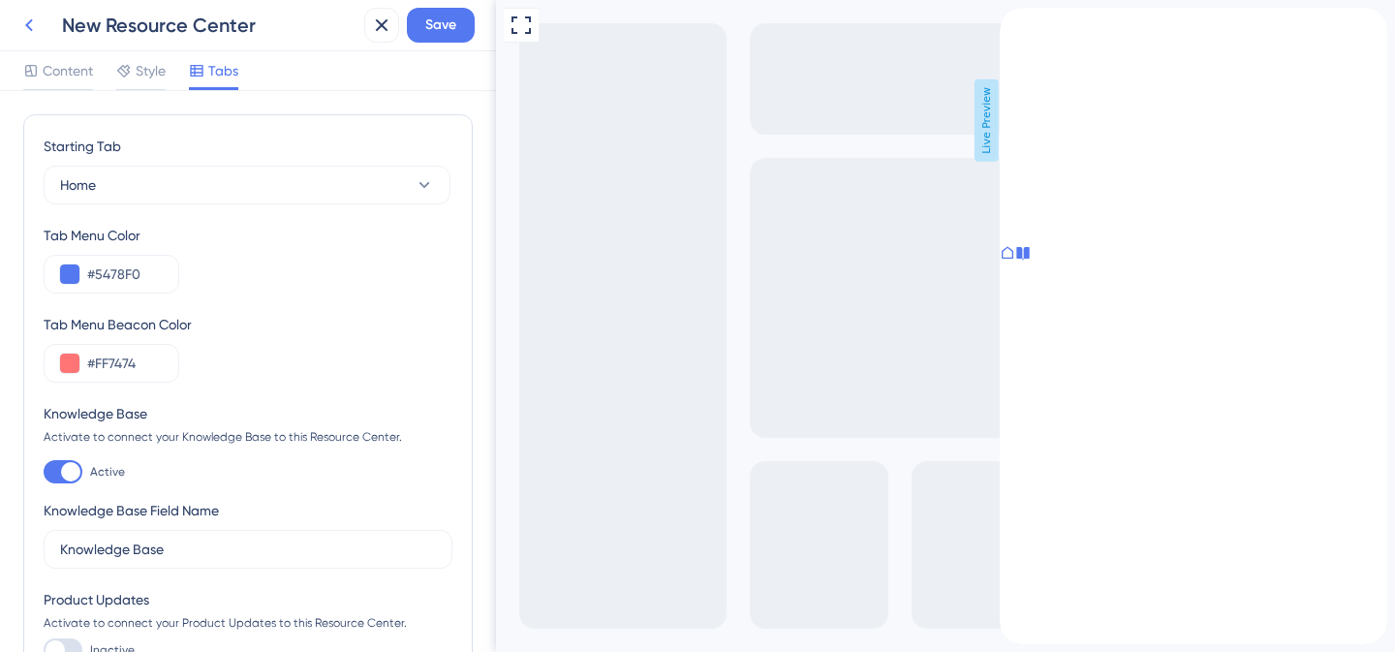
click at [30, 25] on icon at bounding box center [28, 25] width 23 height 23
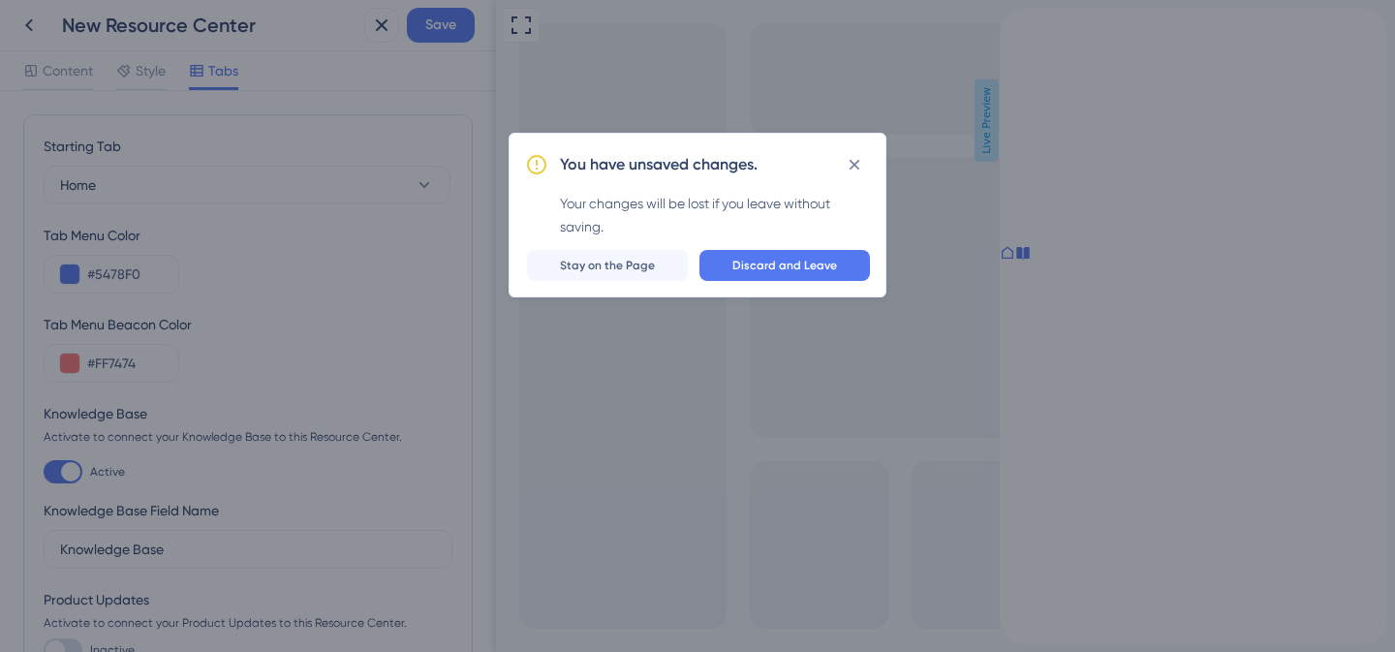
click at [345, 383] on div "You have unsaved changes. Your changes will be lost if you leave without saving…" at bounding box center [697, 326] width 1395 height 652
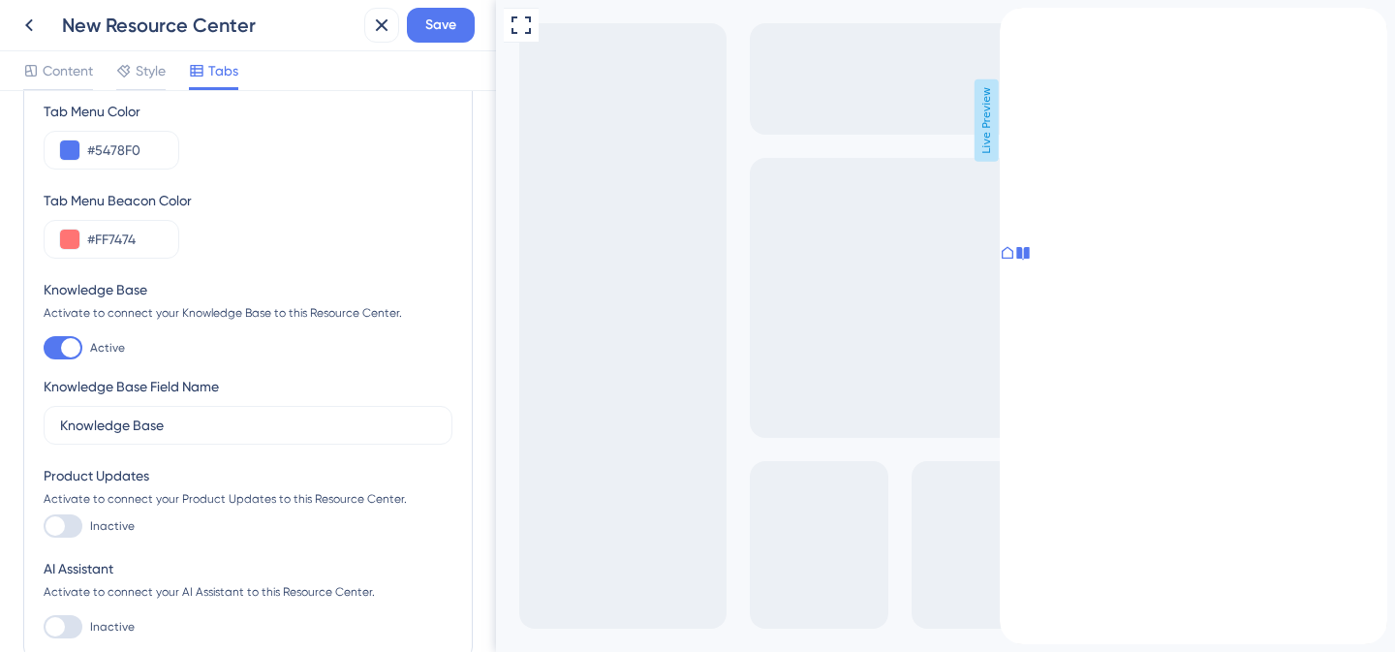
scroll to position [164, 0]
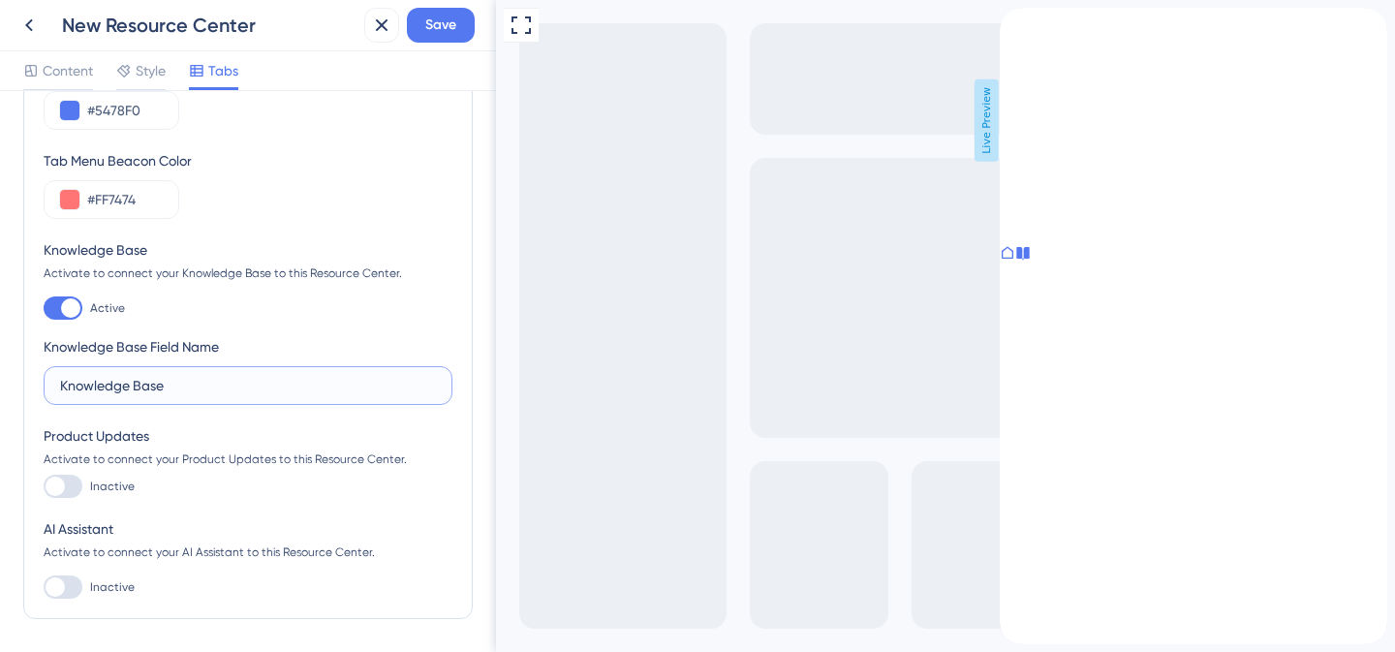
click at [229, 385] on input "Knowledge Base" at bounding box center [248, 385] width 376 height 21
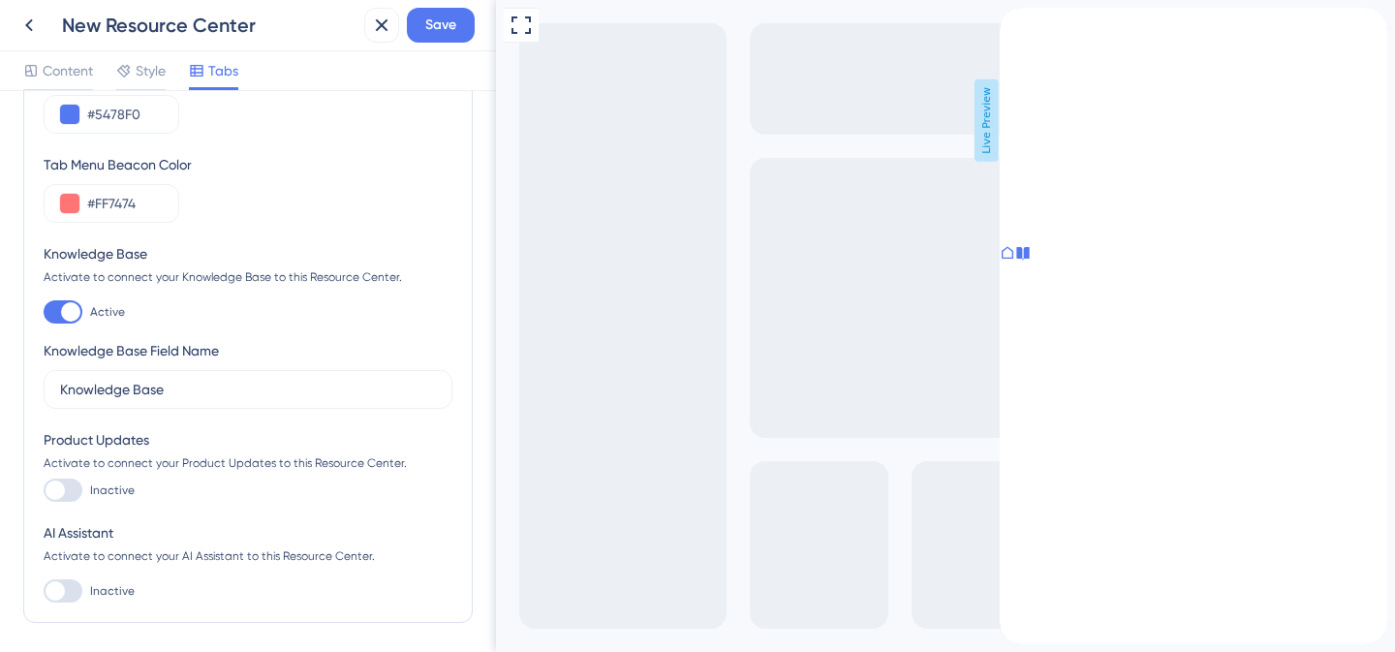
click at [69, 502] on div "Starting Tab Home Tab Menu Color #5478F0 Tab Menu Beacon Color #FF7474 Knowledg…" at bounding box center [248, 289] width 409 height 628
click at [72, 496] on div at bounding box center [63, 490] width 39 height 23
click at [44, 491] on input "Inactive" at bounding box center [43, 490] width 1 height 1
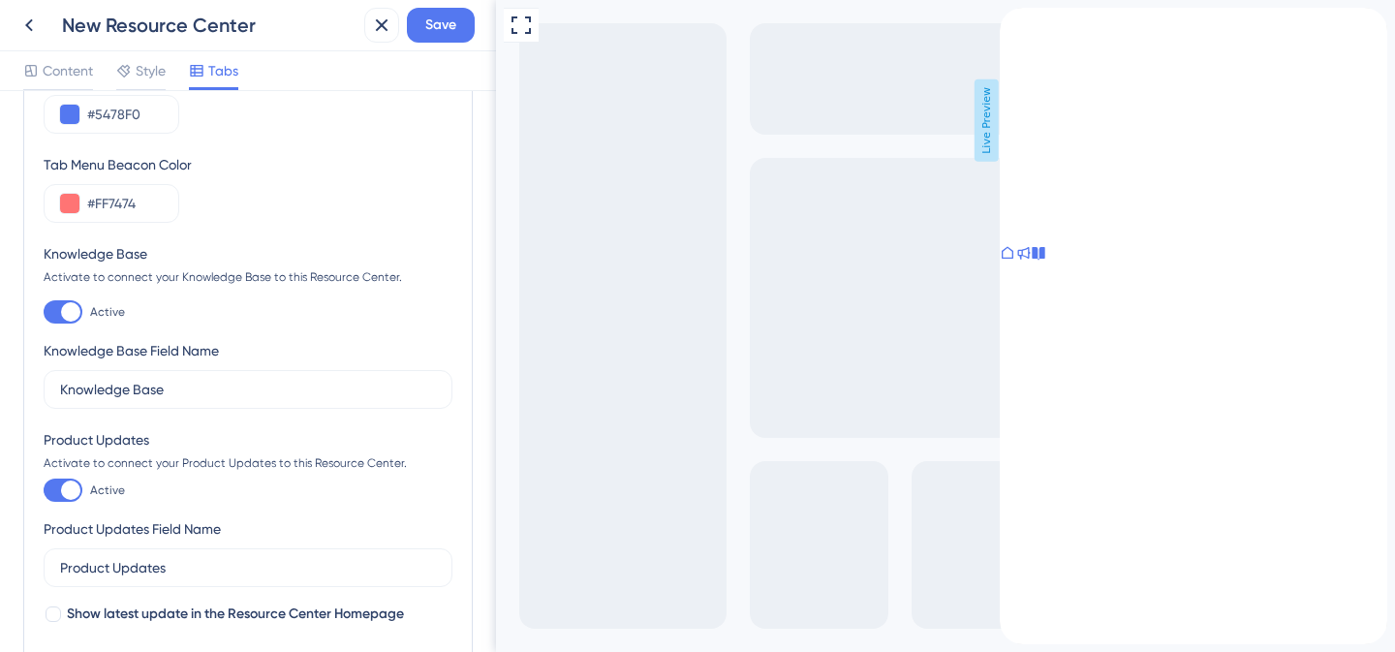
click at [72, 496] on div at bounding box center [70, 489] width 19 height 19
click at [44, 491] on input "Active" at bounding box center [43, 490] width 1 height 1
checkbox input "false"
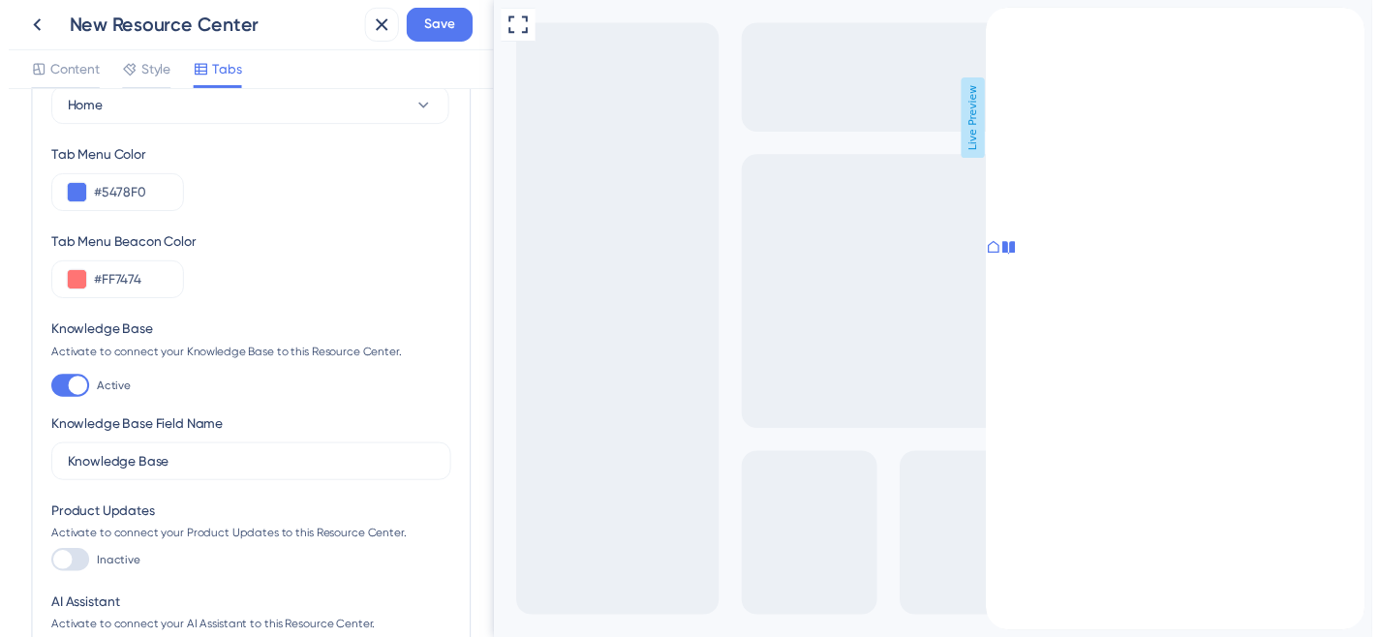
scroll to position [0, 0]
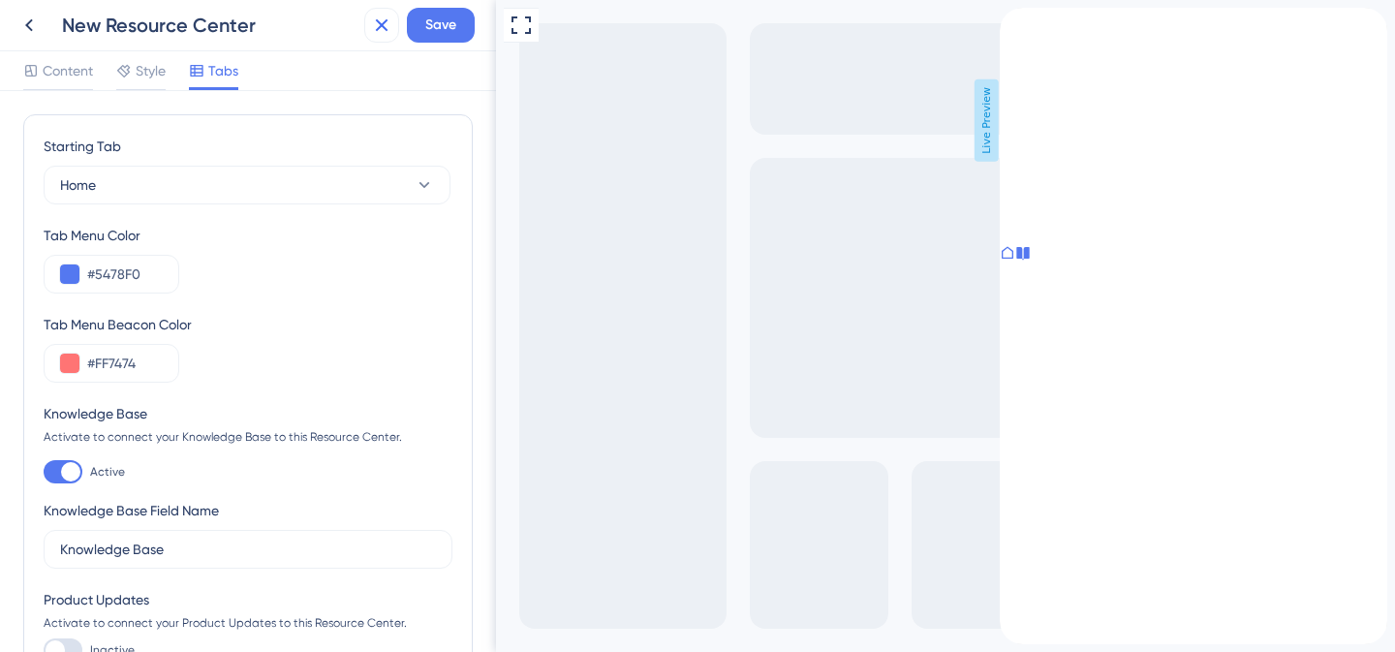
click at [377, 24] on icon at bounding box center [381, 25] width 23 height 23
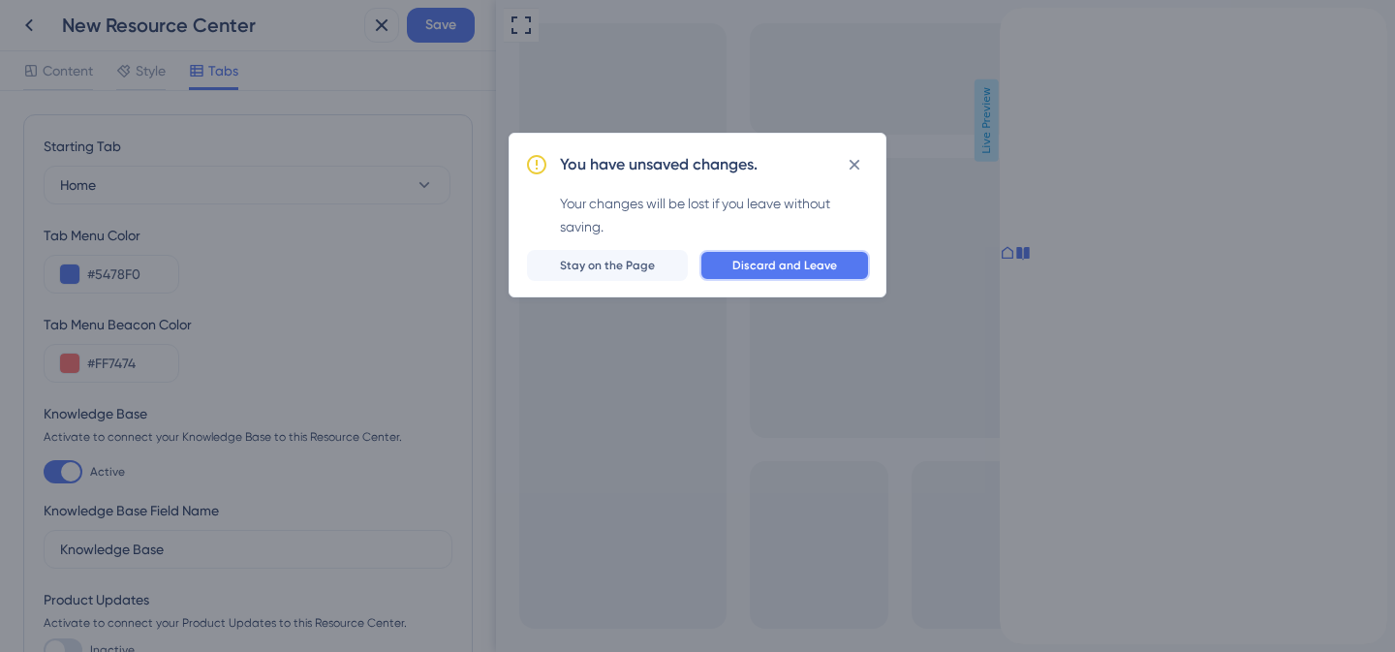
click at [757, 267] on span "Discard and Leave" at bounding box center [784, 265] width 105 height 15
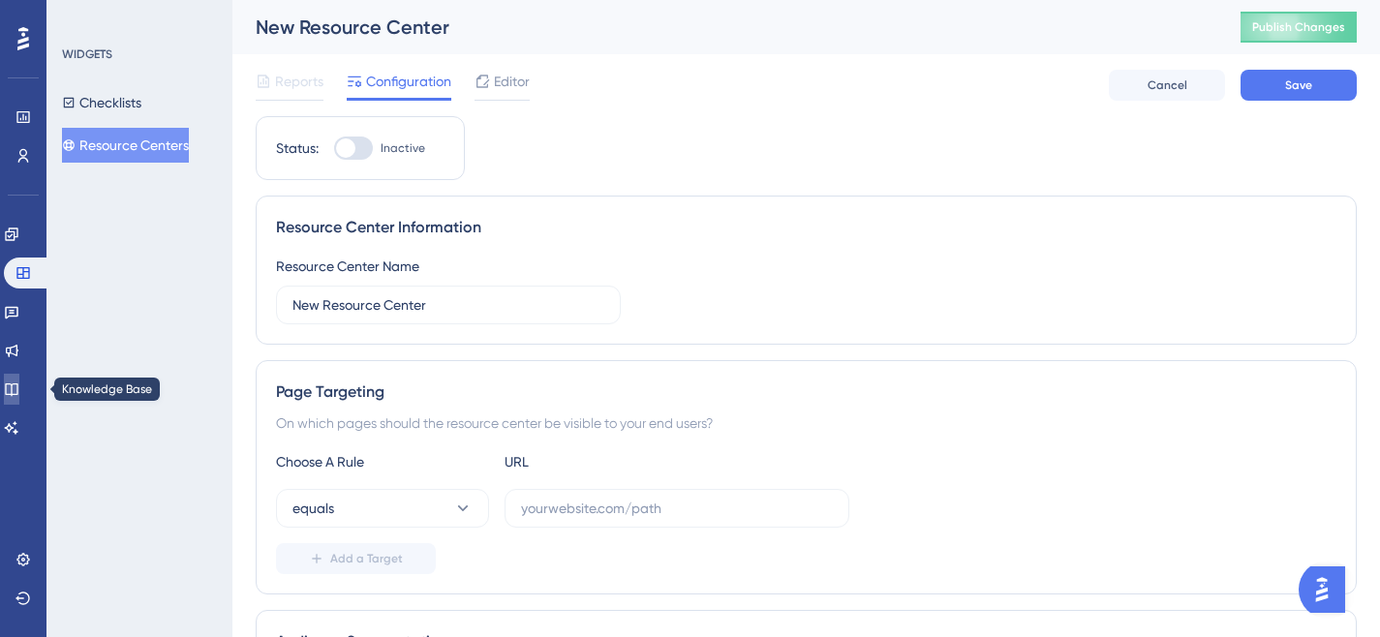
click at [19, 382] on icon at bounding box center [11, 389] width 15 height 15
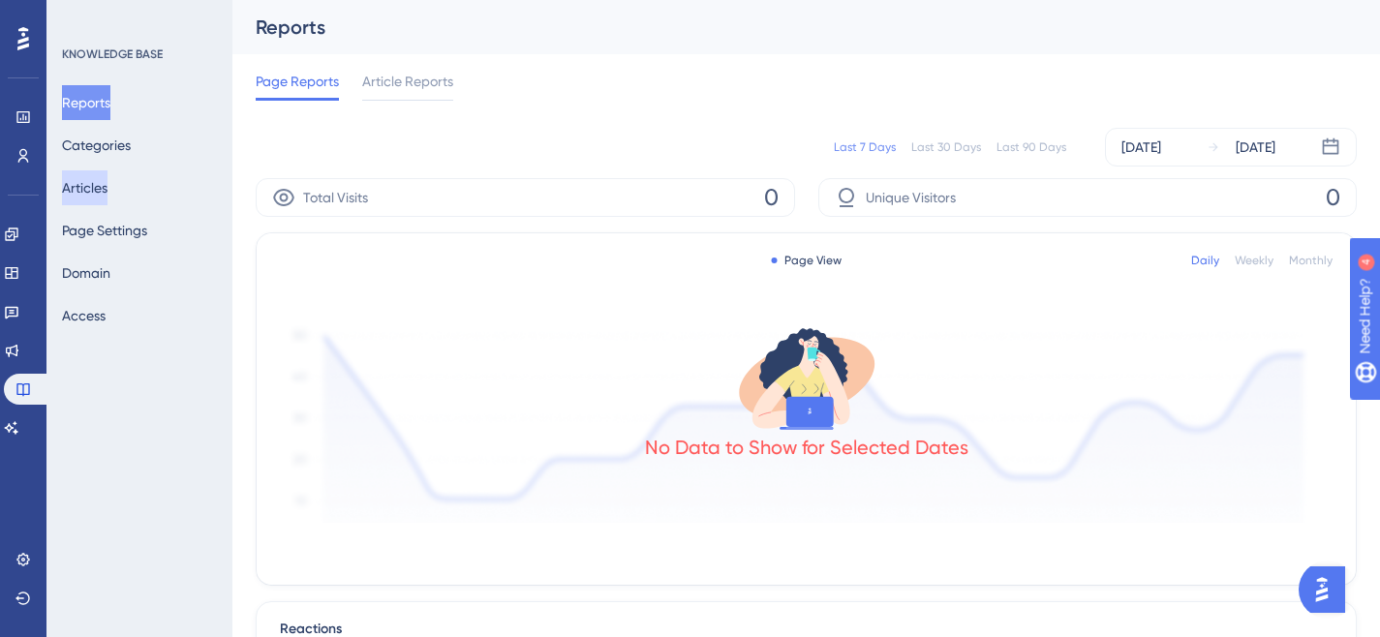
click at [108, 181] on button "Articles" at bounding box center [85, 187] width 46 height 35
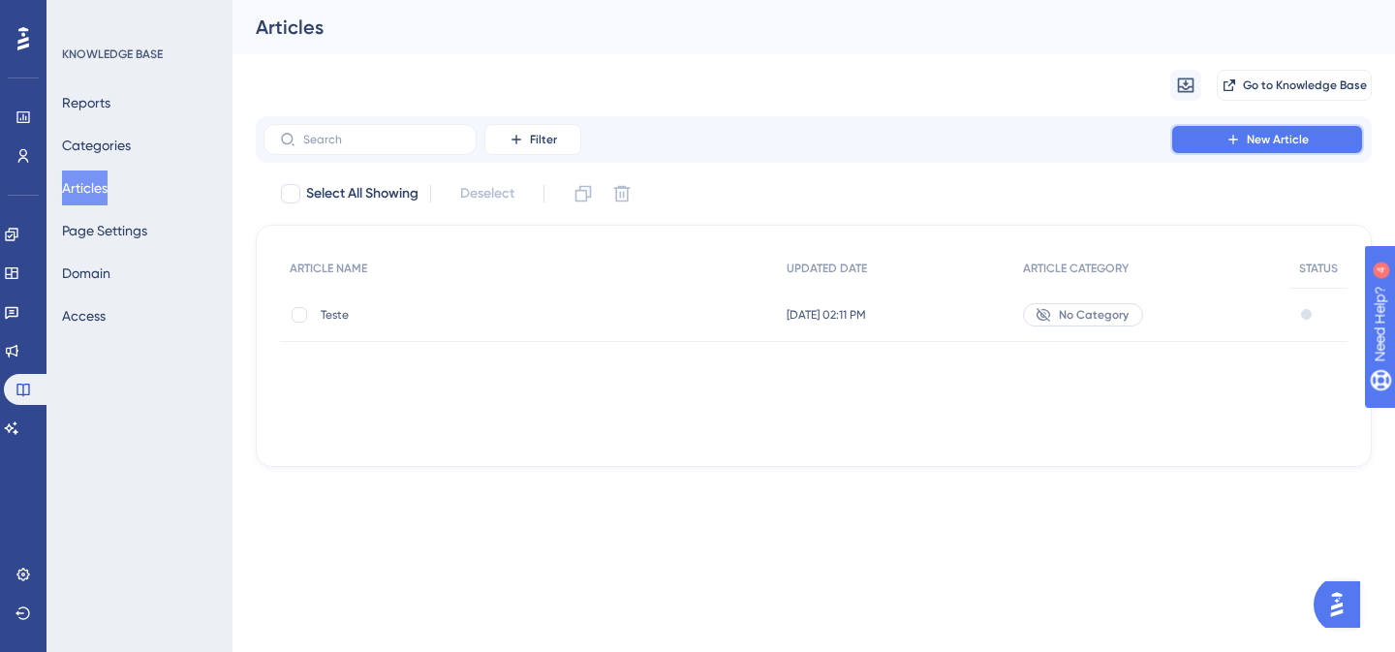
click at [1205, 132] on button "New Article" at bounding box center [1267, 139] width 194 height 31
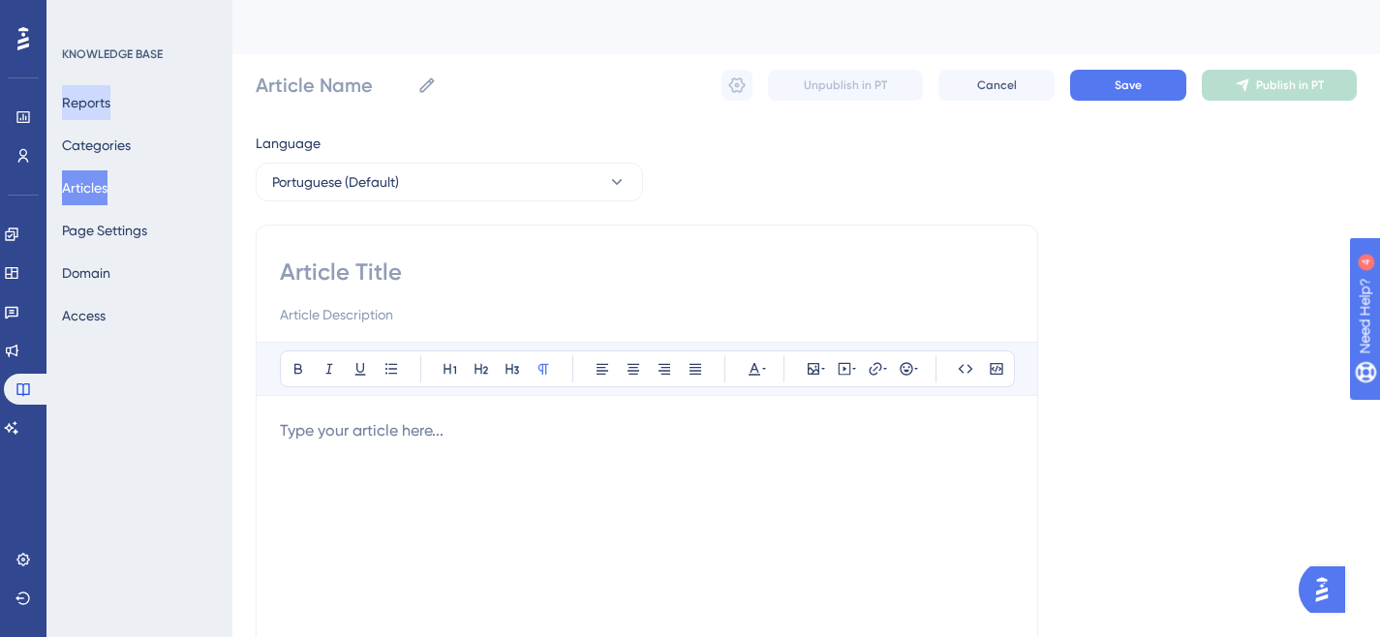
click at [109, 117] on button "Reports" at bounding box center [86, 102] width 48 height 35
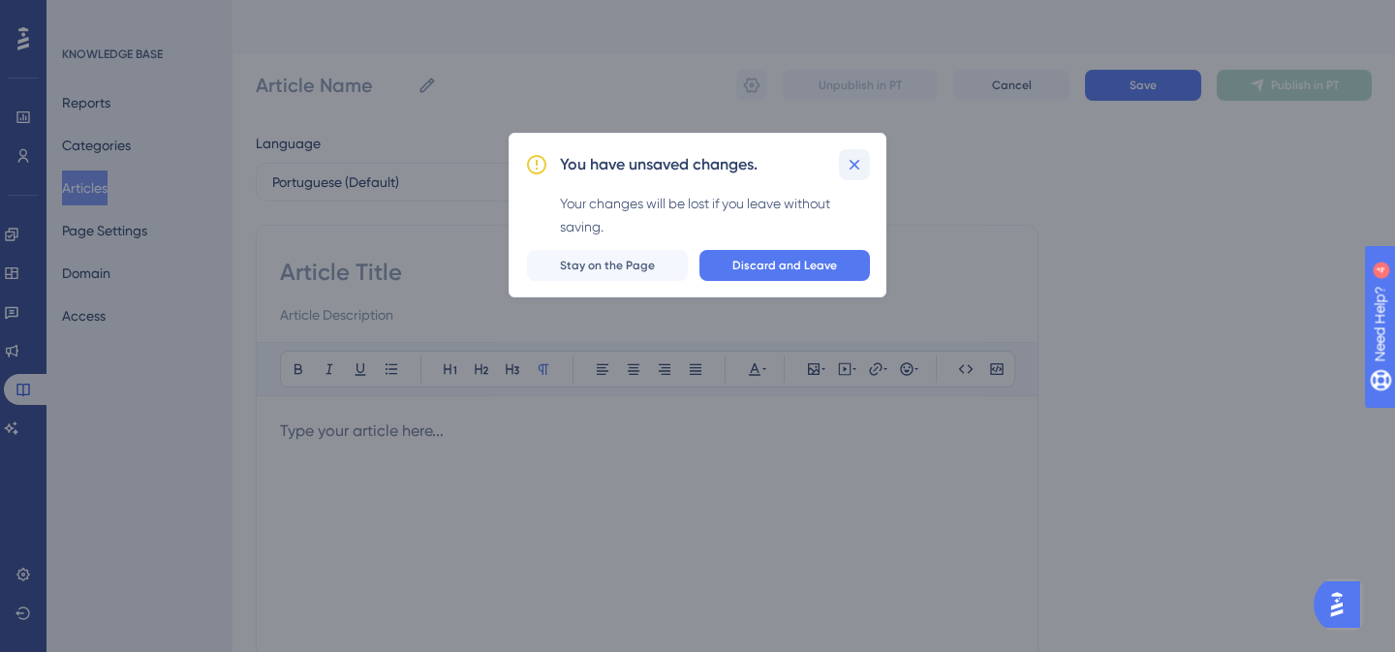
click at [857, 158] on icon at bounding box center [854, 164] width 19 height 19
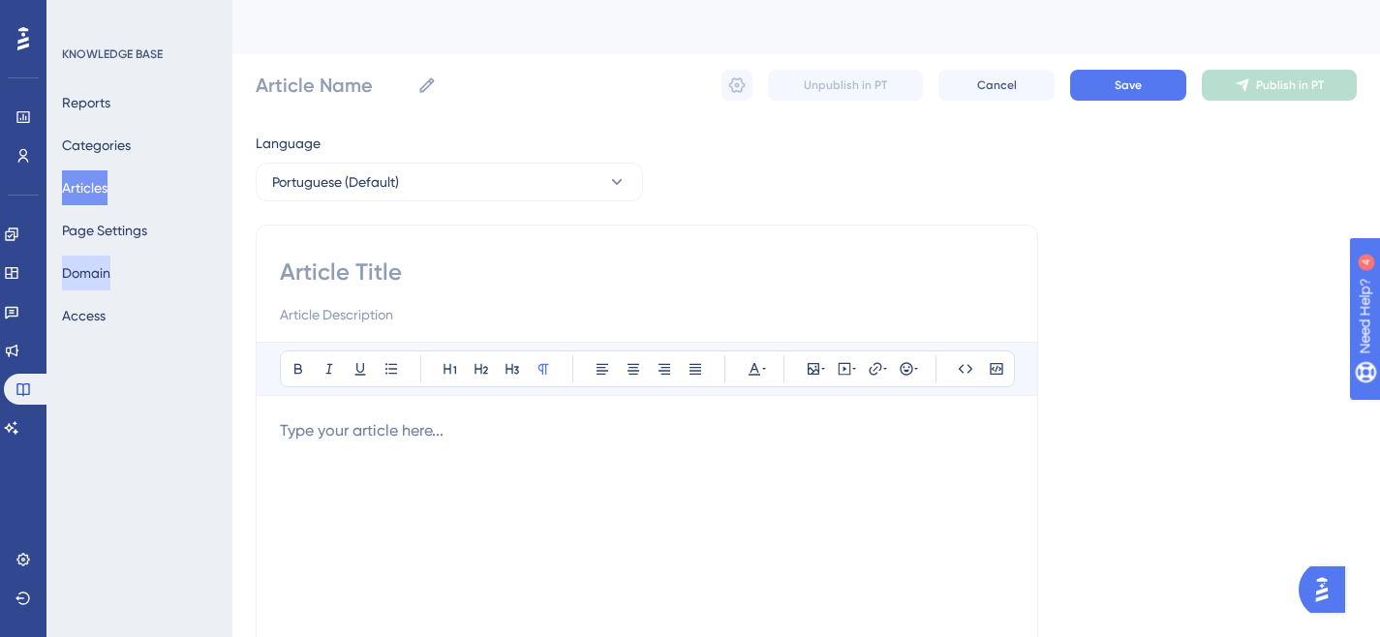
click at [104, 274] on button "Domain" at bounding box center [86, 273] width 48 height 35
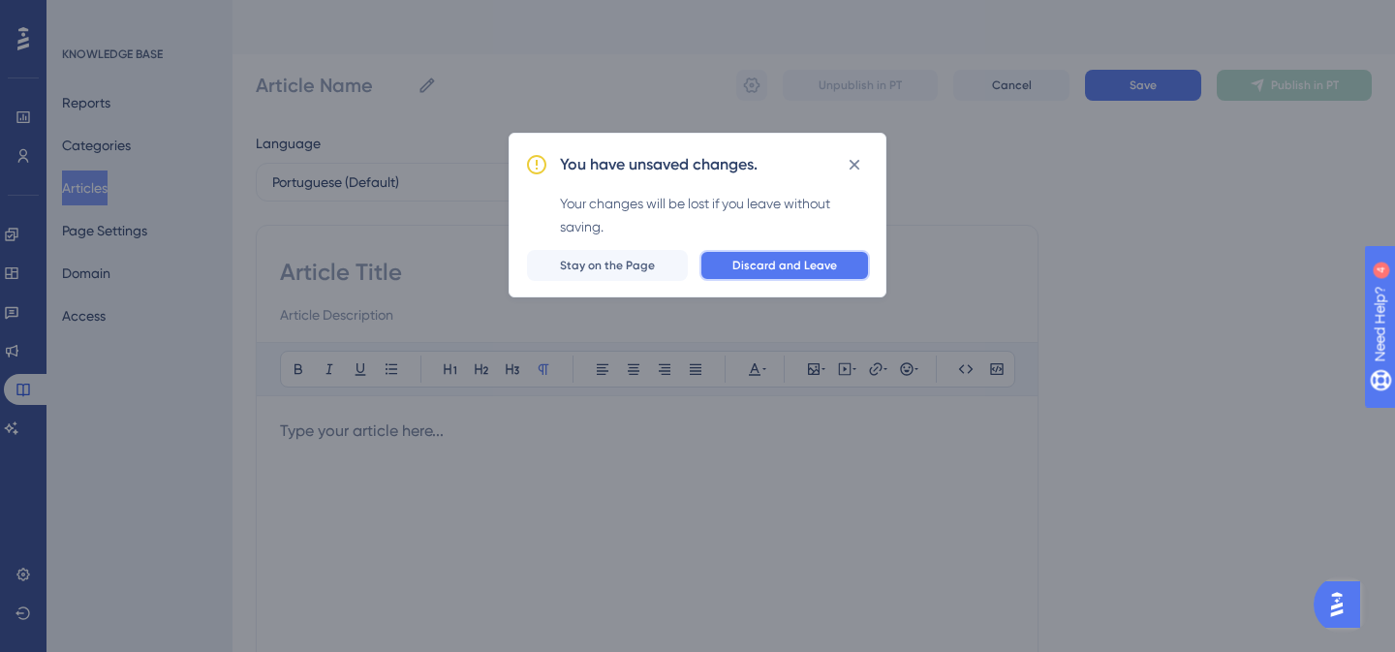
click at [784, 271] on span "Discard and Leave" at bounding box center [784, 265] width 105 height 15
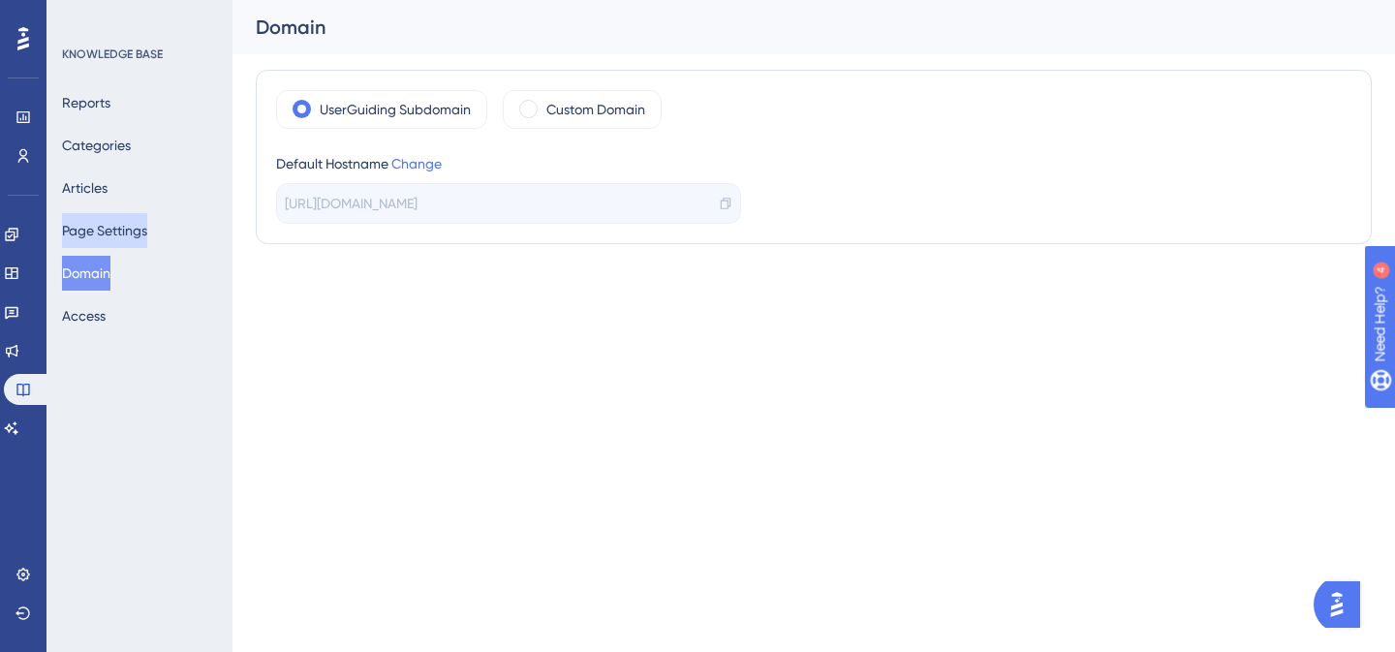
click at [131, 231] on button "Page Settings" at bounding box center [104, 230] width 85 height 35
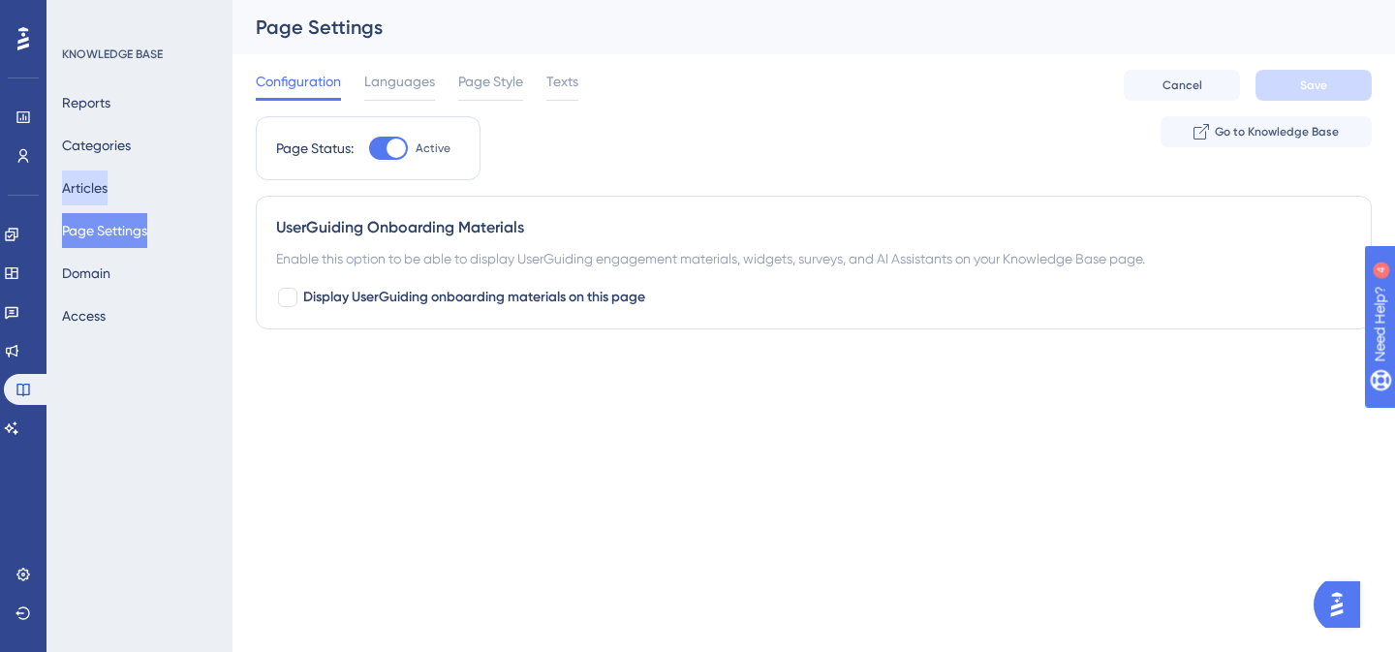
click at [108, 192] on button "Articles" at bounding box center [85, 187] width 46 height 35
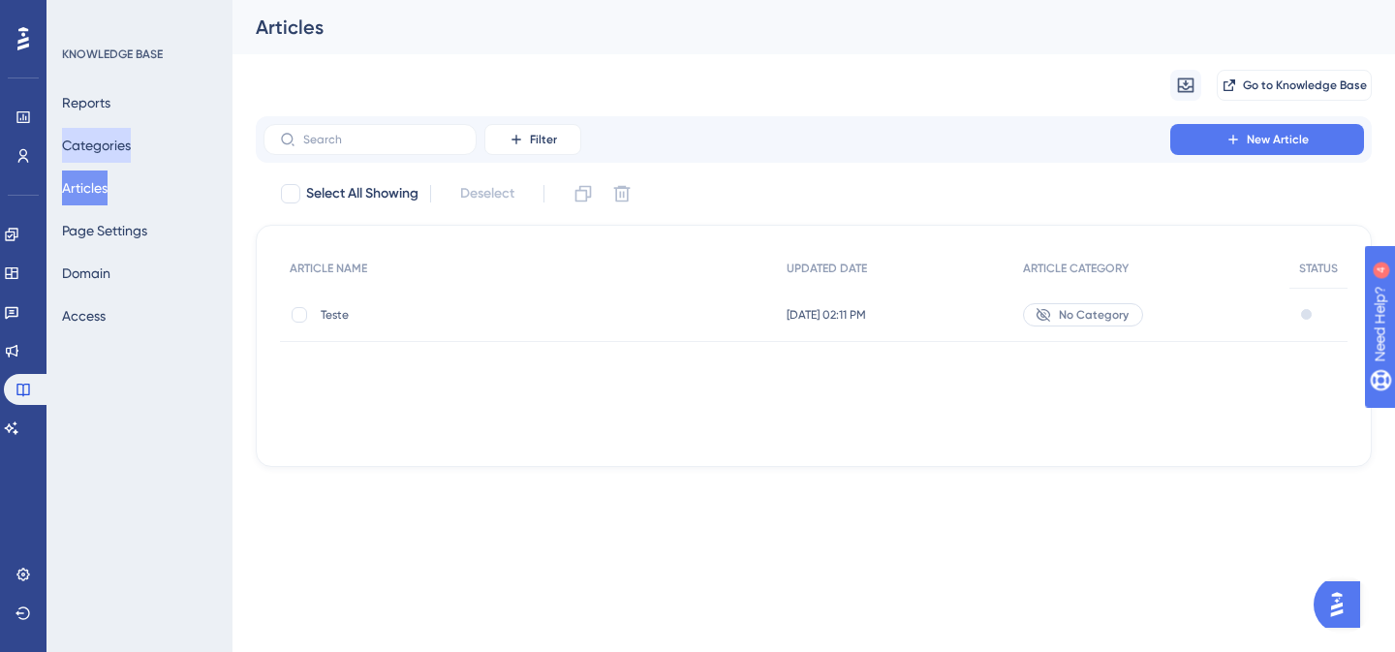
click at [111, 148] on button "Categories" at bounding box center [96, 145] width 69 height 35
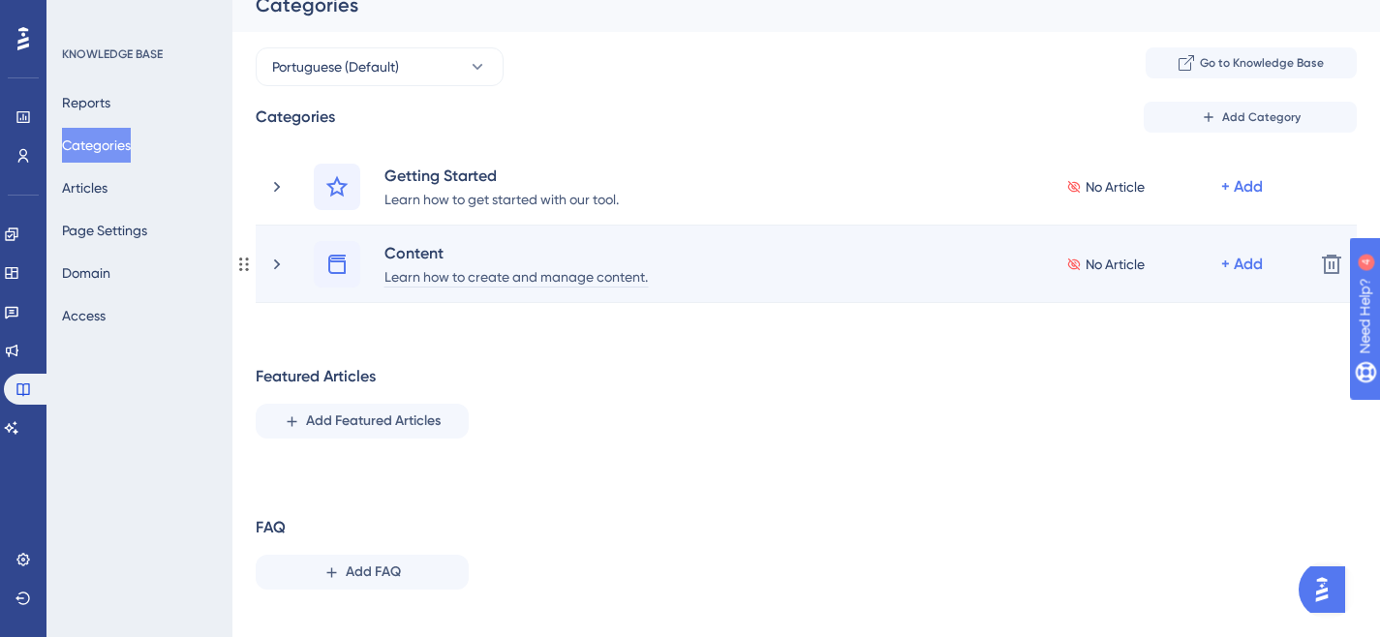
scroll to position [52, 0]
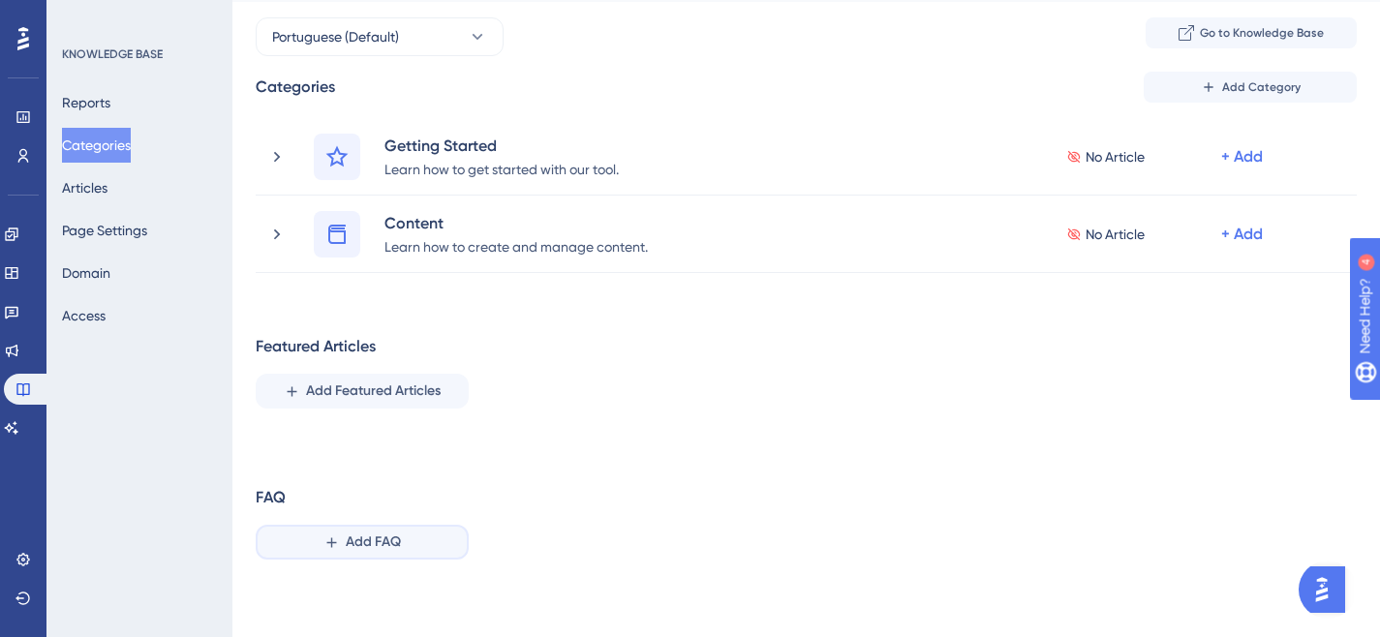
click at [354, 539] on span "Add FAQ" at bounding box center [373, 542] width 55 height 23
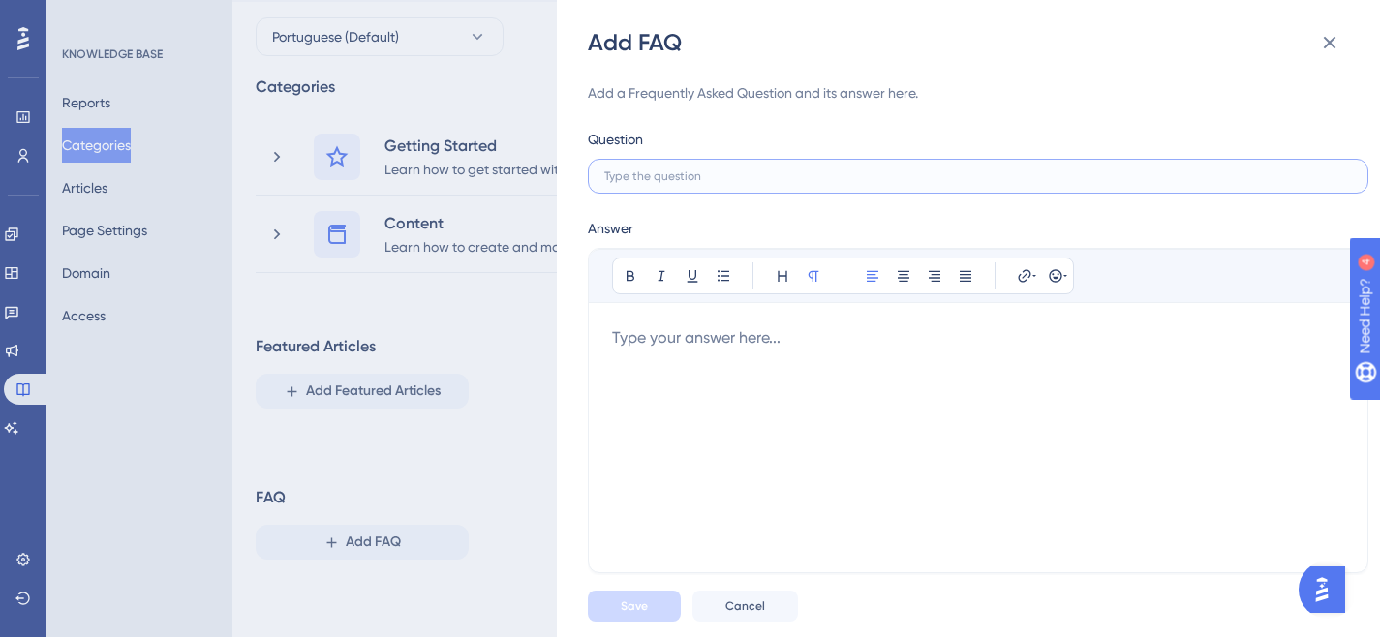
click at [701, 180] on input "text" at bounding box center [978, 177] width 748 height 14
click at [642, 166] on label at bounding box center [978, 176] width 781 height 35
click at [642, 170] on input "text" at bounding box center [978, 177] width 748 height 14
paste input "O que é o novo Portal do Professor?"
type input "O que é o novo Portal do Professor?"
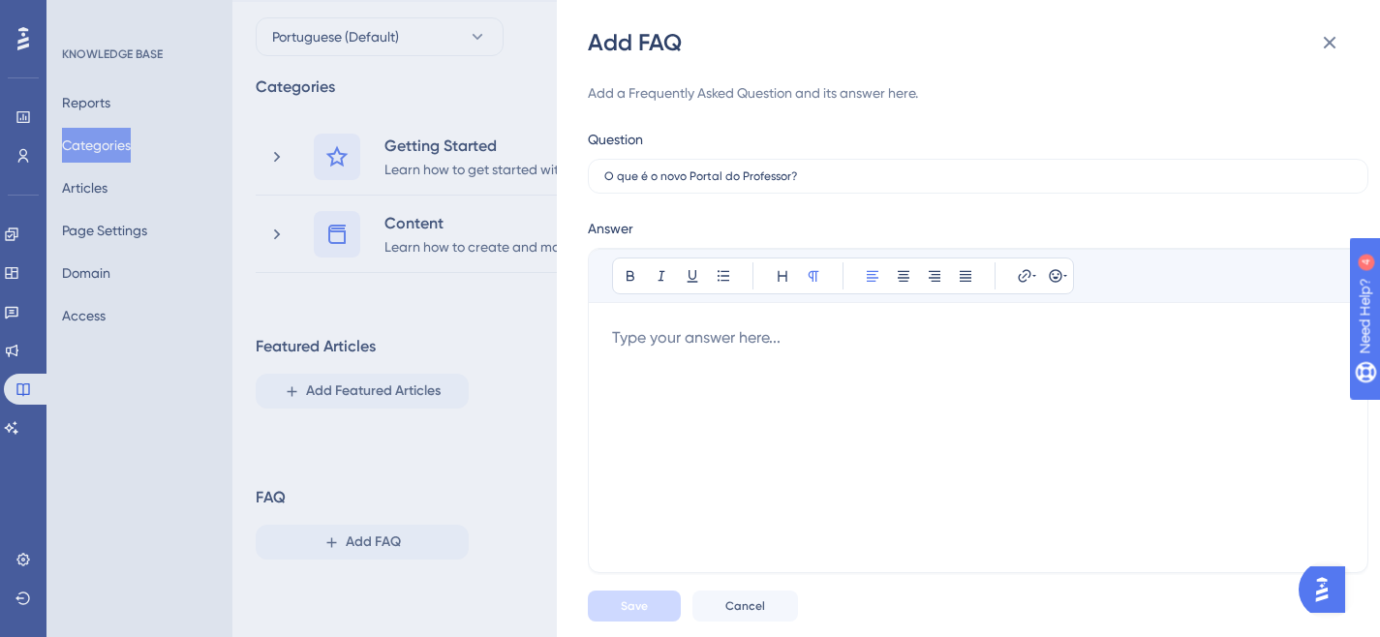
click at [709, 348] on div at bounding box center [978, 437] width 732 height 223
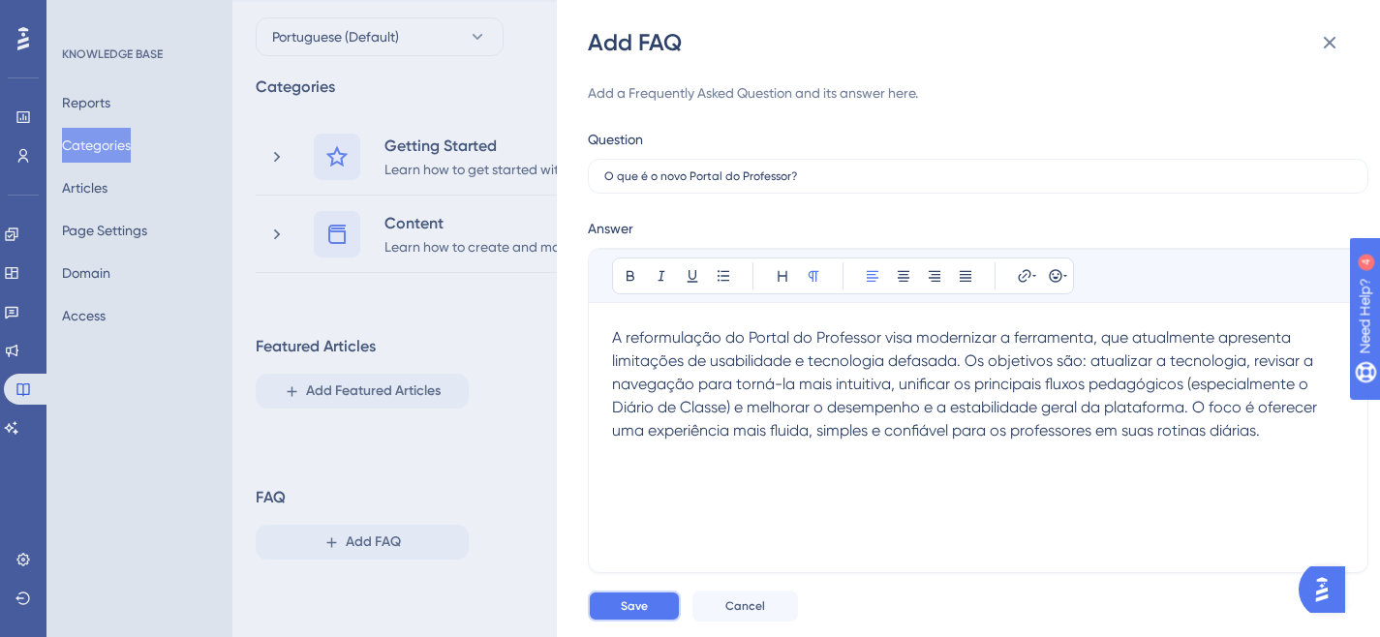
click at [622, 614] on span "Save" at bounding box center [634, 606] width 27 height 15
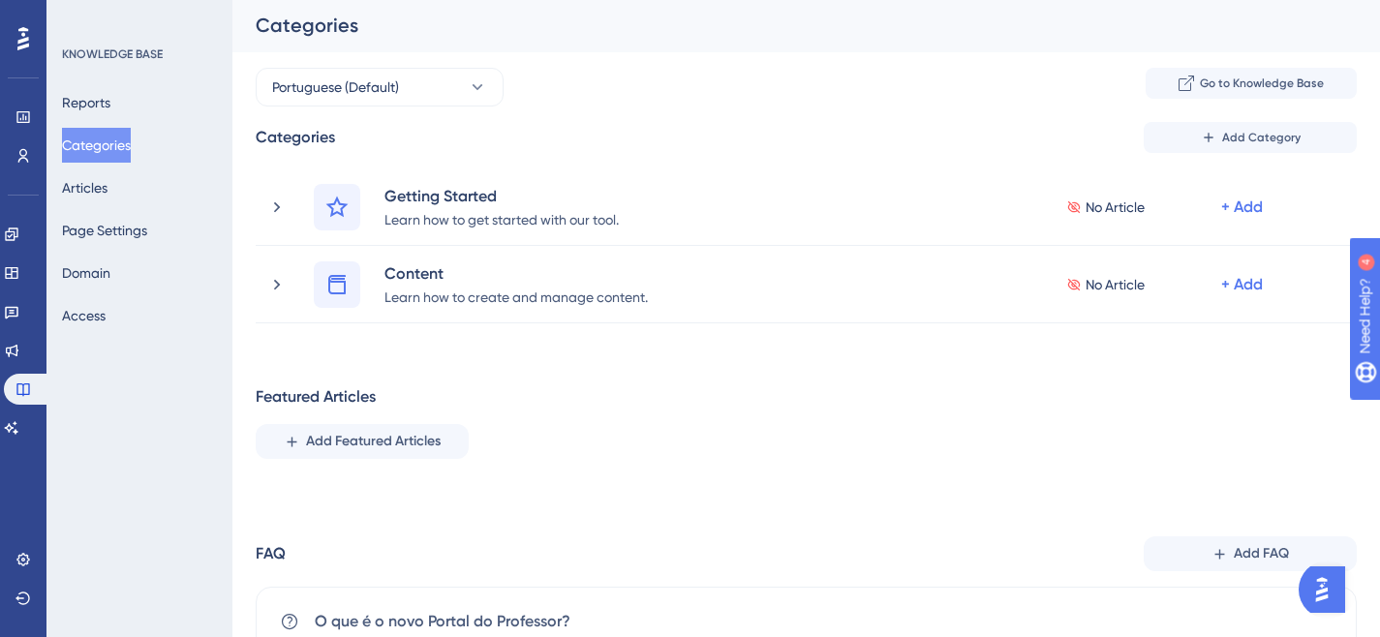
scroll to position [0, 0]
click at [1220, 99] on button "Go to Knowledge Base" at bounding box center [1251, 85] width 211 height 31
click at [110, 89] on button "Reports" at bounding box center [86, 102] width 48 height 35
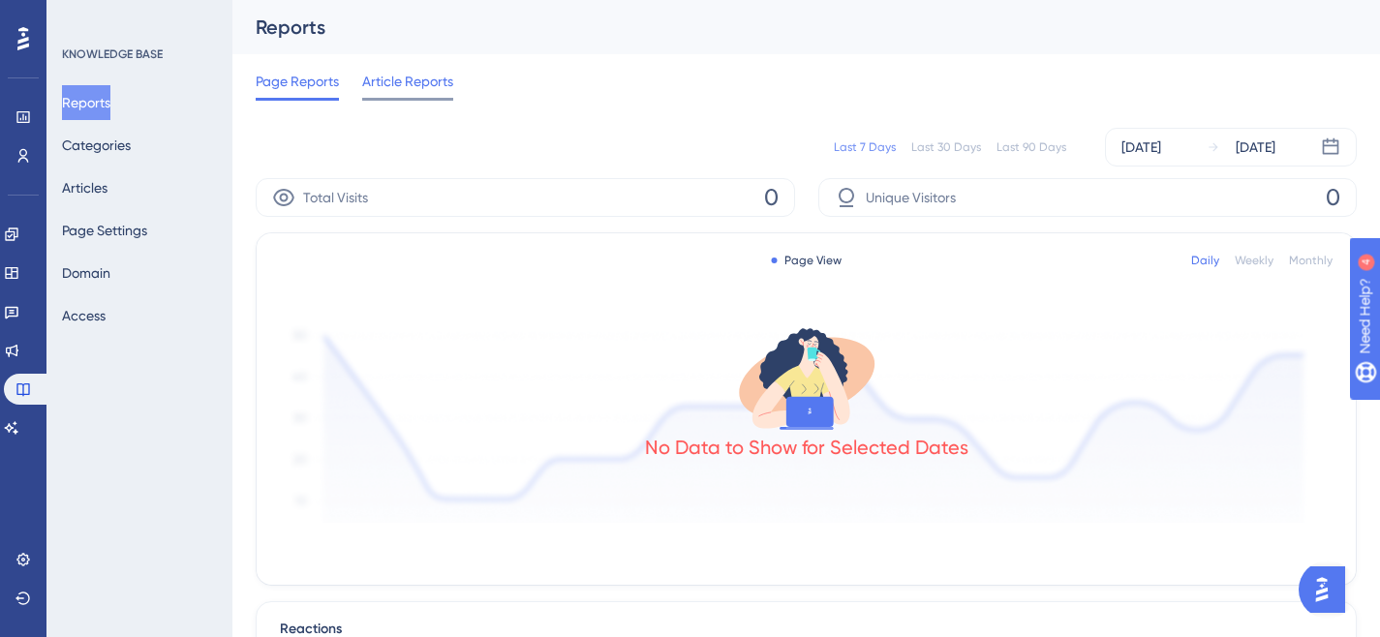
click at [389, 78] on span "Article Reports" at bounding box center [407, 81] width 91 height 23
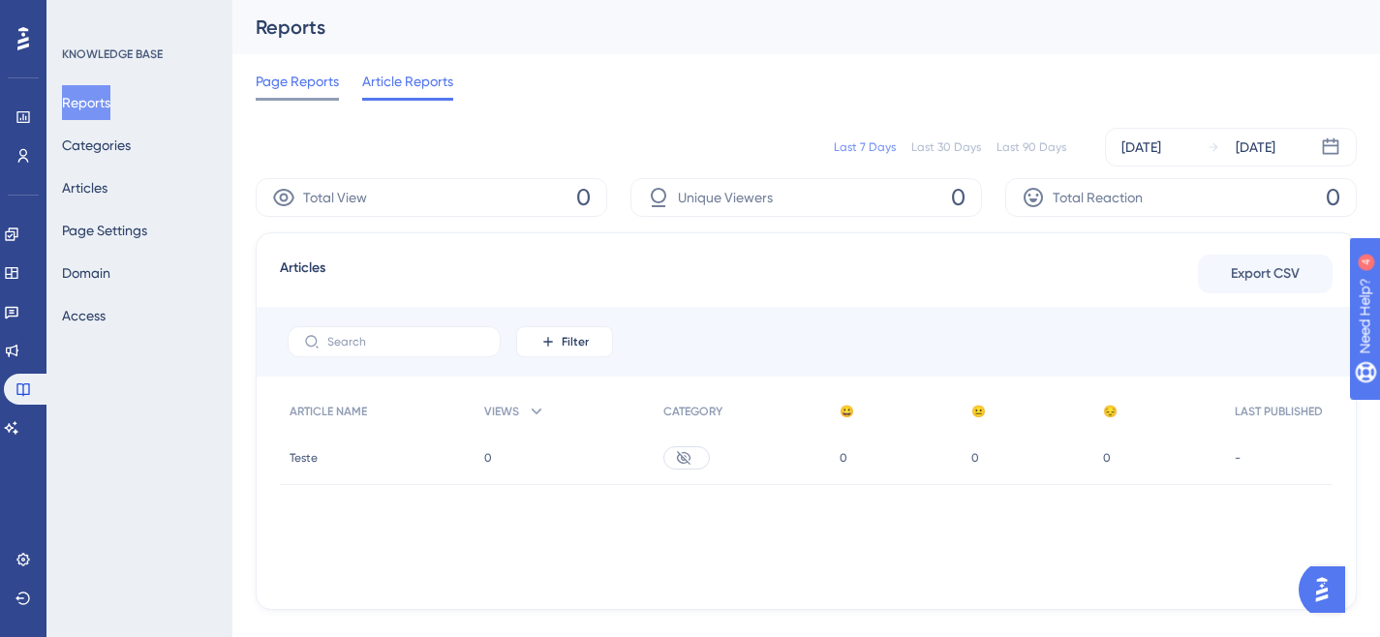
click at [276, 83] on span "Page Reports" at bounding box center [297, 81] width 83 height 23
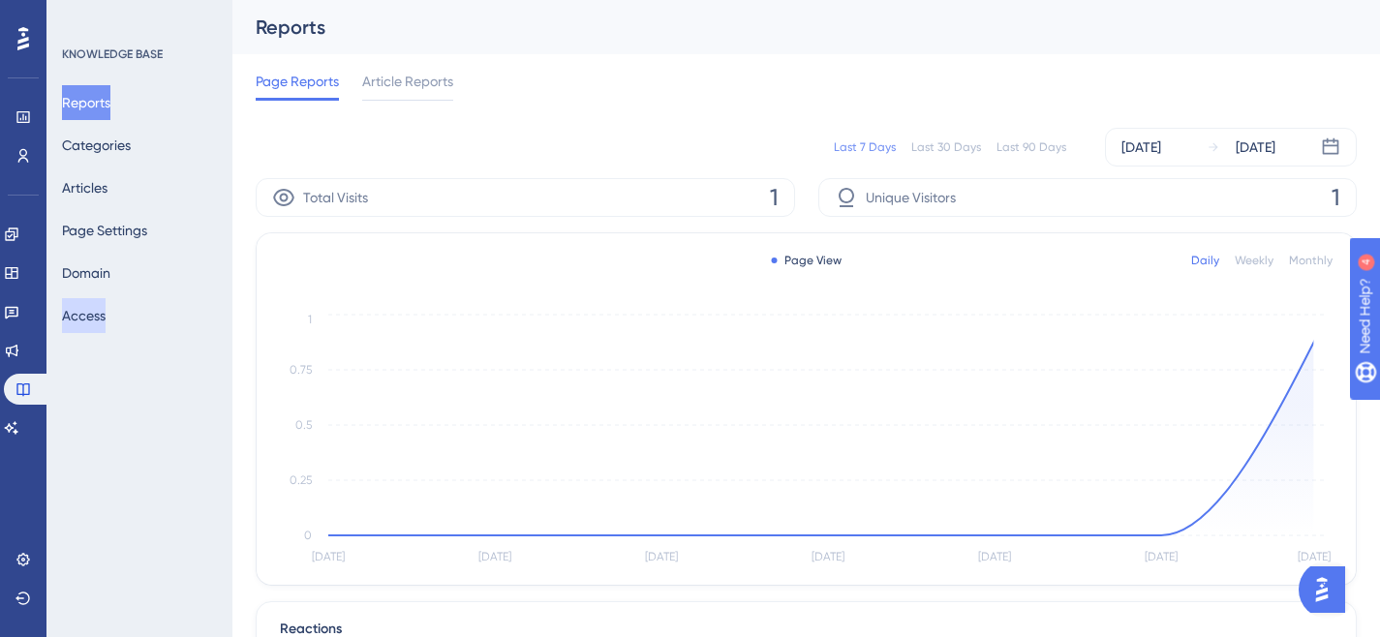
click at [106, 308] on button "Access" at bounding box center [84, 315] width 44 height 35
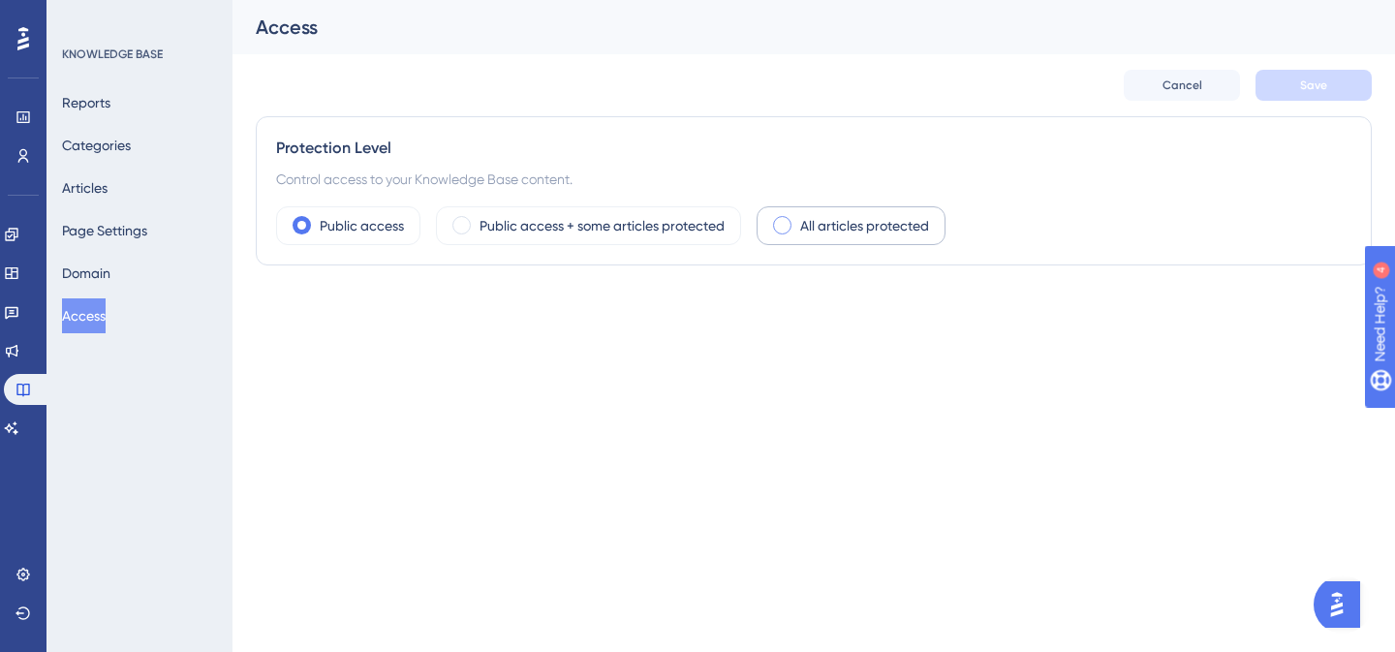
click at [781, 229] on span at bounding box center [782, 225] width 18 height 18
click at [797, 219] on input "radio" at bounding box center [797, 219] width 0 height 0
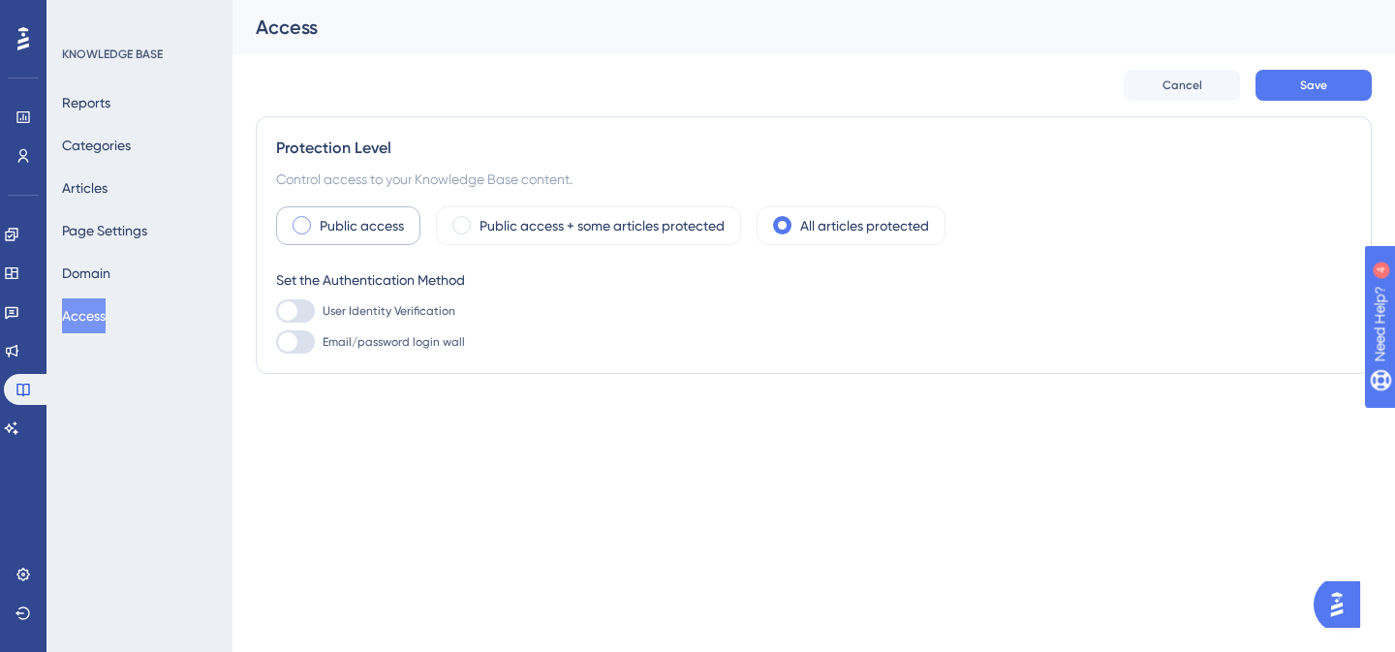
click at [336, 226] on label "Public access" at bounding box center [362, 225] width 84 height 23
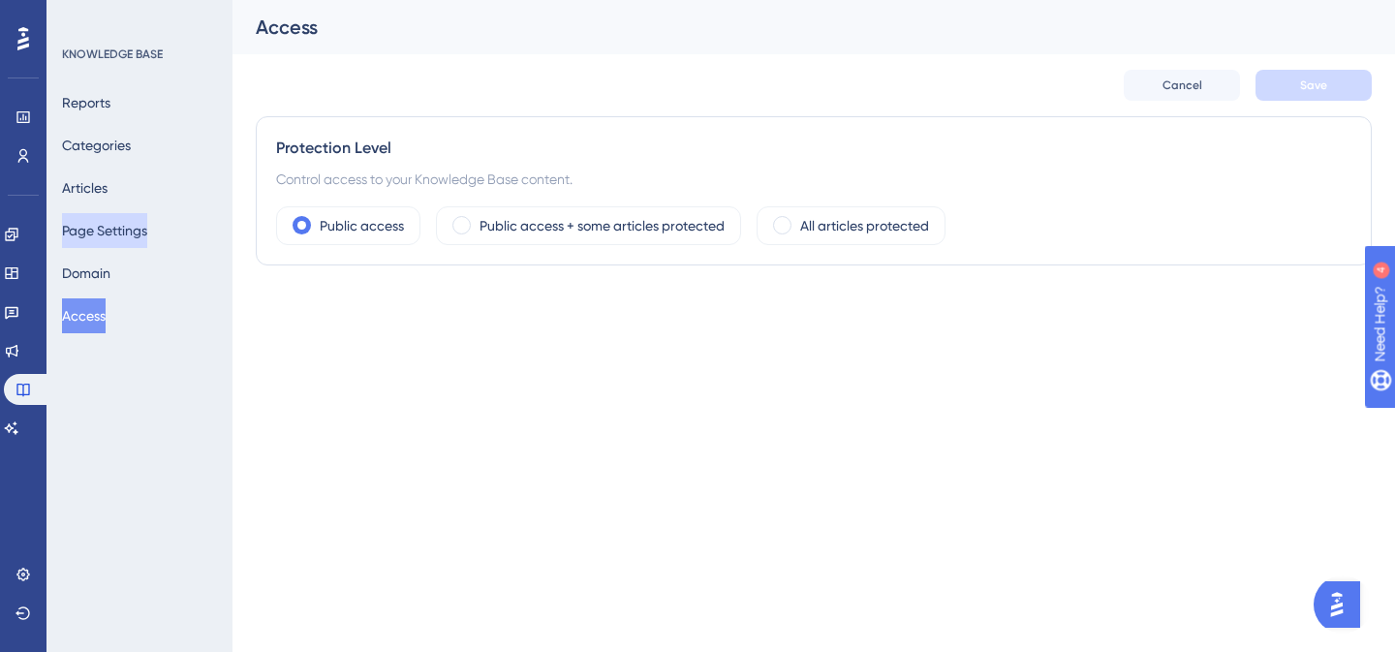
click at [114, 233] on button "Page Settings" at bounding box center [104, 230] width 85 height 35
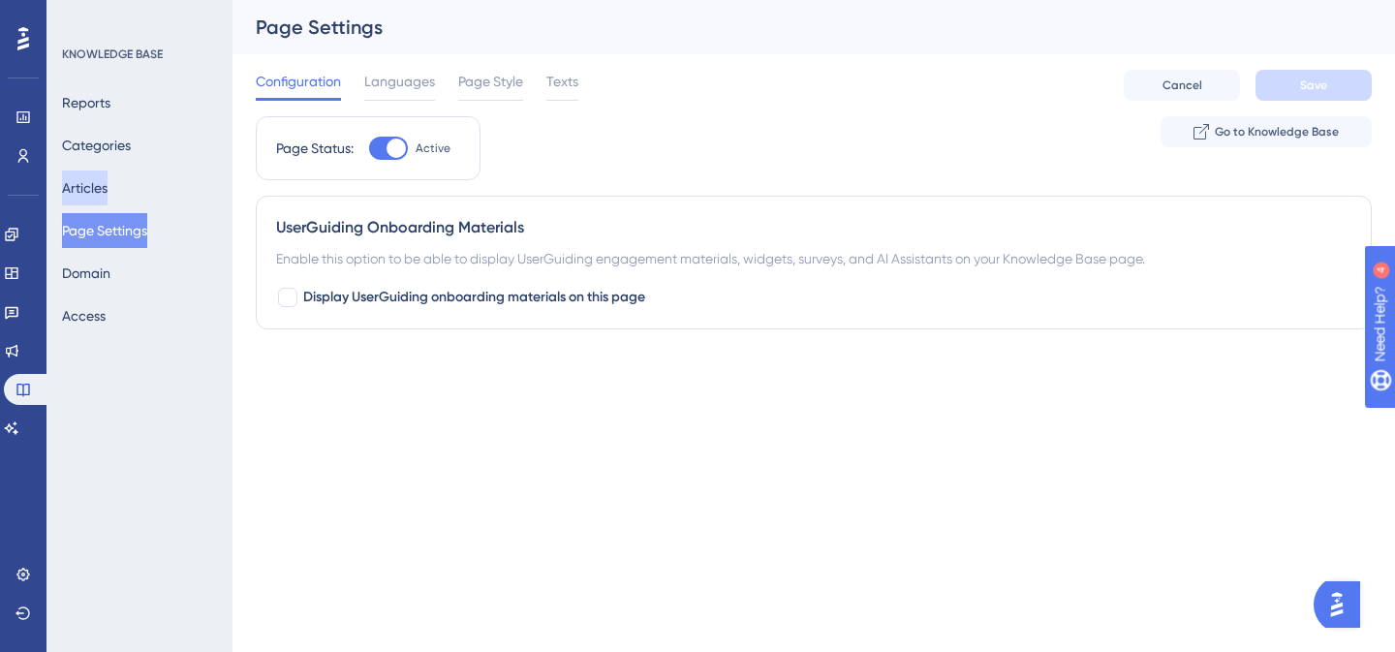
click at [107, 194] on button "Articles" at bounding box center [85, 187] width 46 height 35
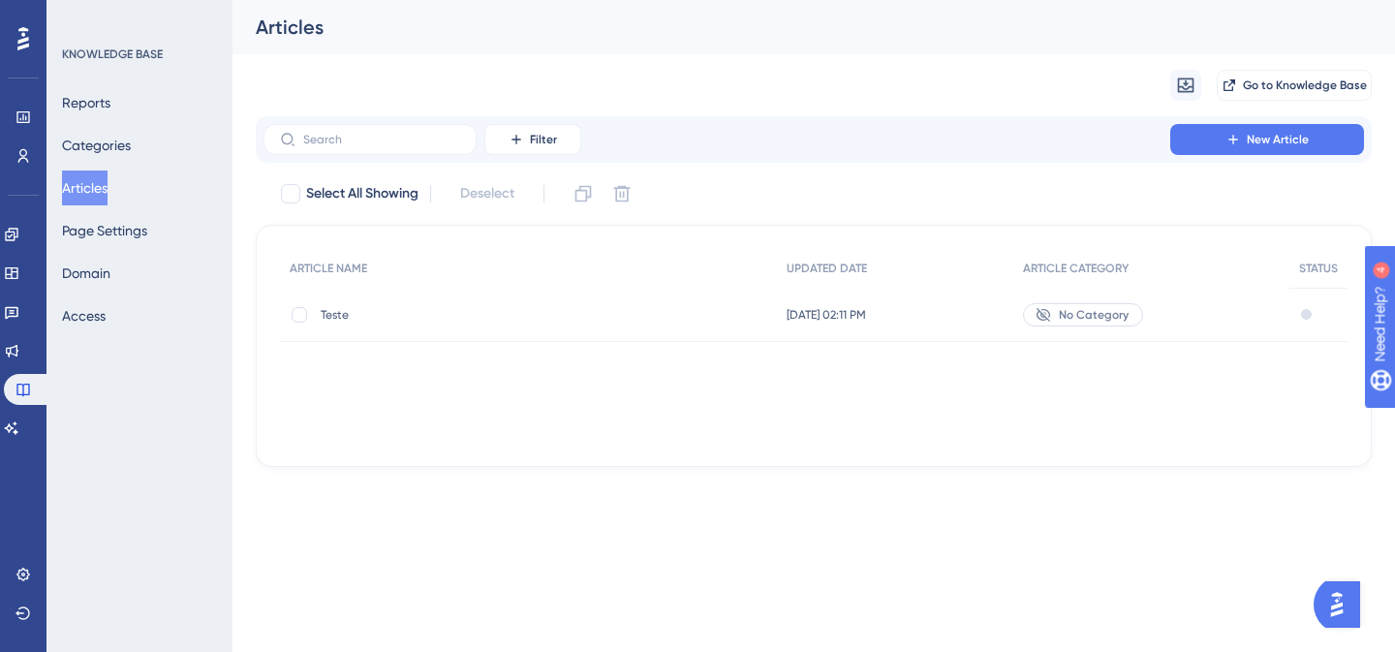
click at [110, 166] on div "Reports Categories Articles Page Settings Domain Access" at bounding box center [140, 209] width 157 height 248
click at [110, 114] on button "Reports" at bounding box center [86, 102] width 48 height 35
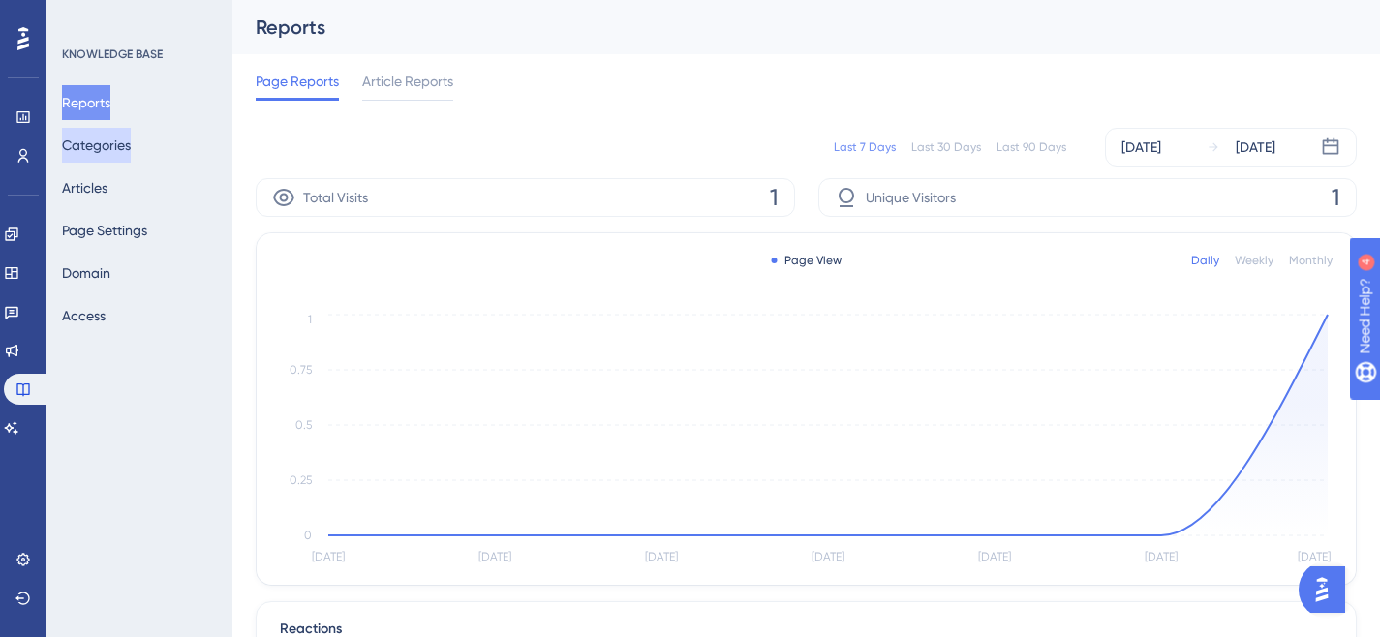
click at [122, 151] on button "Categories" at bounding box center [96, 145] width 69 height 35
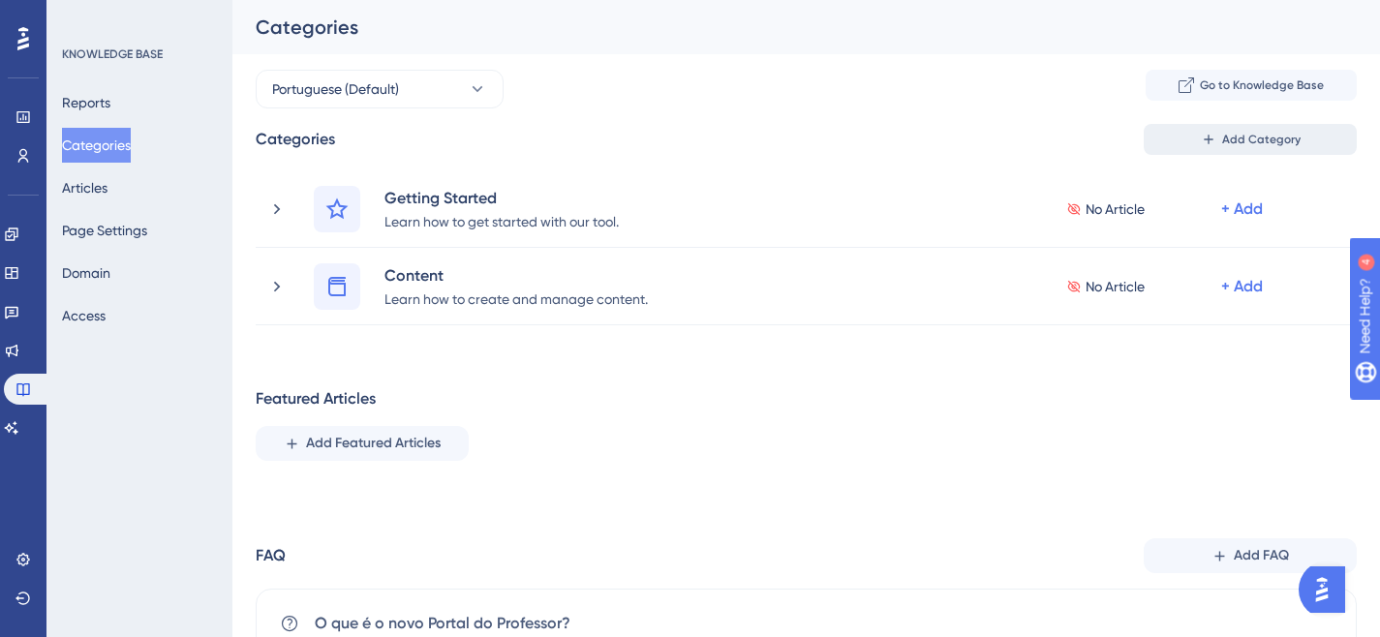
click at [1278, 145] on span "Add Category" at bounding box center [1261, 139] width 78 height 15
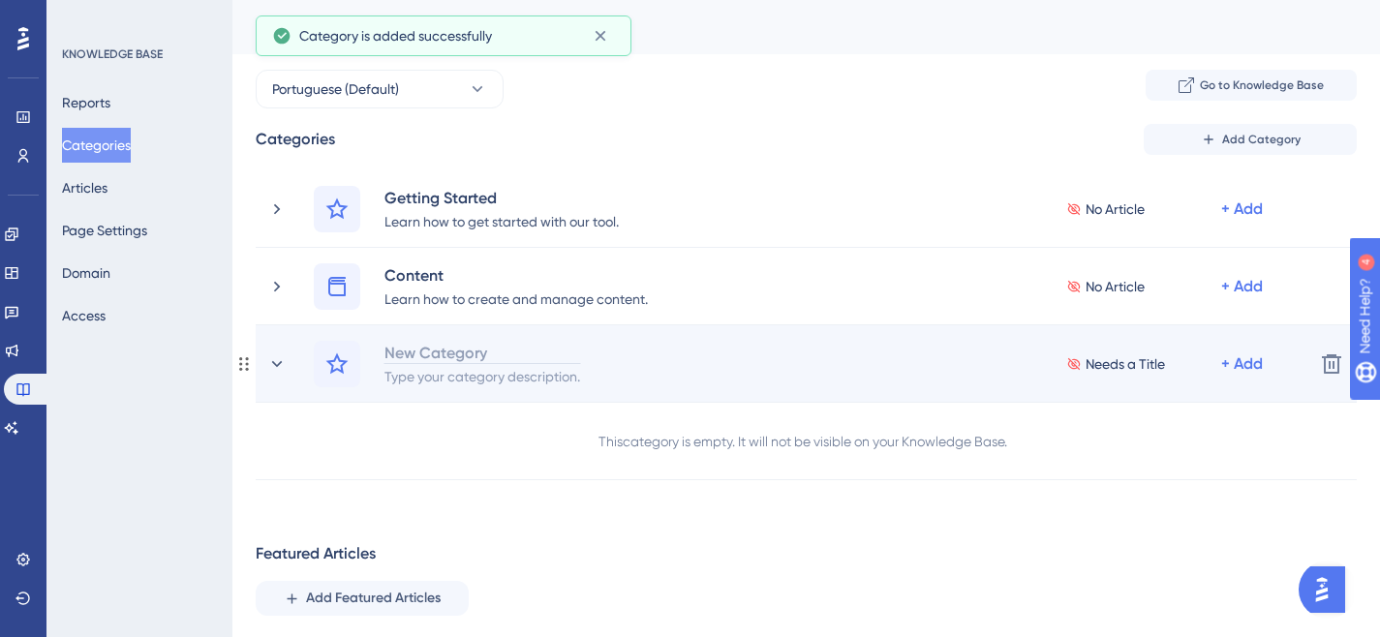
click at [464, 349] on div "New Category" at bounding box center [483, 352] width 198 height 23
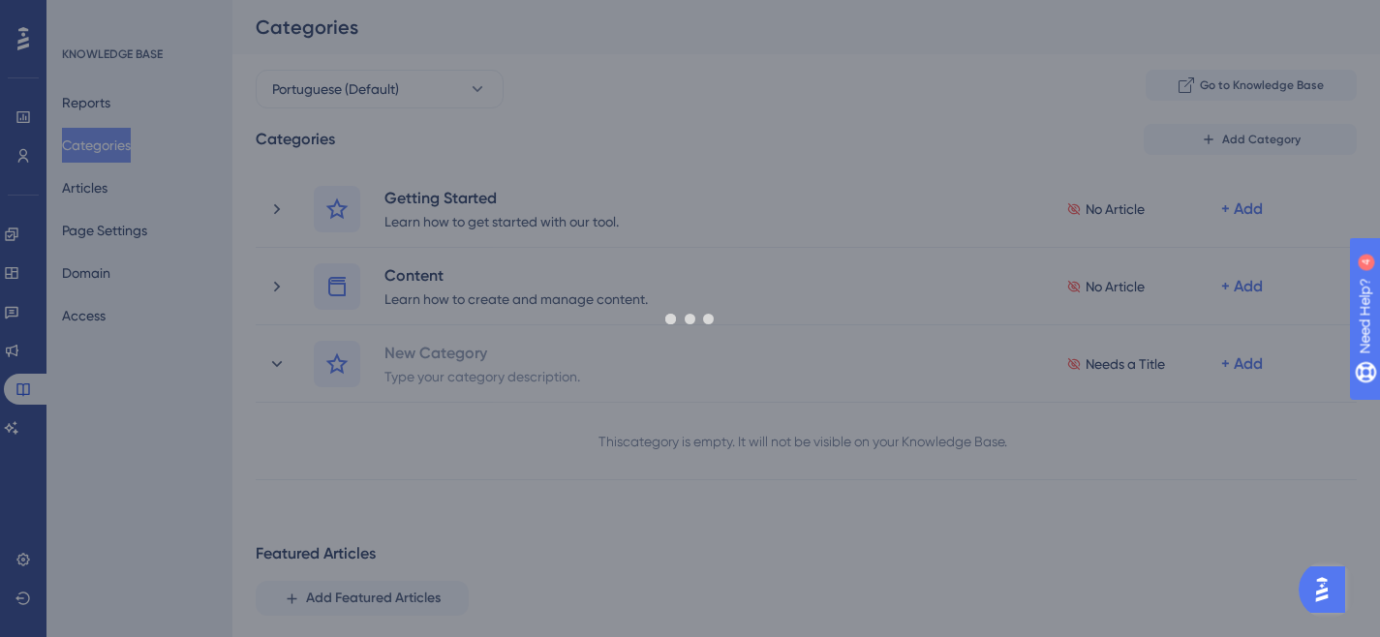
click at [980, 529] on div "Performance Users Engagement Widgets Feedback Product Updates Knowledge Base AI…" at bounding box center [806, 422] width 1148 height 845
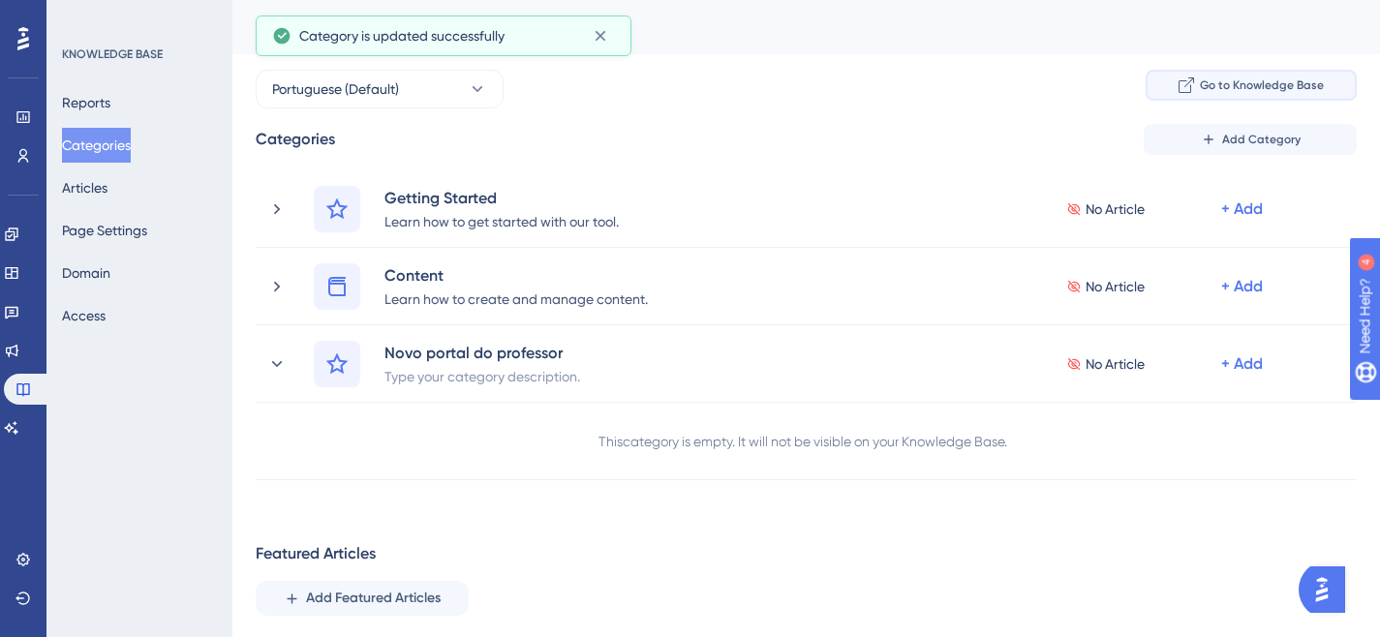
click at [1188, 90] on icon at bounding box center [1186, 84] width 15 height 15
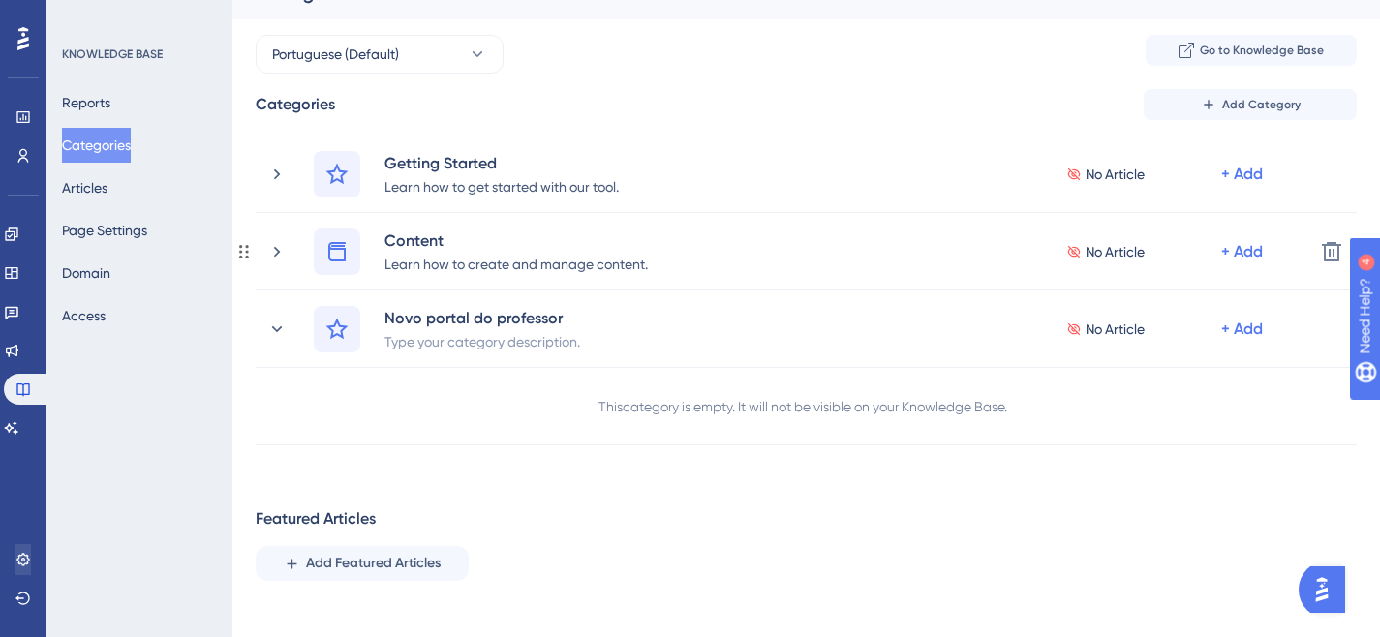
scroll to position [36, 0]
click at [19, 242] on link at bounding box center [11, 234] width 15 height 31
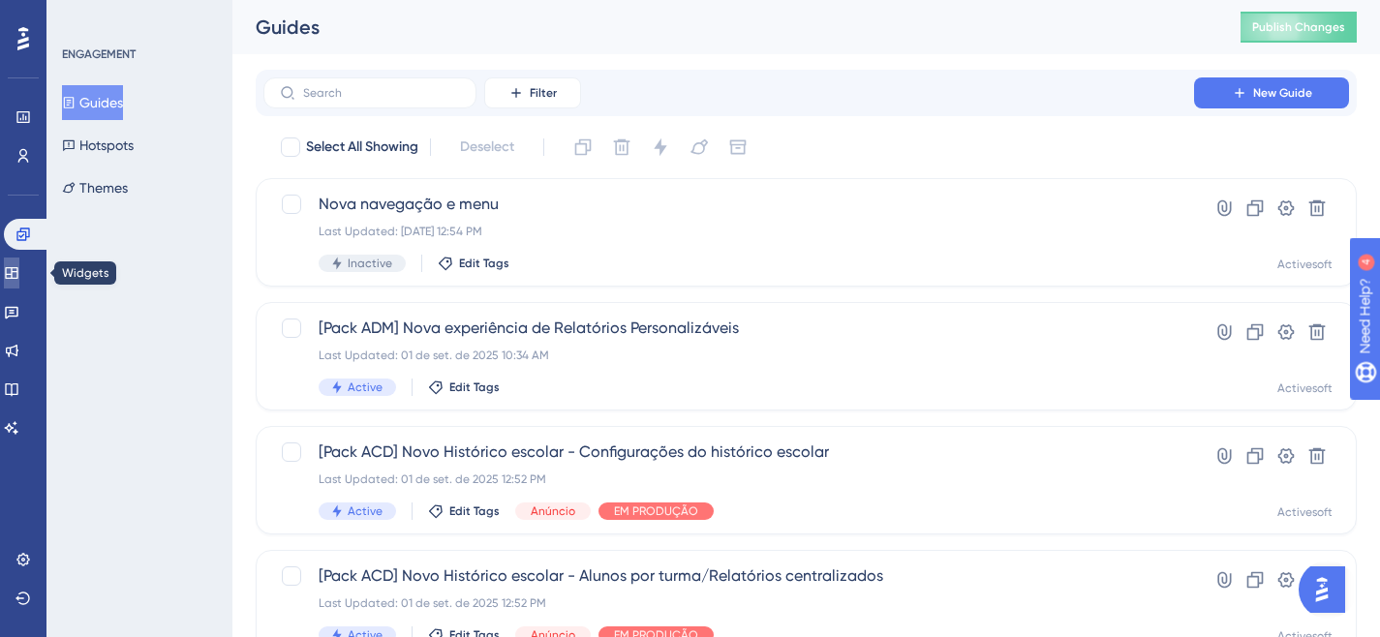
click at [19, 274] on icon at bounding box center [11, 272] width 15 height 15
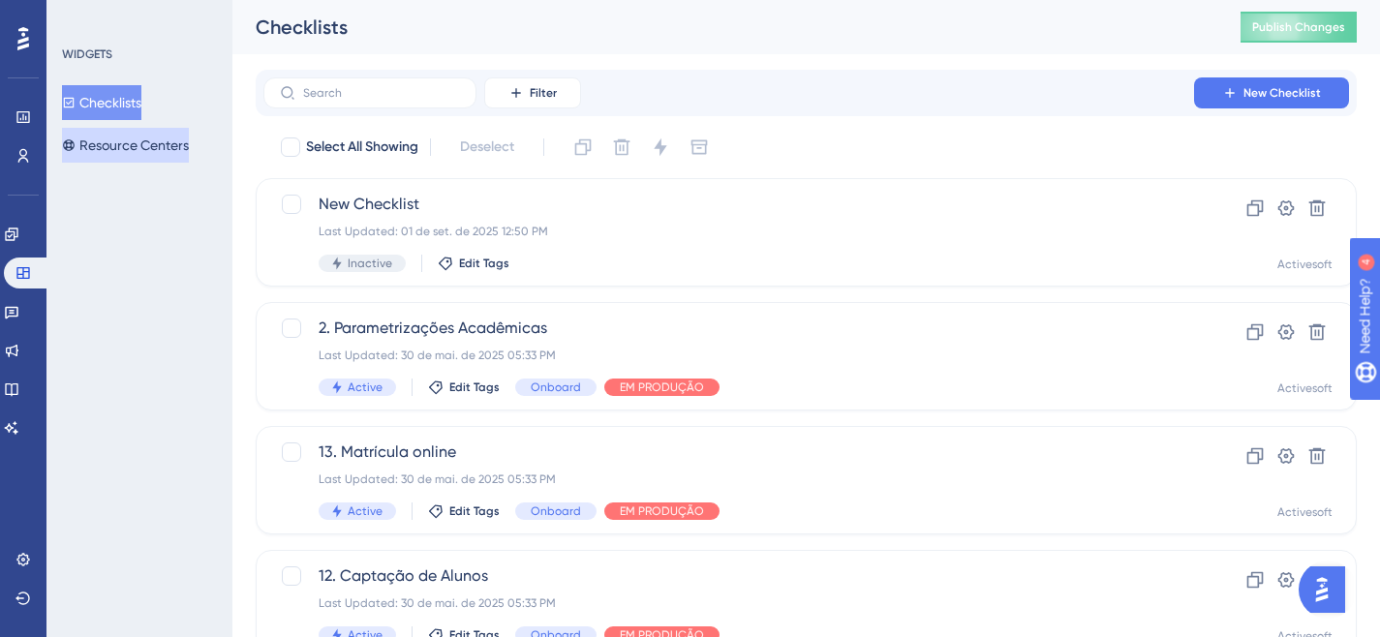
click at [151, 153] on button "Resource Centers" at bounding box center [125, 145] width 127 height 35
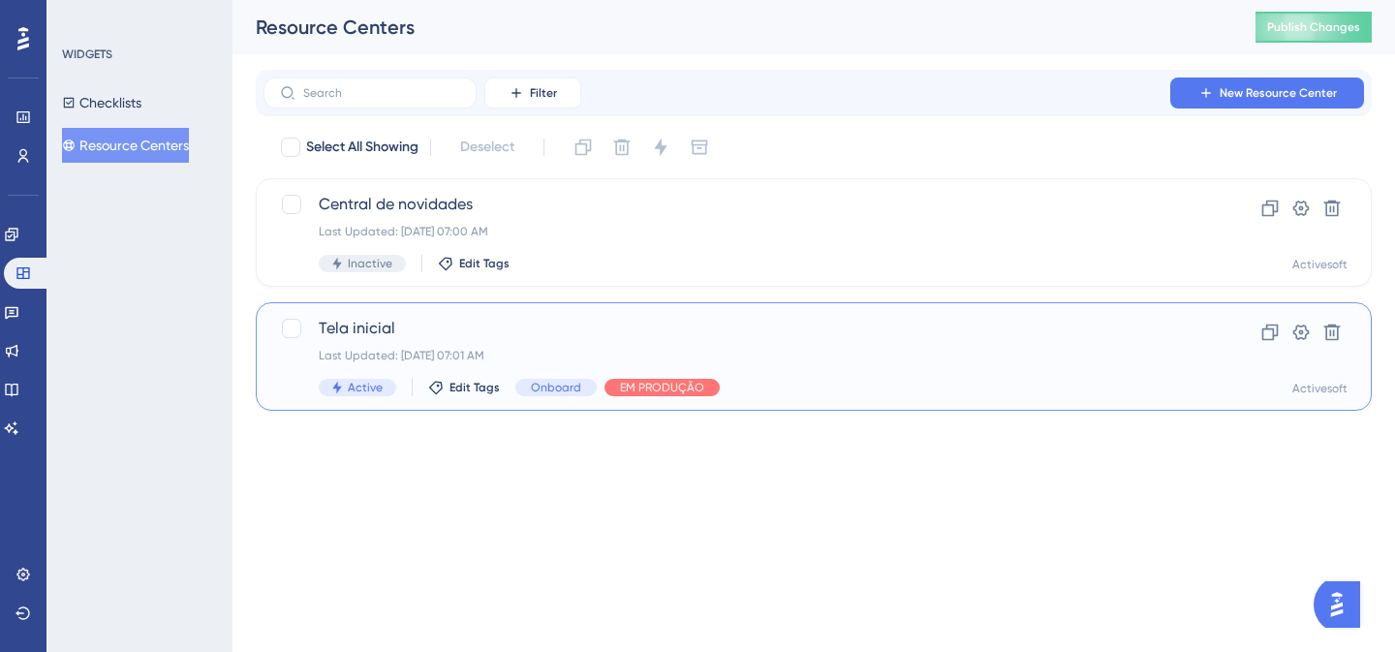
click at [556, 349] on div "Last Updated: [DATE] 07:01 AM" at bounding box center [736, 355] width 835 height 15
click at [1254, 94] on span "New Resource Center" at bounding box center [1278, 92] width 117 height 15
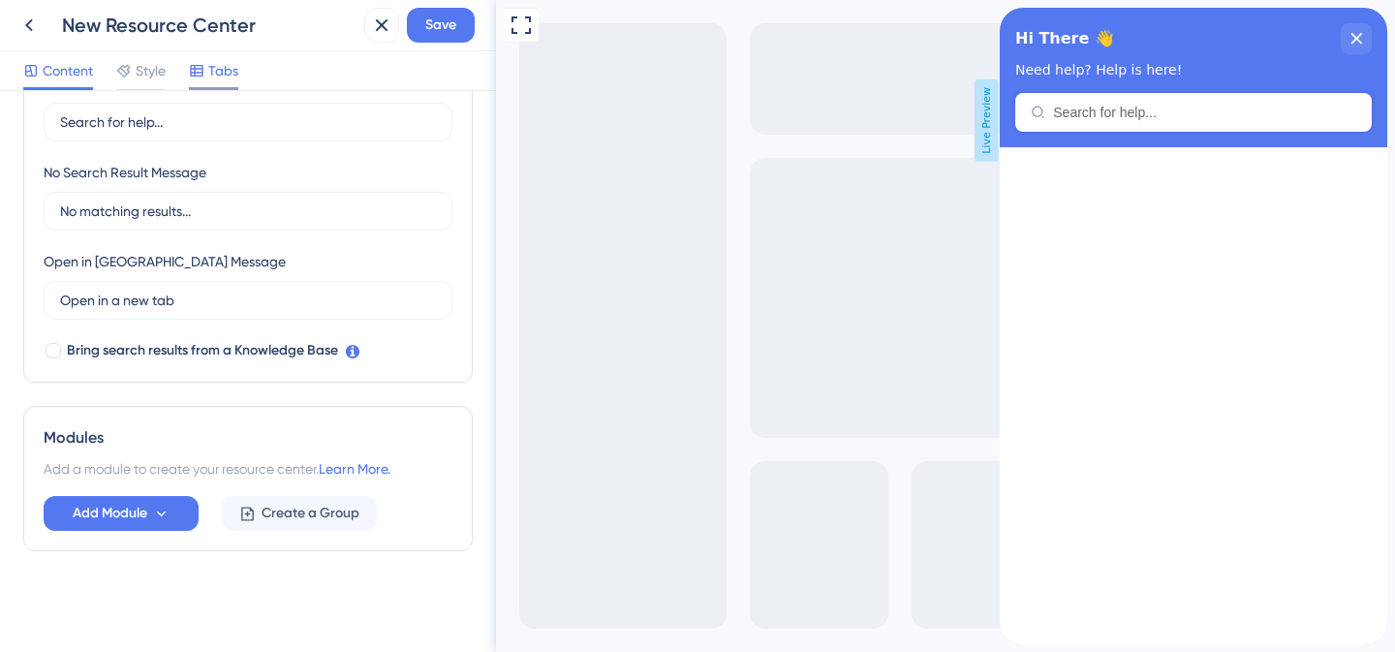
click at [230, 69] on span "Tabs" at bounding box center [223, 70] width 30 height 23
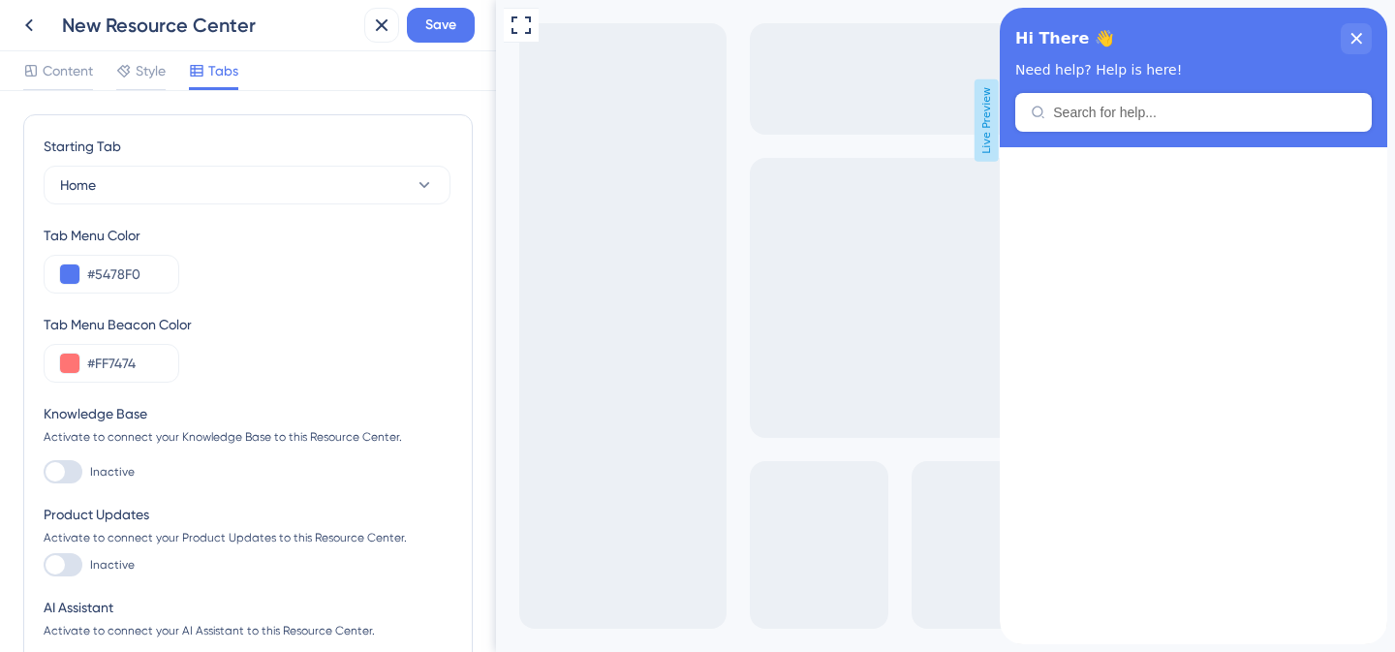
click at [73, 470] on div at bounding box center [63, 471] width 39 height 23
click at [44, 472] on input "Inactive" at bounding box center [43, 472] width 1 height 1
checkbox input "true"
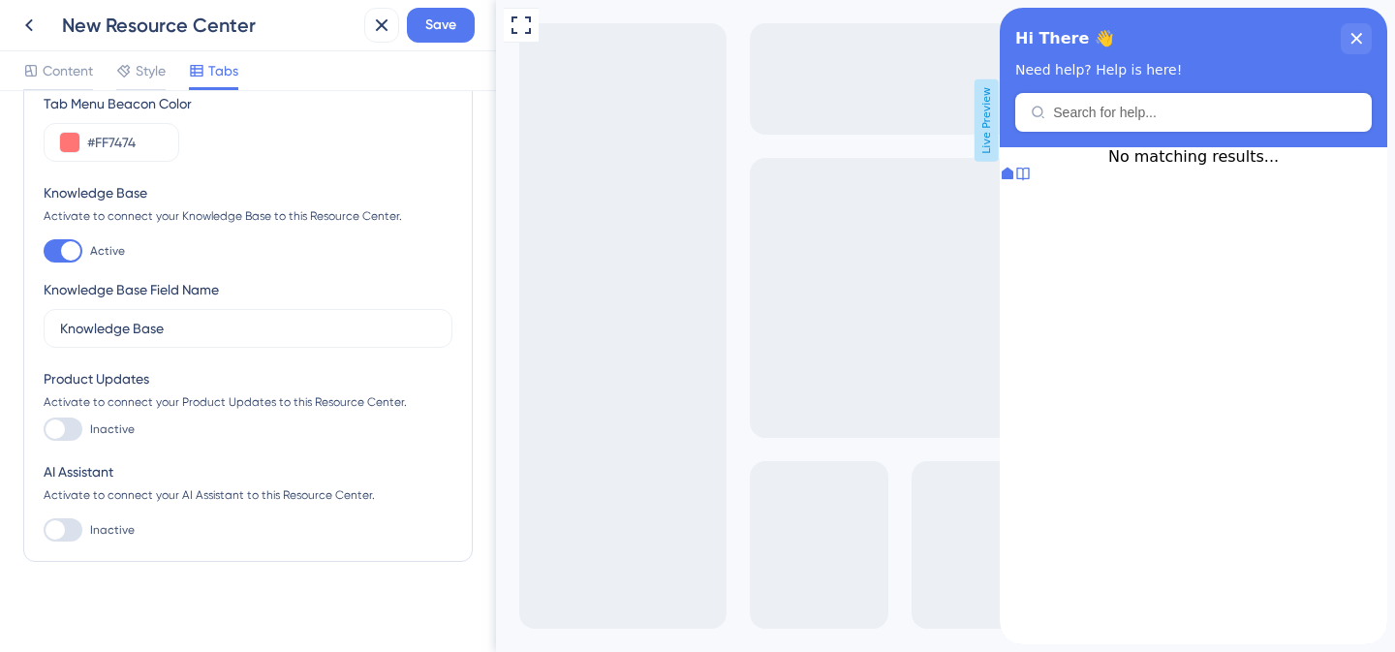
scroll to position [220, 0]
click at [221, 325] on input "Knowledge Base" at bounding box center [248, 329] width 376 height 21
click at [1031, 181] on icon at bounding box center [1022, 173] width 15 height 15
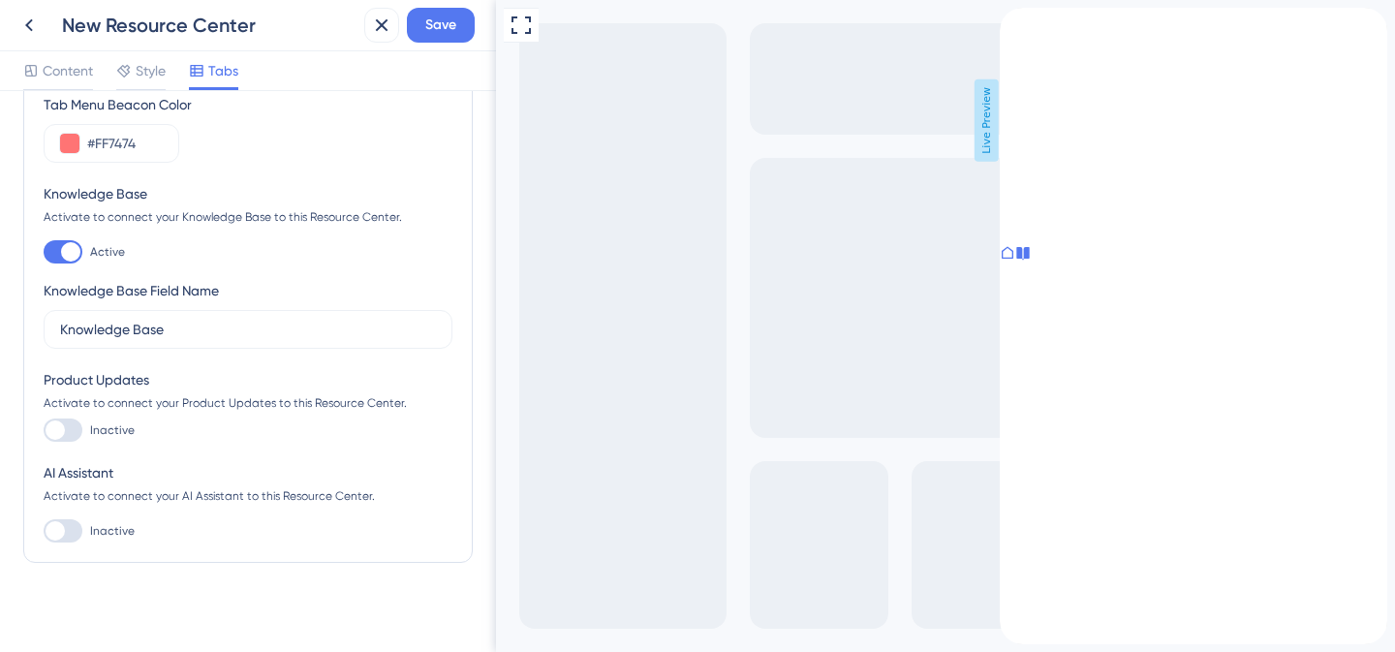
click at [1015, 23] on icon "back to header" at bounding box center [1007, 15] width 15 height 15
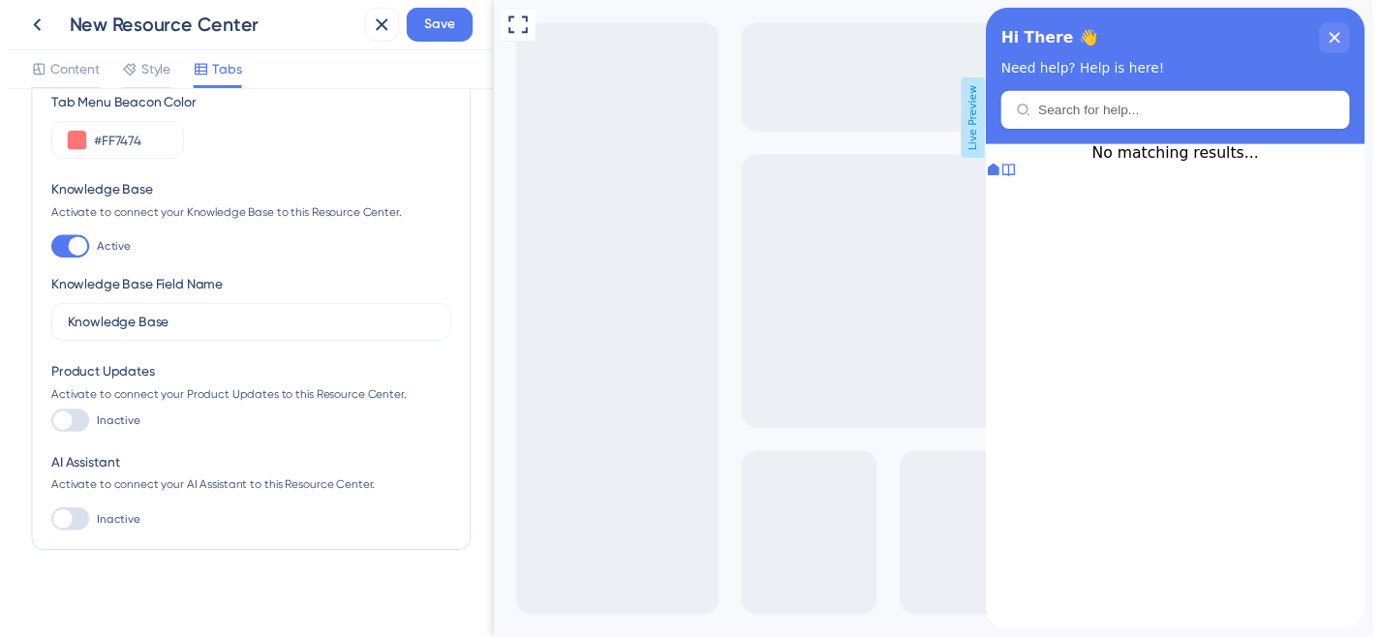
scroll to position [0, 0]
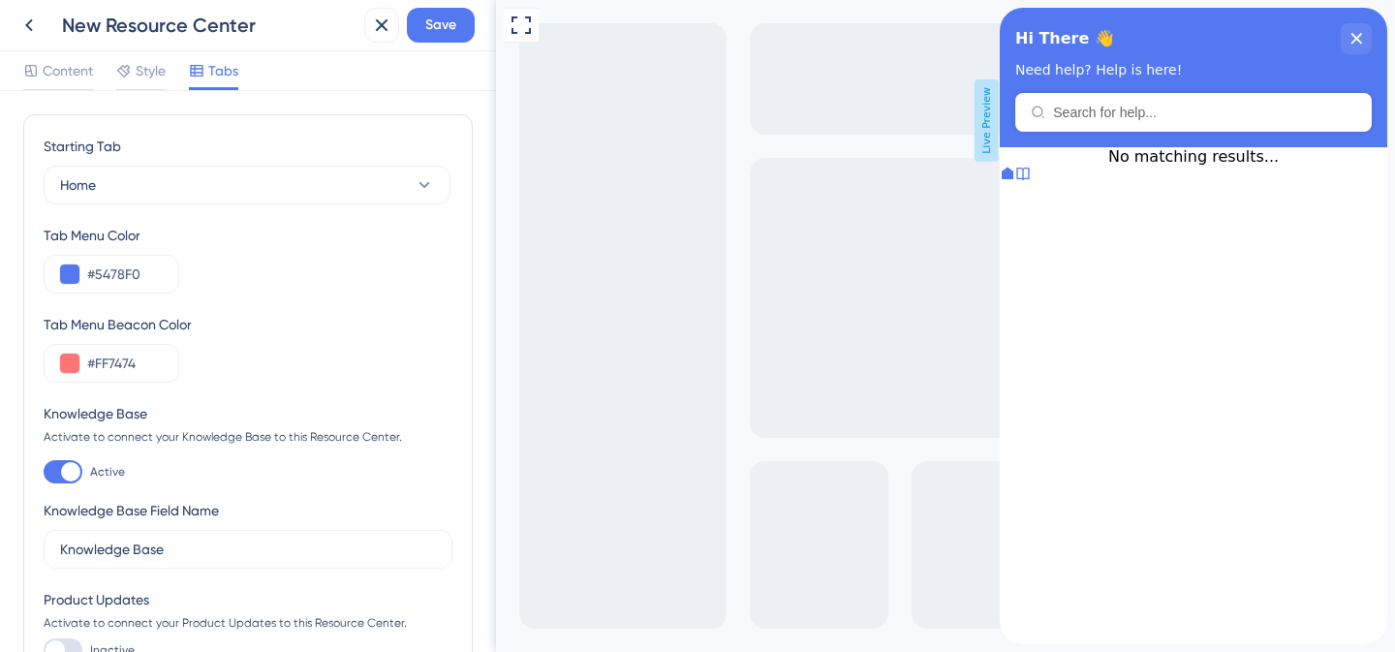
click at [121, 442] on div "Activate to connect your Knowledge Base to this Resource Center." at bounding box center [248, 436] width 409 height 15
click at [26, 20] on icon at bounding box center [28, 25] width 23 height 23
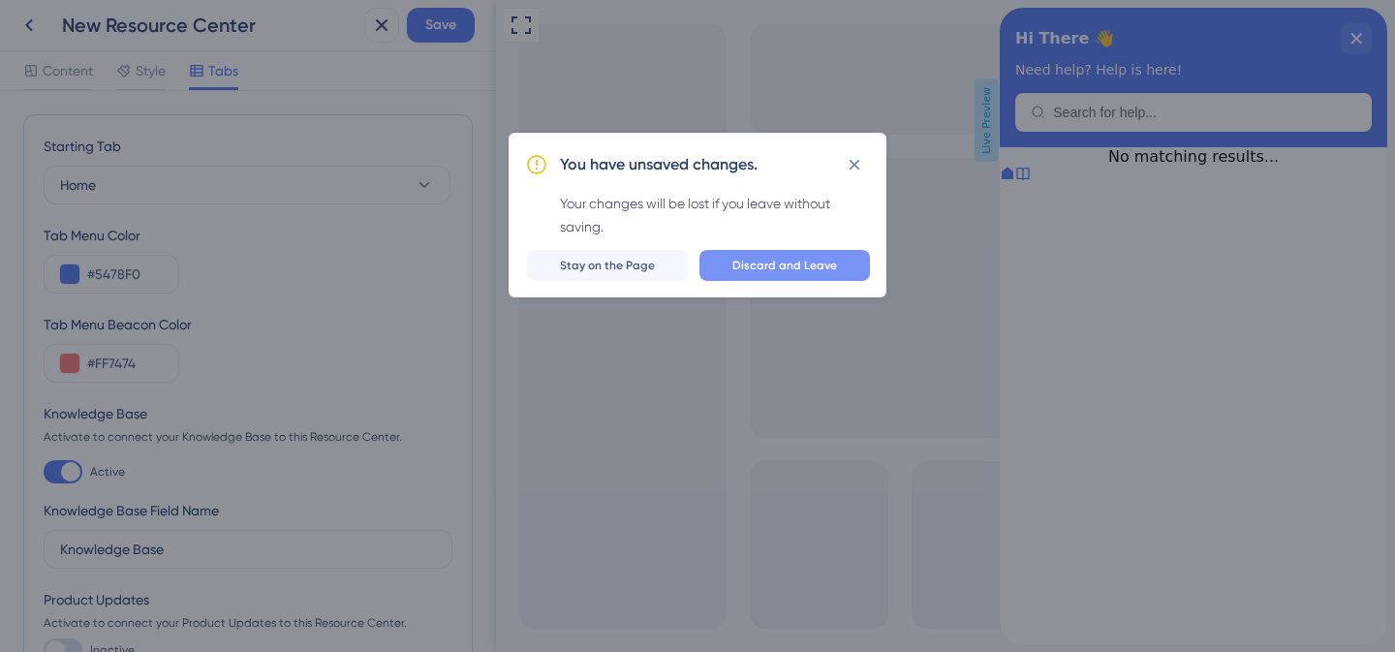
click at [822, 272] on span "Discard and Leave" at bounding box center [784, 265] width 105 height 15
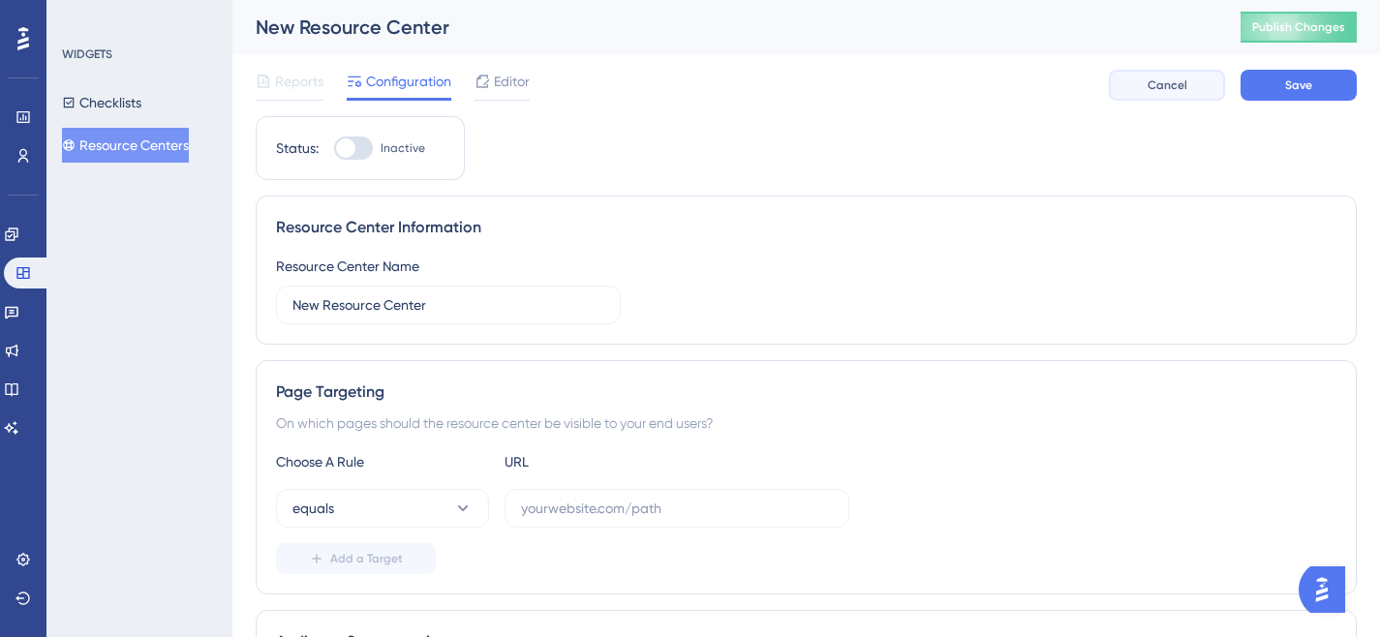
click at [1182, 98] on button "Cancel" at bounding box center [1167, 85] width 116 height 31
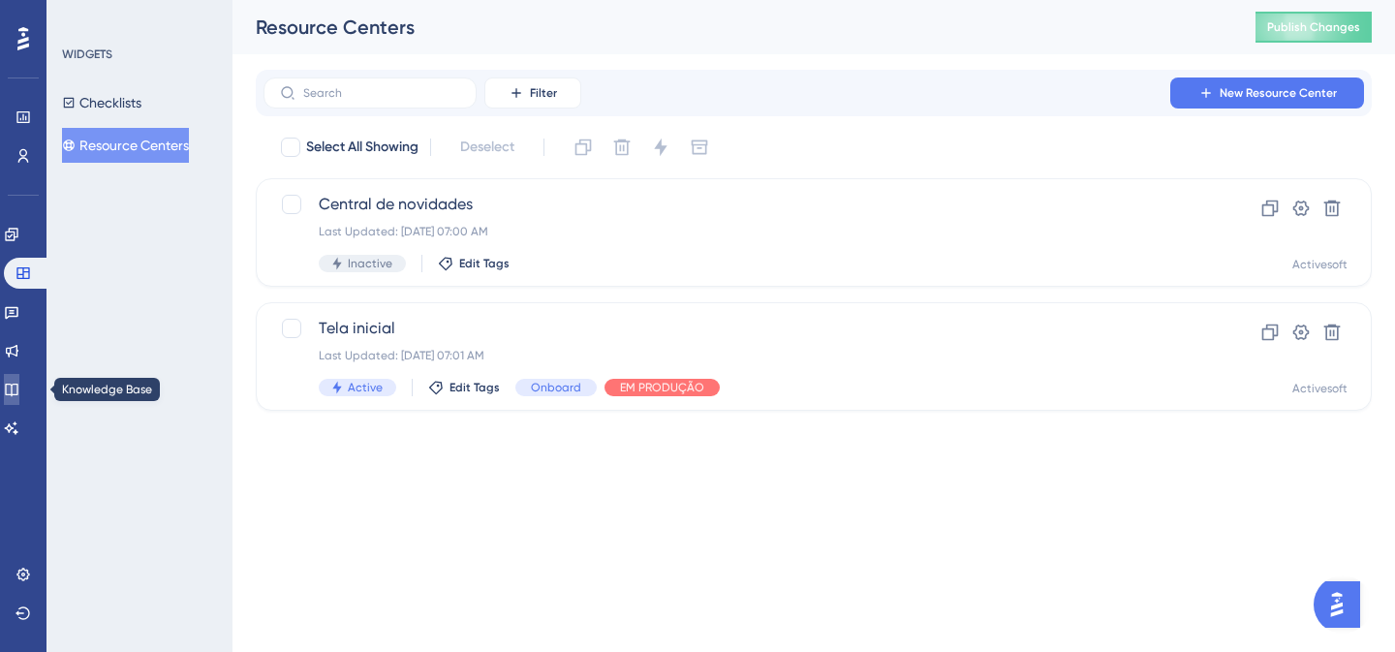
click at [15, 390] on icon at bounding box center [11, 389] width 15 height 15
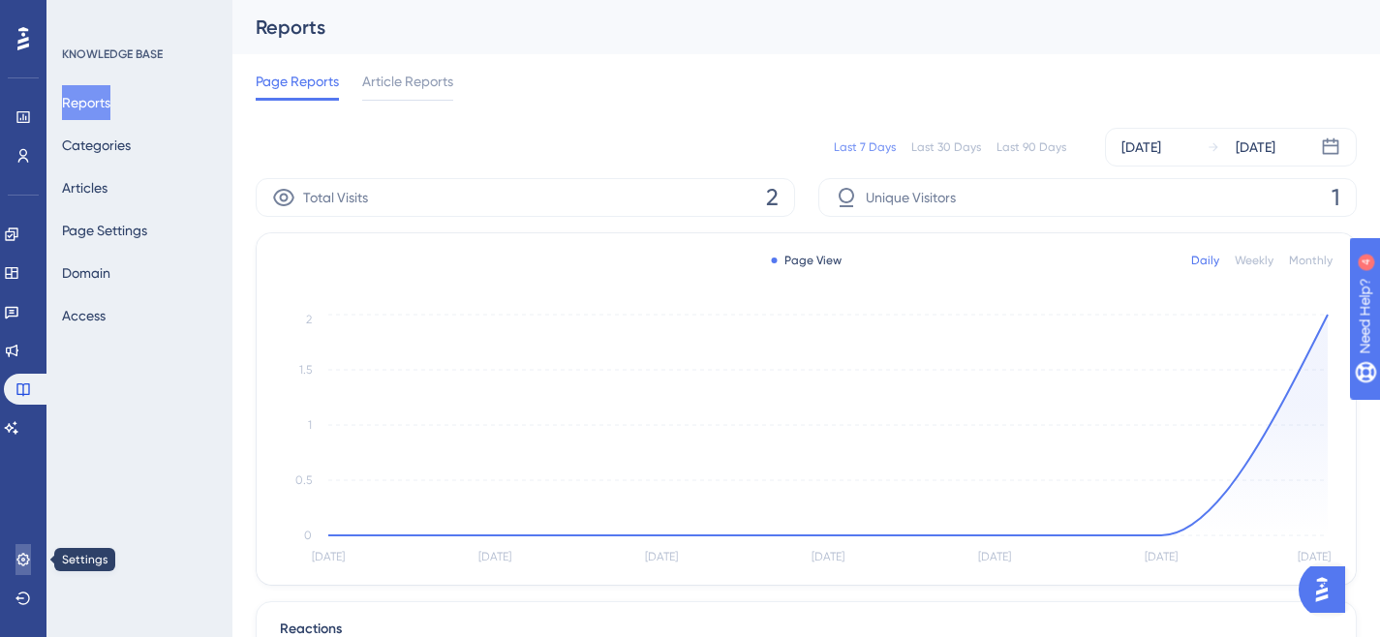
click at [20, 552] on icon at bounding box center [22, 559] width 15 height 15
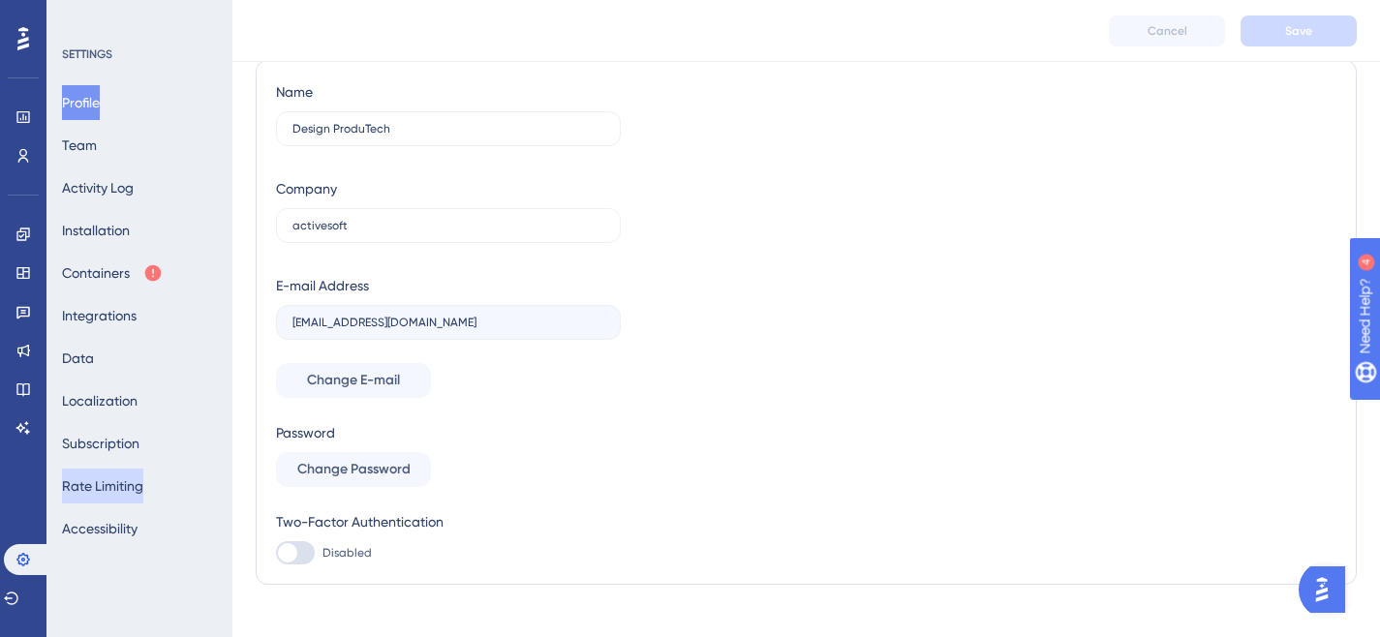
scroll to position [81, 0]
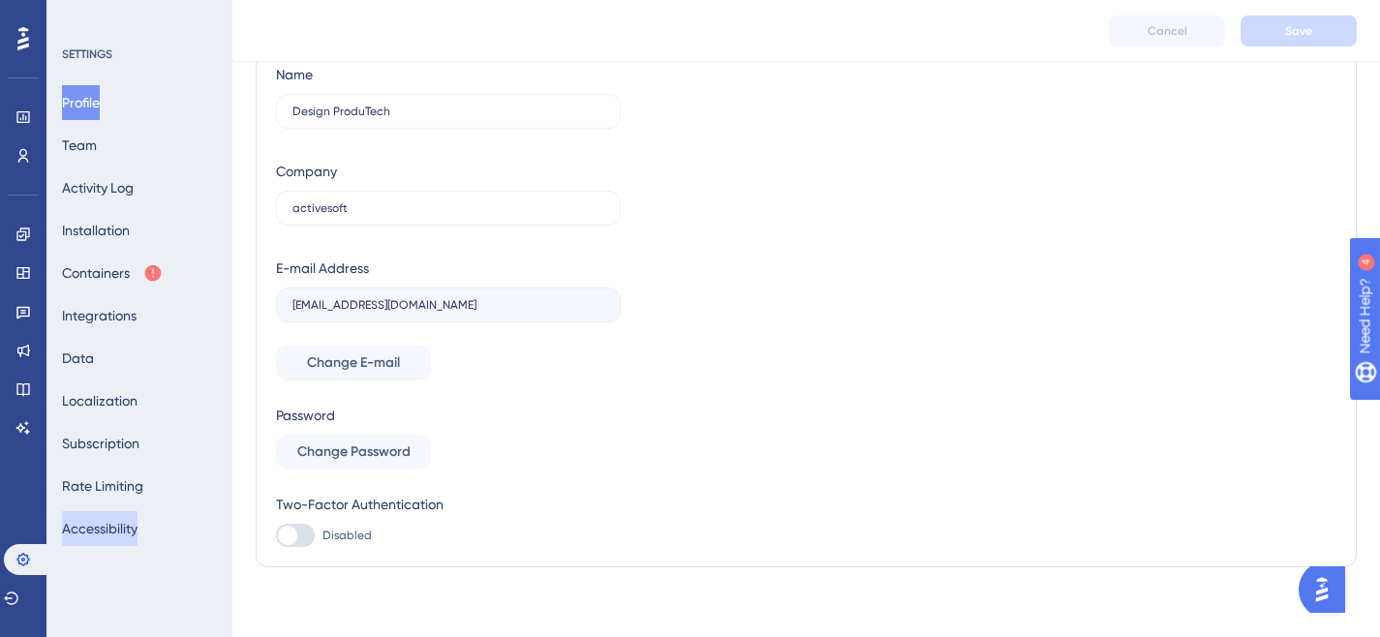
click at [121, 530] on button "Accessibility" at bounding box center [100, 528] width 76 height 35
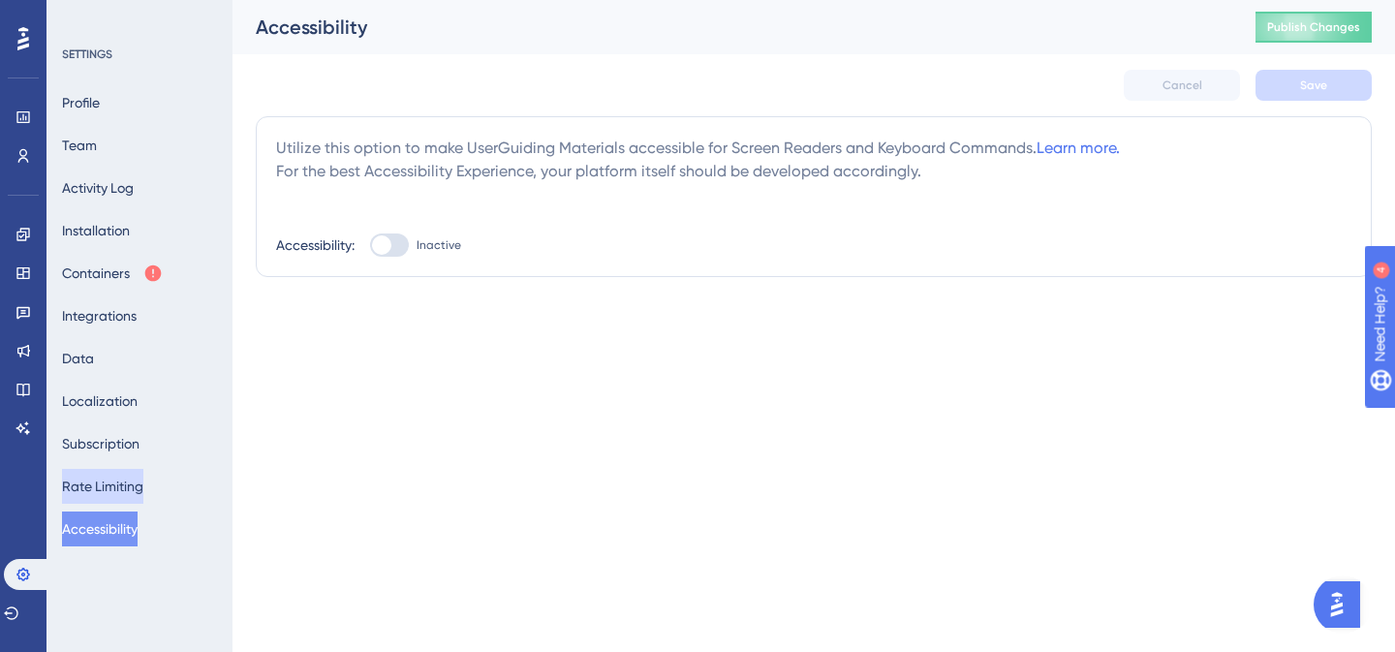
click at [126, 492] on button "Rate Limiting" at bounding box center [102, 486] width 81 height 35
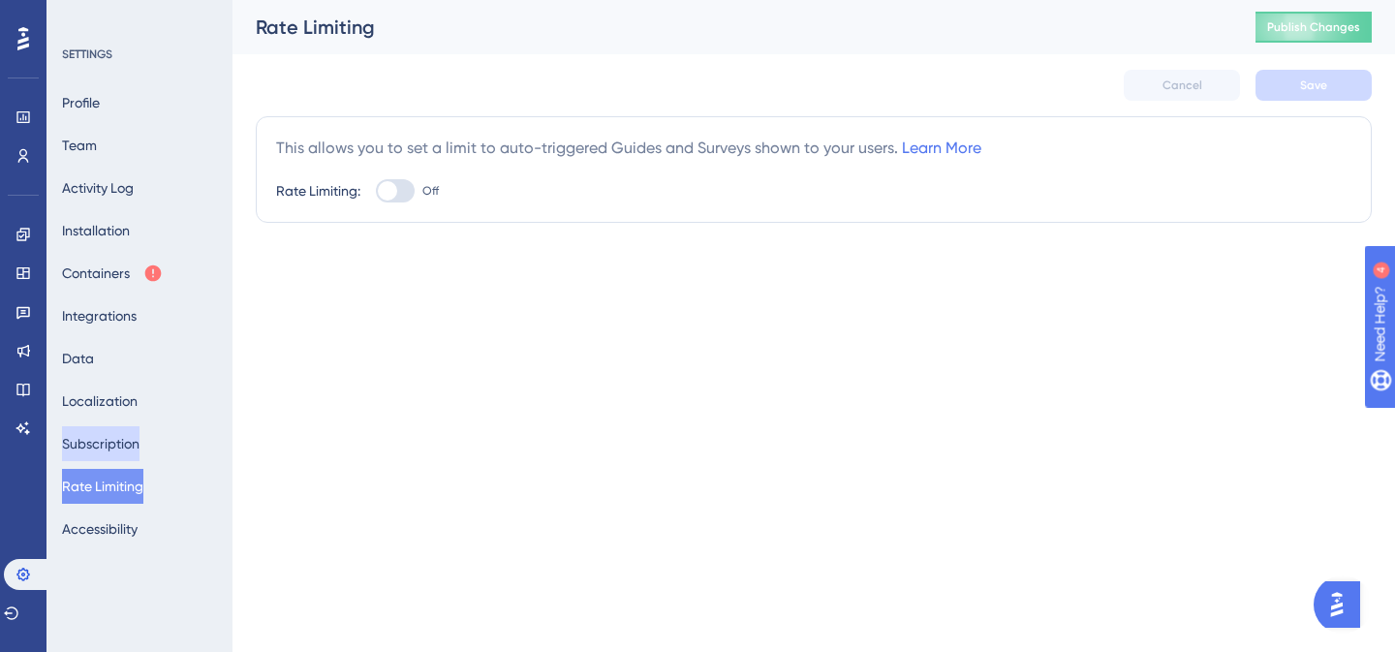
click at [124, 444] on button "Subscription" at bounding box center [100, 443] width 77 height 35
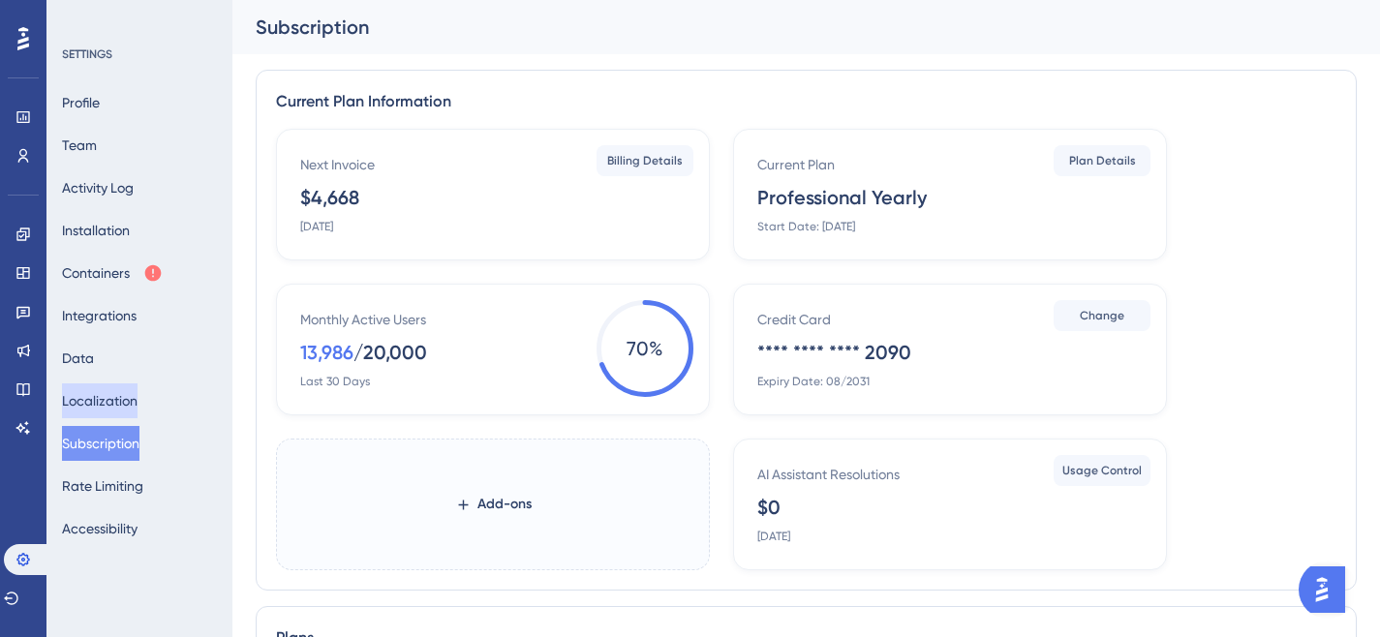
click at [121, 401] on button "Localization" at bounding box center [100, 401] width 76 height 35
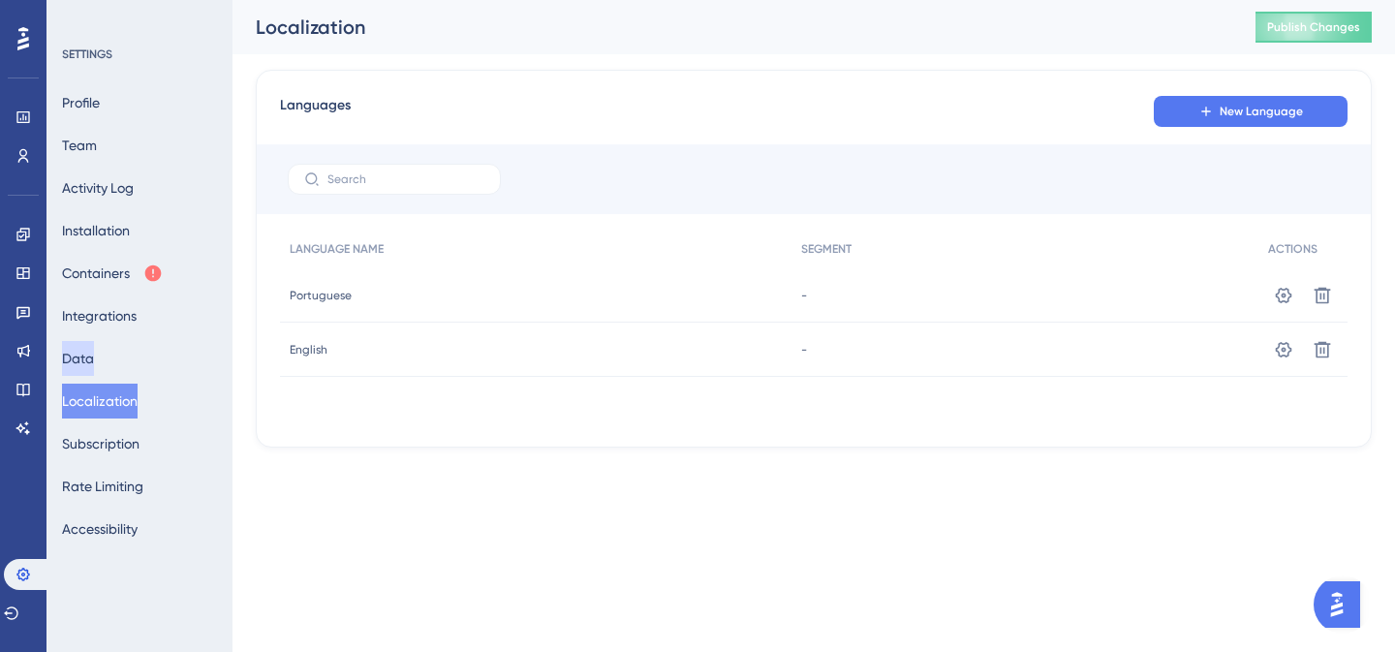
click at [94, 355] on button "Data" at bounding box center [78, 358] width 32 height 35
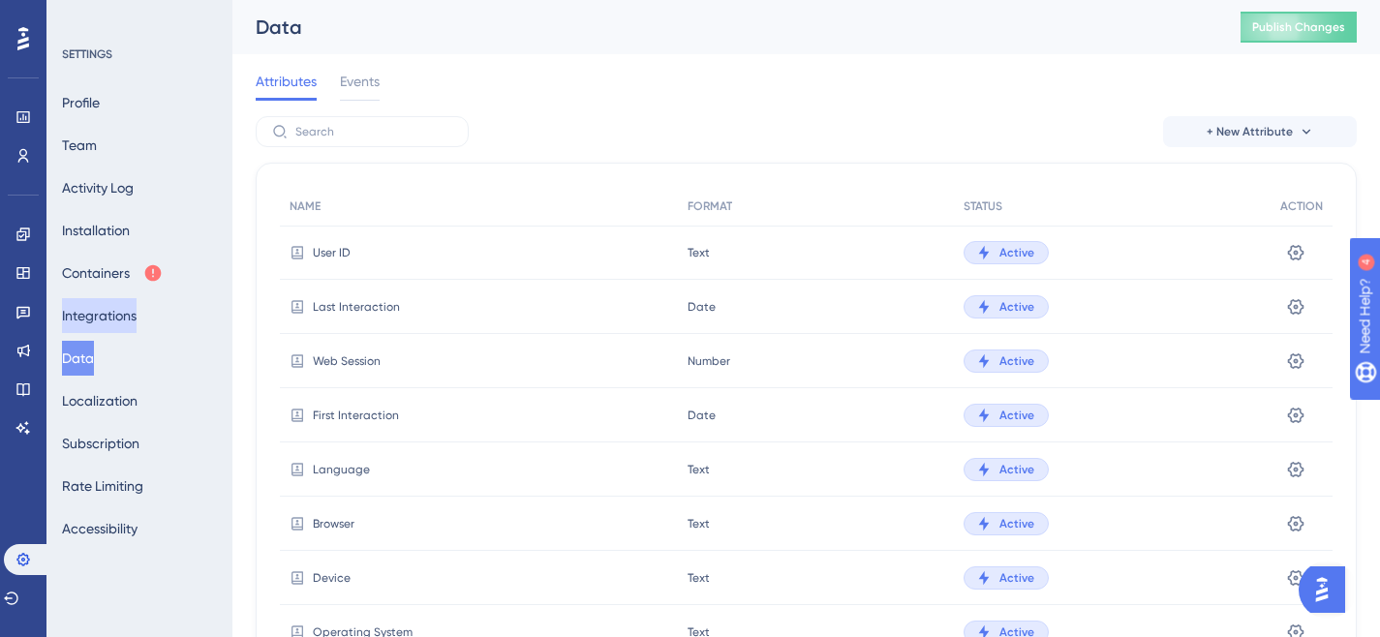
click at [115, 317] on button "Integrations" at bounding box center [99, 315] width 75 height 35
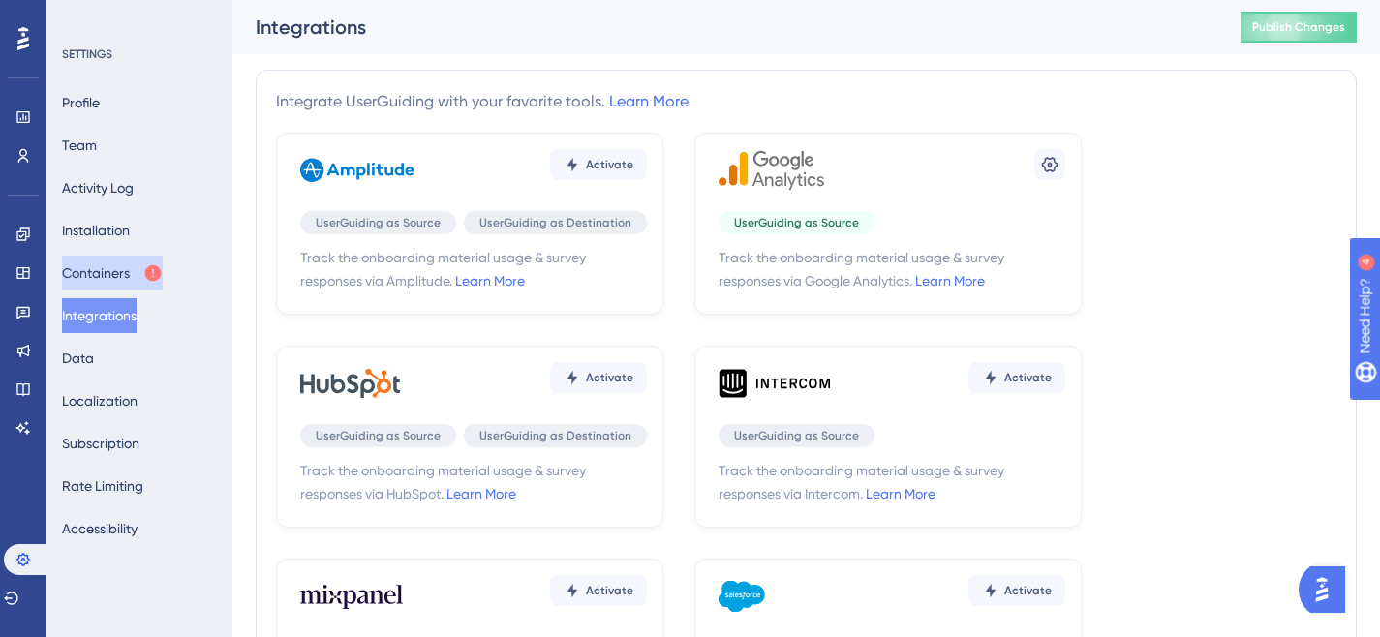
click at [114, 270] on button "Containers" at bounding box center [112, 273] width 101 height 35
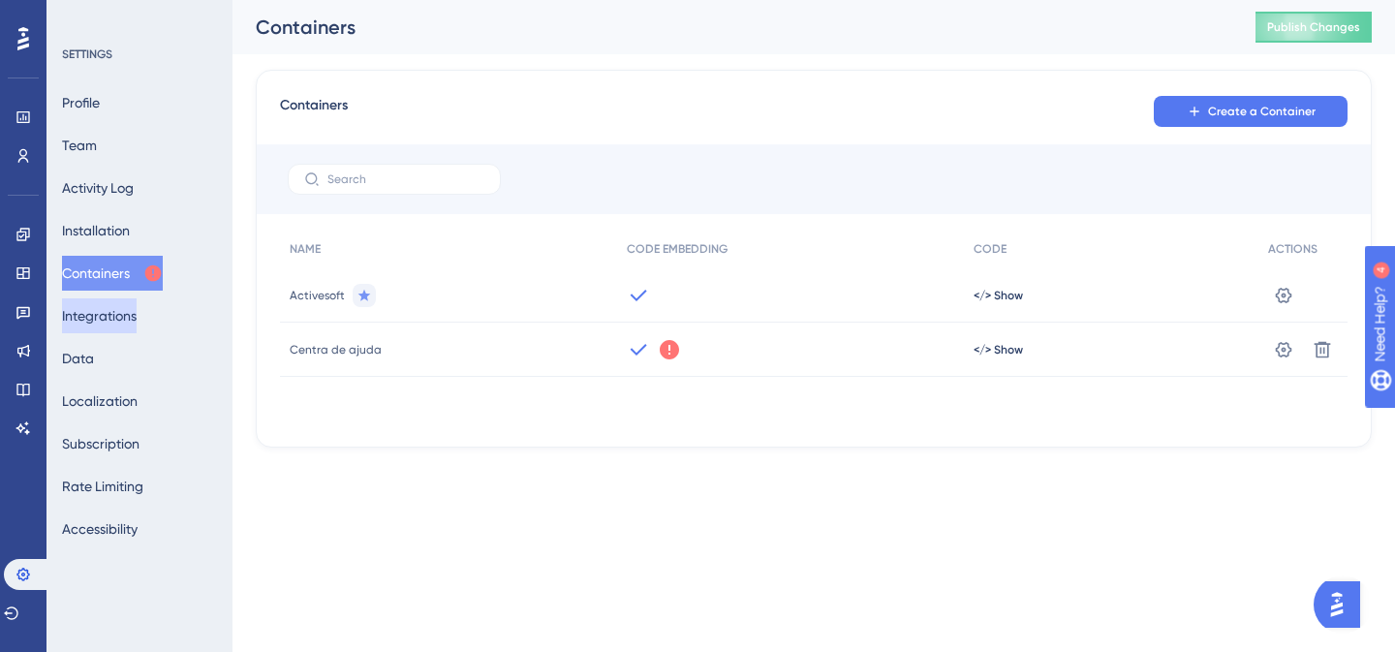
click at [110, 322] on button "Integrations" at bounding box center [99, 315] width 75 height 35
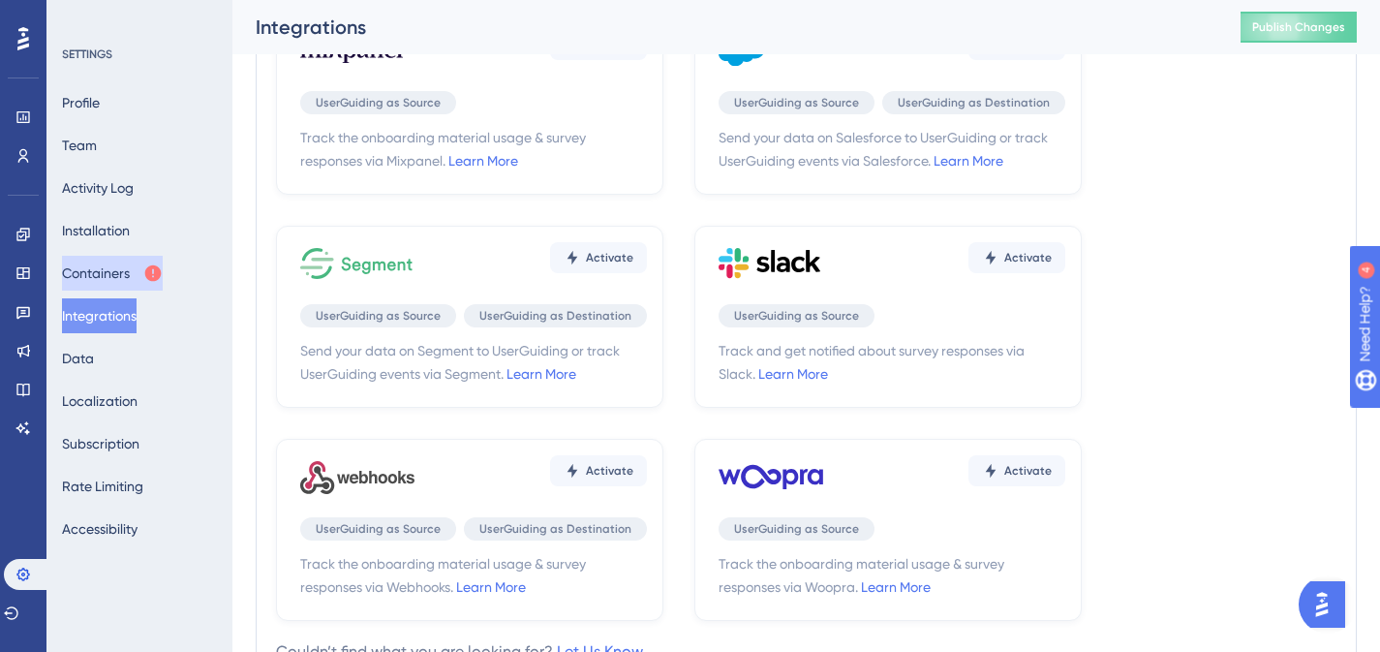
scroll to position [539, 0]
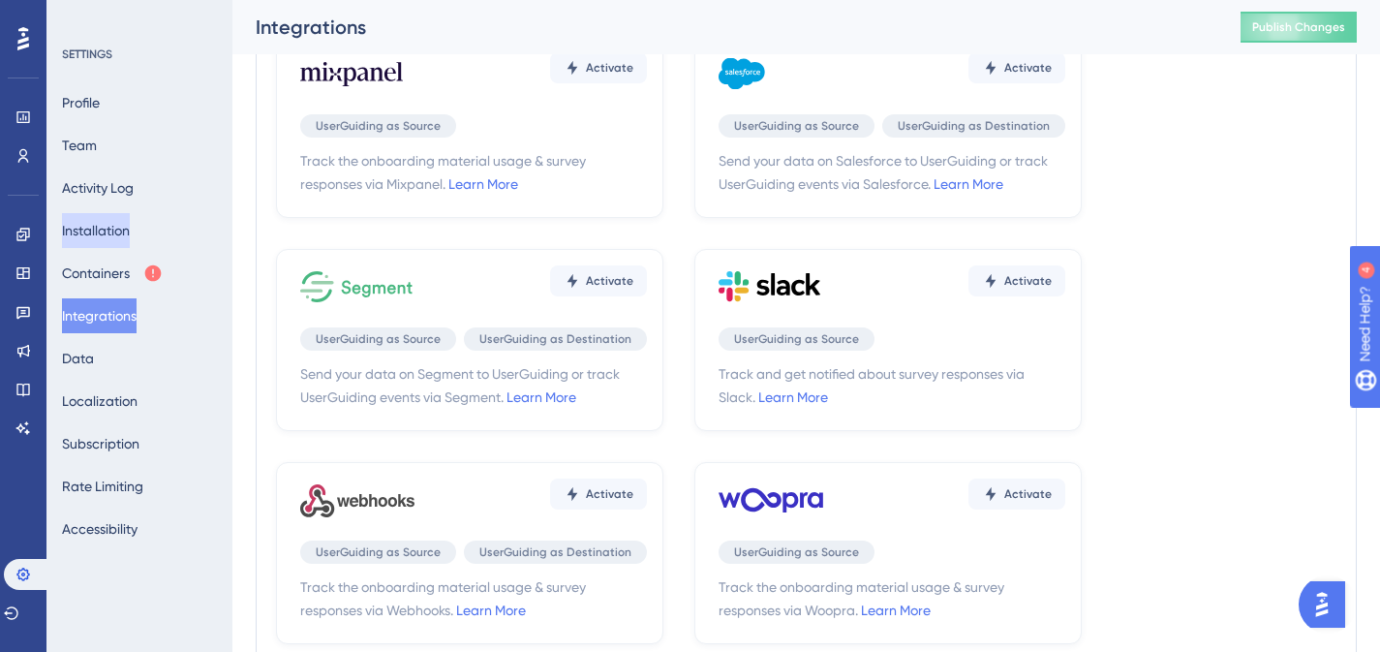
click at [107, 229] on button "Installation" at bounding box center [96, 230] width 68 height 35
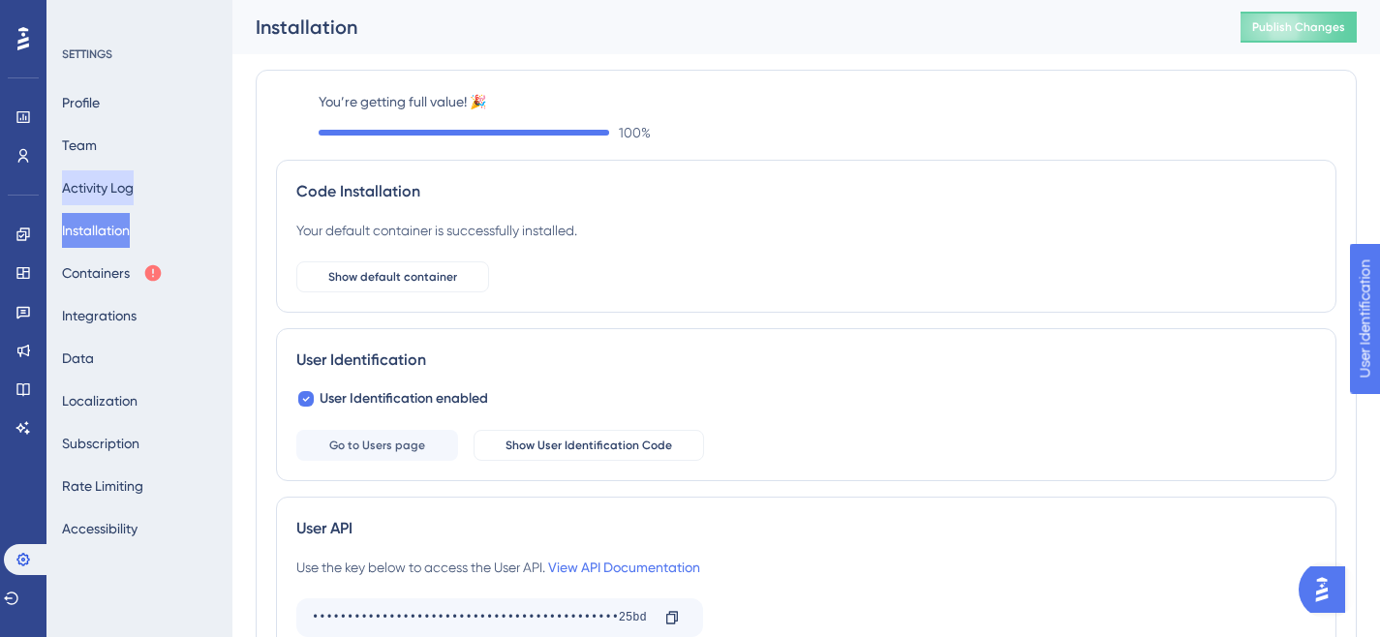
click at [115, 186] on button "Activity Log" at bounding box center [98, 187] width 72 height 35
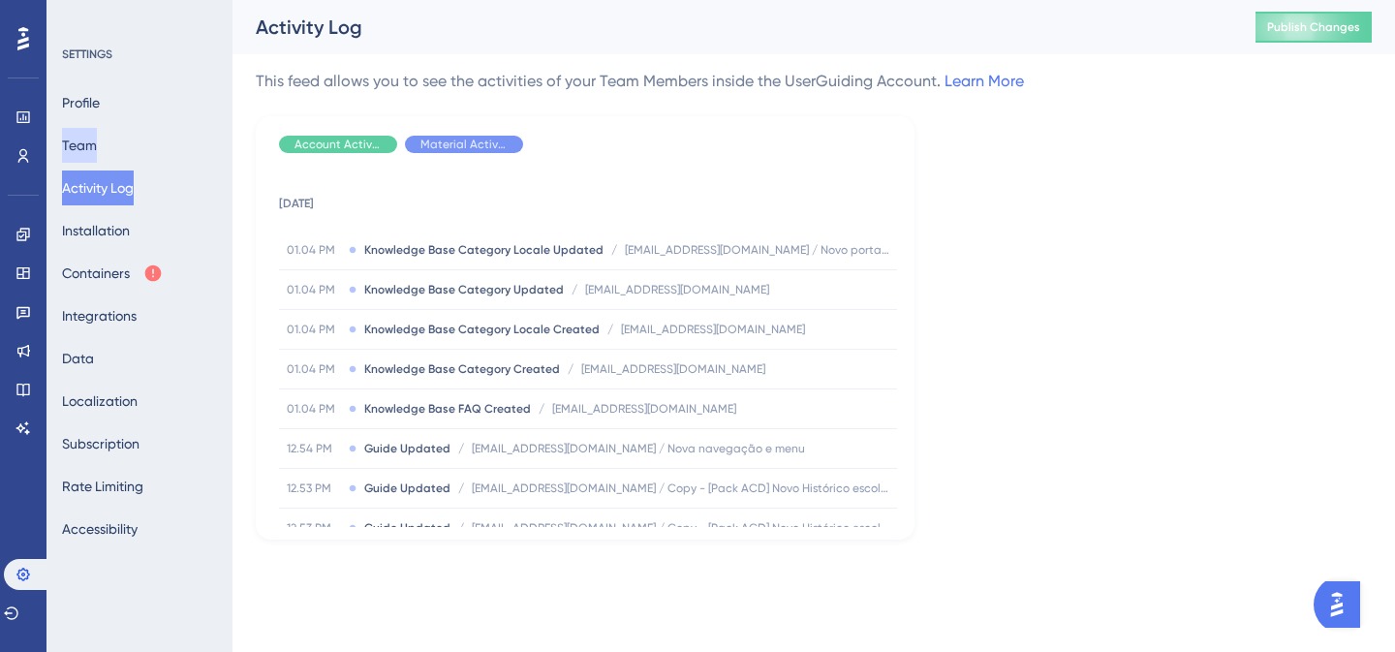
click at [97, 139] on button "Team" at bounding box center [79, 145] width 35 height 35
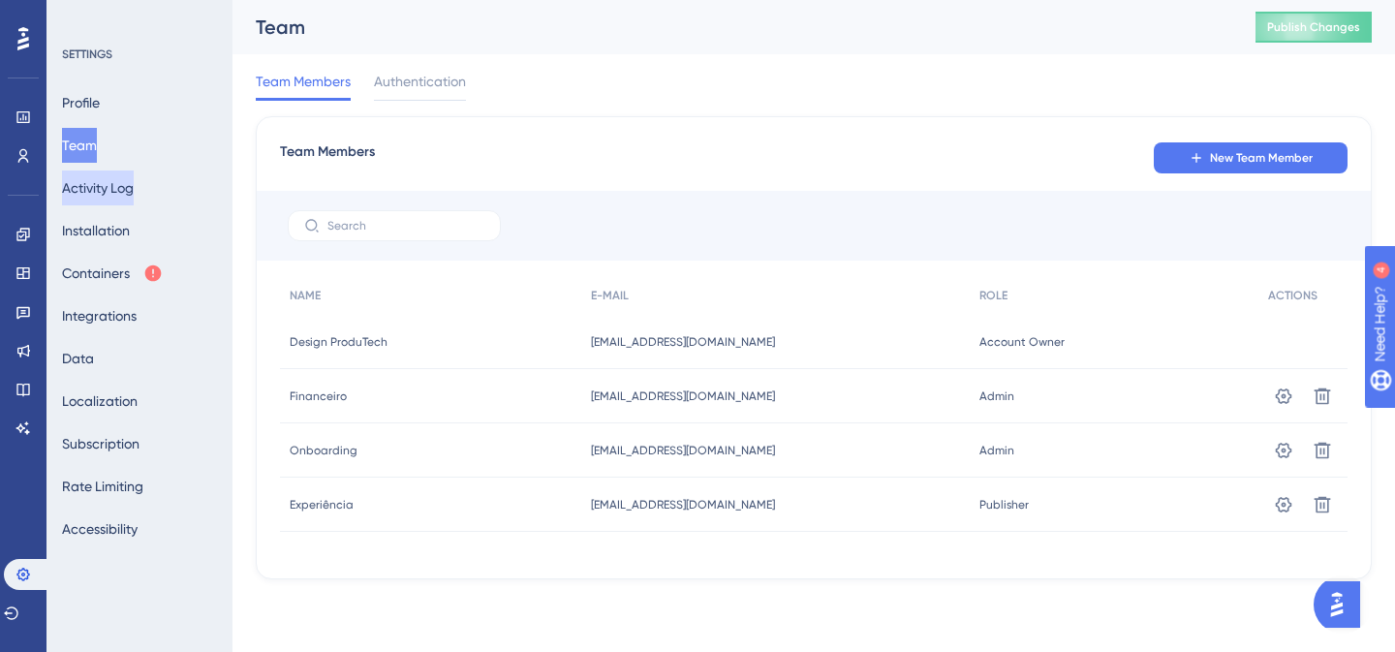
click at [111, 192] on button "Activity Log" at bounding box center [98, 187] width 72 height 35
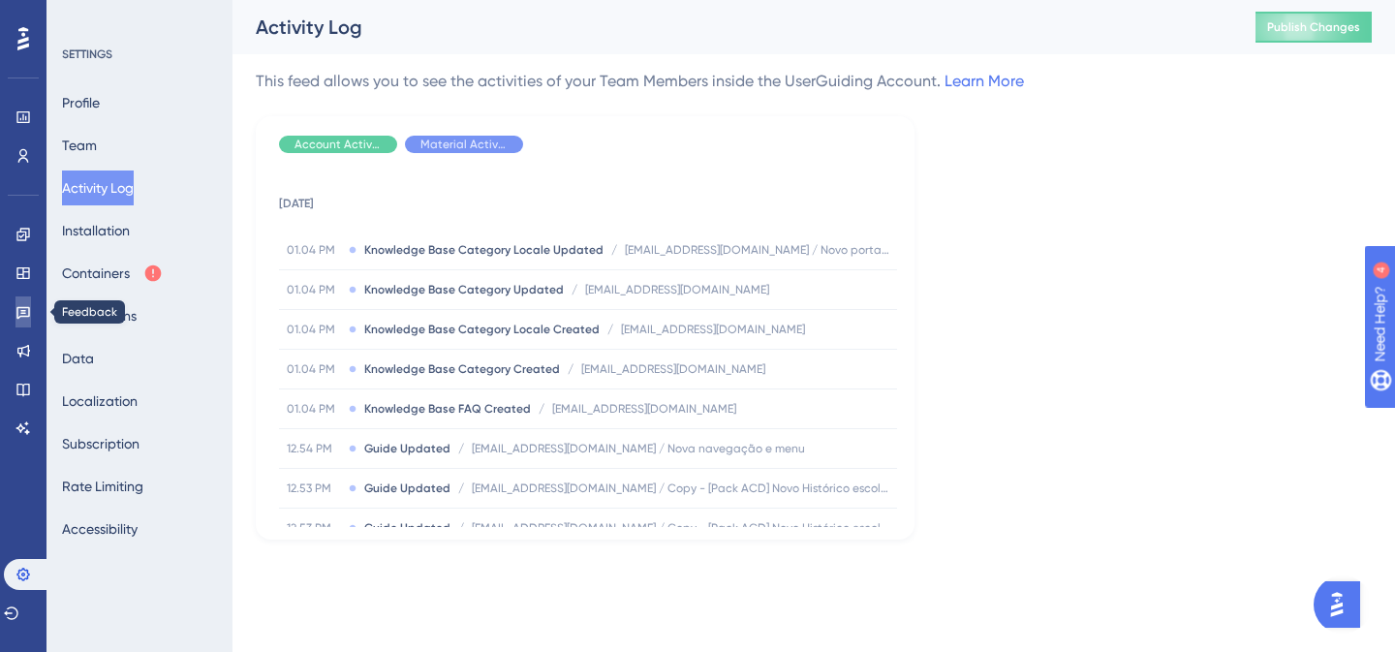
click at [23, 306] on icon at bounding box center [22, 311] width 15 height 15
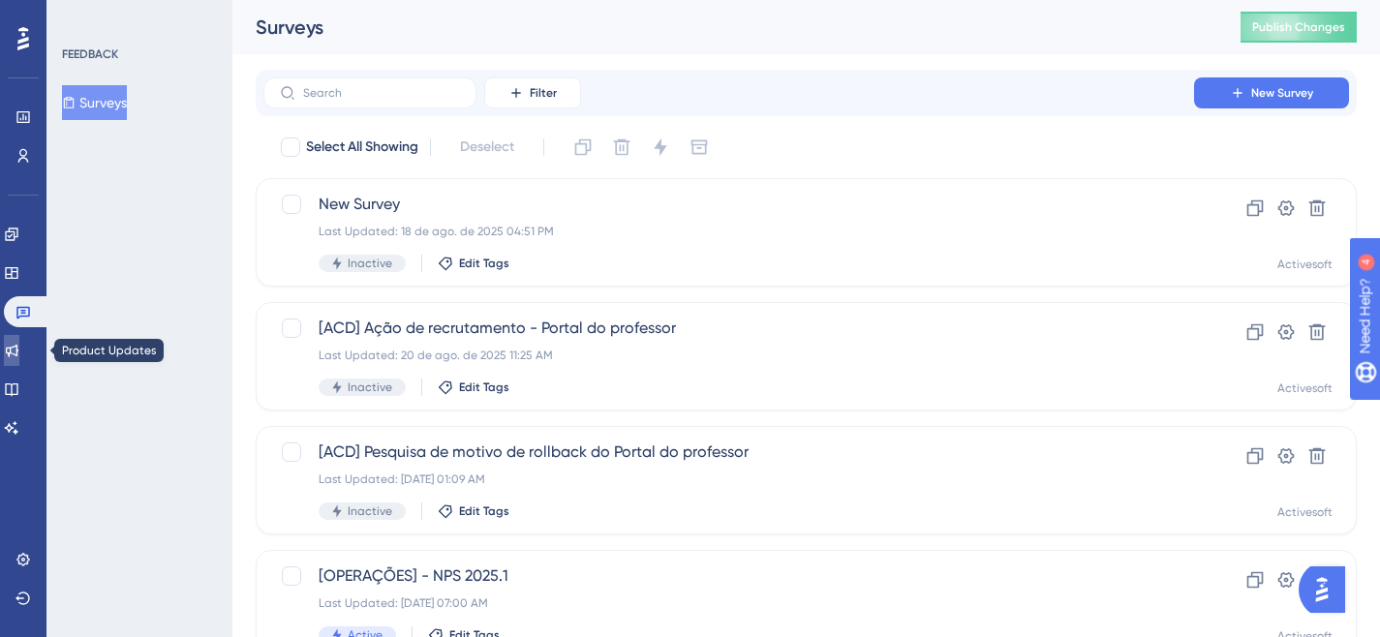
click at [19, 356] on icon at bounding box center [11, 350] width 15 height 15
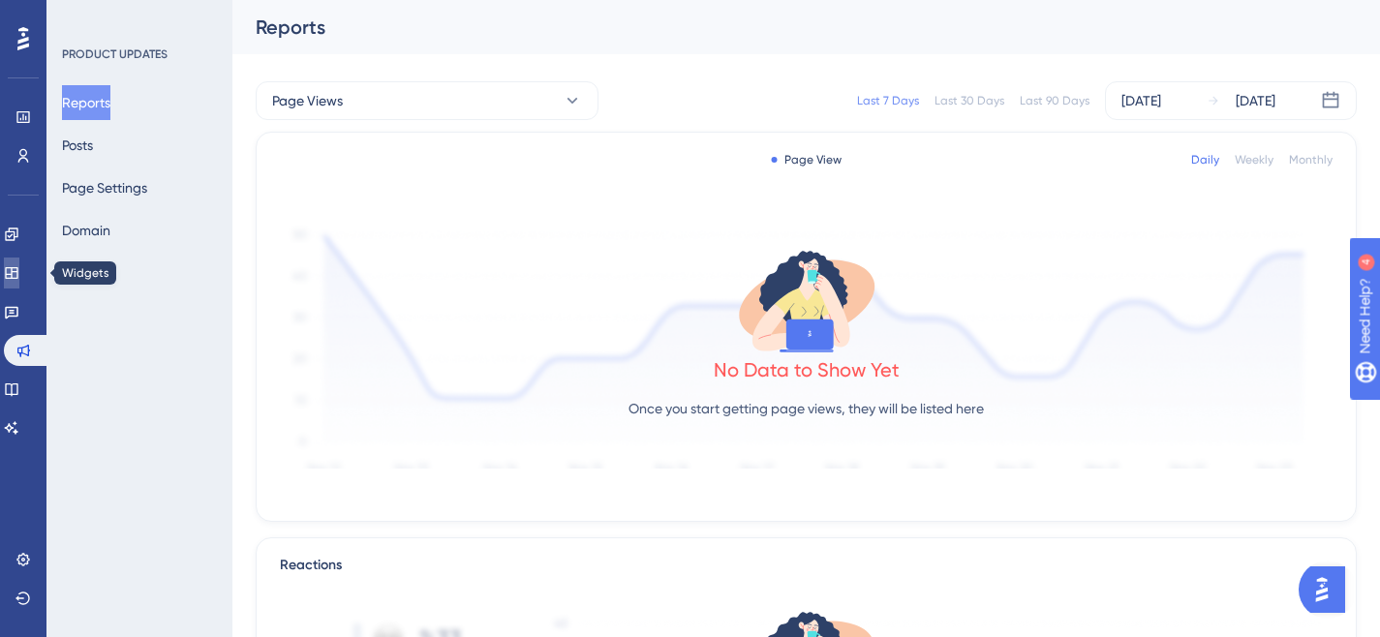
click at [19, 259] on link at bounding box center [11, 273] width 15 height 31
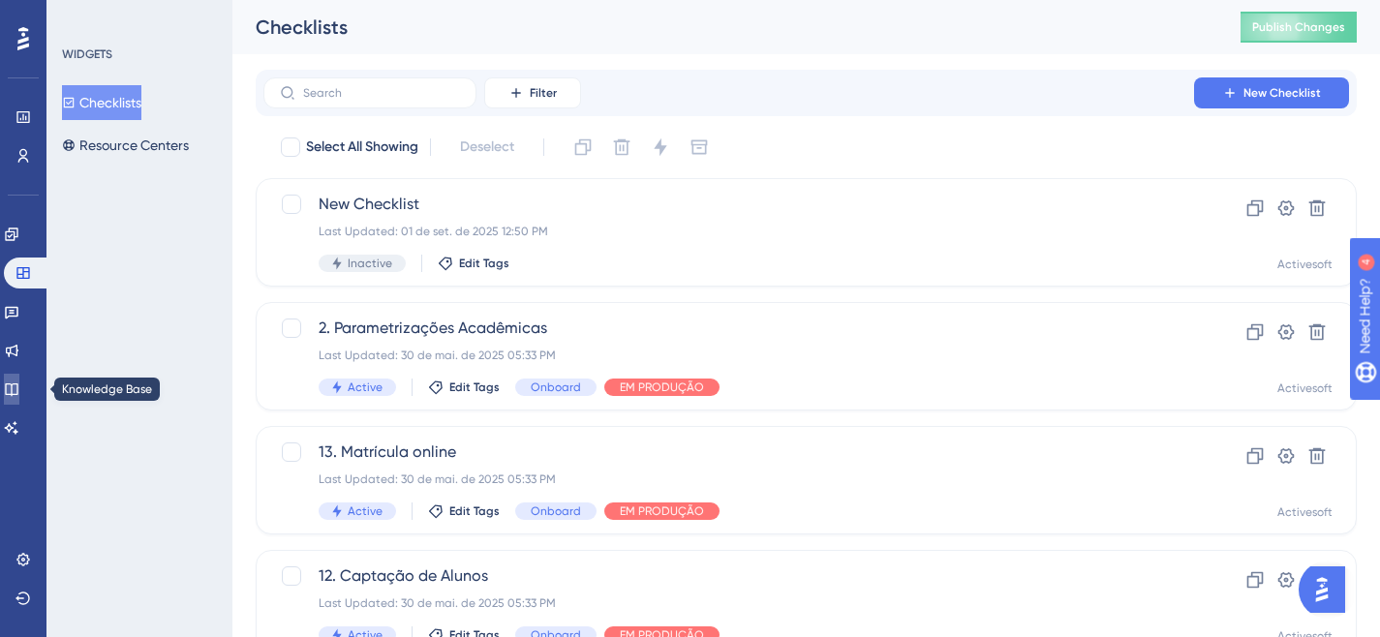
click at [19, 389] on link at bounding box center [11, 389] width 15 height 31
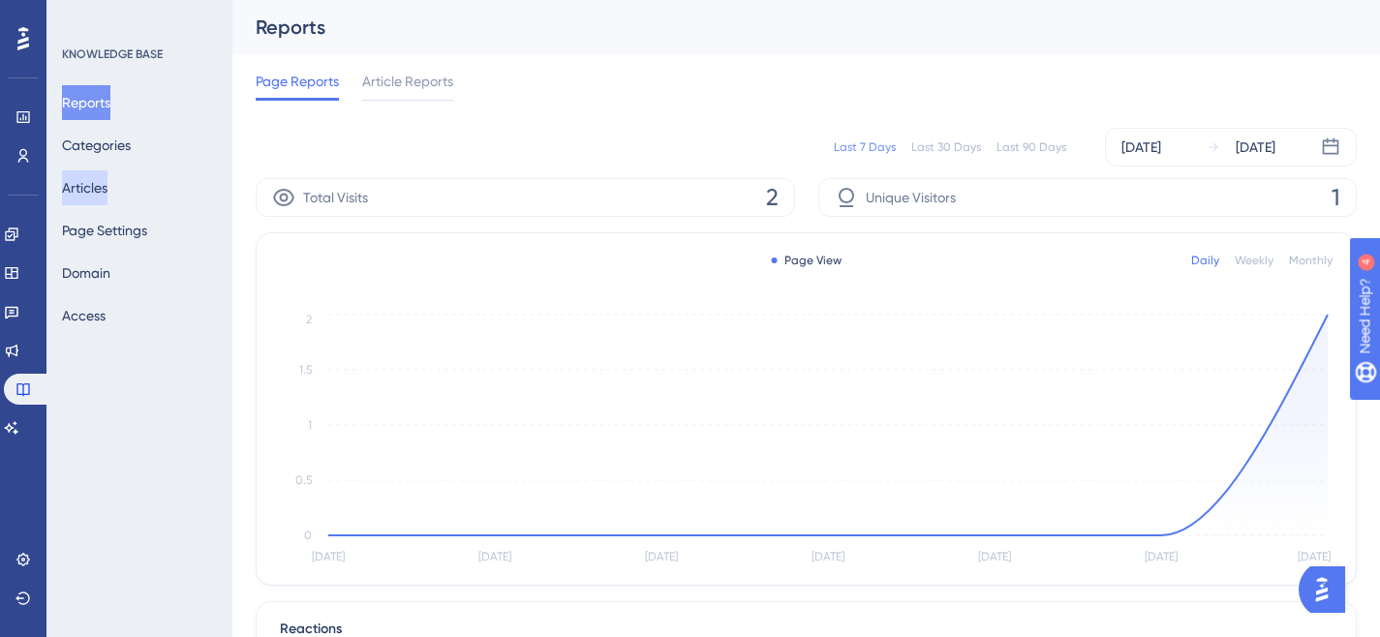
click at [94, 201] on button "Articles" at bounding box center [85, 187] width 46 height 35
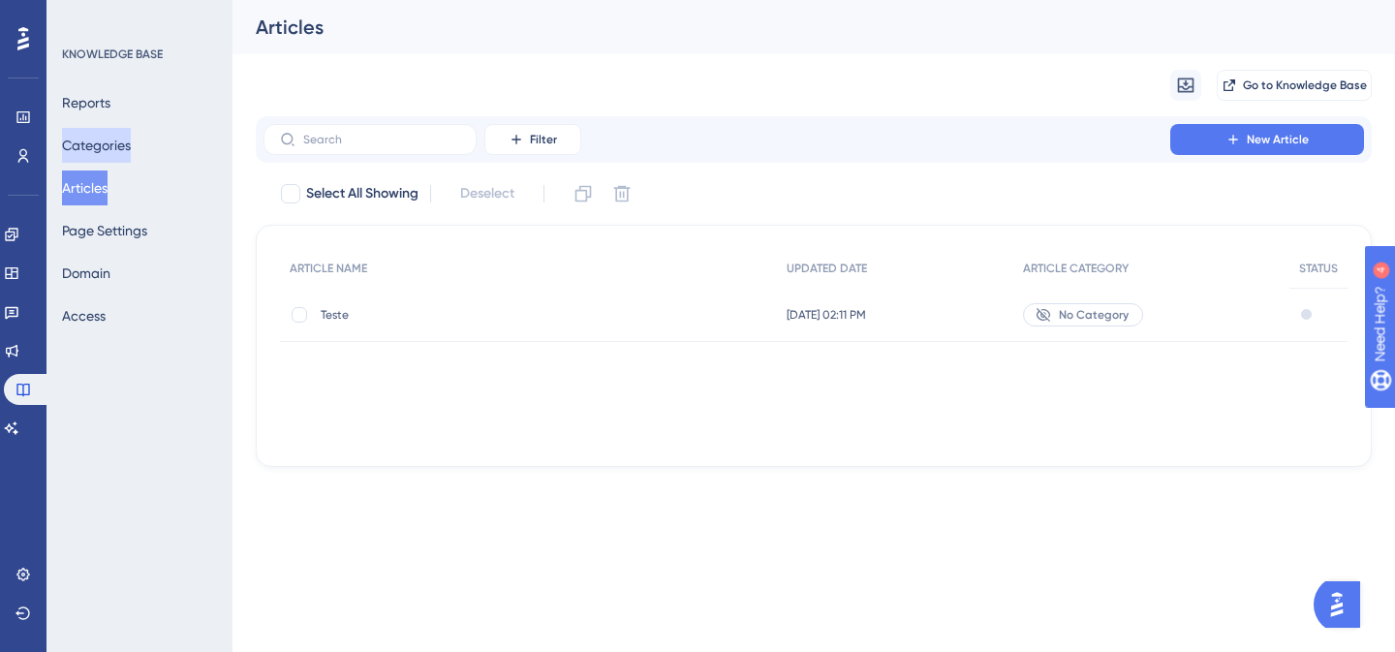
click at [100, 144] on button "Categories" at bounding box center [96, 145] width 69 height 35
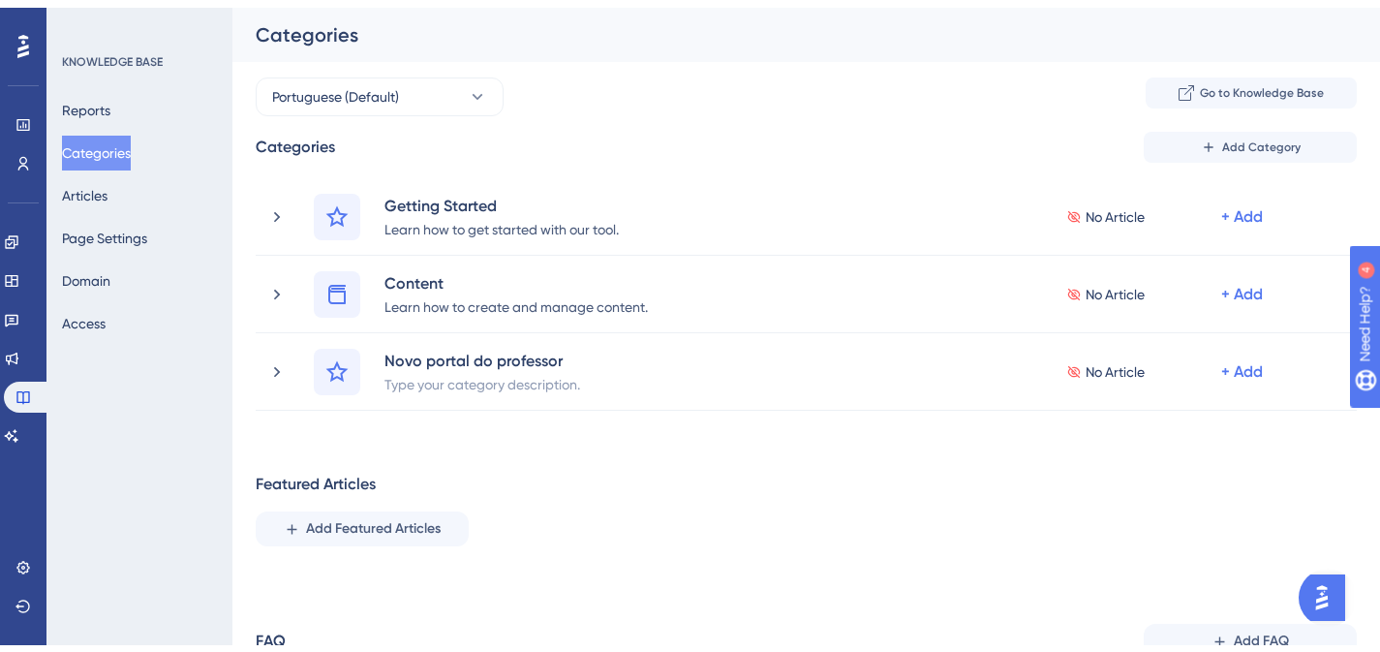
scroll to position [146, 0]
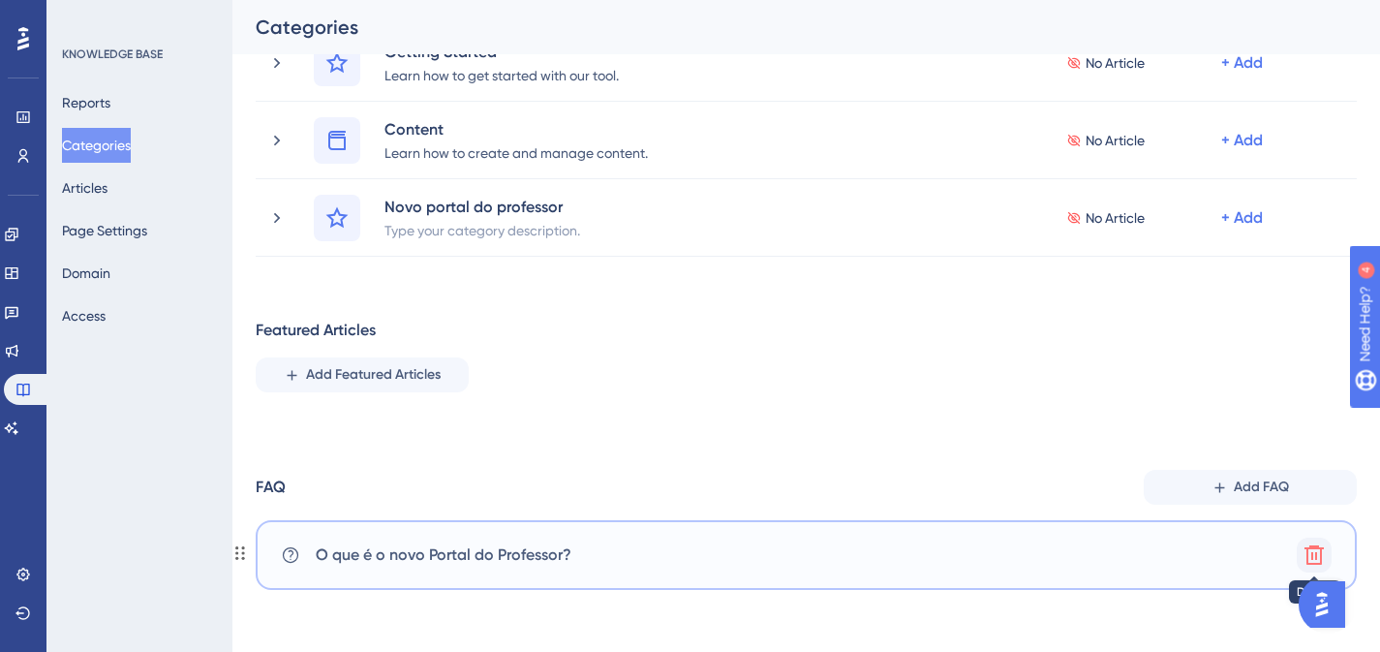
click at [1316, 545] on icon at bounding box center [1314, 554] width 19 height 19
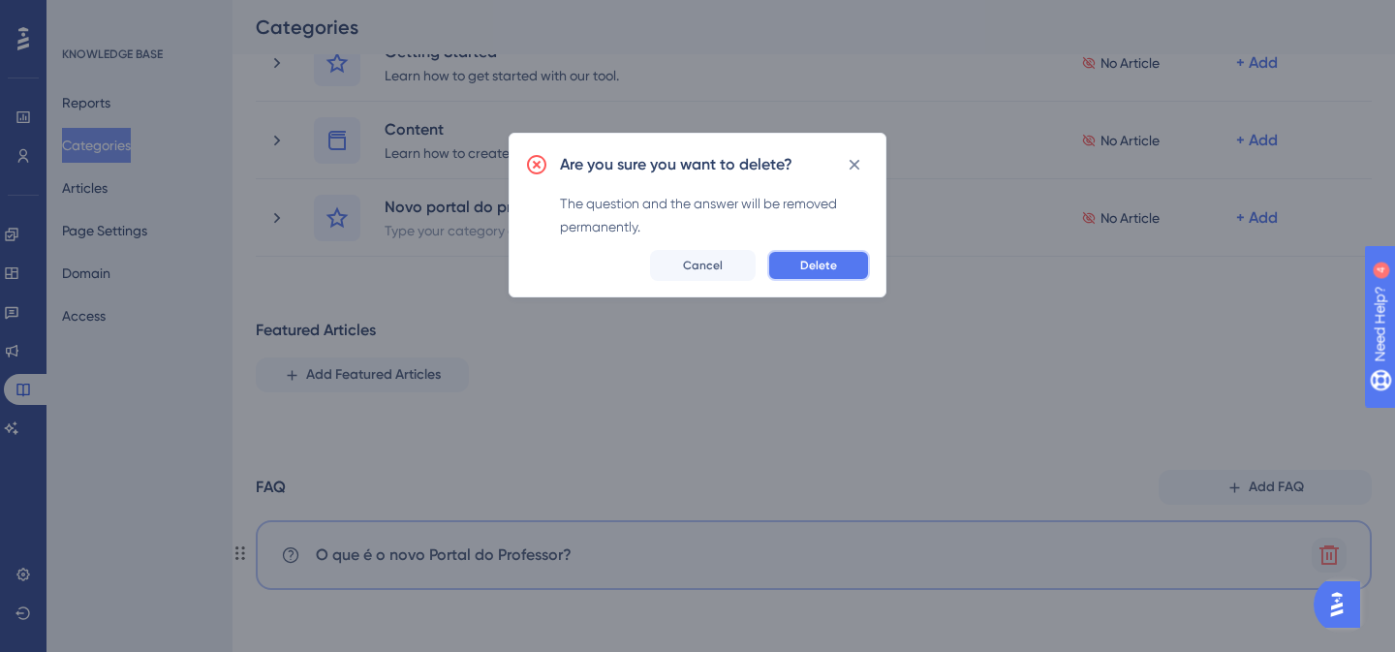
click at [807, 275] on button "Delete" at bounding box center [818, 265] width 103 height 31
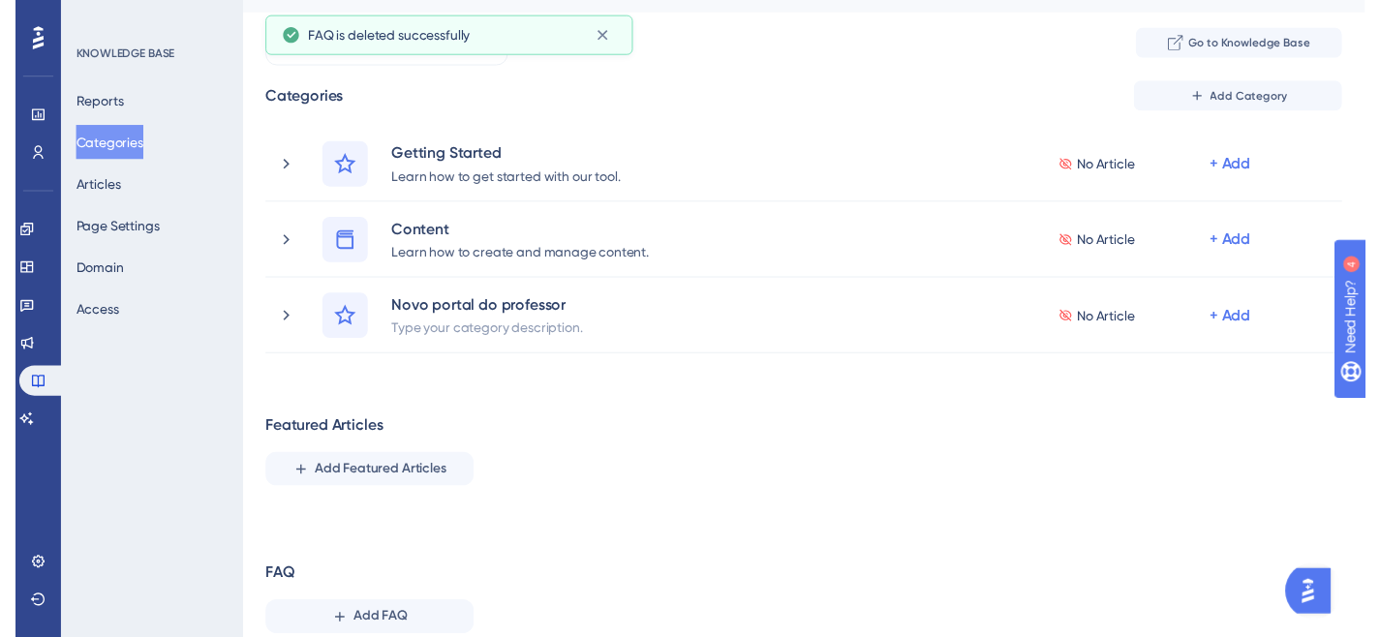
scroll to position [0, 0]
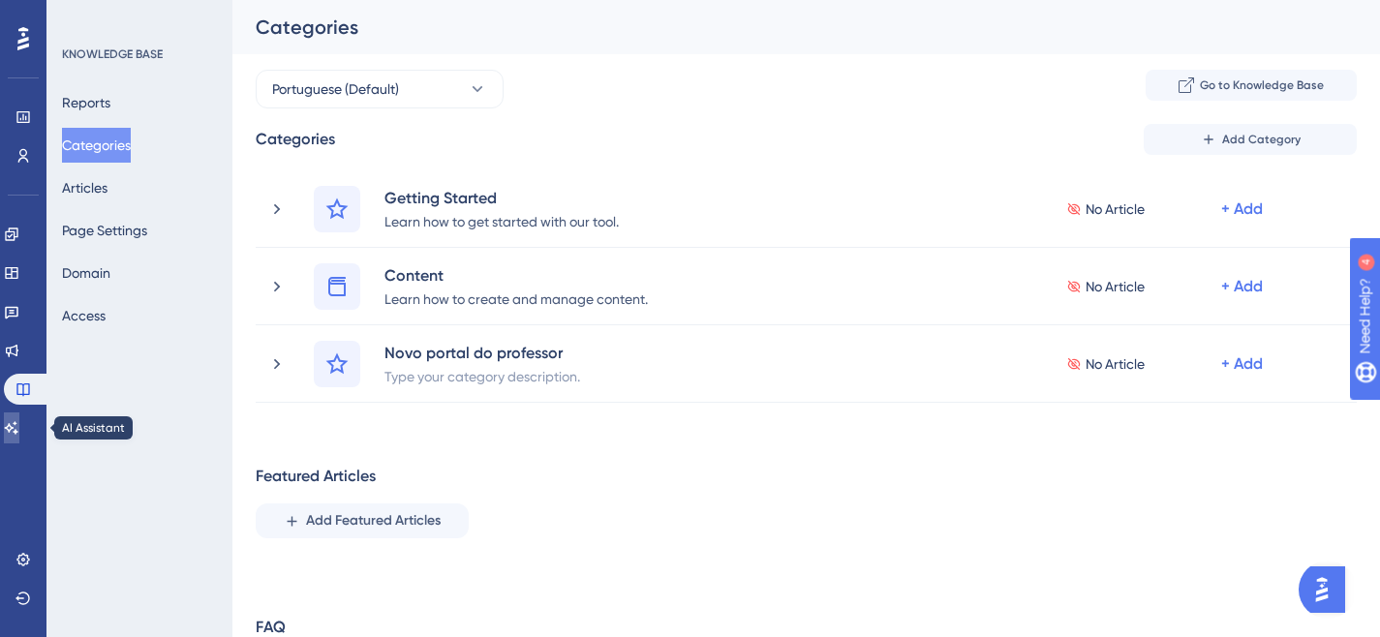
click at [19, 430] on icon at bounding box center [11, 427] width 15 height 15
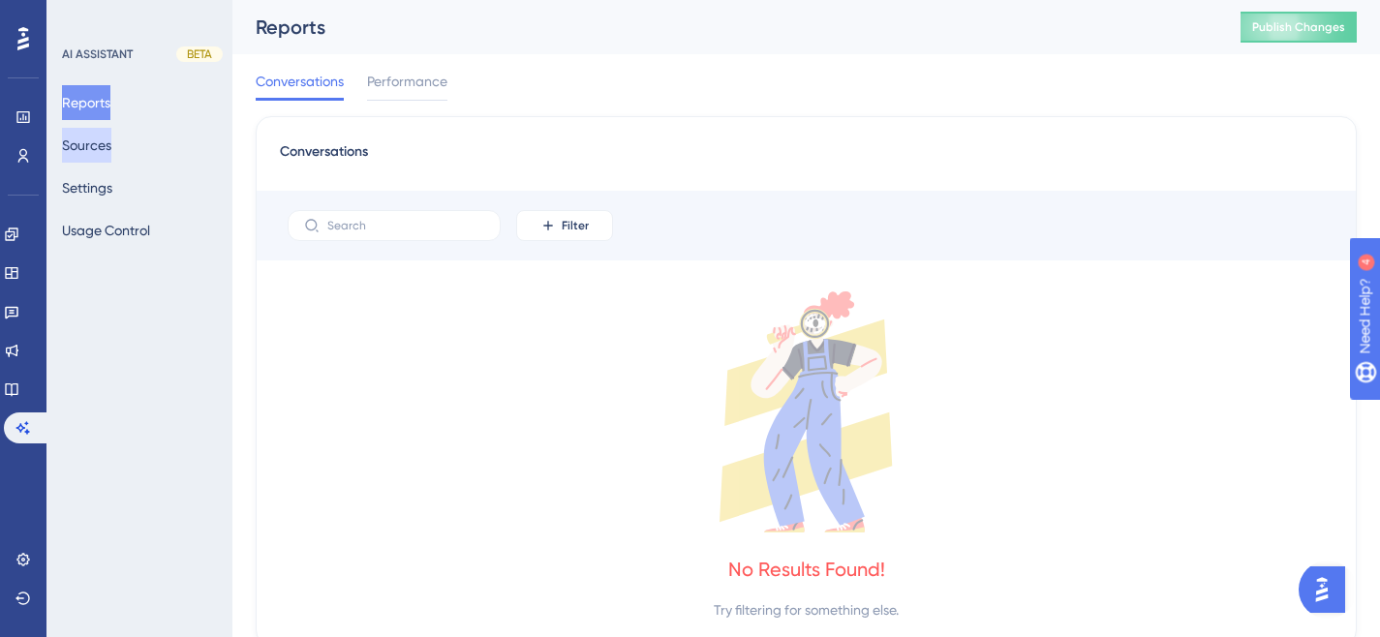
click at [102, 148] on button "Sources" at bounding box center [86, 145] width 49 height 35
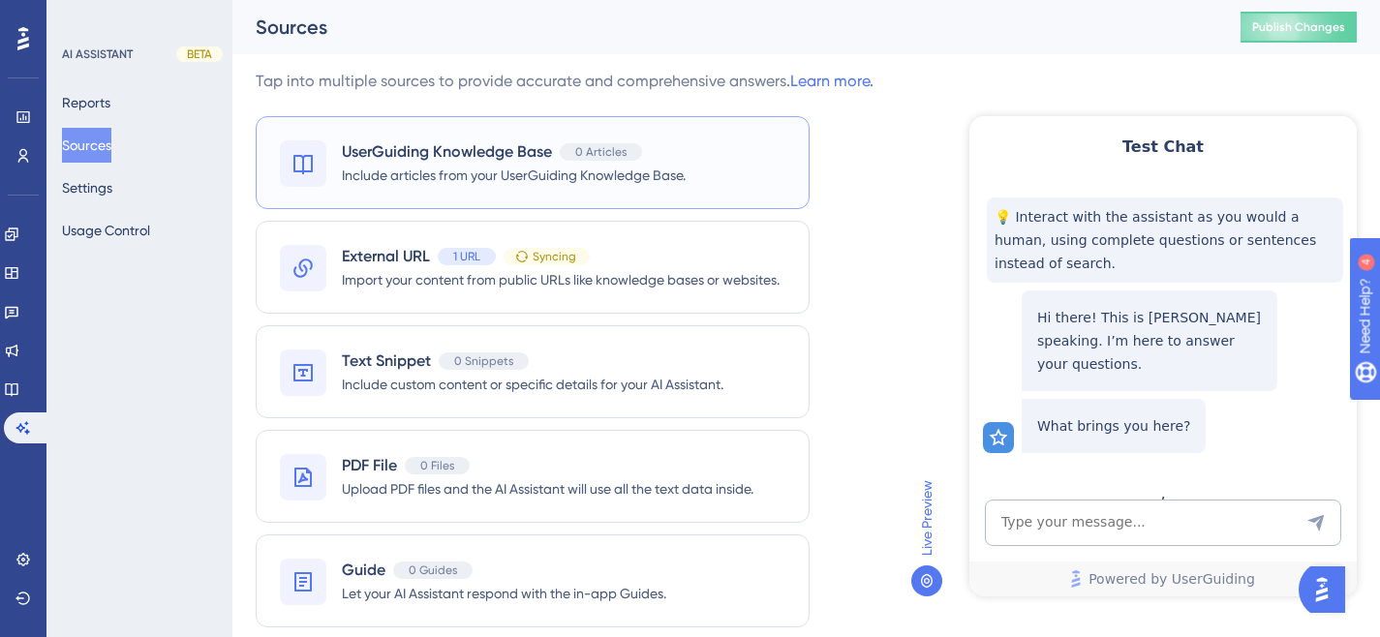
click at [395, 163] on span "UserGuiding Knowledge Base" at bounding box center [447, 151] width 210 height 23
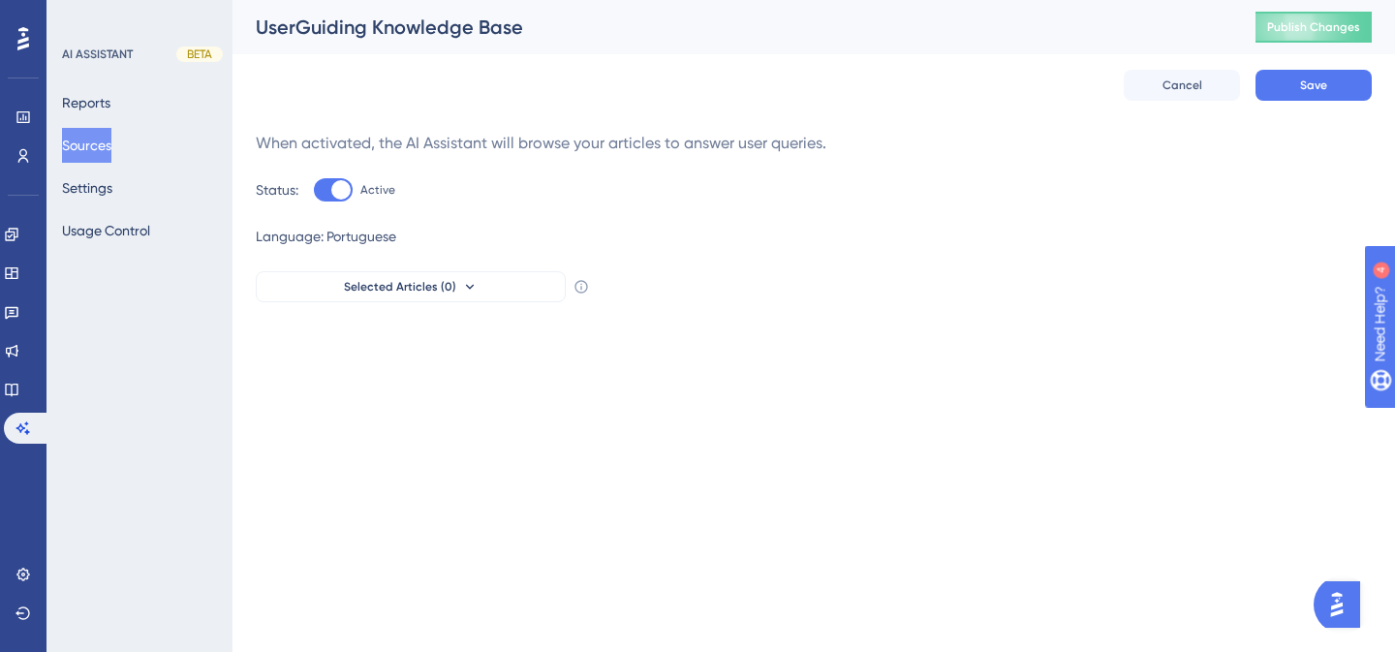
click at [457, 138] on div "When activated, the AI Assistant will browse your articles to answer user queri…" at bounding box center [814, 143] width 1116 height 23
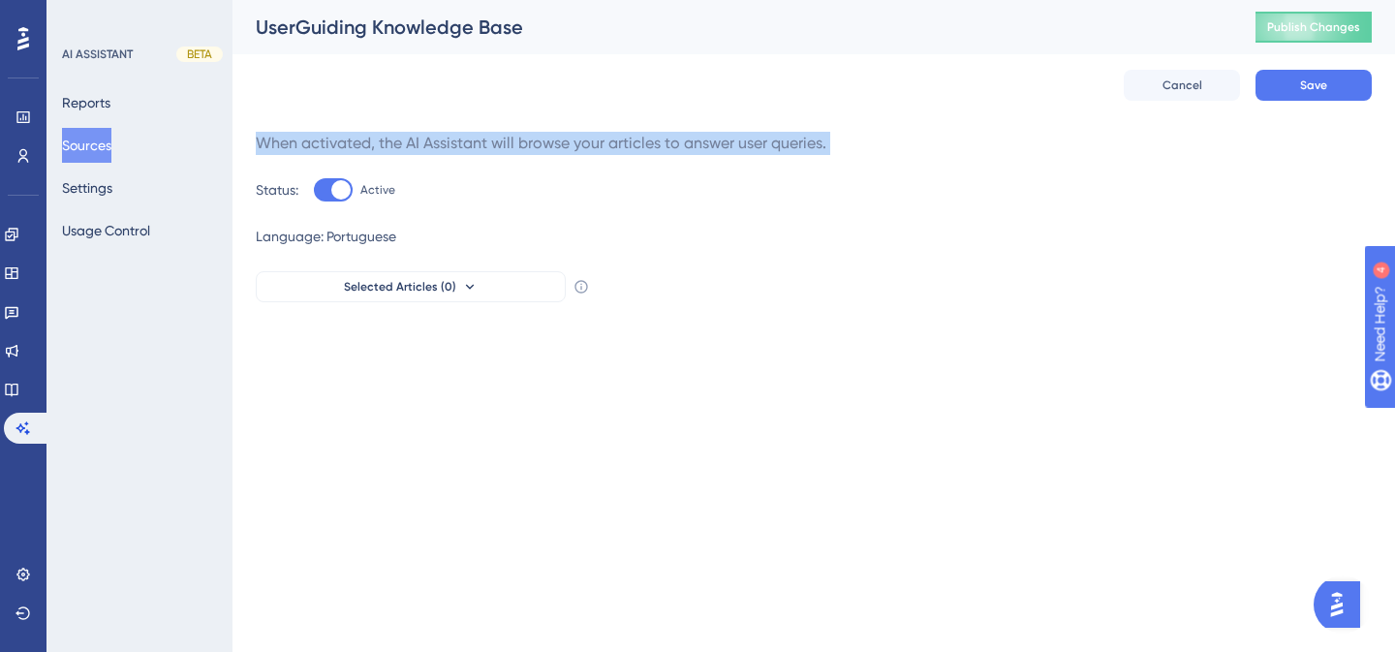
click at [457, 138] on div "When activated, the AI Assistant will browse your articles to answer user queri…" at bounding box center [814, 143] width 1116 height 23
click at [472, 284] on icon at bounding box center [469, 286] width 15 height 15
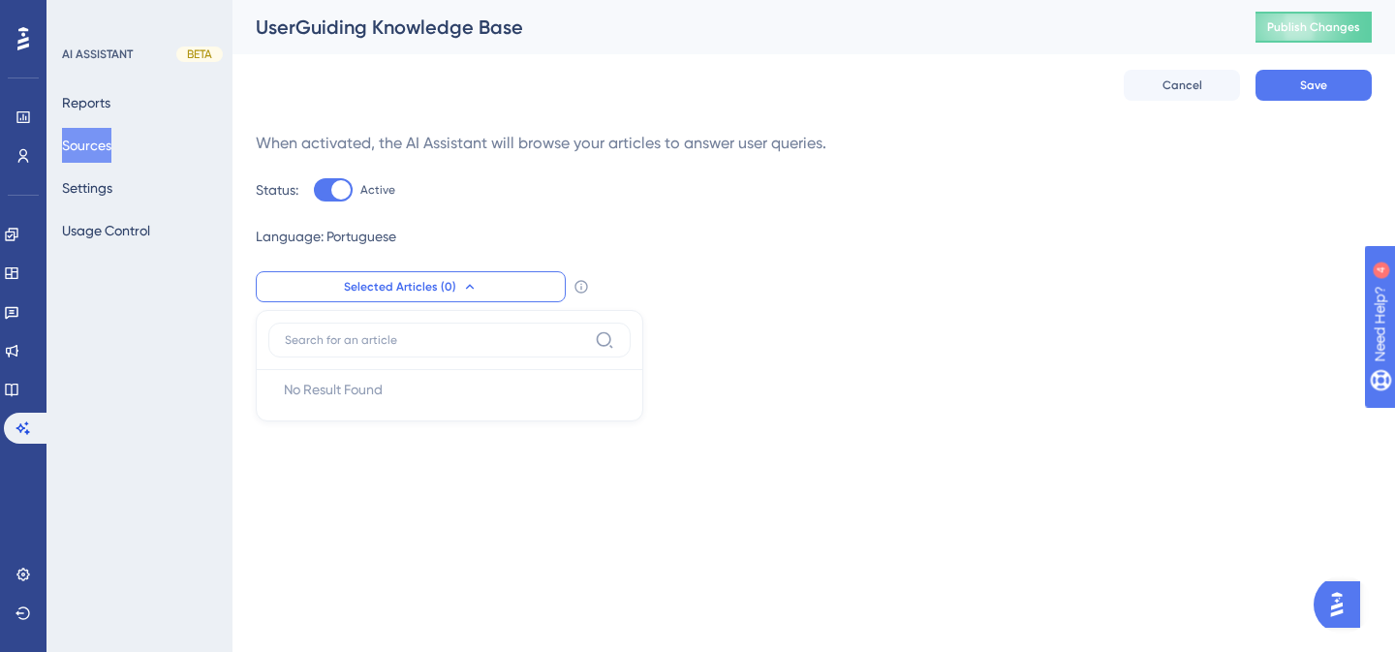
click at [605, 220] on div "When activated, the AI Assistant will browse your articles to answer user queri…" at bounding box center [814, 217] width 1116 height 170
click at [19, 385] on icon at bounding box center [11, 389] width 15 height 15
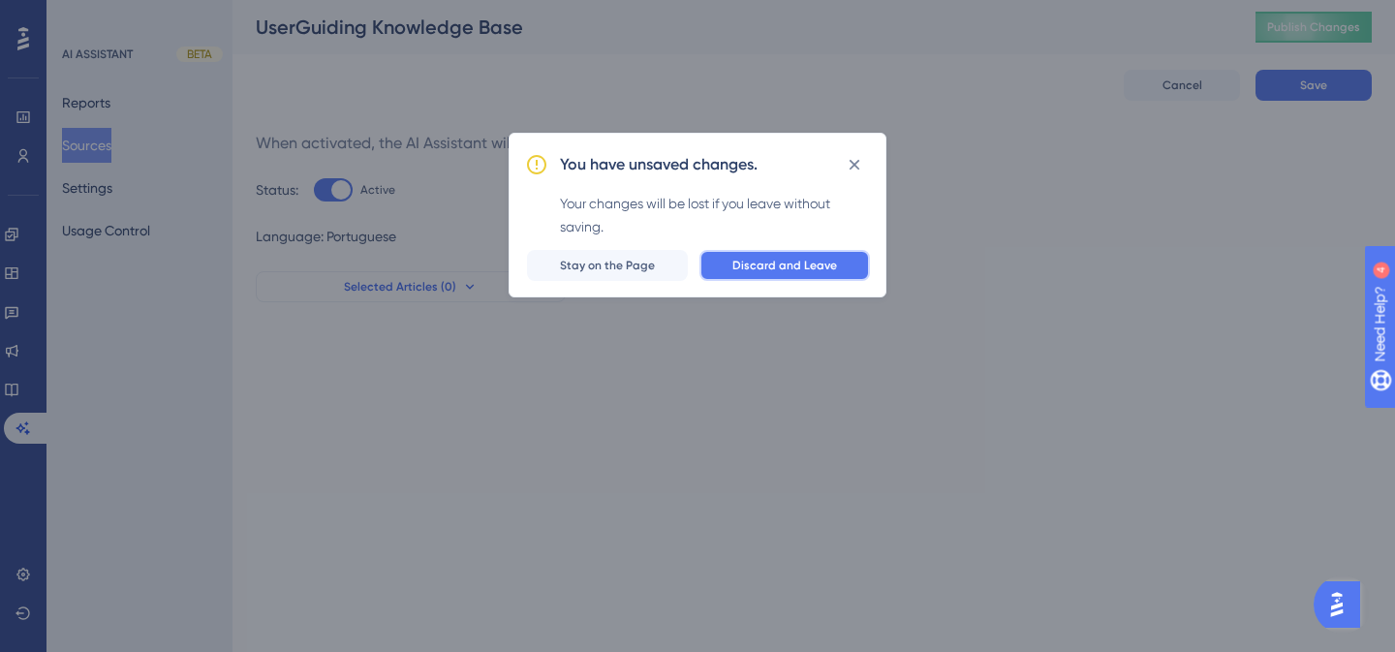
click at [816, 272] on span "Discard and Leave" at bounding box center [784, 265] width 105 height 15
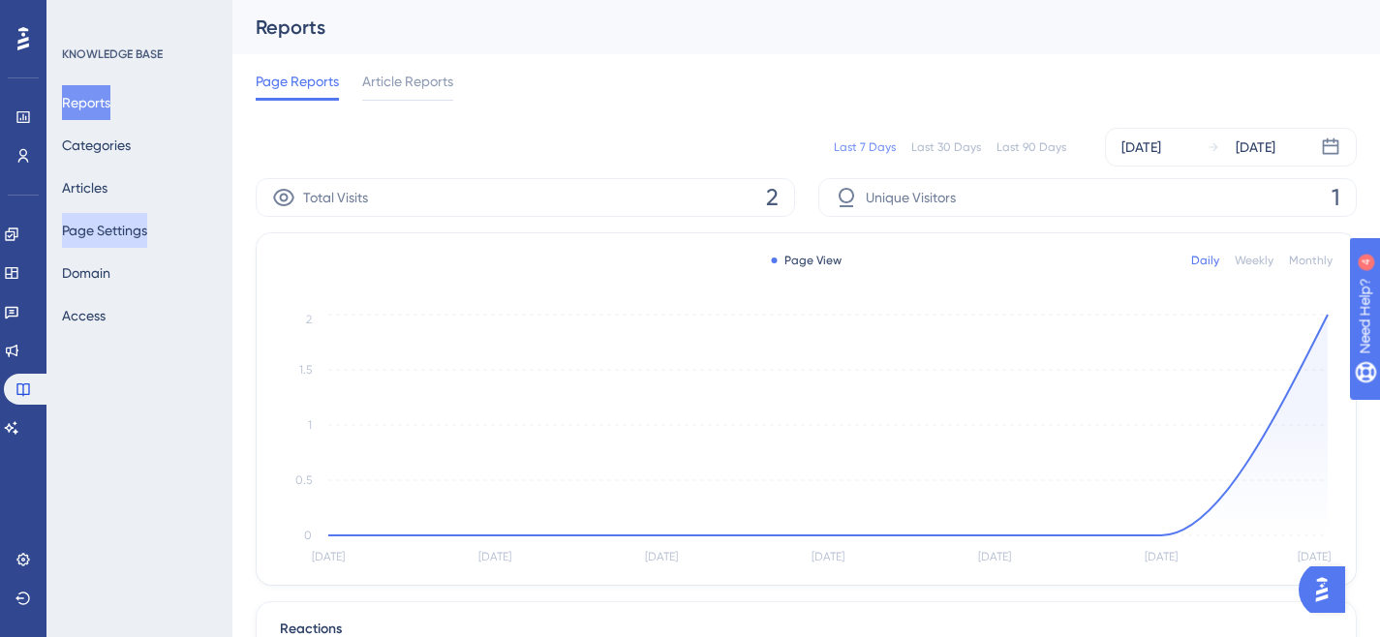
click at [99, 229] on button "Page Settings" at bounding box center [104, 230] width 85 height 35
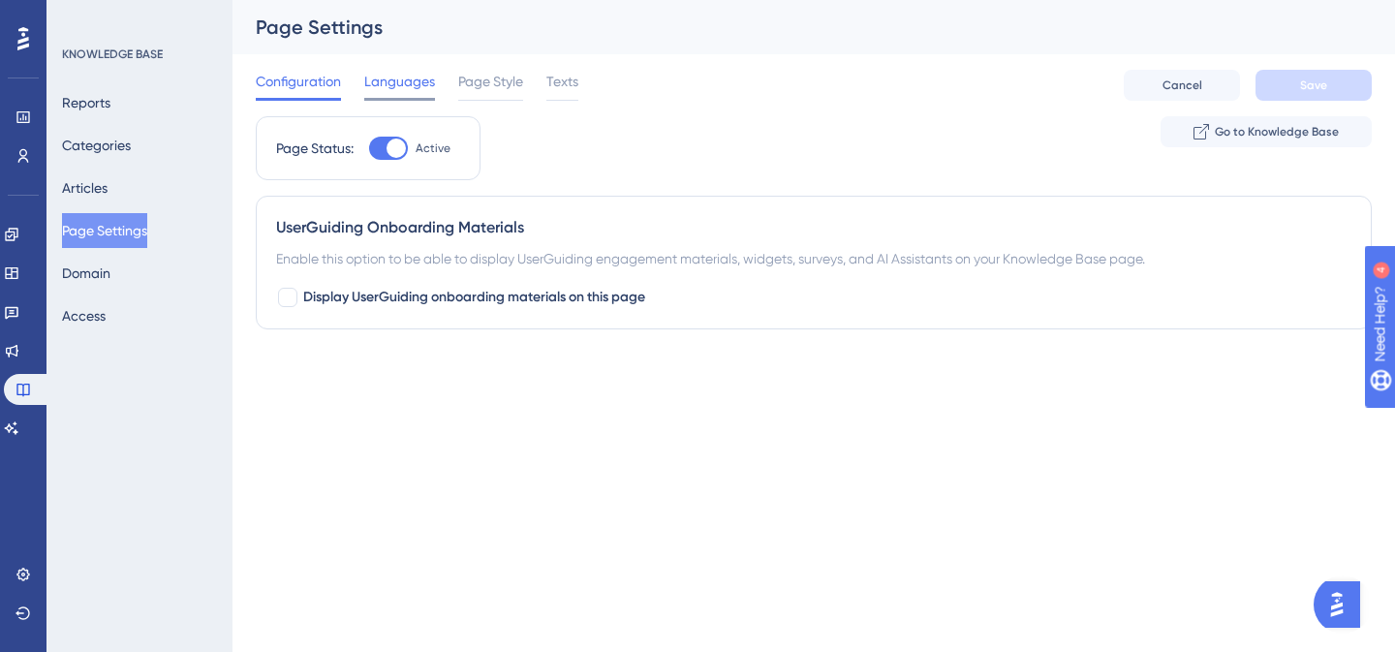
click at [410, 85] on span "Languages" at bounding box center [399, 81] width 71 height 23
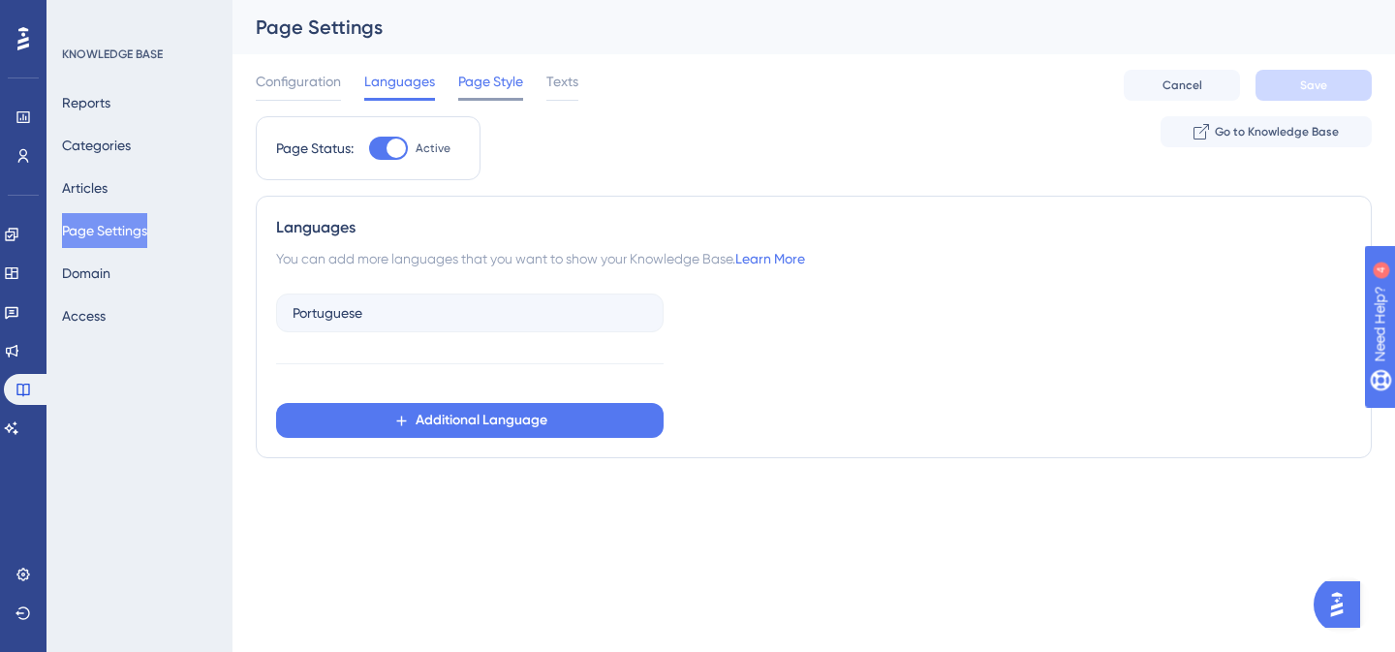
click at [493, 79] on span "Page Style" at bounding box center [490, 81] width 65 height 23
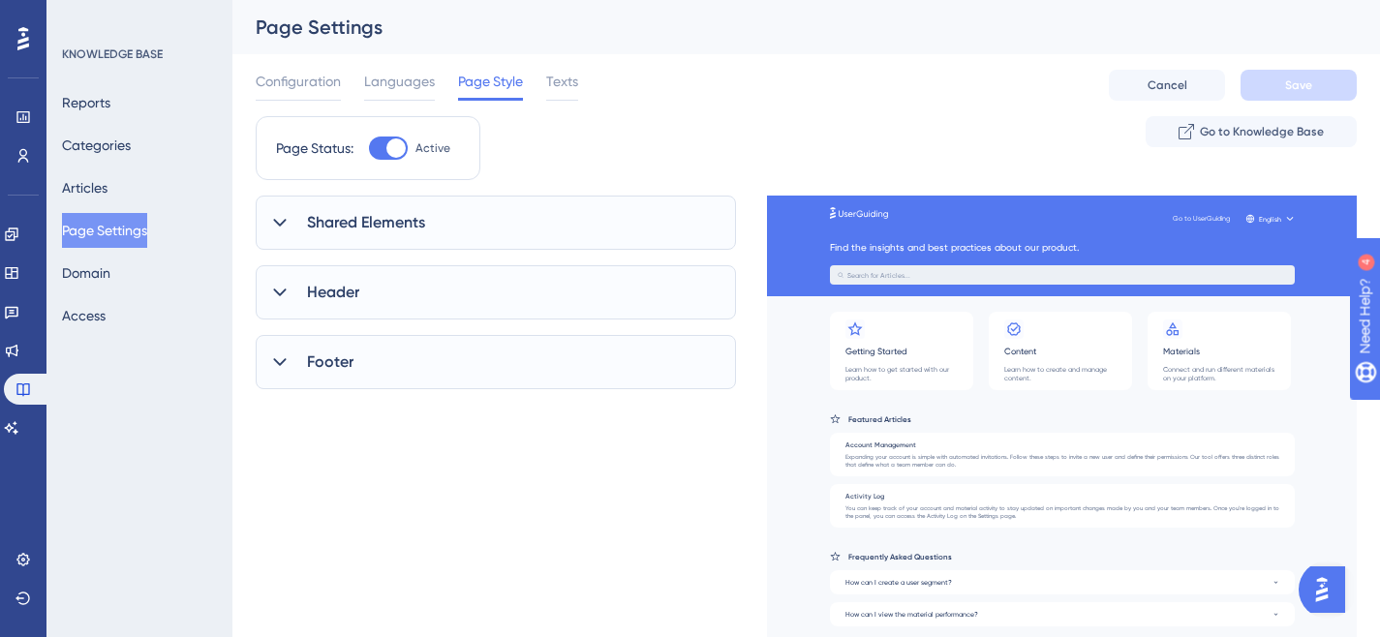
click at [404, 223] on span "Shared Elements" at bounding box center [366, 222] width 118 height 23
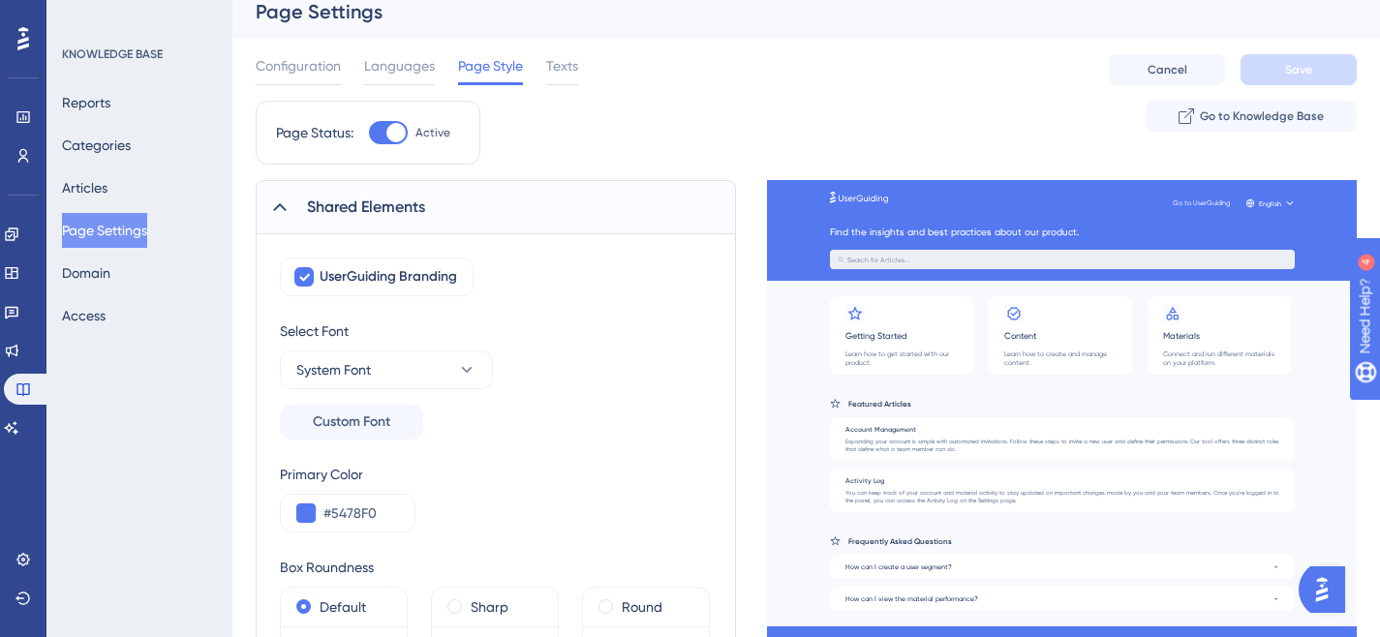
scroll to position [18, 0]
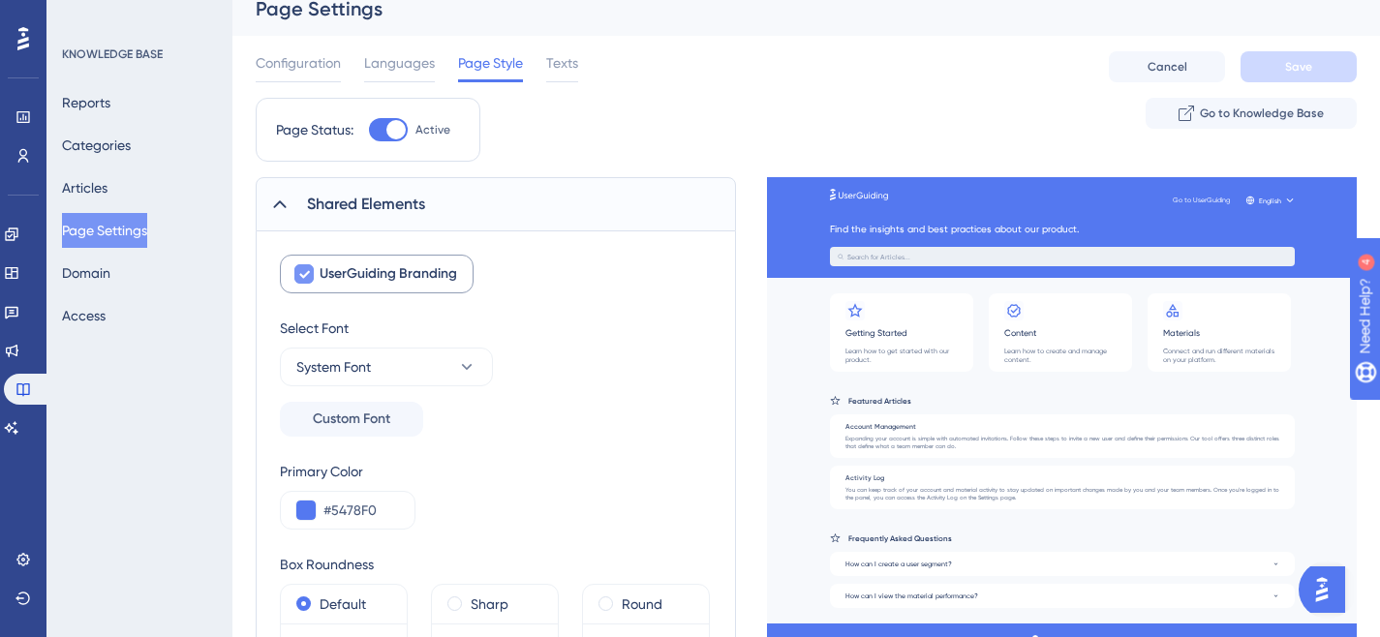
click at [302, 272] on icon at bounding box center [304, 273] width 12 height 15
checkbox input "false"
click at [642, 366] on div "Select Font System Font Custom Font" at bounding box center [496, 377] width 432 height 120
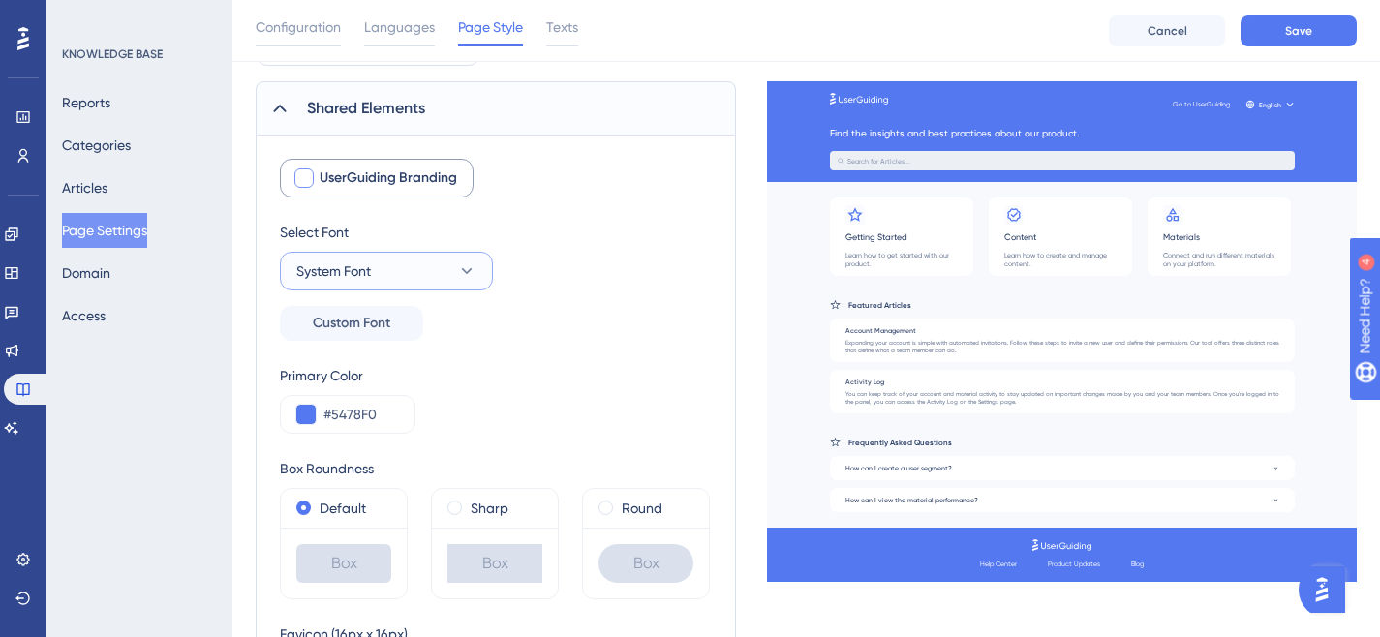
click at [454, 276] on button "System Font" at bounding box center [386, 271] width 213 height 39
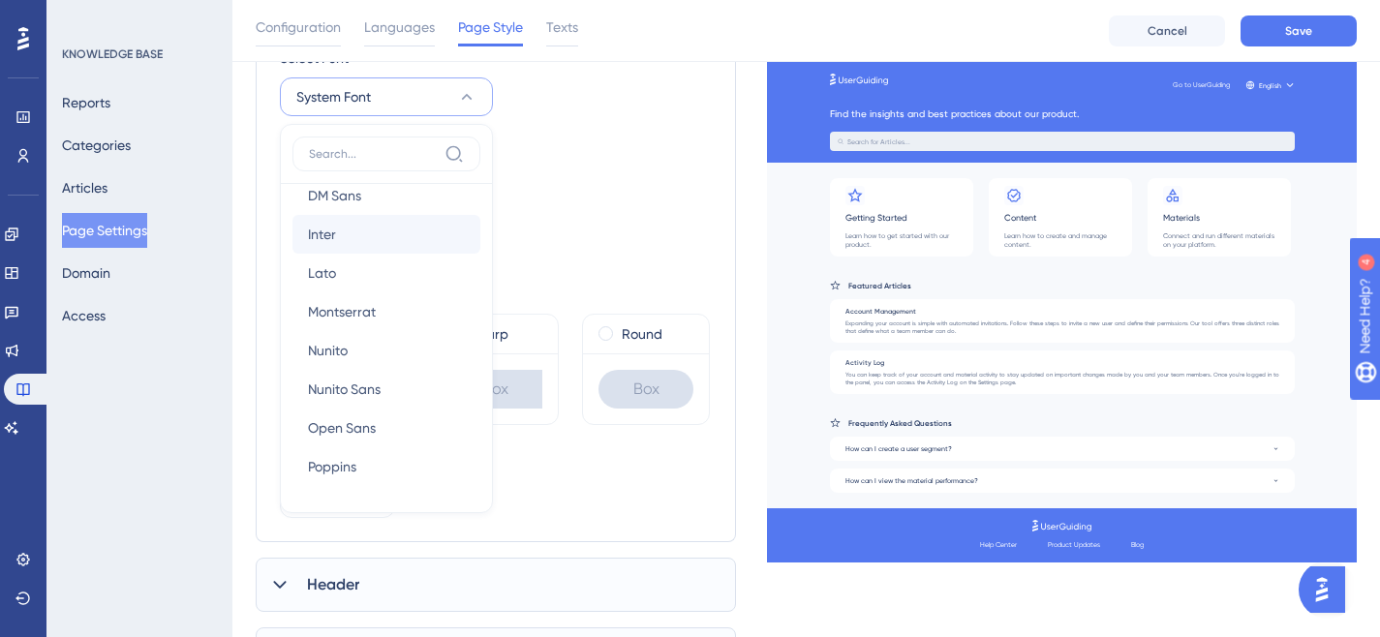
scroll to position [101, 0]
click at [356, 348] on button "[PERSON_NAME]" at bounding box center [387, 346] width 188 height 39
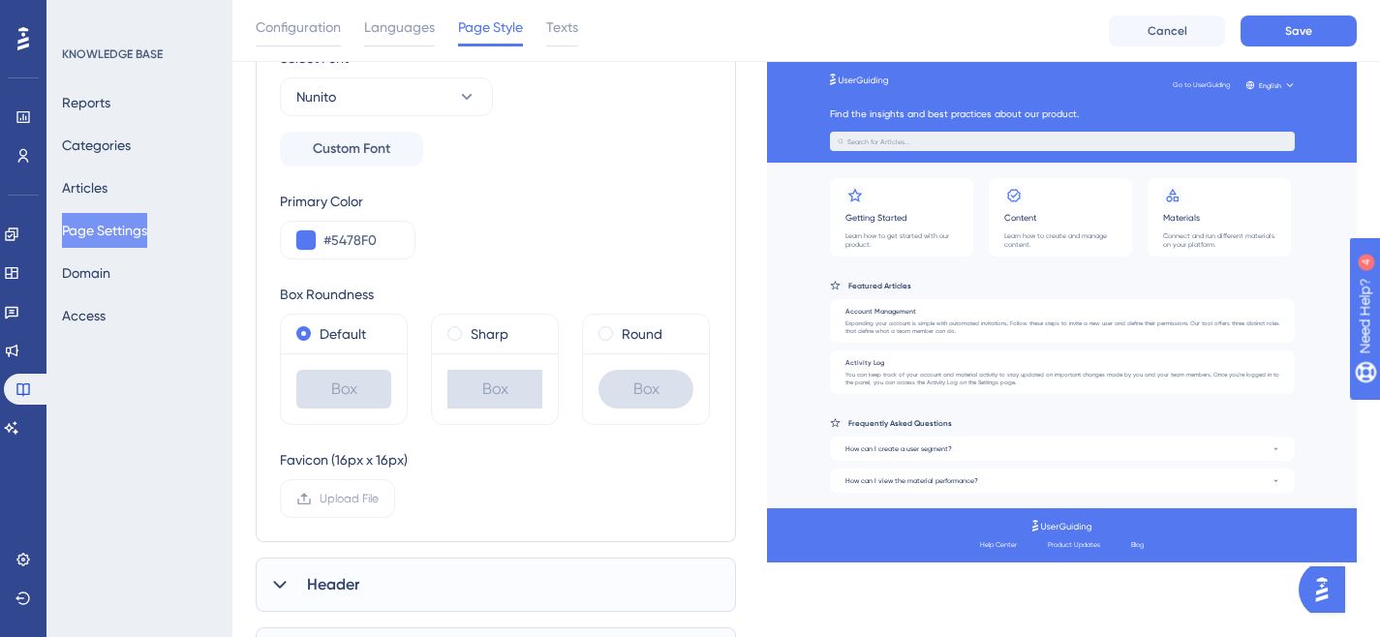
scroll to position [300, 0]
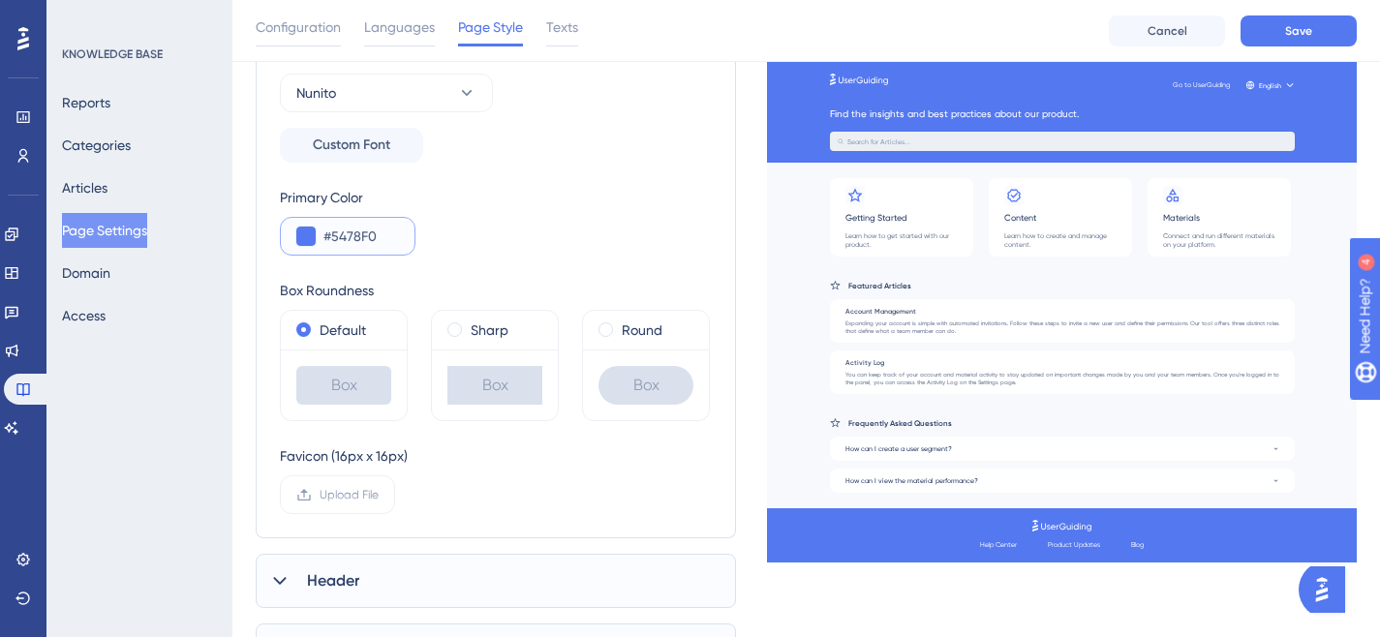
click at [303, 238] on button at bounding box center [305, 236] width 19 height 19
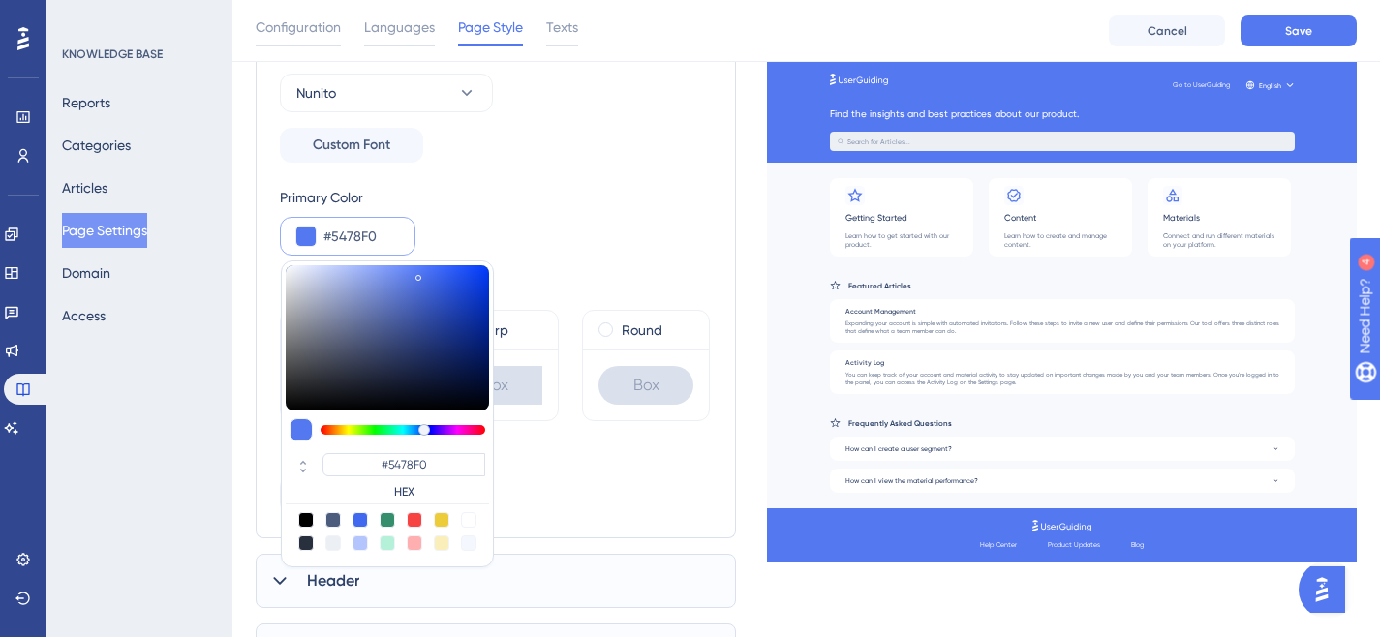
click at [538, 202] on div "Primary Color #5478F0 #5478F0 HEX" at bounding box center [496, 221] width 432 height 70
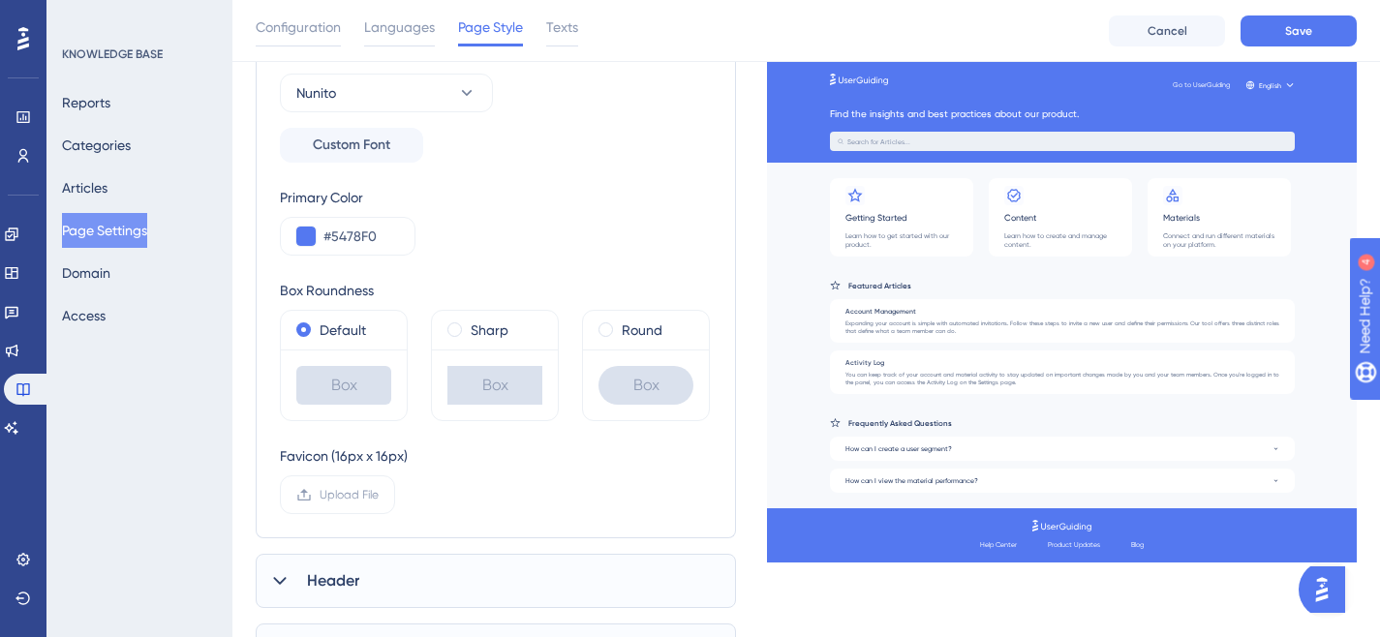
scroll to position [0, 0]
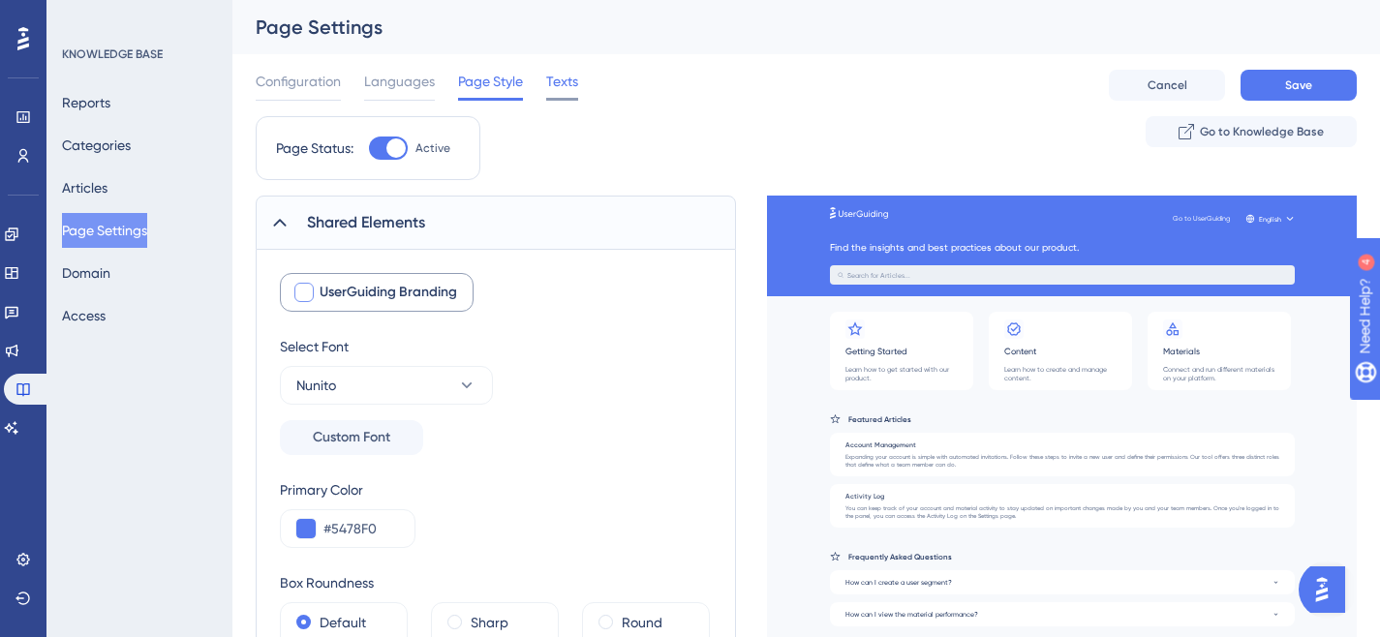
click at [573, 89] on span "Texts" at bounding box center [562, 81] width 32 height 23
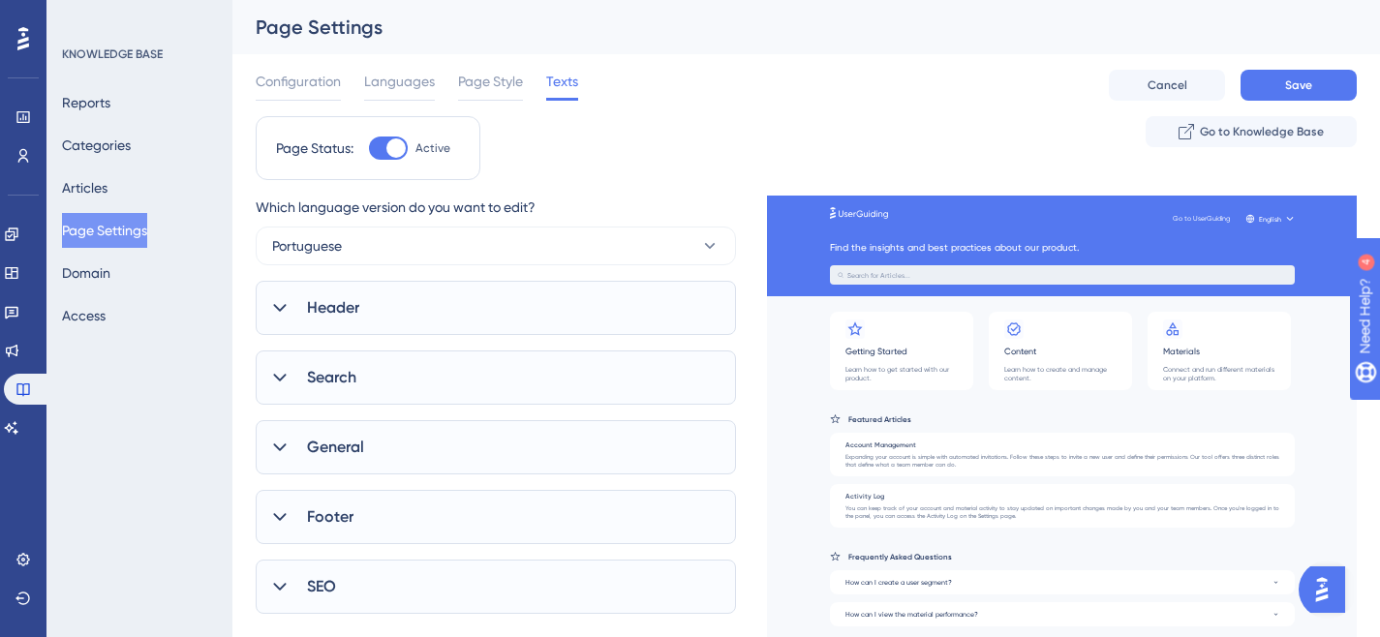
click at [390, 314] on div "Header" at bounding box center [496, 308] width 480 height 54
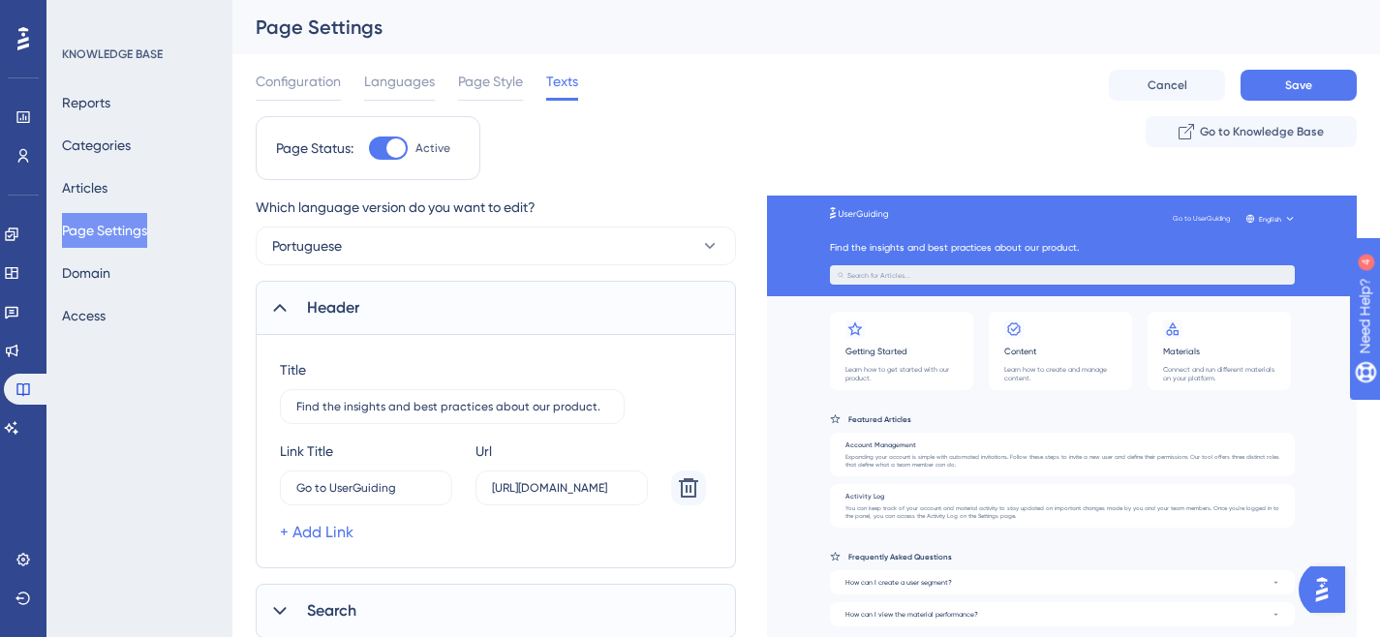
click at [390, 314] on div "Header" at bounding box center [496, 308] width 480 height 54
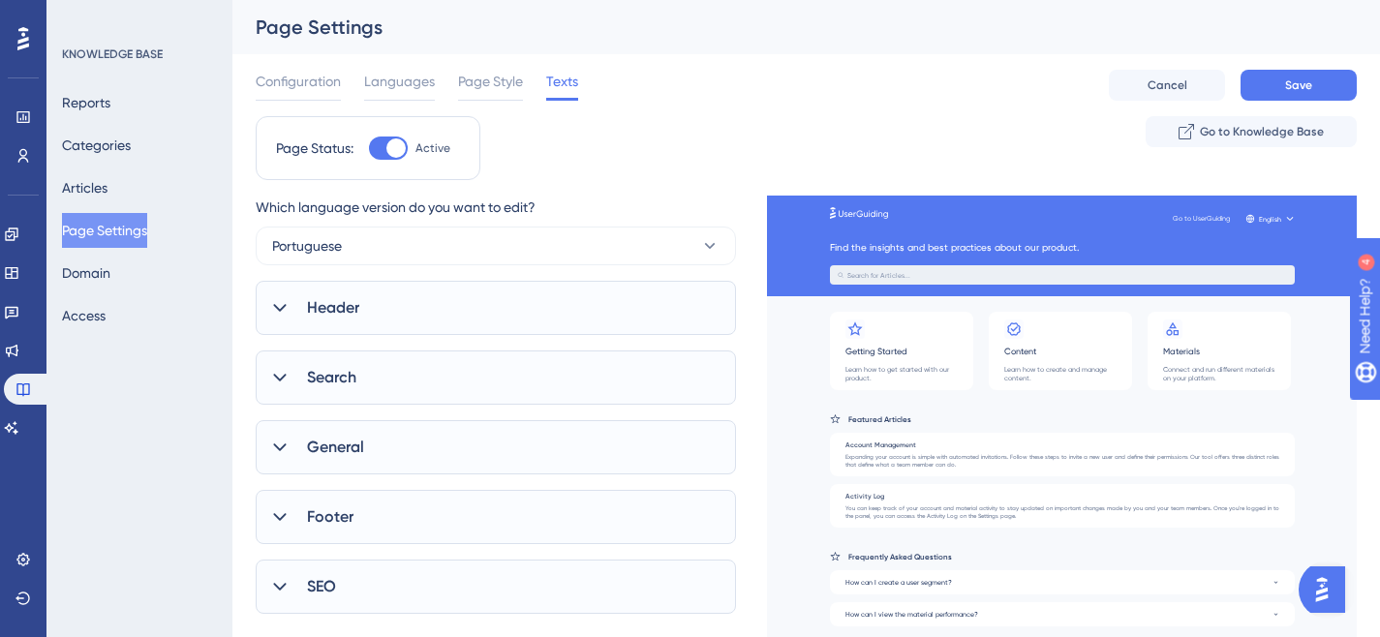
click at [370, 378] on div "Search" at bounding box center [496, 378] width 480 height 54
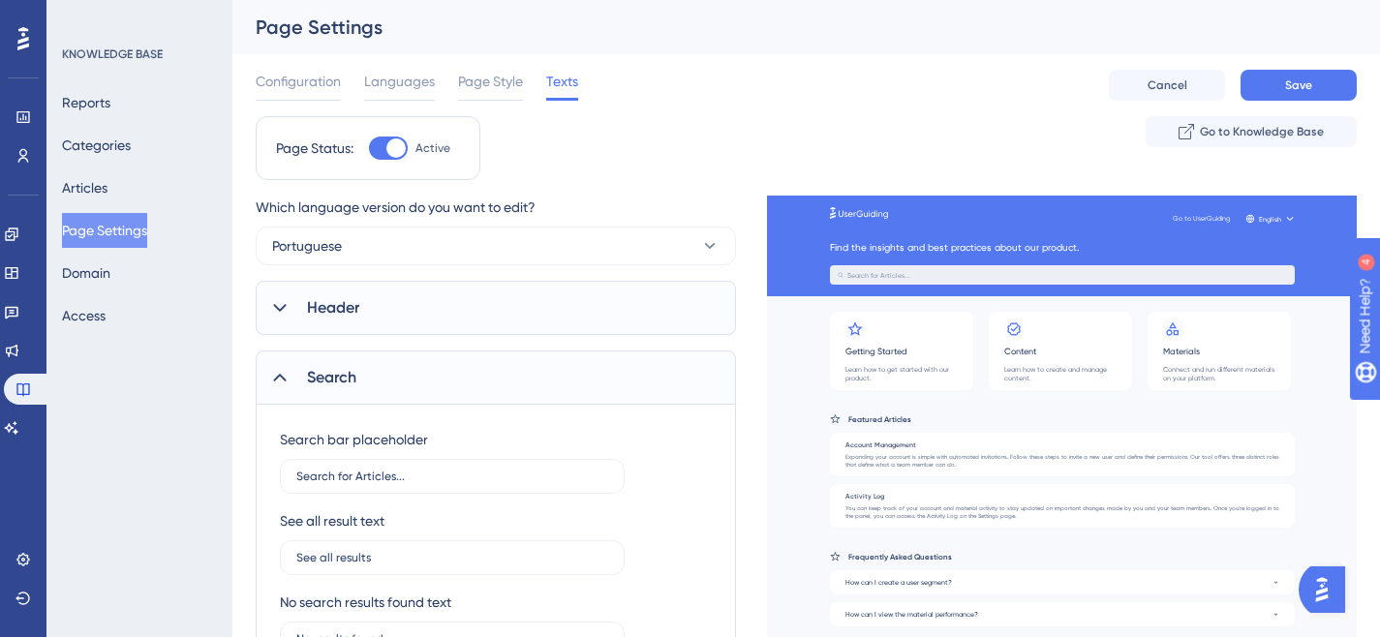
click at [370, 378] on div "Search" at bounding box center [496, 378] width 480 height 54
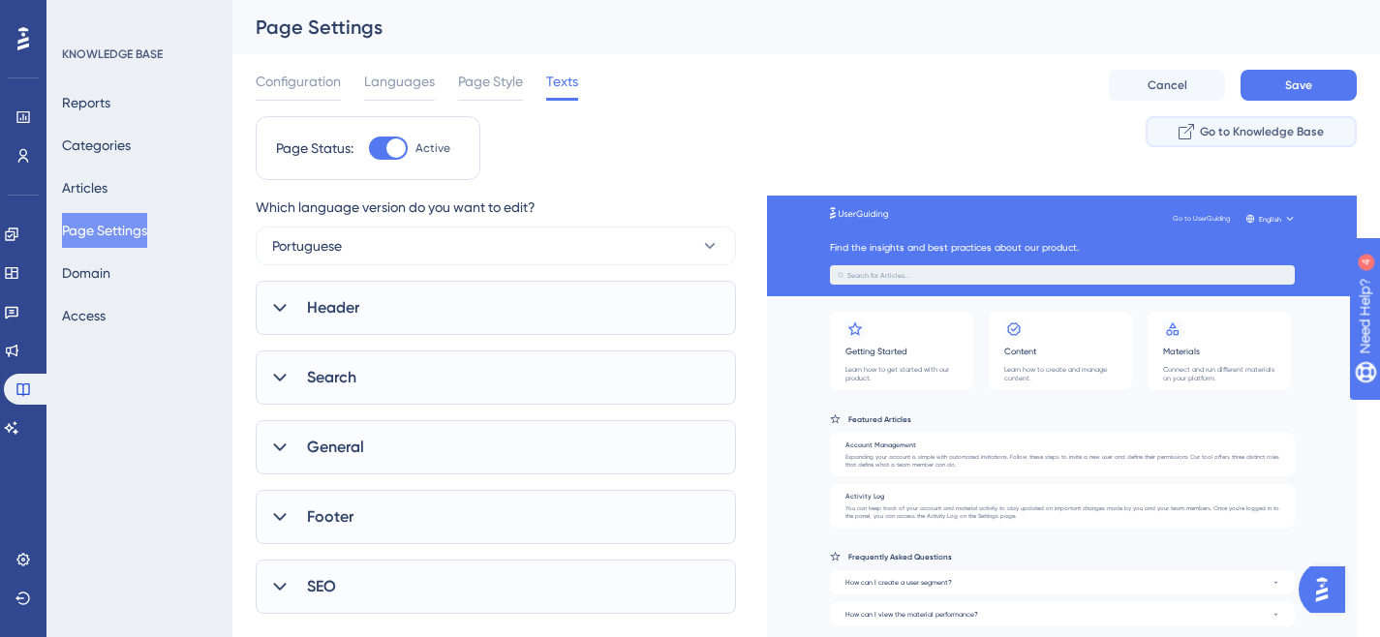
click at [1270, 139] on span "Go to Knowledge Base" at bounding box center [1262, 131] width 124 height 15
